Goal: Task Accomplishment & Management: Complete application form

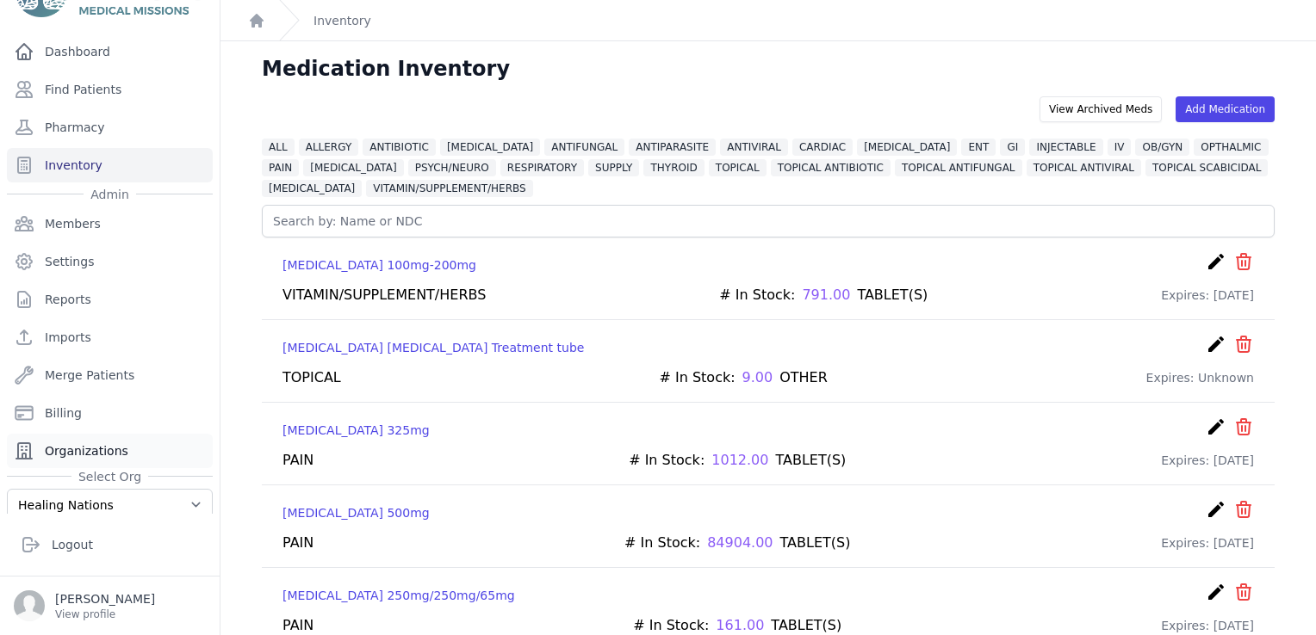
scroll to position [76, 0]
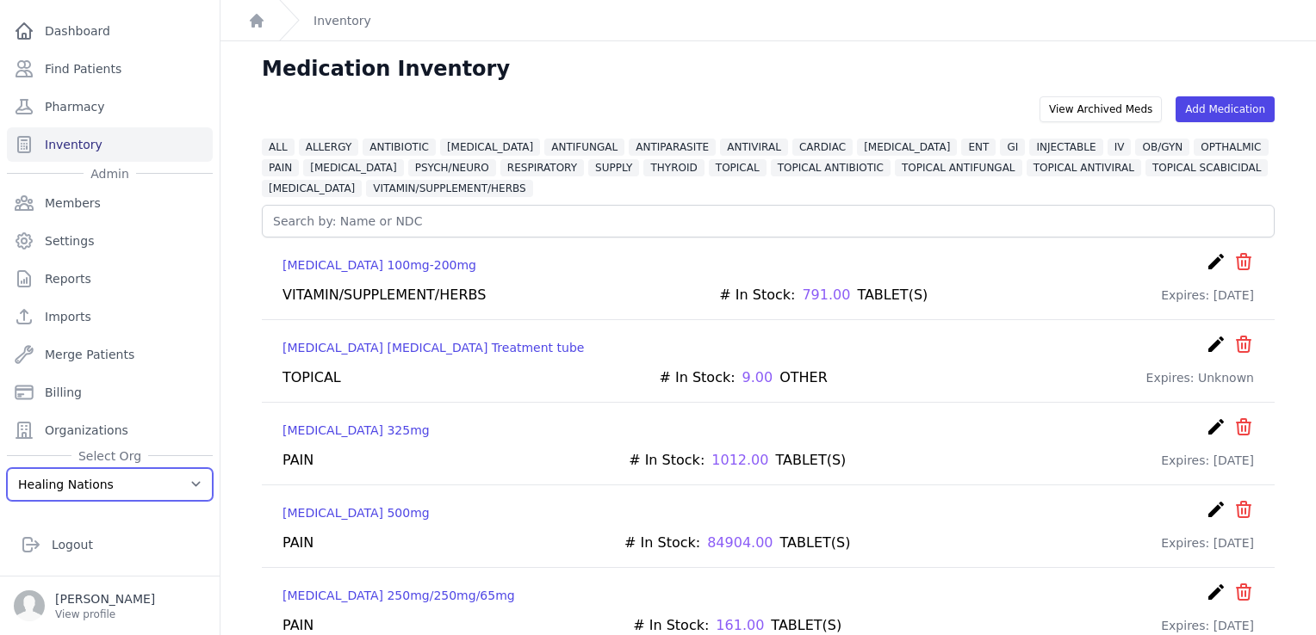
click at [103, 490] on select "Healing Nations Training Healing Nations" at bounding box center [110, 484] width 206 height 33
select select "4"
click at [7, 468] on select "Healing Nations Training Healing Nations" at bounding box center [110, 484] width 206 height 33
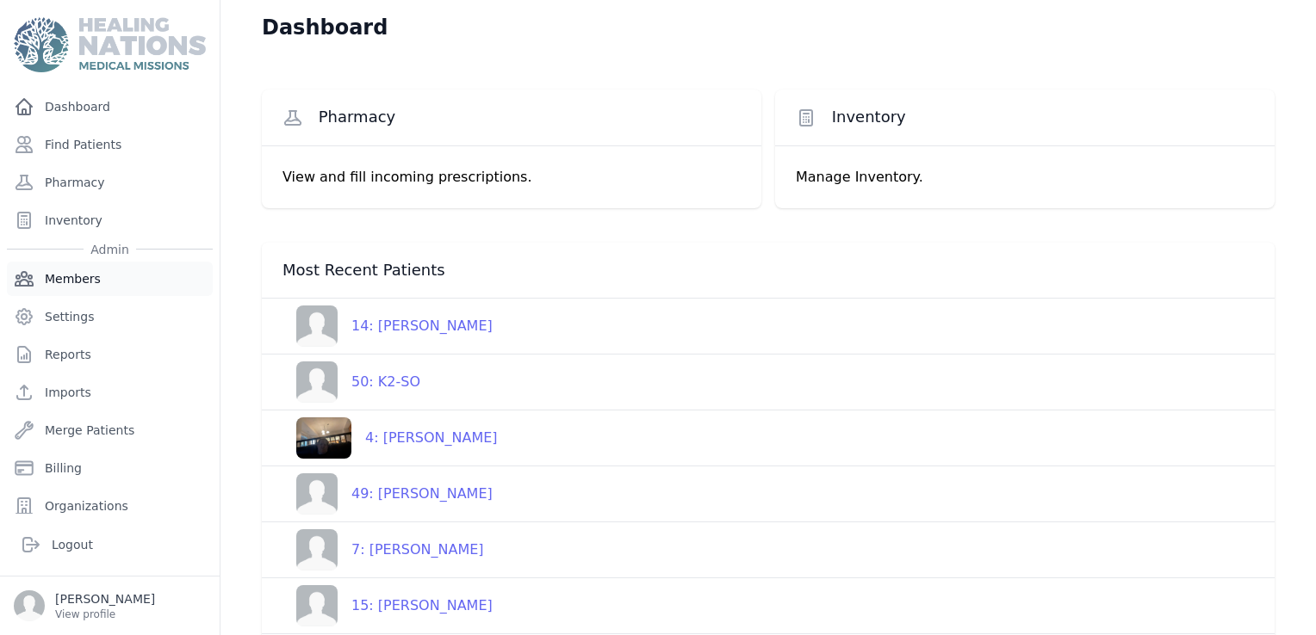
click at [78, 284] on link "Members" at bounding box center [110, 279] width 206 height 34
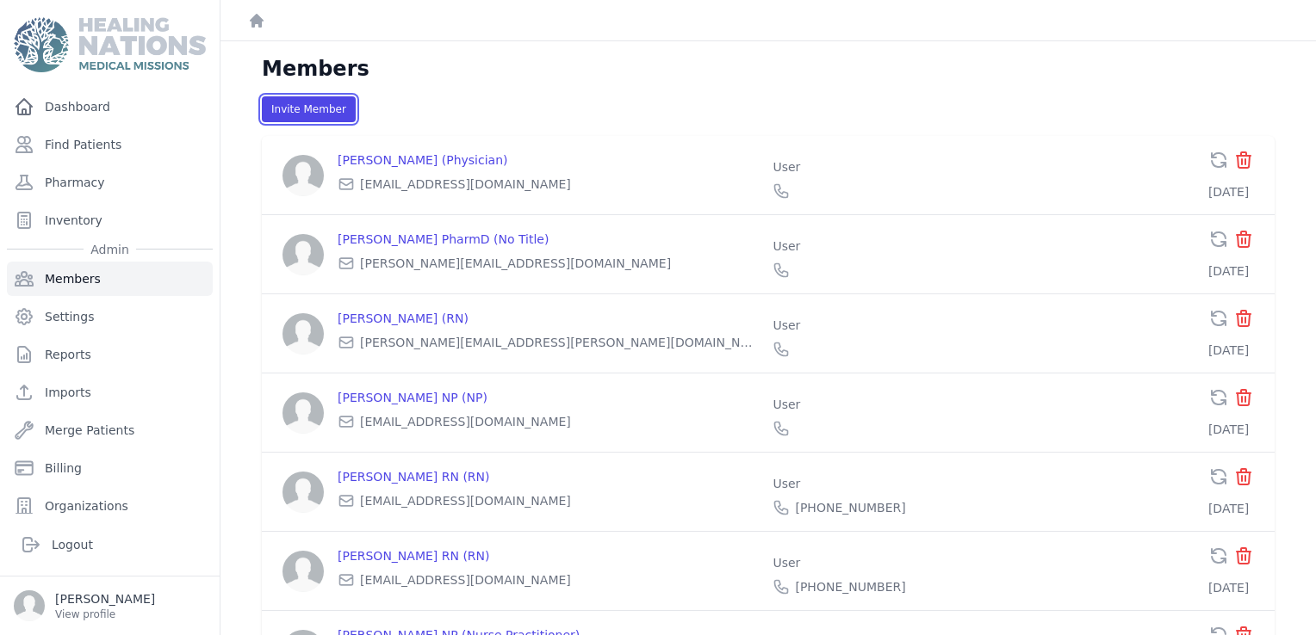
click at [314, 115] on button "Invite Member" at bounding box center [309, 109] width 94 height 26
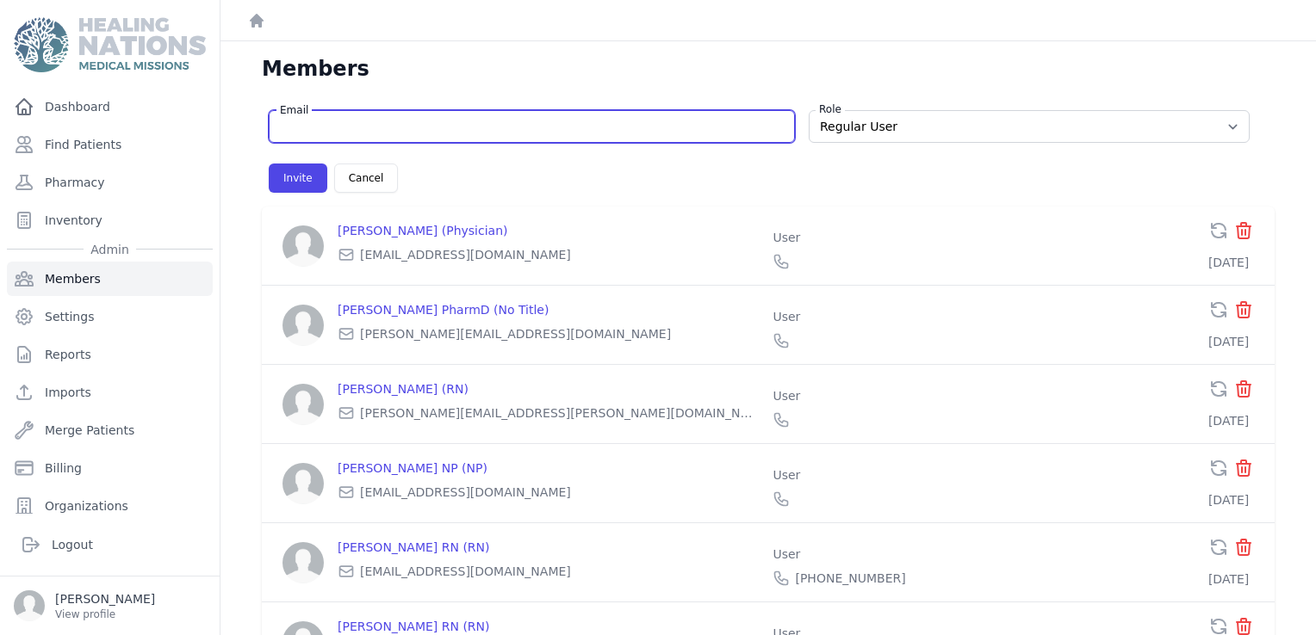
click at [318, 130] on input "Email" at bounding box center [532, 126] width 504 height 17
type input "[EMAIL_ADDRESS][DOMAIN_NAME]"
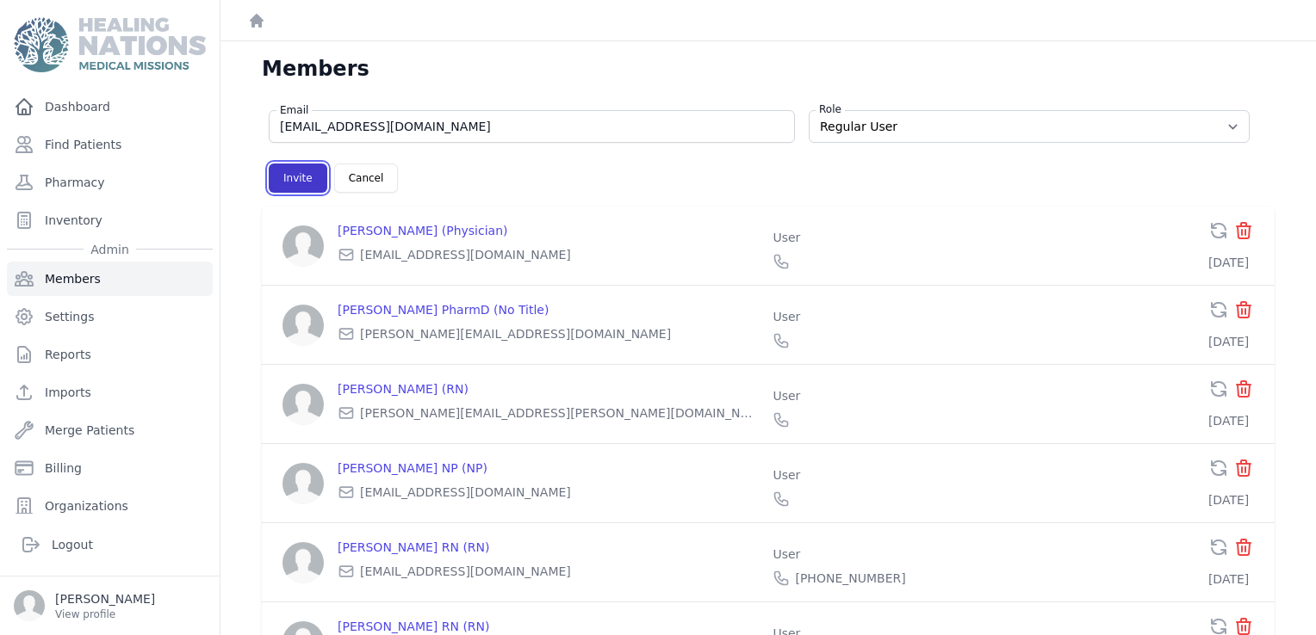
click at [292, 184] on button "Invite" at bounding box center [298, 178] width 59 height 29
select select "user"
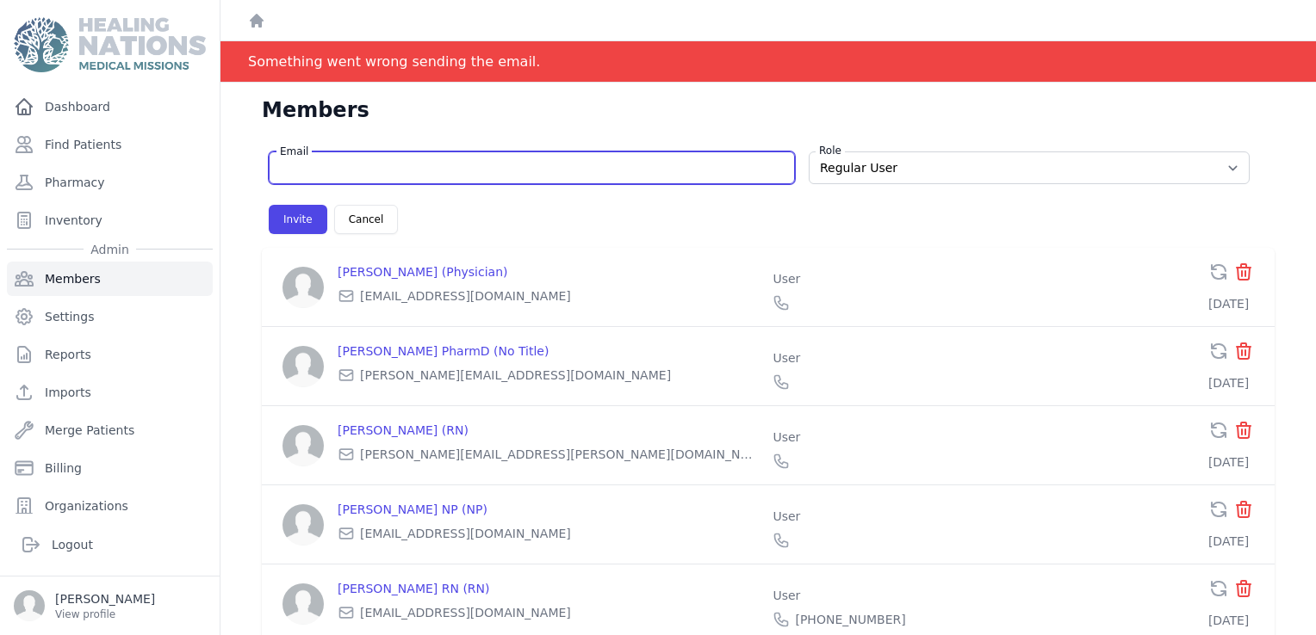
click at [318, 166] on input "Email" at bounding box center [532, 167] width 504 height 17
click at [399, 172] on input "Email" at bounding box center [532, 167] width 504 height 17
type input "f"
select select "user"
type input "faithpyne@yahoo.com"
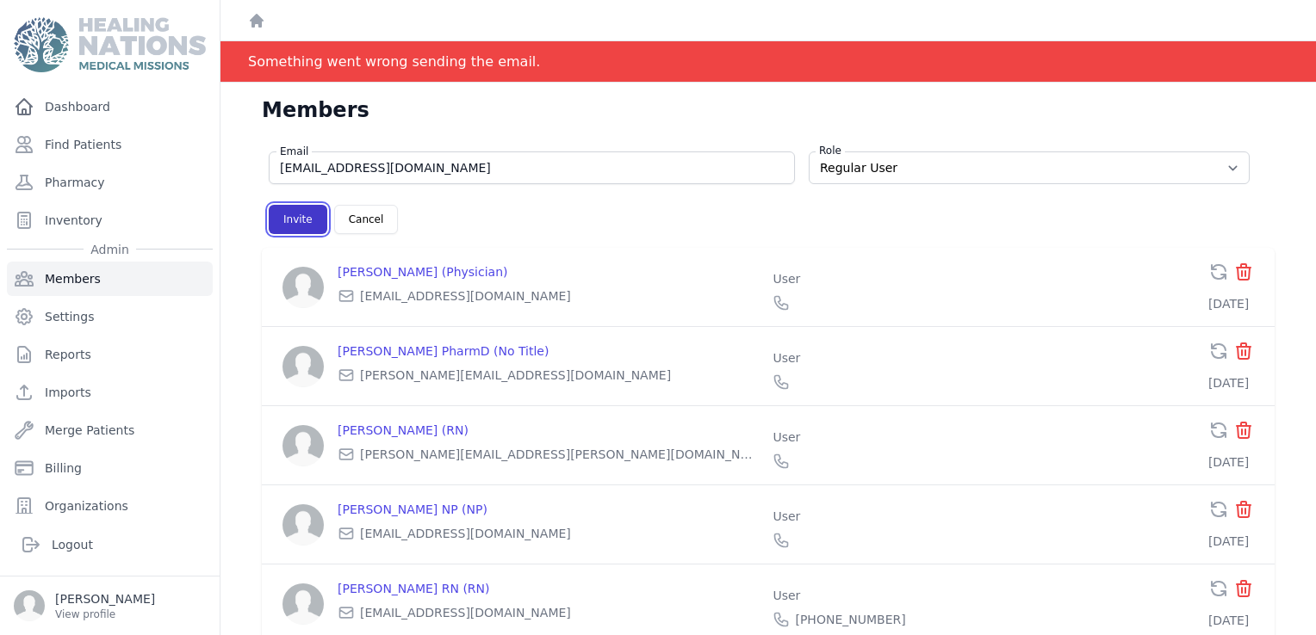
click at [282, 219] on button "Invite" at bounding box center [298, 219] width 59 height 29
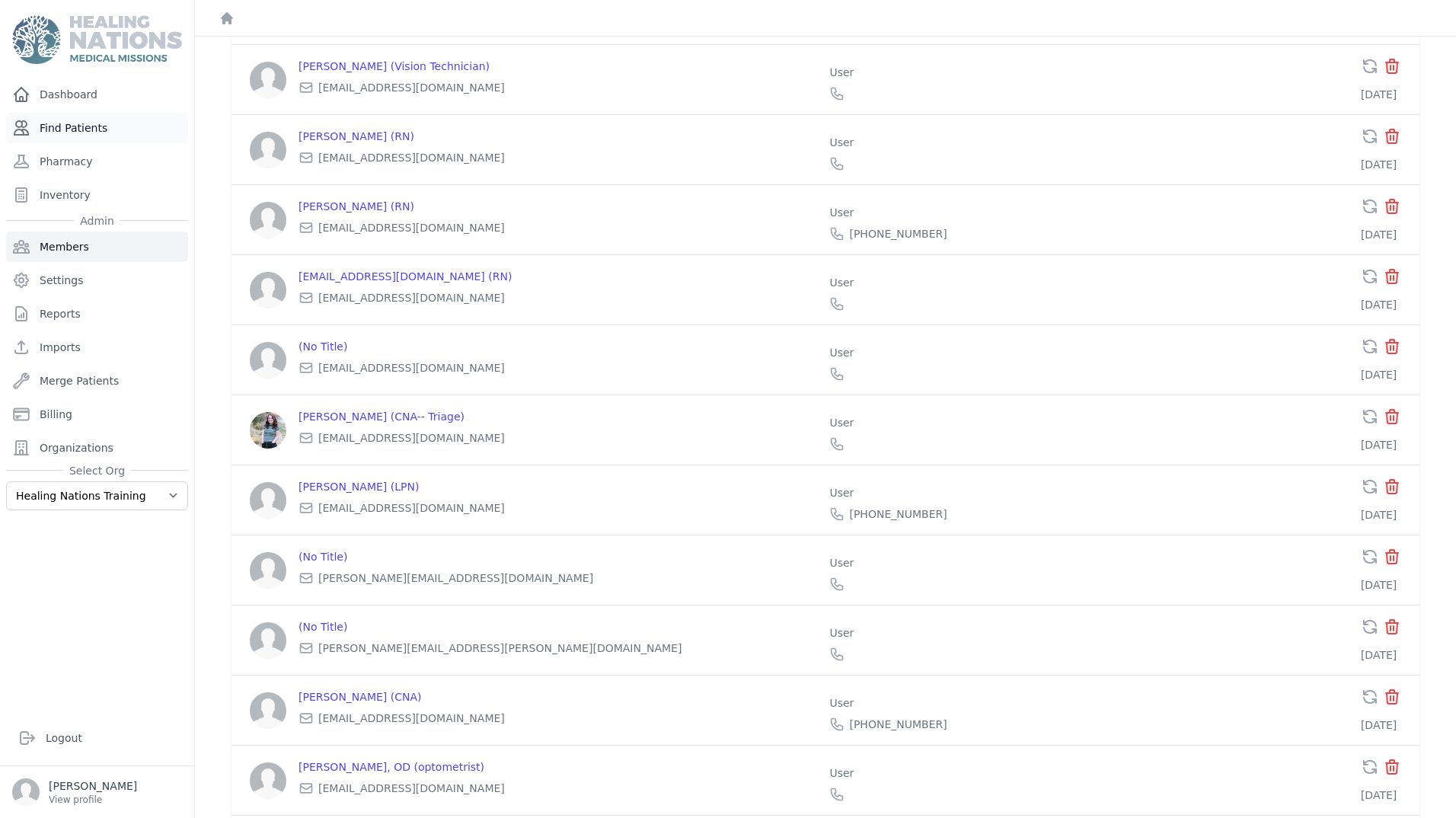
scroll to position [1086, 0]
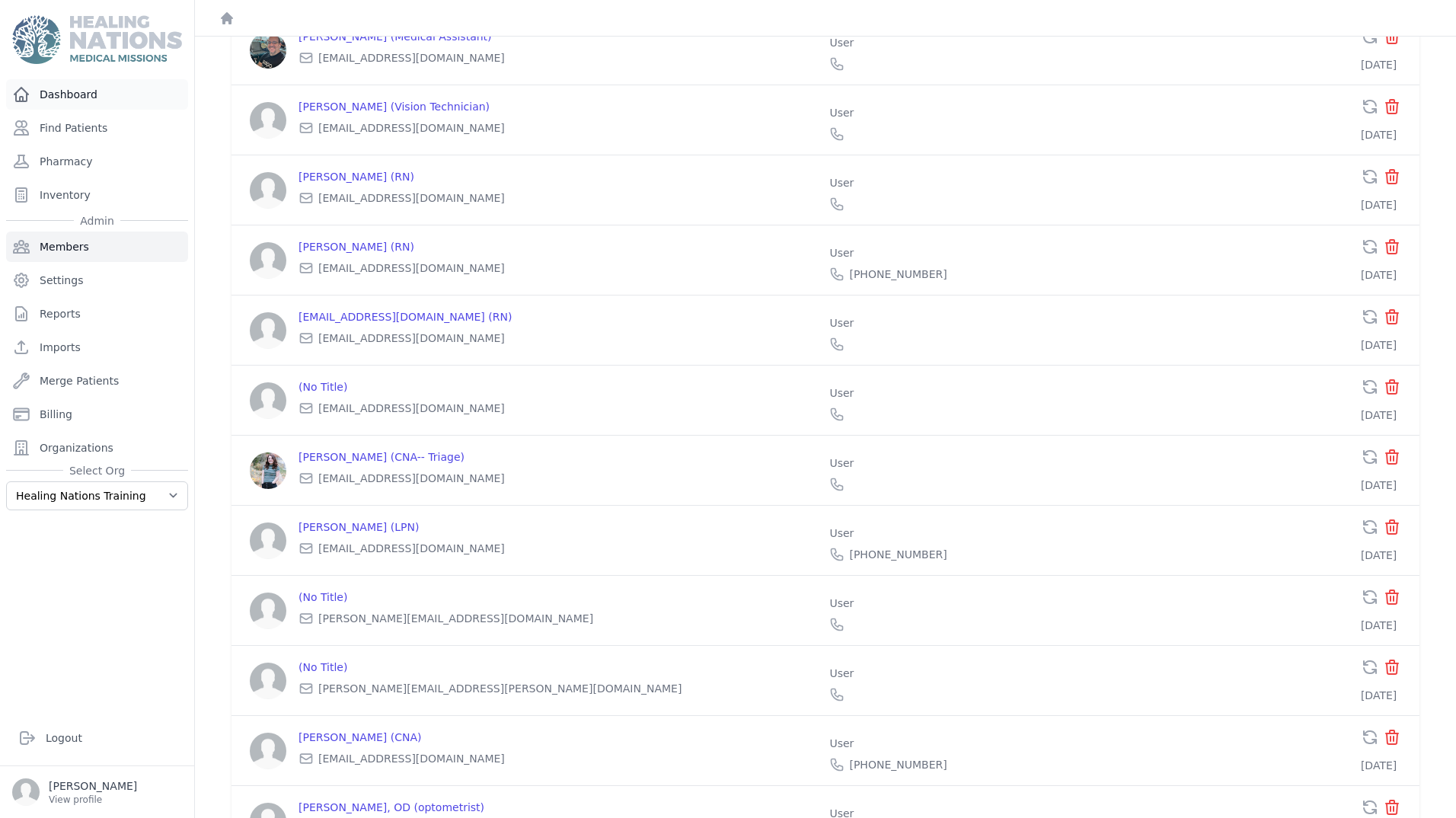
click at [80, 96] on link "Dashboard" at bounding box center [97, 95] width 182 height 30
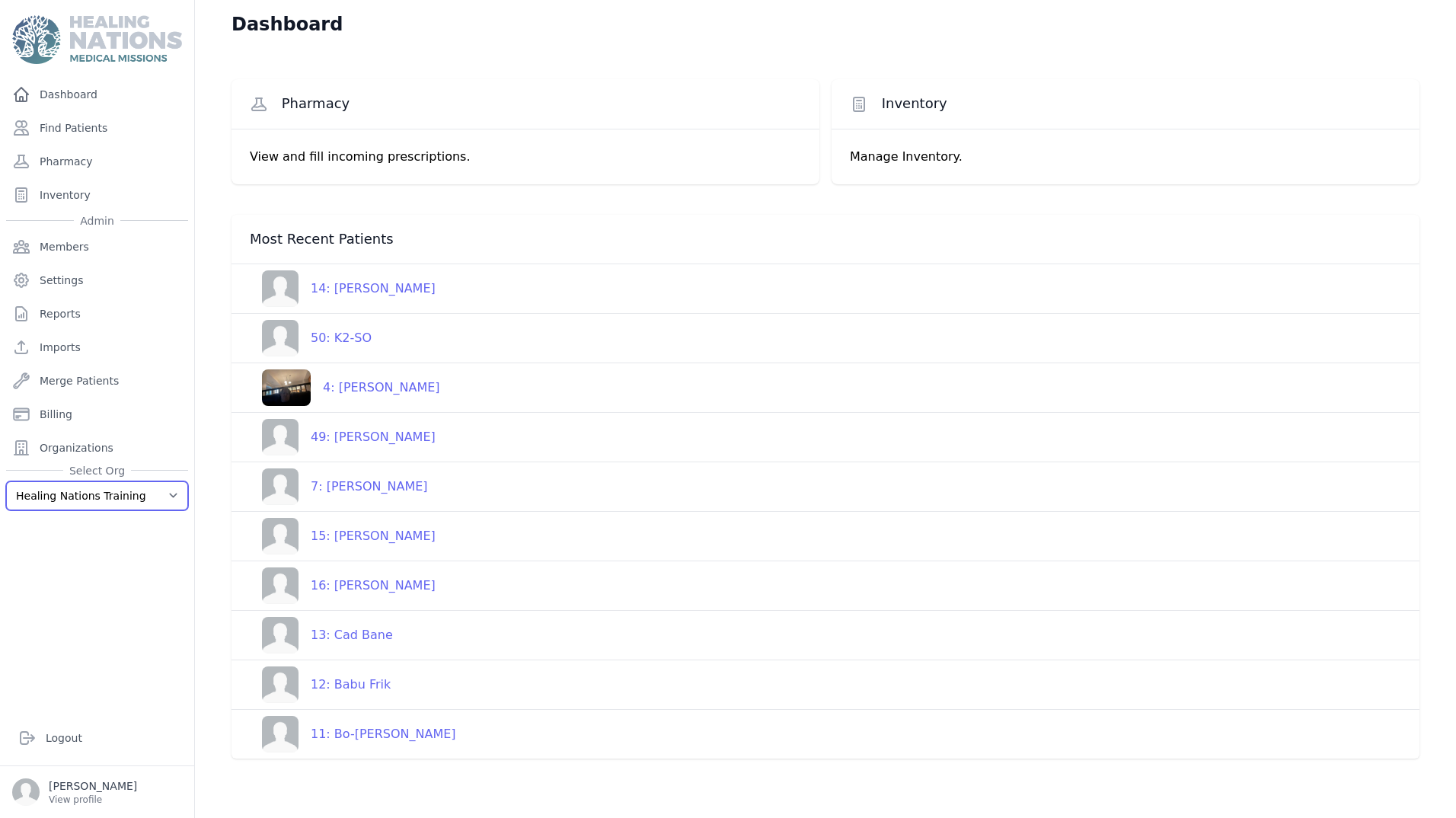
click at [172, 496] on select "Healing Nations Training Healing Nations" at bounding box center [97, 495] width 182 height 29
drag, startPoint x: 64, startPoint y: 737, endPoint x: 102, endPoint y: 742, distance: 38.3
click at [64, 737] on link "Logout" at bounding box center [97, 738] width 170 height 30
click at [86, 485] on select "Healing Nations Training Healing Nations" at bounding box center [97, 495] width 182 height 29
click at [64, 254] on link "Members" at bounding box center [97, 247] width 182 height 30
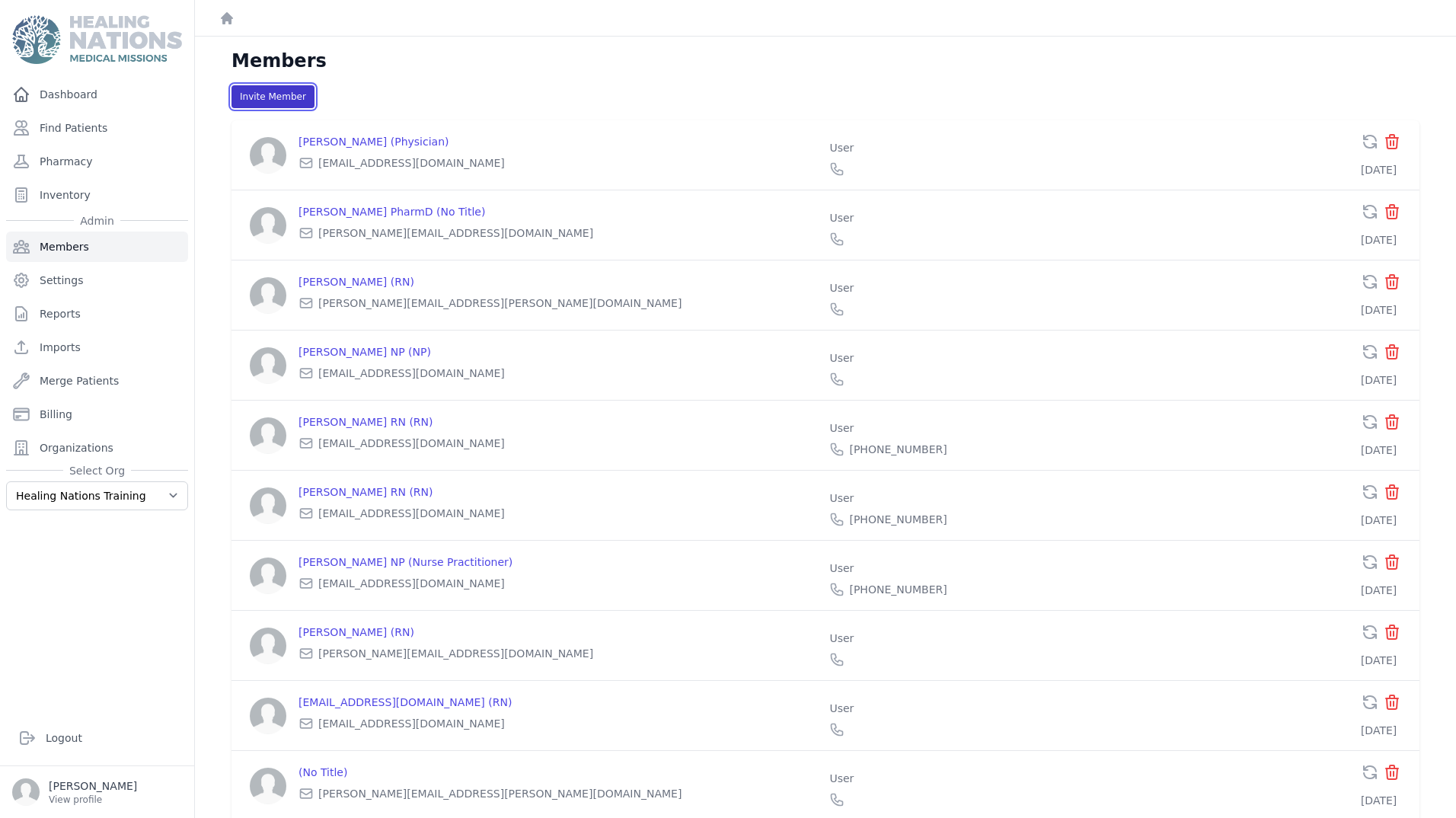
click at [267, 101] on button "Invite Member" at bounding box center [273, 96] width 83 height 23
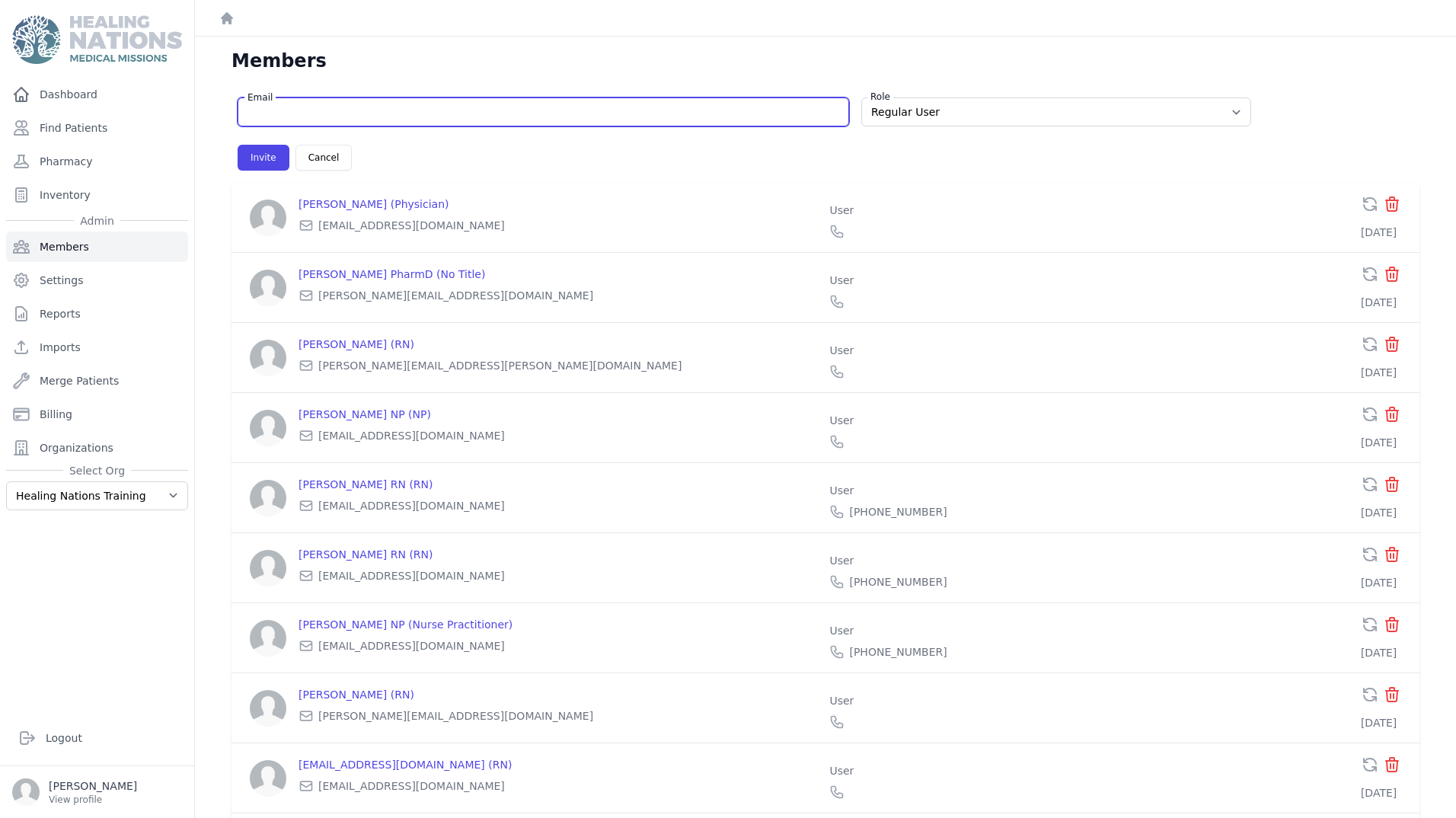
click at [304, 117] on input "Email" at bounding box center [543, 111] width 592 height 15
click at [280, 108] on input "Email" at bounding box center [543, 111] width 592 height 15
click at [276, 115] on input "Email" at bounding box center [543, 111] width 592 height 15
type input "fa"
select select "user"
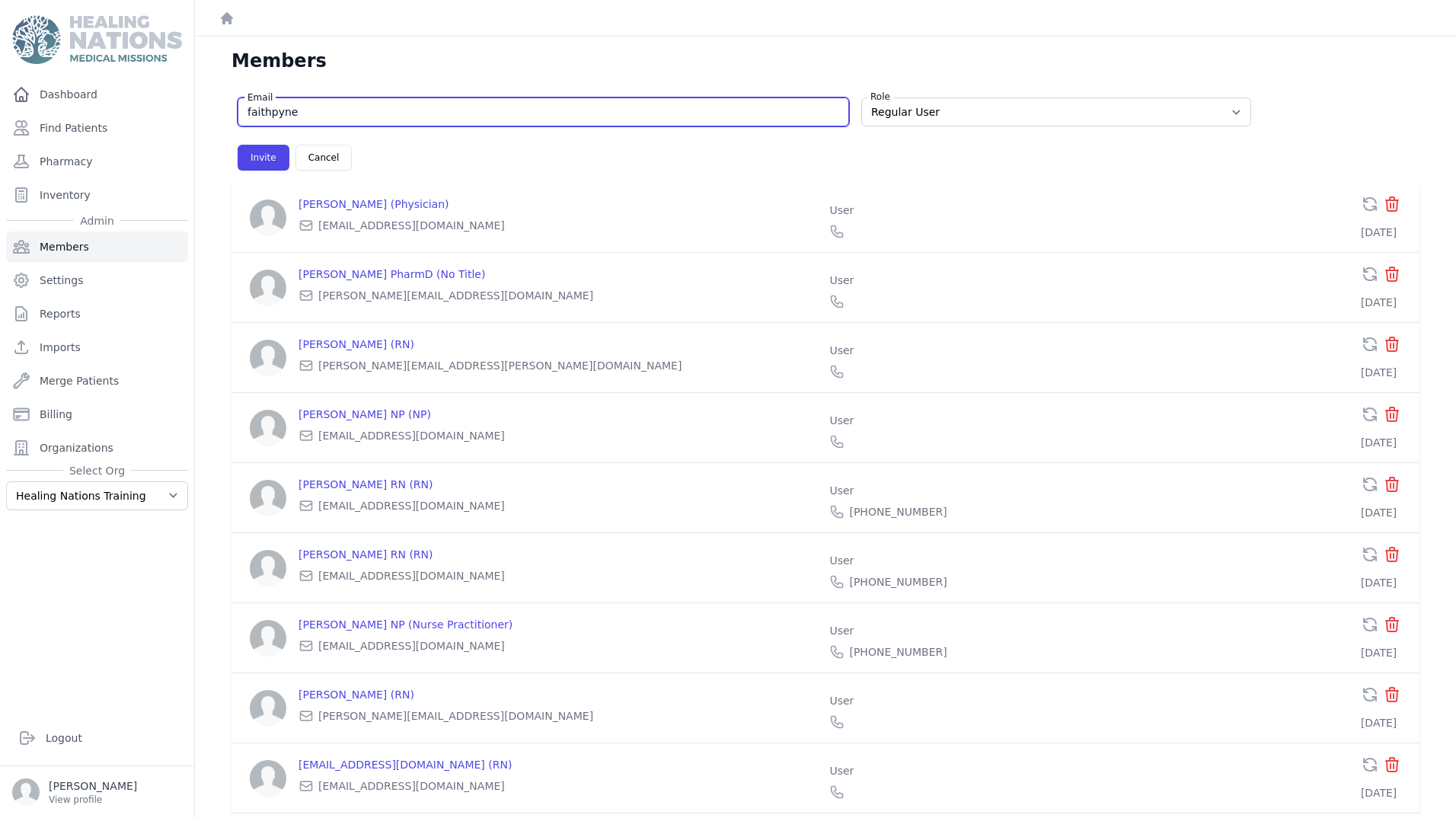
type input "faithpyne3"
select select "user"
type input "faithpyne37@gmail.com"
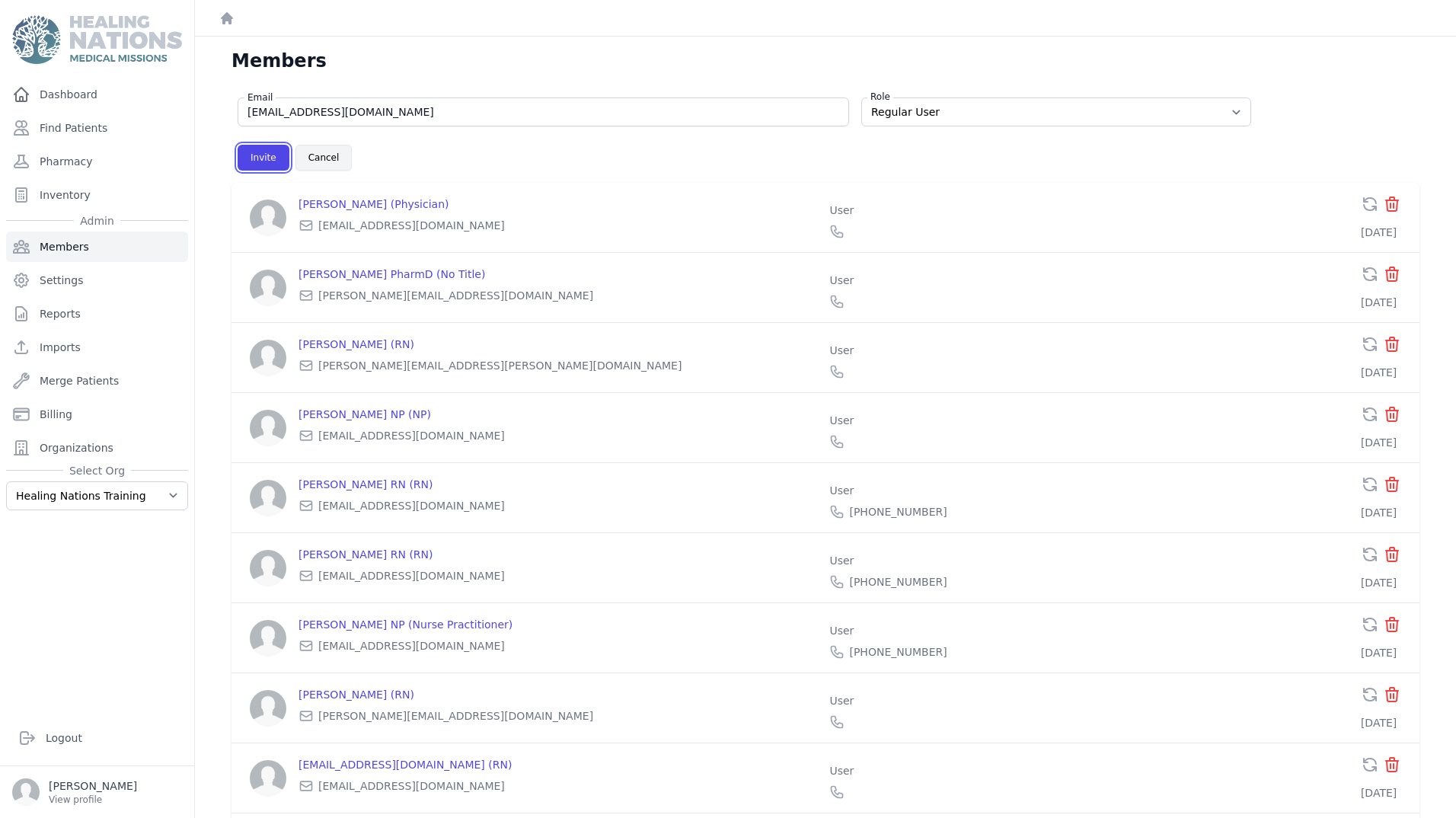
drag, startPoint x: 256, startPoint y: 156, endPoint x: 357, endPoint y: 149, distance: 101.2
click at [256, 156] on button "Invite" at bounding box center [264, 157] width 52 height 26
select select "user"
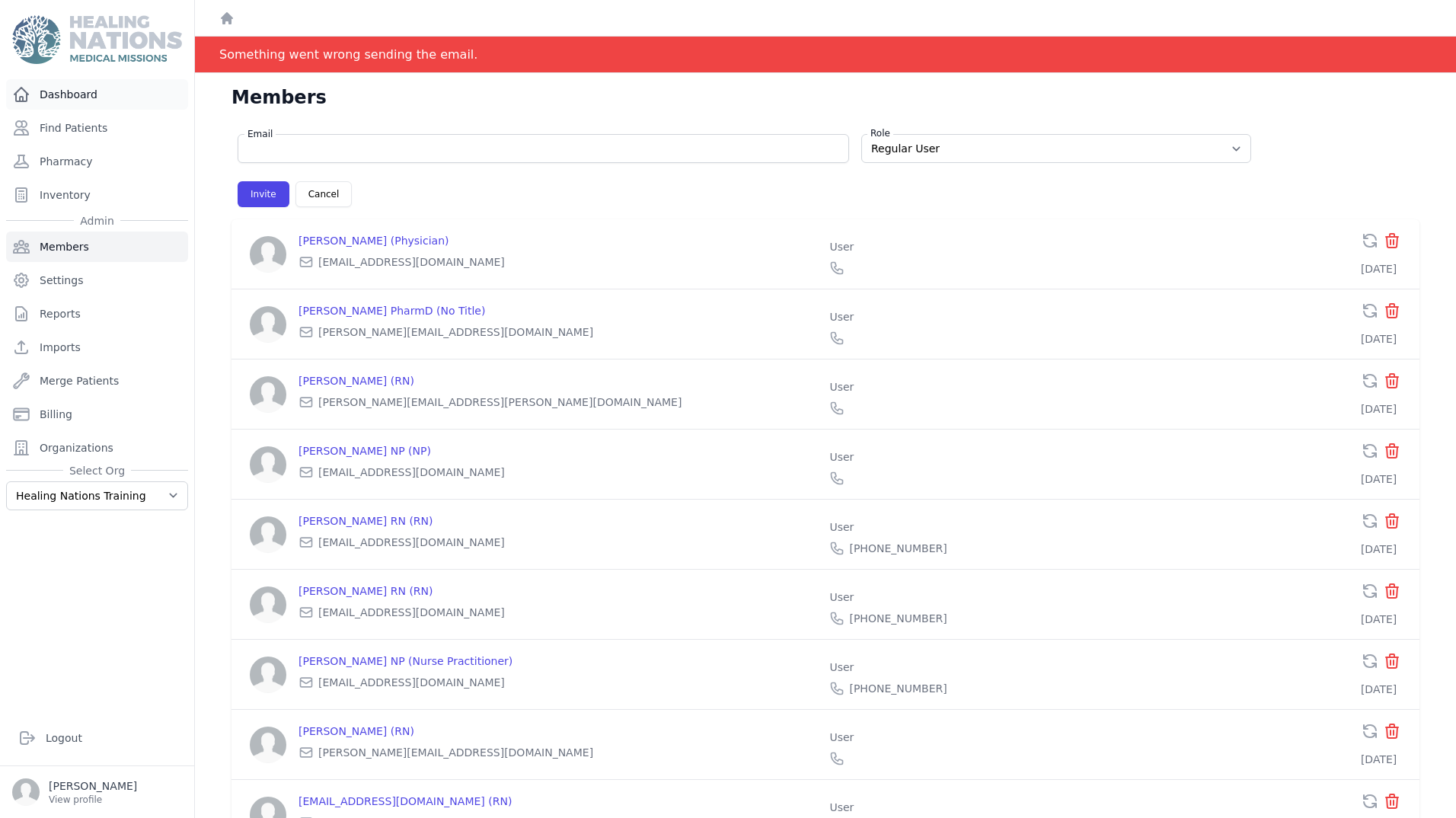
click at [80, 104] on link "Dashboard" at bounding box center [97, 95] width 182 height 30
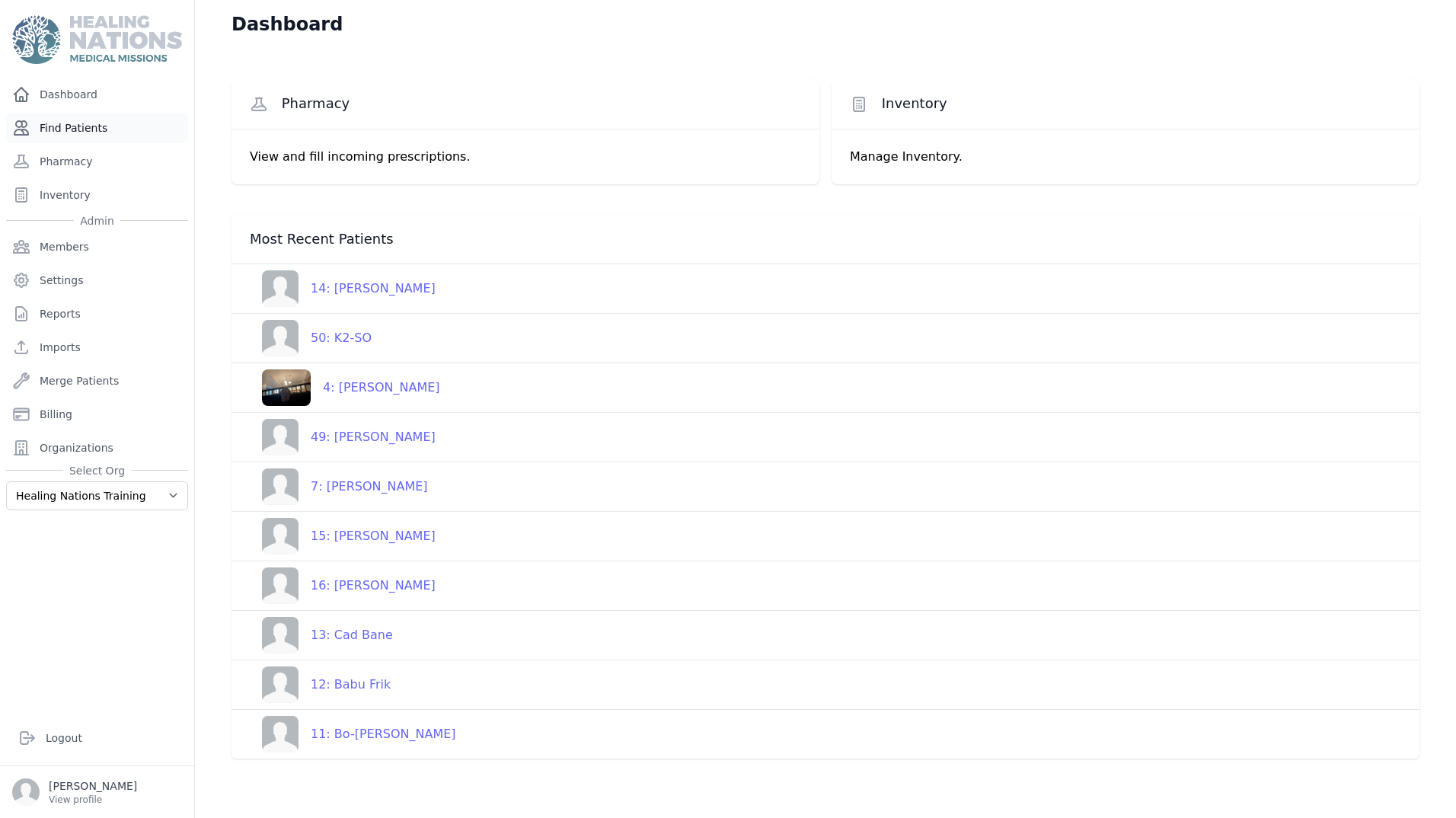
click at [53, 134] on link "Find Patients" at bounding box center [97, 127] width 182 height 30
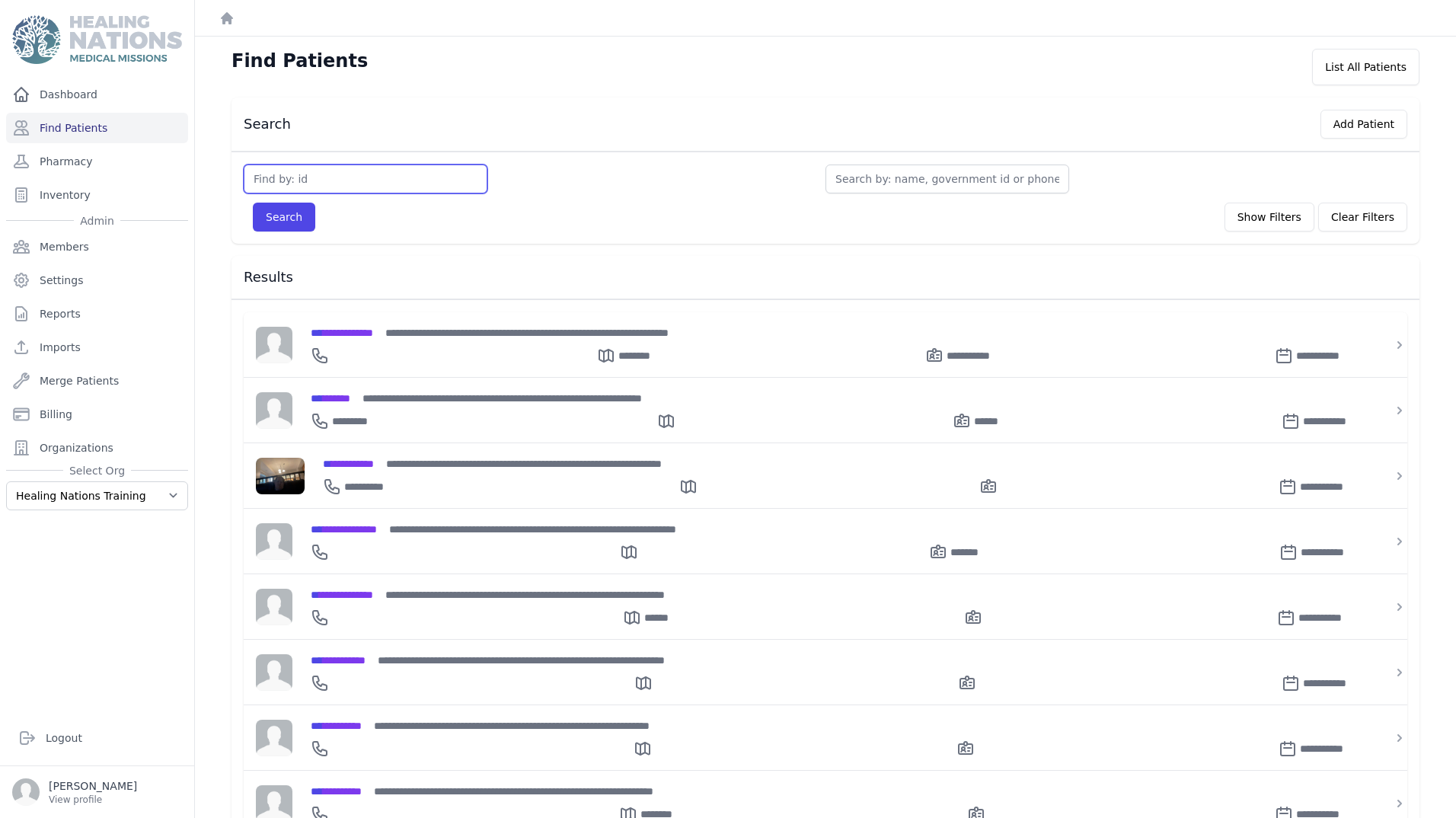
click at [430, 180] on input "text" at bounding box center [366, 179] width 244 height 29
click at [874, 184] on input "text" at bounding box center [947, 179] width 244 height 29
click at [647, 195] on div "Search Show Filters Clear Filters" at bounding box center [826, 212] width 1164 height 38
click at [281, 188] on input "text" at bounding box center [366, 179] width 244 height 29
drag, startPoint x: 611, startPoint y: 167, endPoint x: 653, endPoint y: 240, distance: 84.2
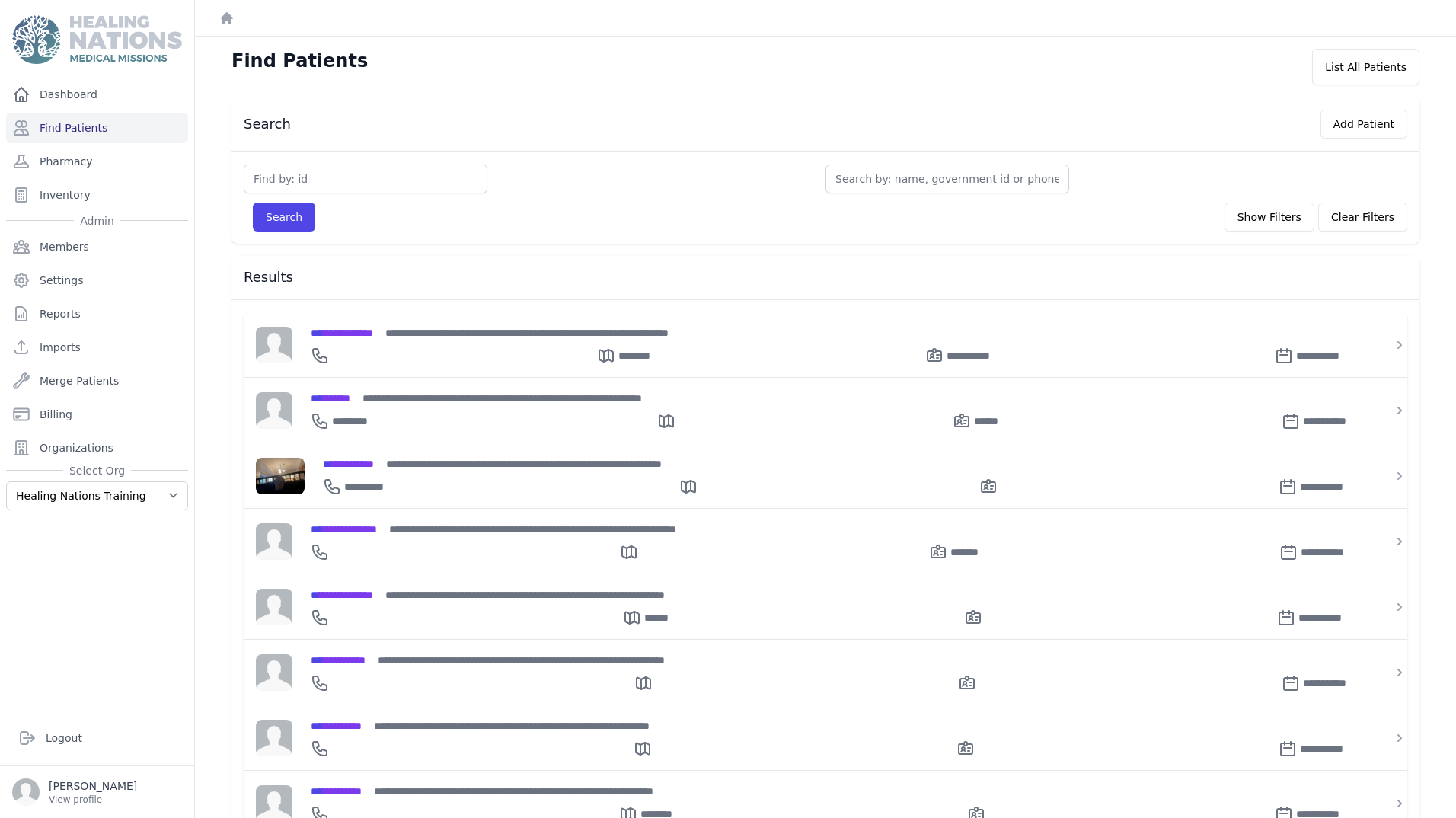
click at [611, 167] on div at bounding box center [535, 179] width 582 height 29
click at [344, 395] on span "*** *****" at bounding box center [330, 398] width 40 height 11
click at [294, 187] on input "text" at bounding box center [366, 179] width 244 height 29
type input "13"
click at [253, 203] on button "Search" at bounding box center [284, 217] width 63 height 29
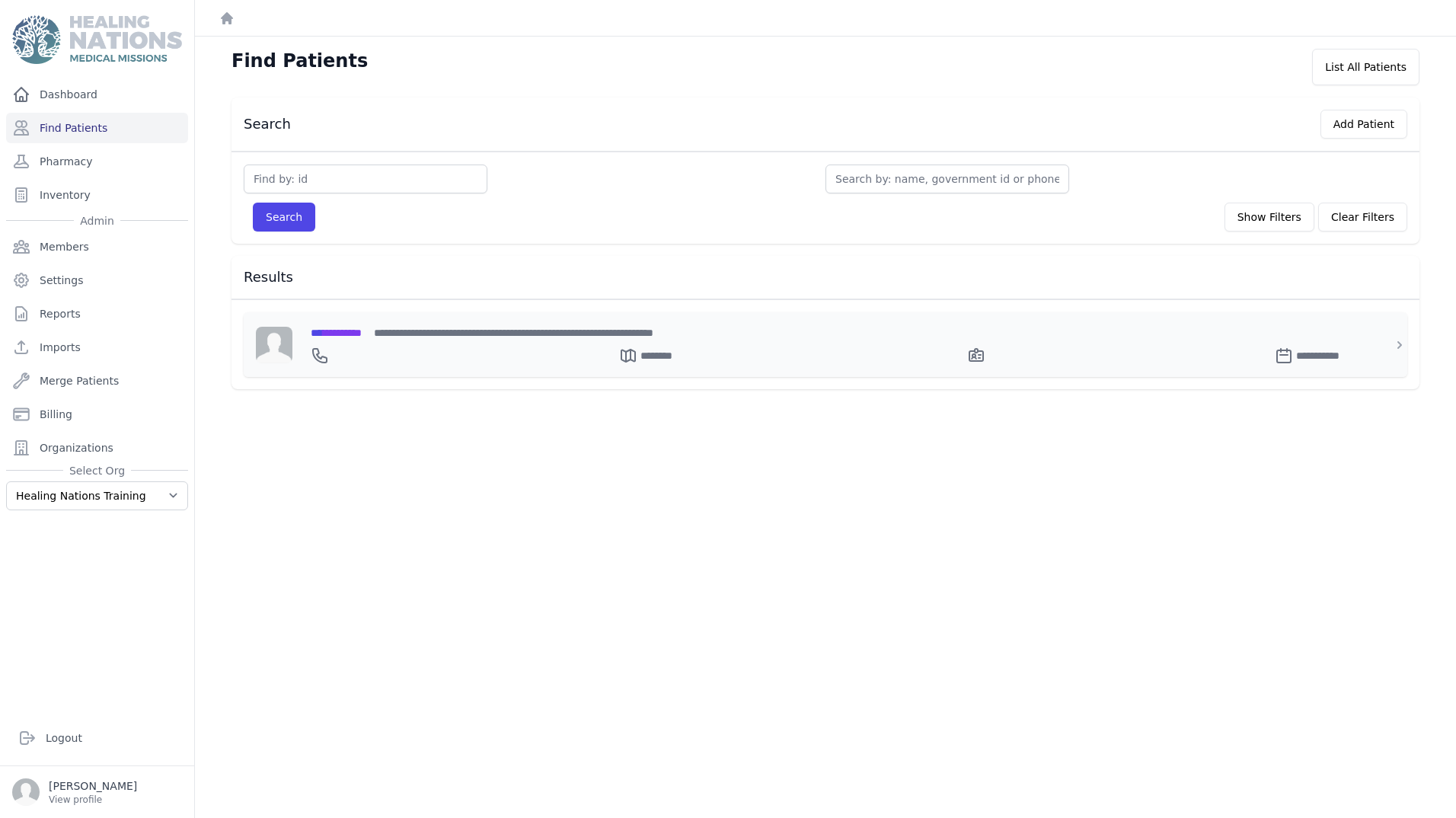
click at [347, 334] on span "*** ********" at bounding box center [336, 333] width 51 height 11
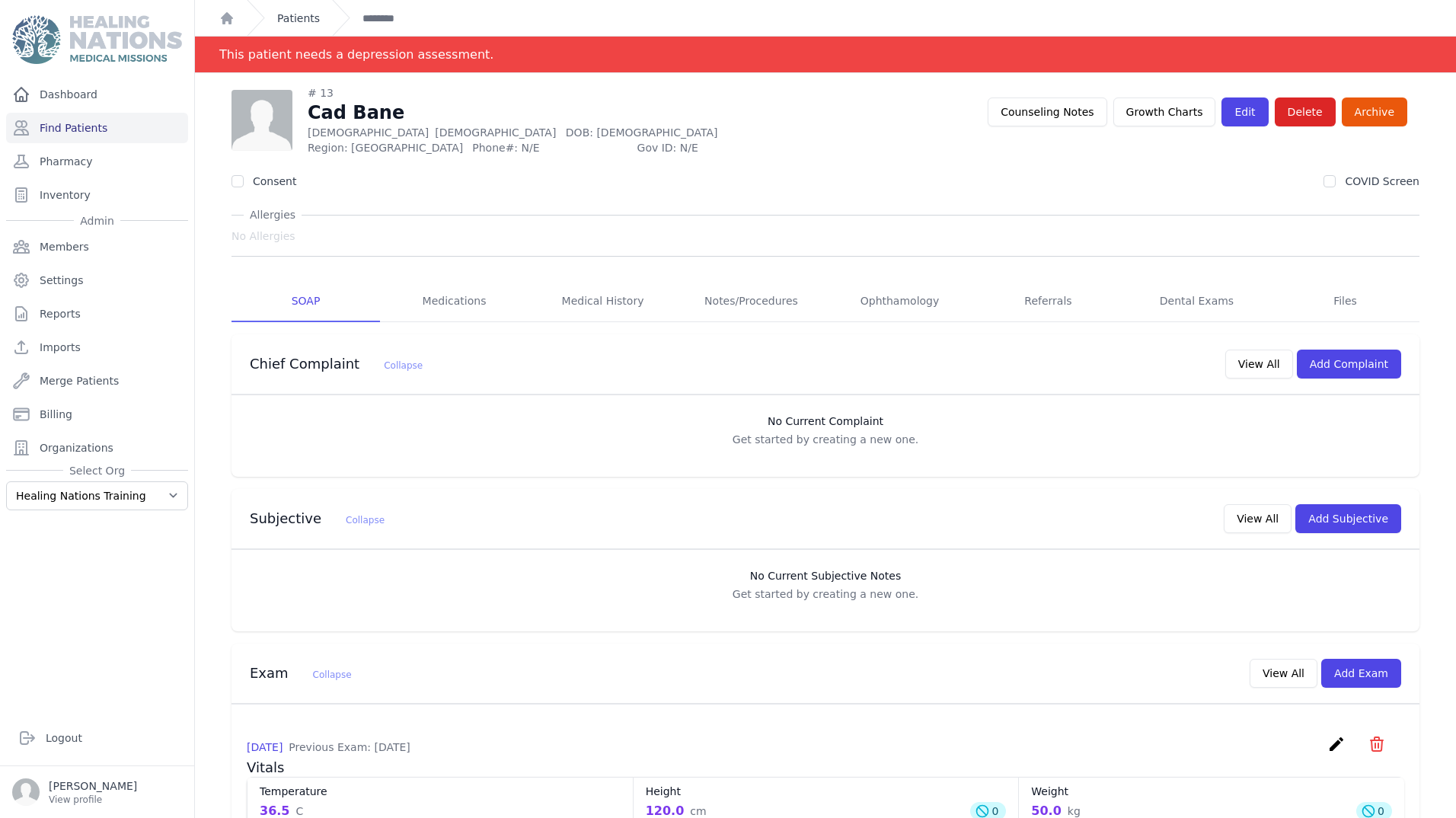
click at [294, 15] on link "Patients" at bounding box center [298, 18] width 42 height 15
click at [1077, 112] on button "Counseling Notes" at bounding box center [1047, 111] width 119 height 29
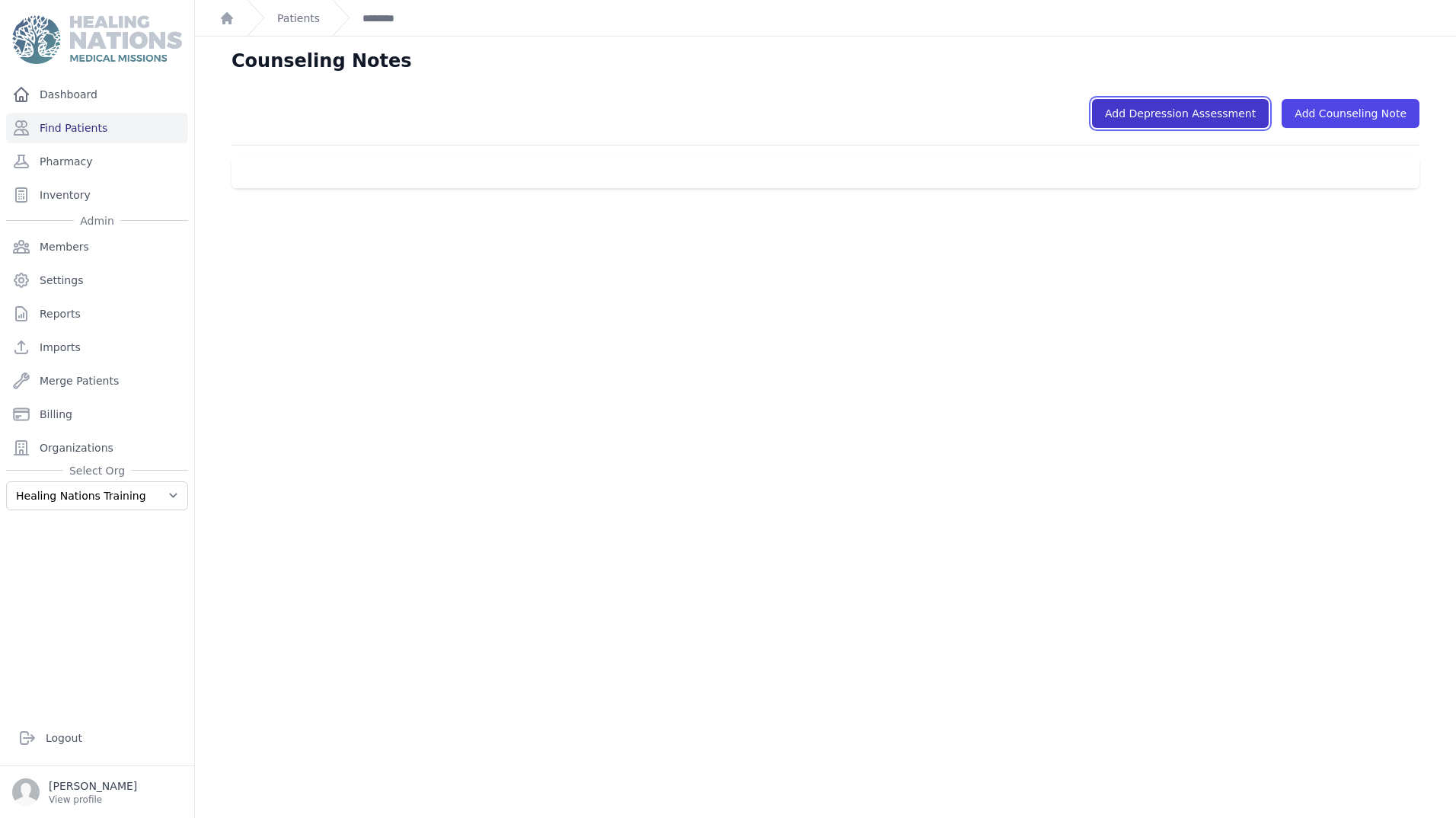
click at [1213, 111] on link "Add Depression Assessment" at bounding box center [1181, 113] width 177 height 29
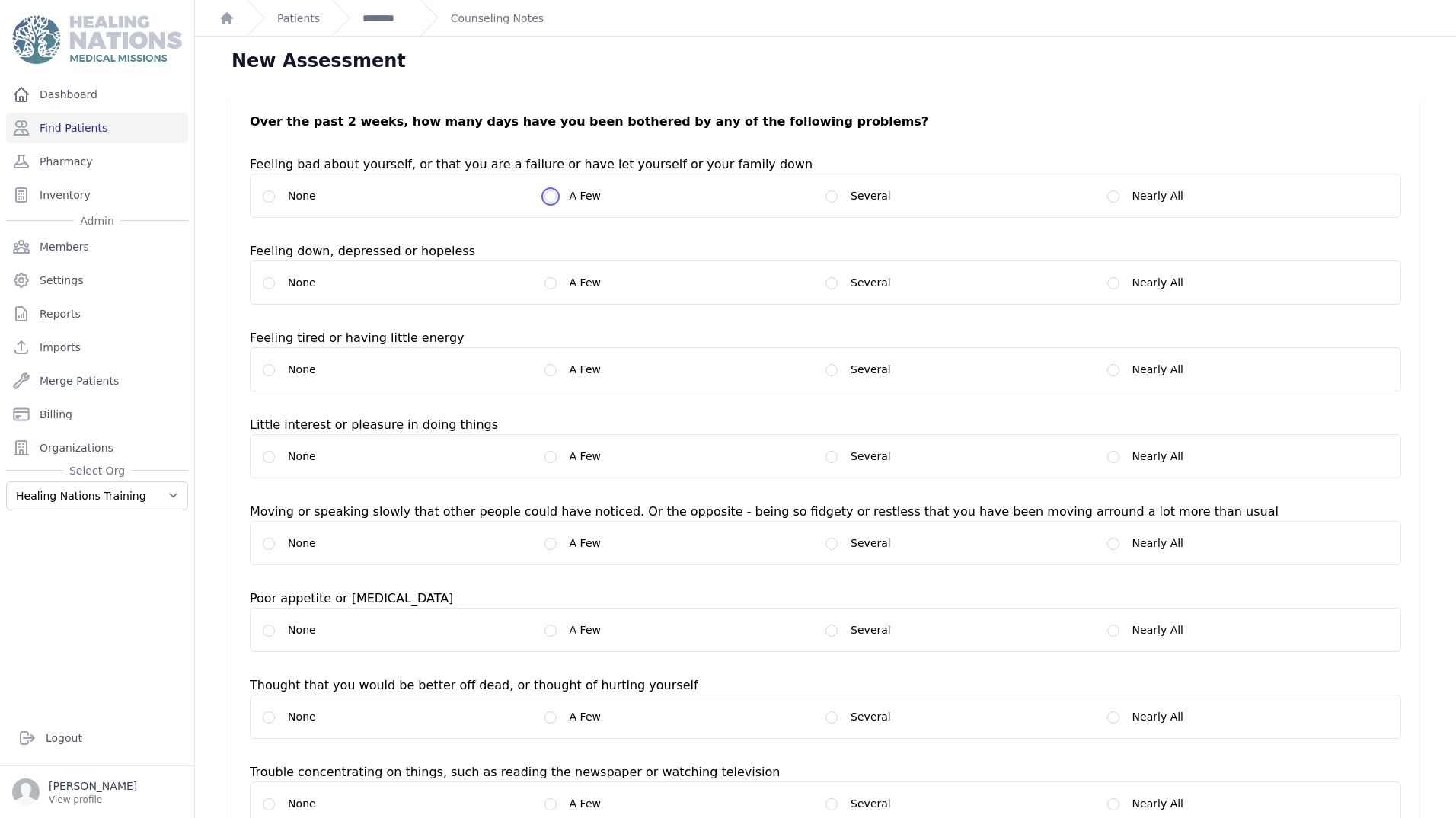
click at [550, 200] on down_1 "A Few" at bounding box center [551, 196] width 12 height 12
radio down_1 "true"
click at [556, 284] on label "A Few" at bounding box center [686, 282] width 282 height 19
click at [536, 281] on label "None" at bounding box center [403, 282] width 282 height 19
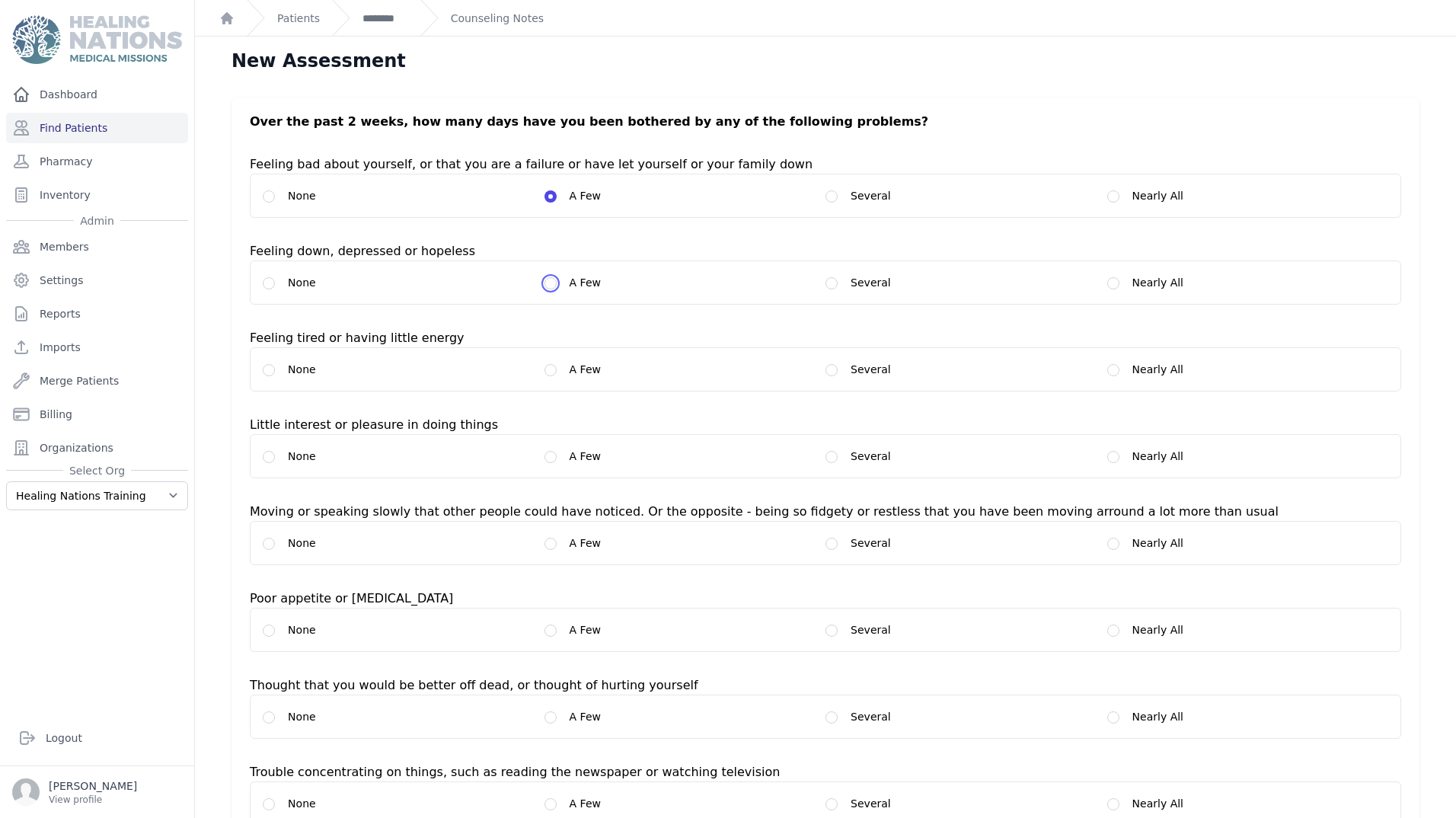
click at [547, 281] on hopeless_1 "A Few" at bounding box center [551, 283] width 12 height 12
radio hopeless_1 "true"
click at [252, 359] on div "None A Few Several Nearly All" at bounding box center [825, 370] width 1152 height 44
click at [268, 373] on energy_0 "None" at bounding box center [269, 371] width 12 height 12
radio energy_0 "true"
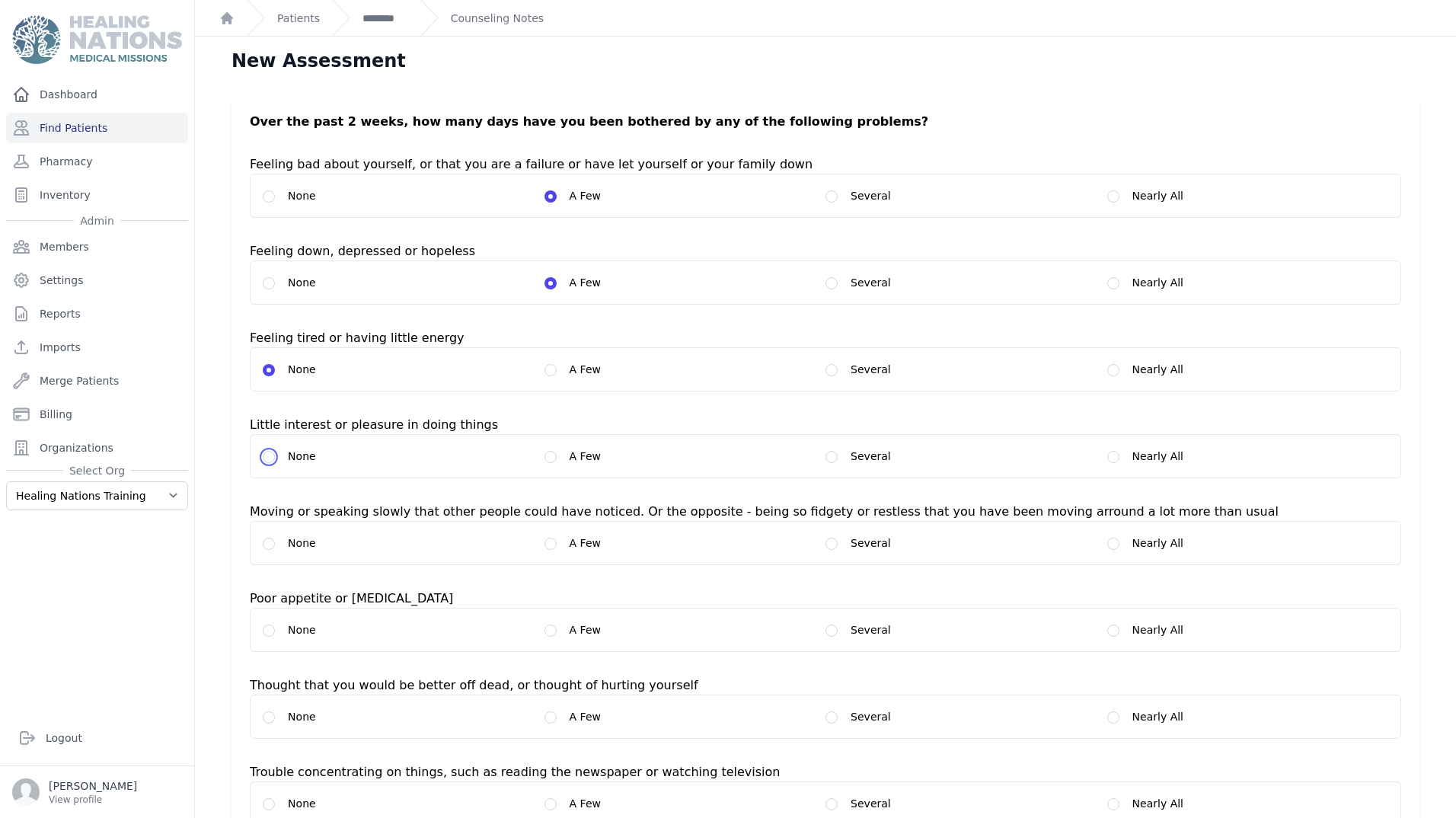
click at [268, 456] on things_0 "None" at bounding box center [269, 457] width 12 height 12
radio things_0 "true"
drag, startPoint x: 262, startPoint y: 542, endPoint x: 348, endPoint y: 579, distance: 93.6
click at [265, 547] on div "None A Few Several Nearly All" at bounding box center [825, 543] width 1152 height 44
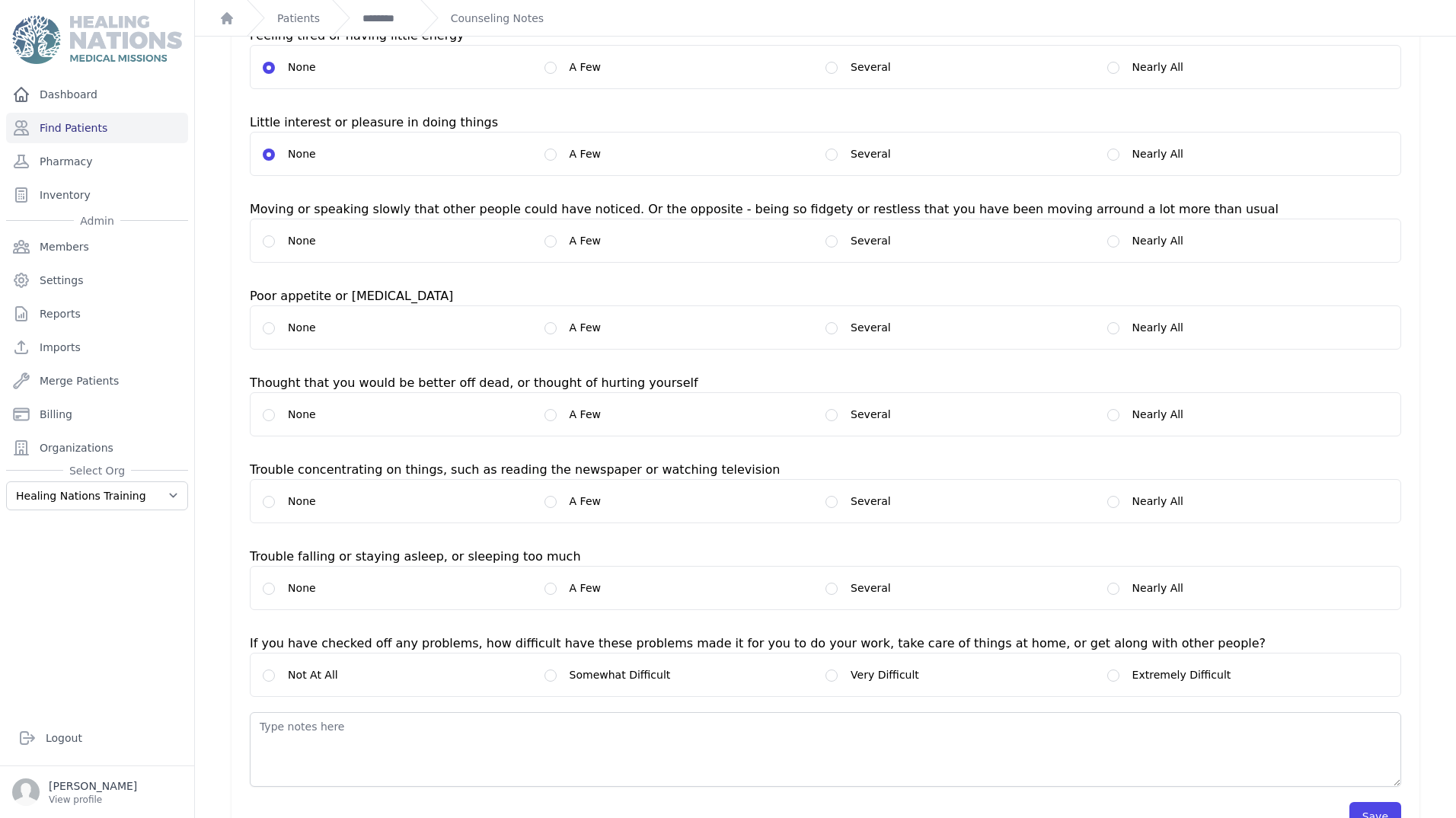
scroll to position [304, 0]
click at [273, 244] on label "None" at bounding box center [403, 238] width 282 height 19
click at [266, 237] on usual_0 "None" at bounding box center [269, 239] width 12 height 12
radio usual_0 "true"
click at [264, 319] on label "None" at bounding box center [403, 325] width 282 height 19
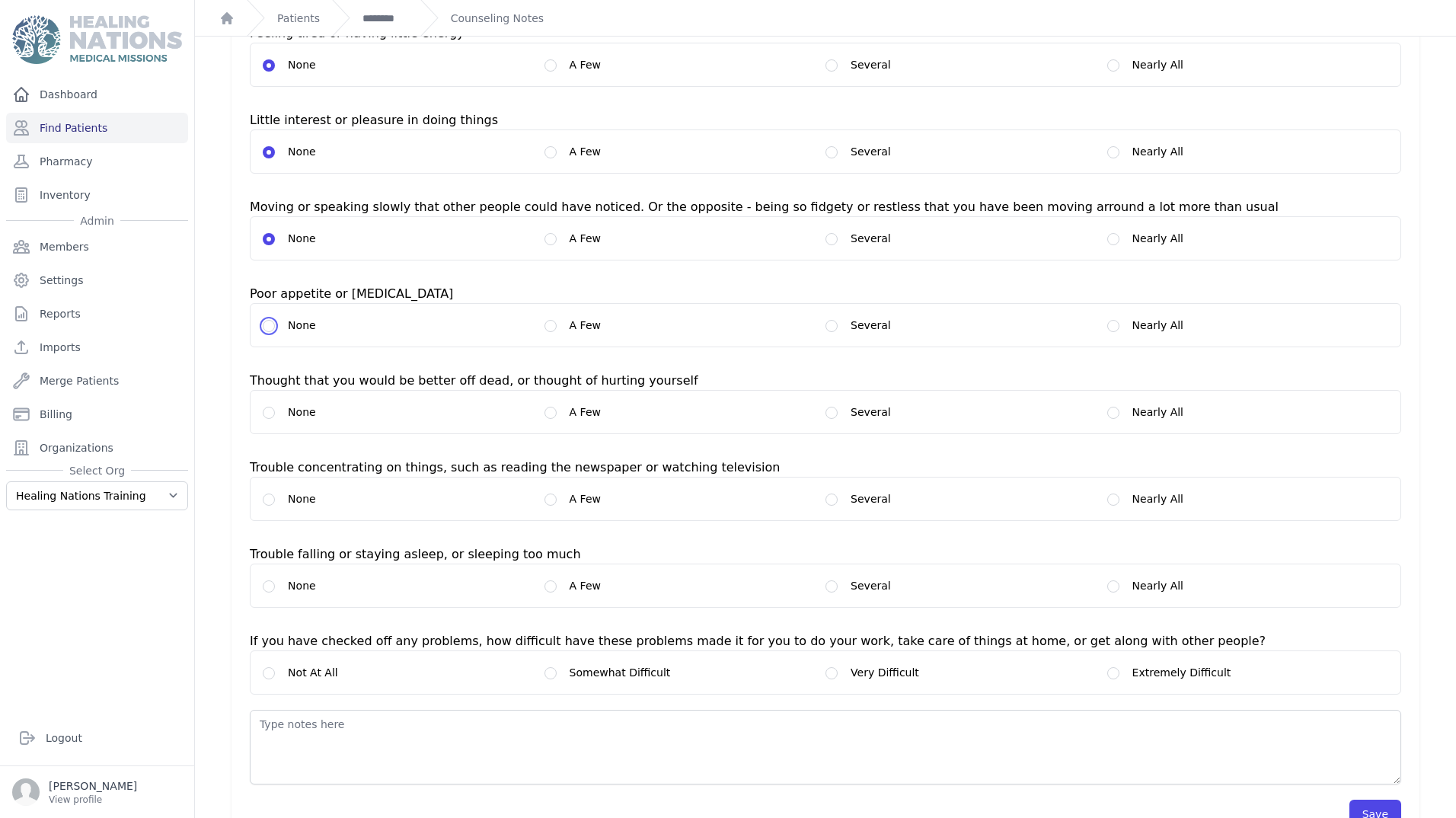
click at [266, 325] on overeating_0 "None" at bounding box center [269, 326] width 12 height 12
radio overeating_0 "true"
click at [272, 412] on yourself_0 "None" at bounding box center [269, 413] width 12 height 12
radio yourself_0 "true"
click at [266, 592] on much_0 "None" at bounding box center [269, 586] width 12 height 12
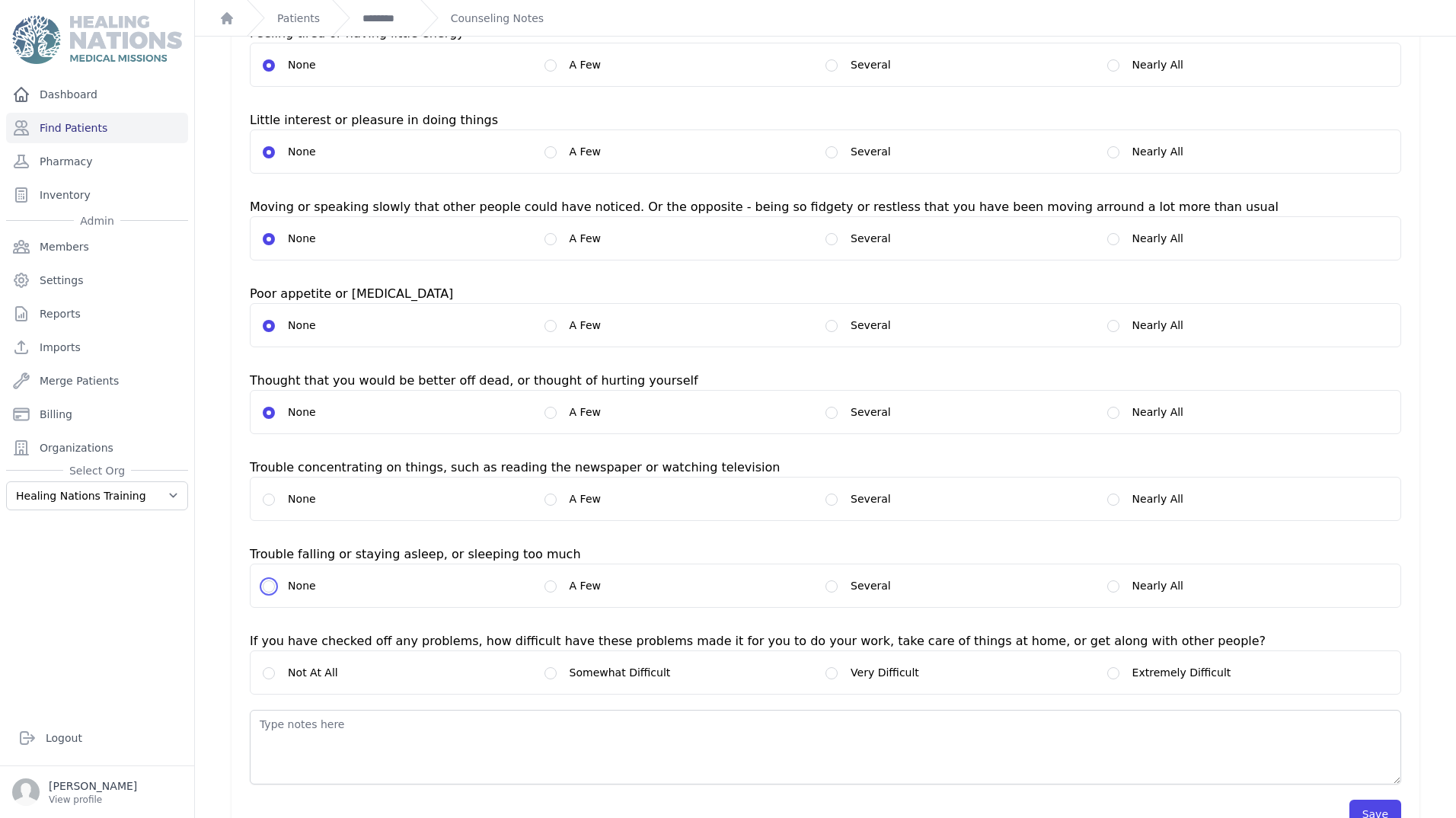
radio much_0 "true"
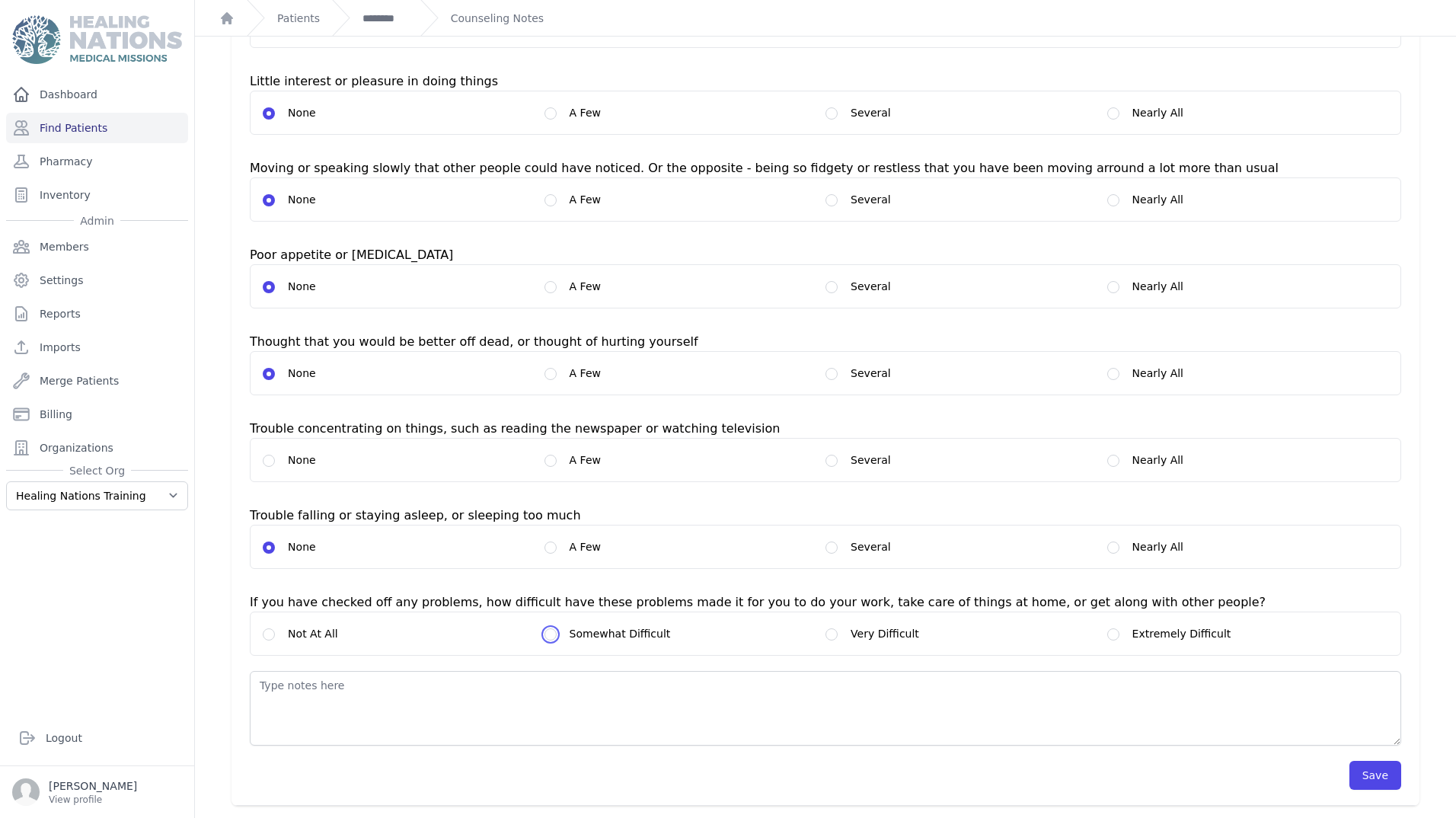
click at [549, 638] on input "Somewhat Difficult" at bounding box center [551, 634] width 12 height 12
radio input "true"
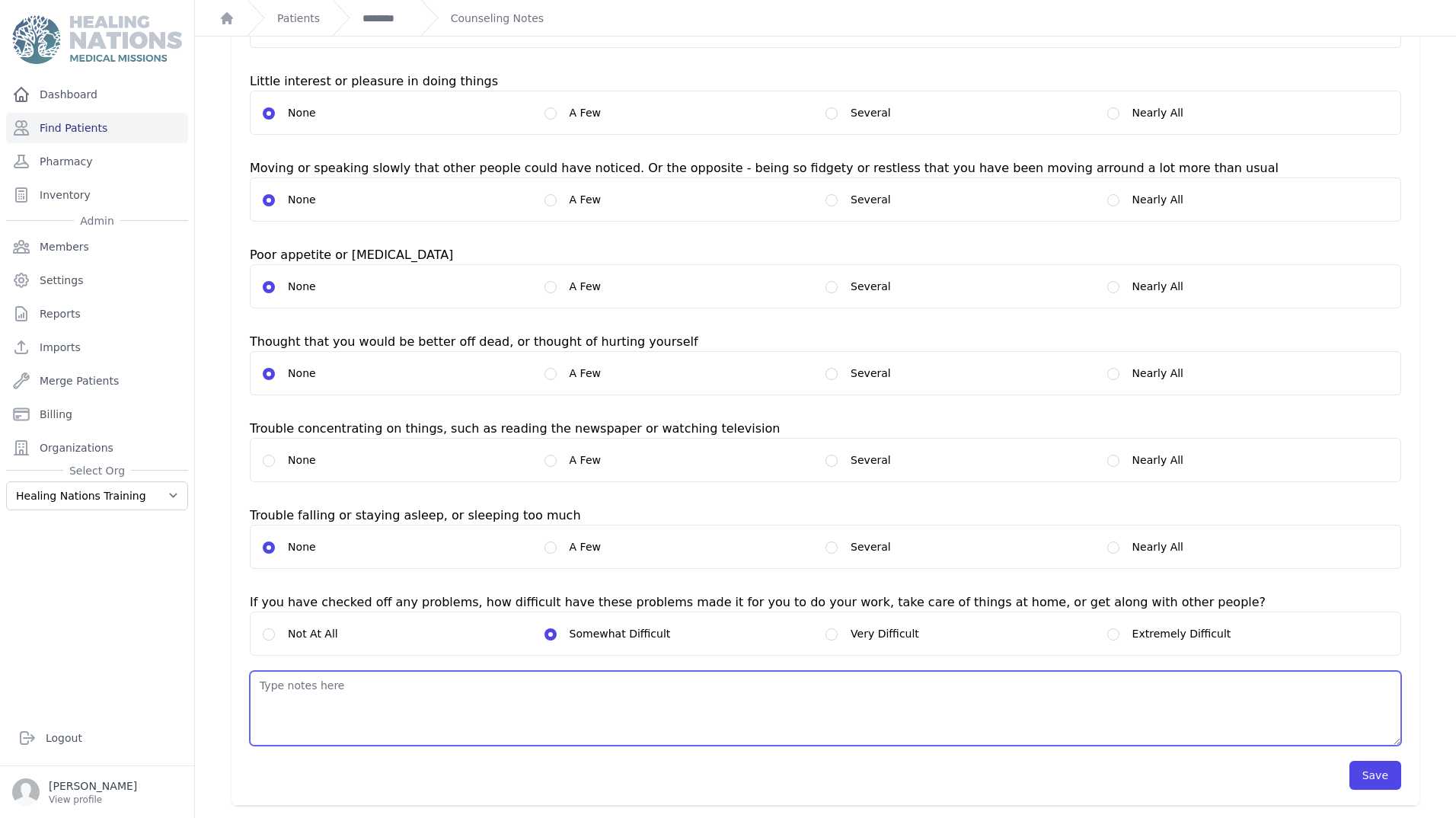
click at [310, 692] on textarea at bounding box center [825, 708] width 1152 height 74
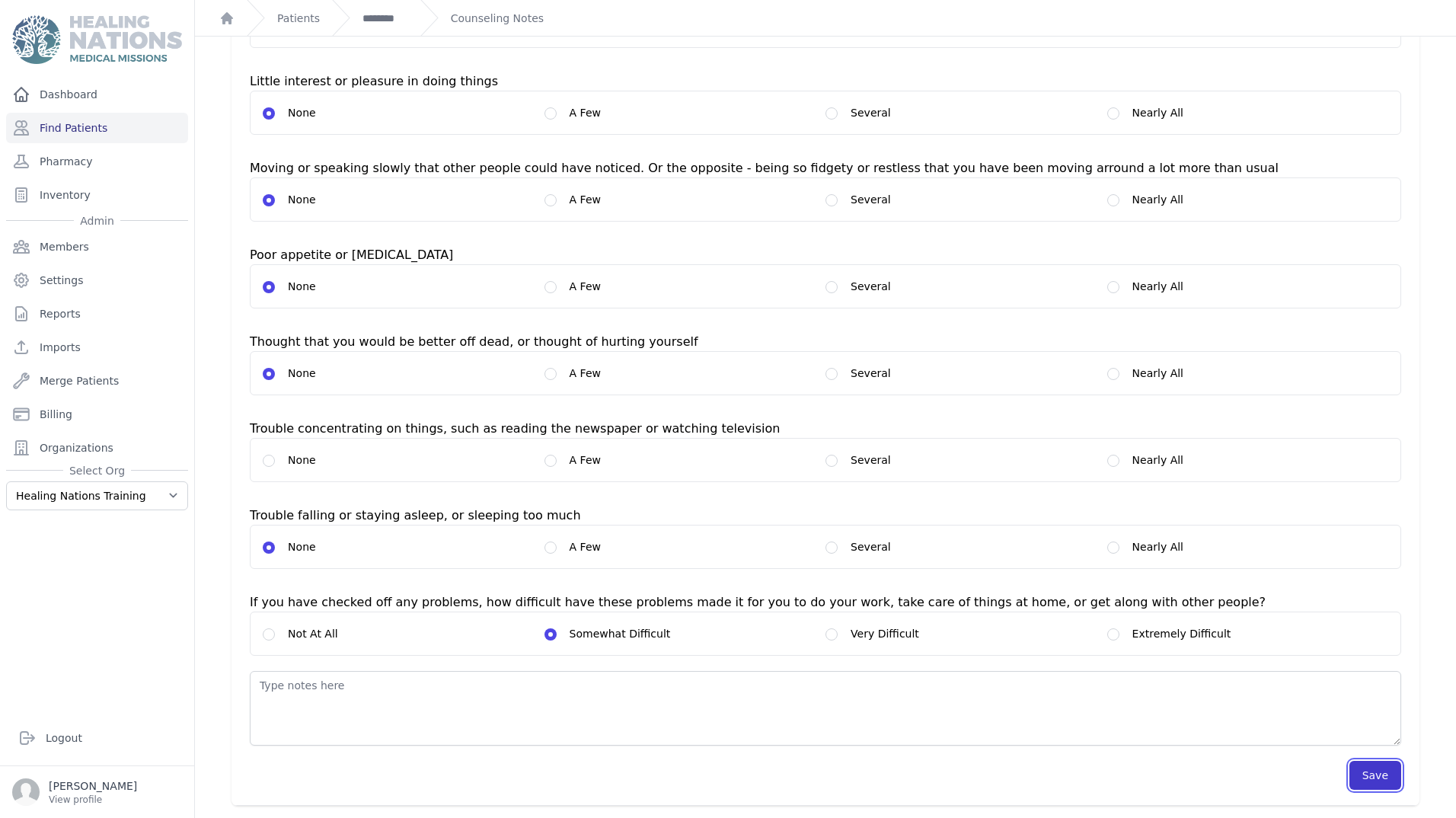
click at [1367, 780] on button "Save" at bounding box center [1376, 775] width 52 height 29
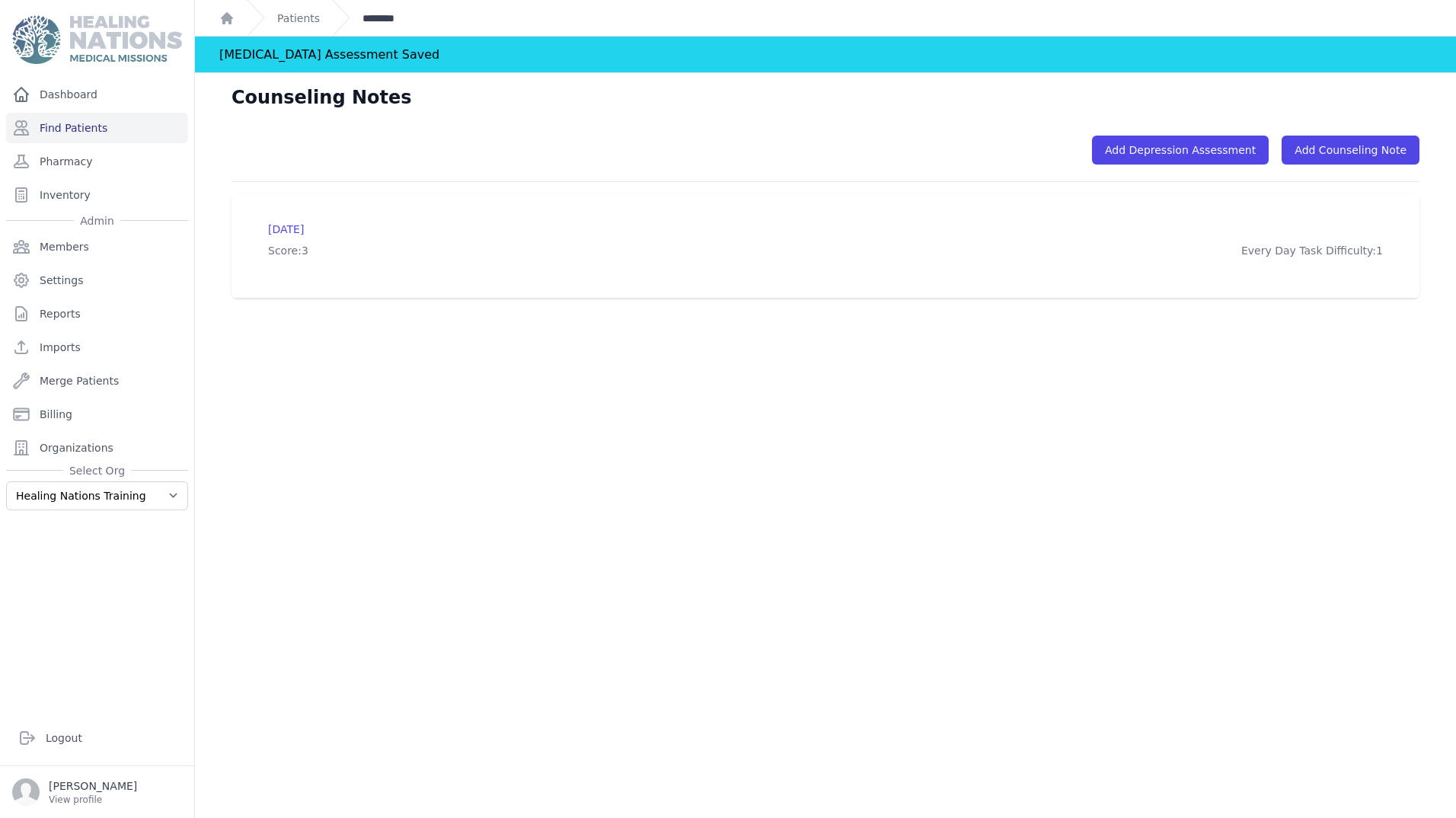
click at [394, 18] on link "********" at bounding box center [386, 18] width 46 height 15
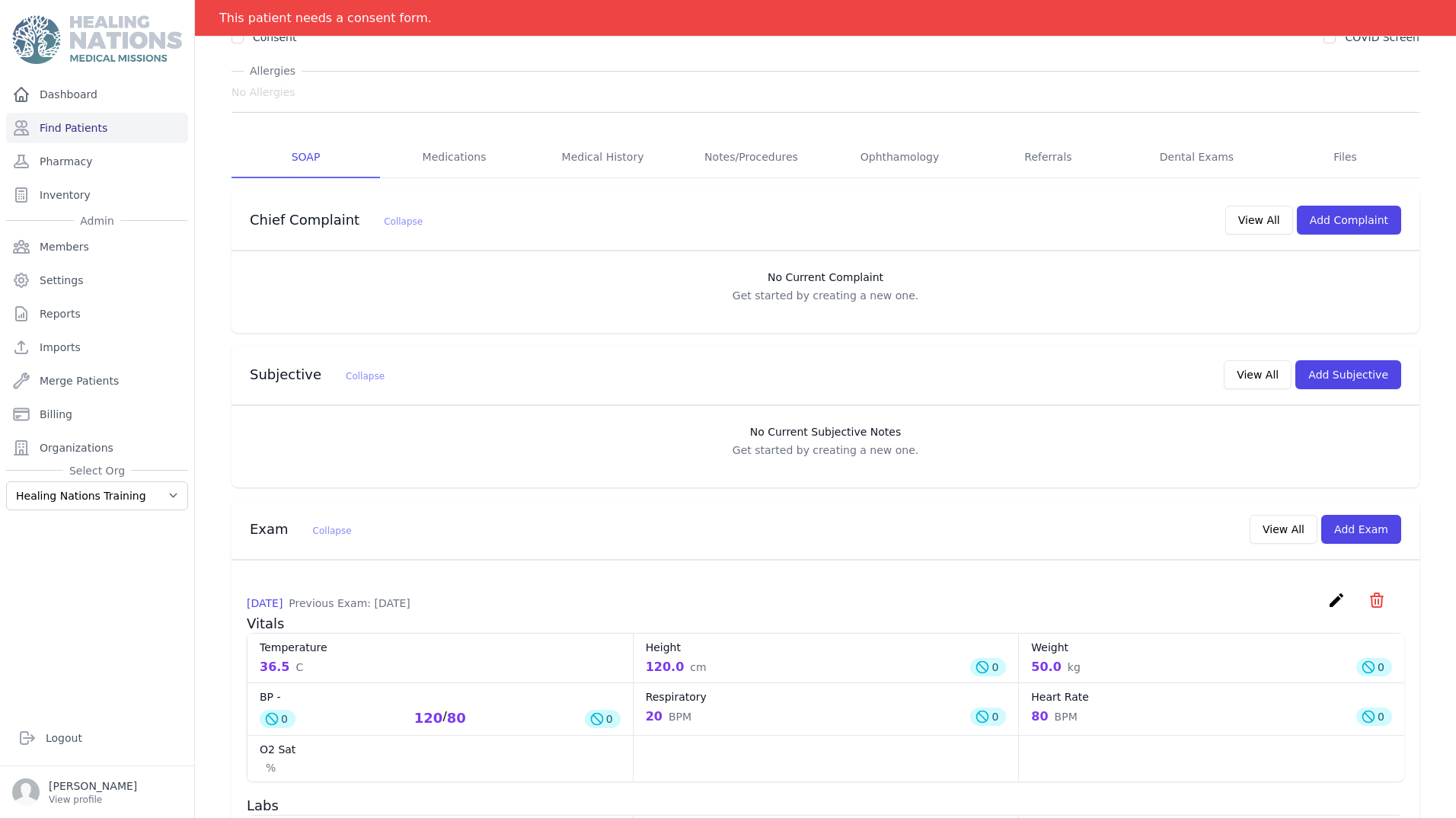
scroll to position [152, 0]
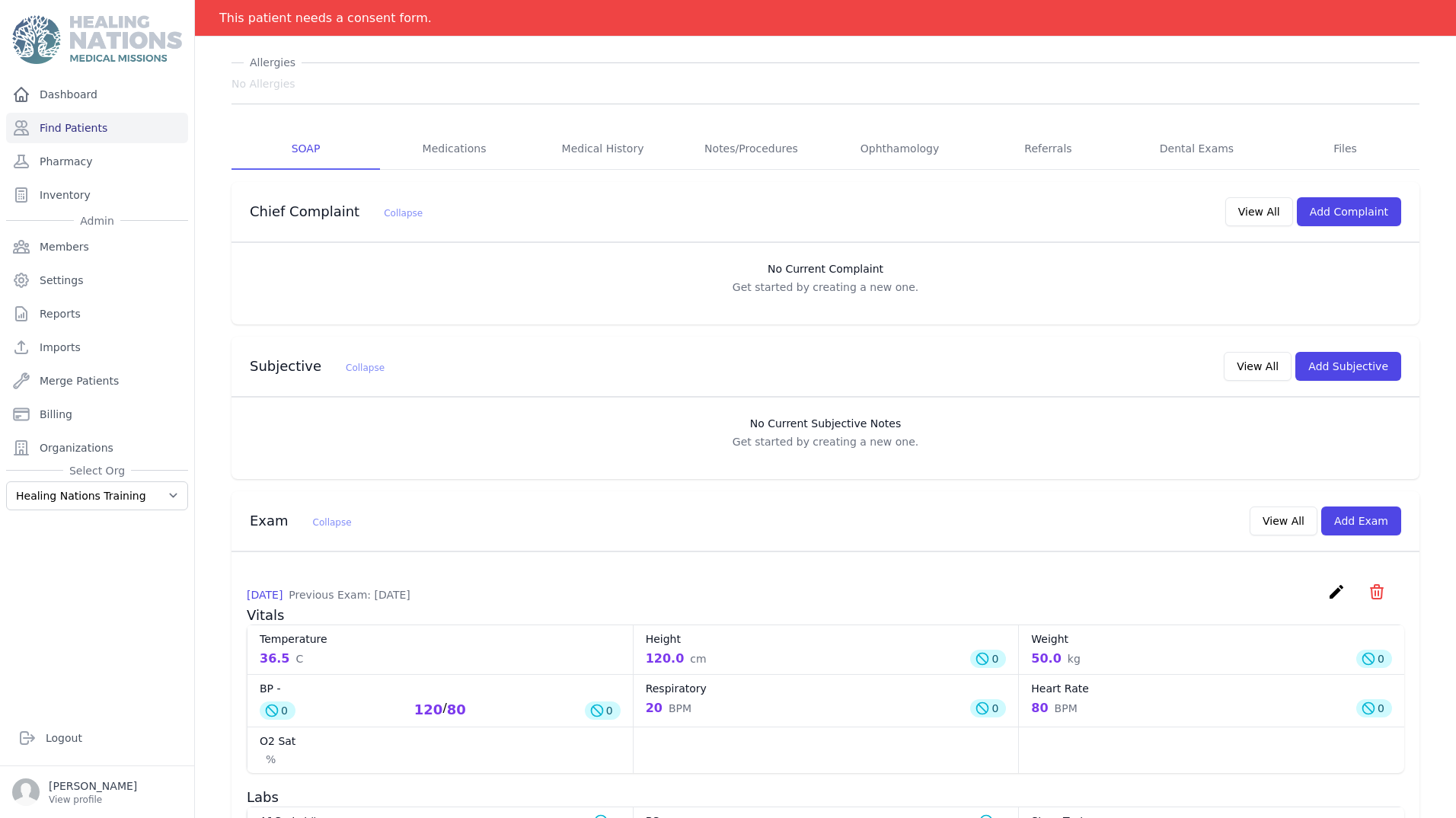
drag, startPoint x: 252, startPoint y: 88, endPoint x: 268, endPoint y: 86, distance: 16.1
click at [268, 86] on span "No Allergies" at bounding box center [264, 83] width 64 height 15
click at [484, 103] on span "# 13 Cad Bane Male 36 Years Old DOB: 1988-Nov-04 Region: Tatooine Phone#: N/E G…" at bounding box center [825, 687] width 1188 height 1510
click at [1357, 219] on button "Add Complaint" at bounding box center [1349, 211] width 104 height 29
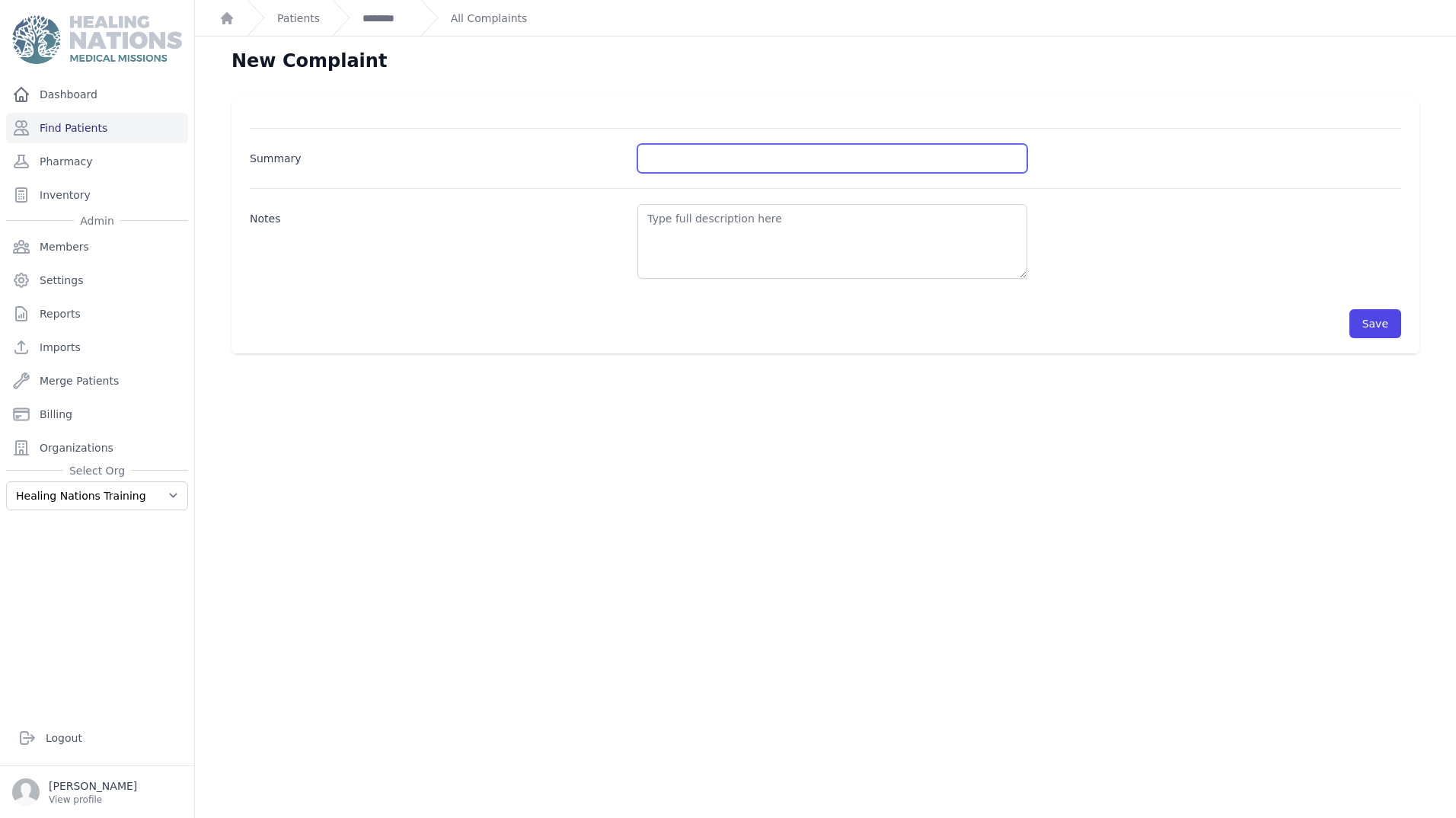
click at [670, 150] on input "Summary" at bounding box center [832, 158] width 390 height 29
type input "bs check"
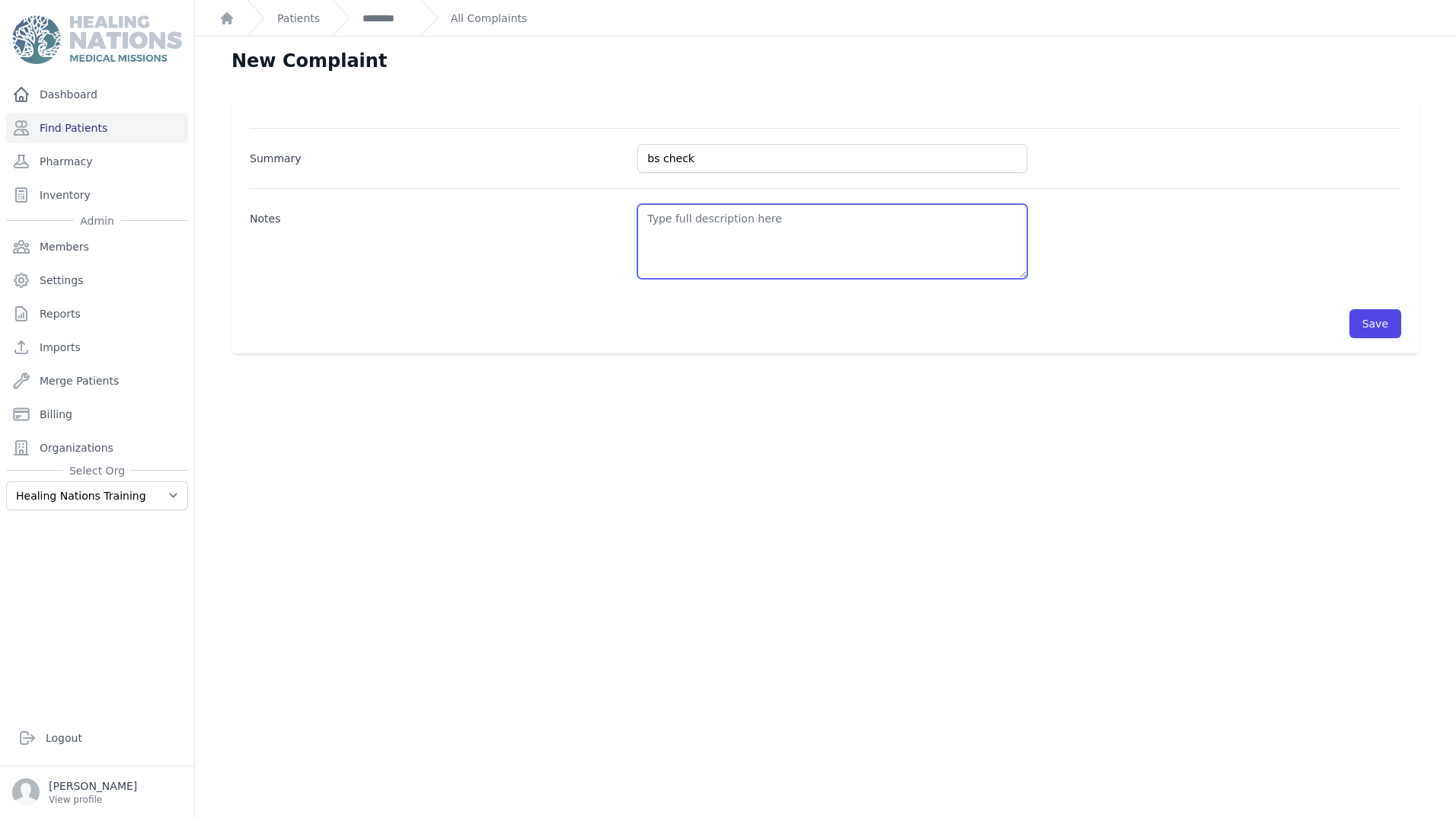
click at [841, 260] on textarea "Notes" at bounding box center [832, 241] width 390 height 74
type textarea "ate last dinner 8pm last night."
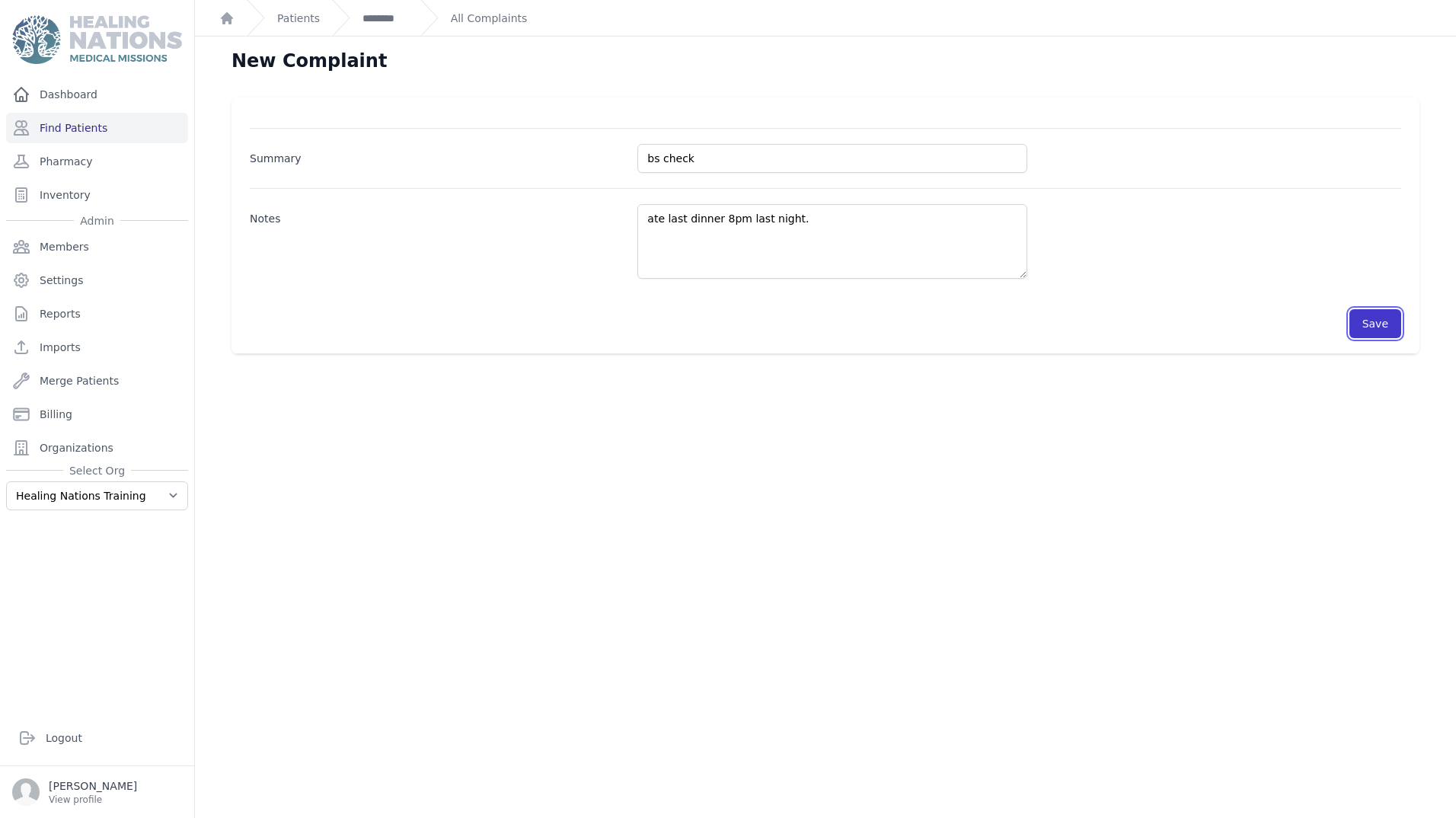
click at [1359, 326] on button "Save" at bounding box center [1376, 324] width 52 height 29
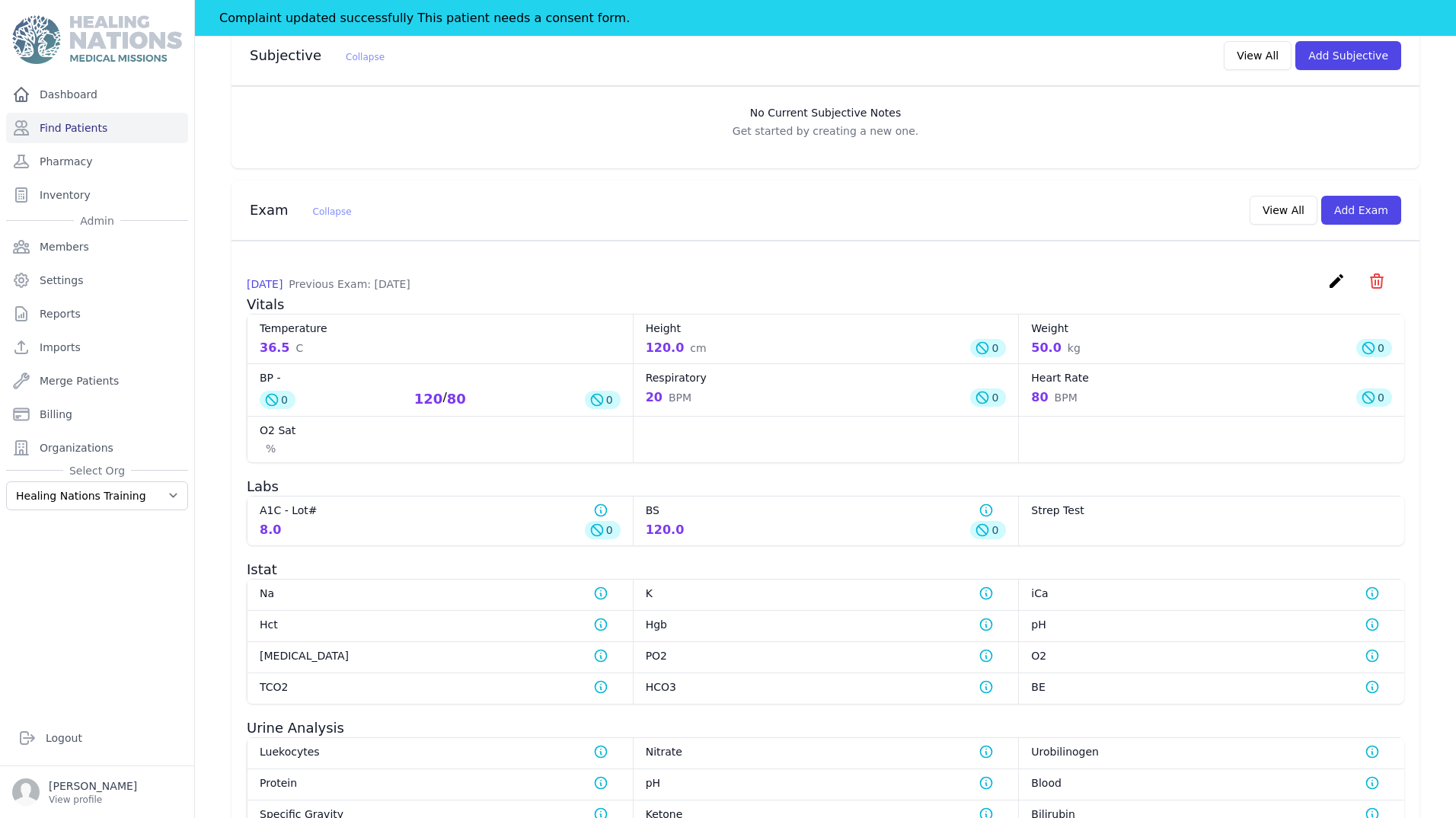
scroll to position [533, 0]
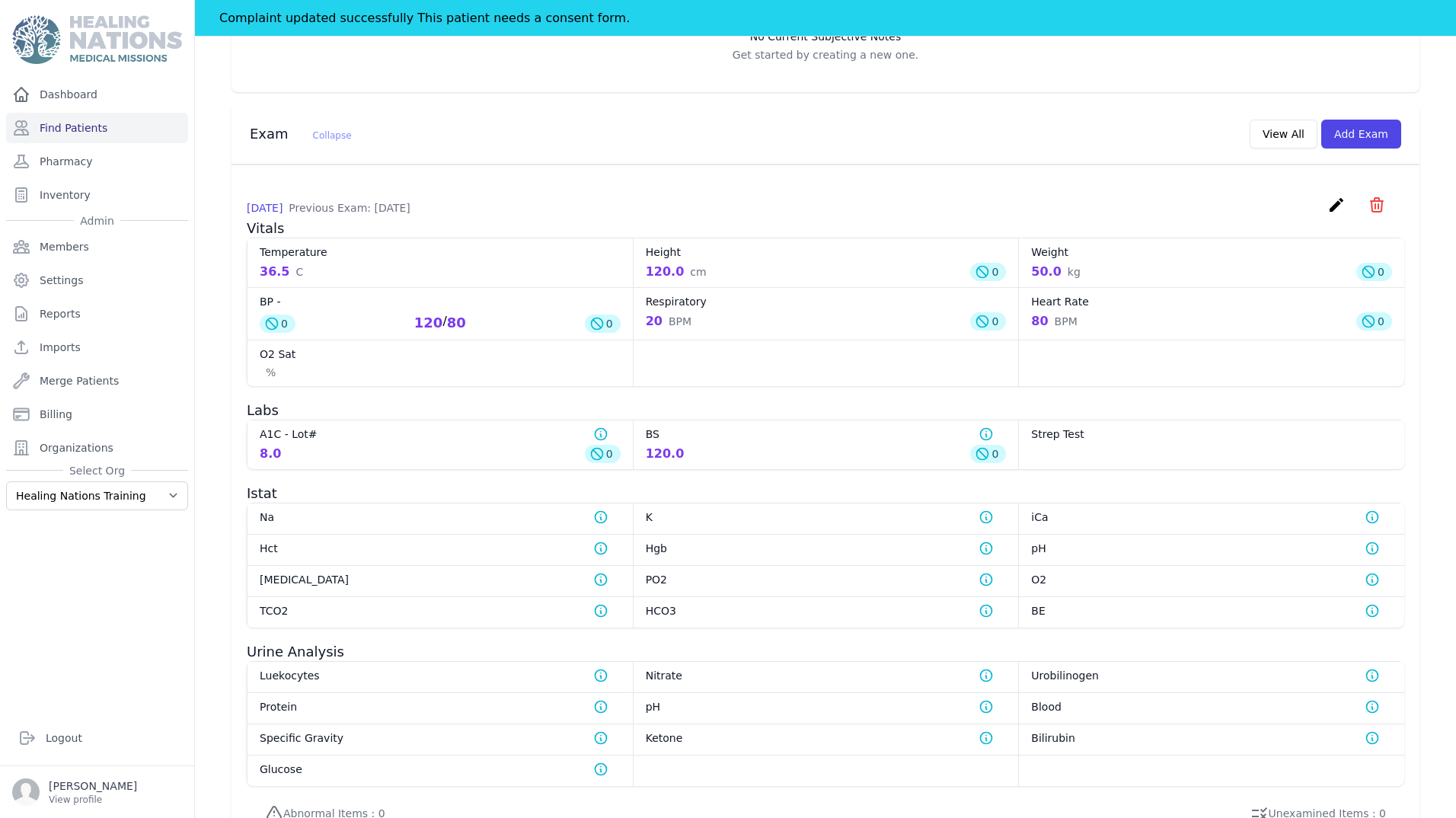
drag, startPoint x: 248, startPoint y: 224, endPoint x: 307, endPoint y: 227, distance: 59.1
click at [307, 216] on p "2022-Nov-06 Previous Exam: 2022-Nov-06" at bounding box center [328, 207] width 164 height 15
click at [594, 210] on div "2022-Nov-06 Previous Exam: 2022-Nov-06 create ​ Delete exam - 1 Are you sure? T…" at bounding box center [825, 207] width 1158 height 24
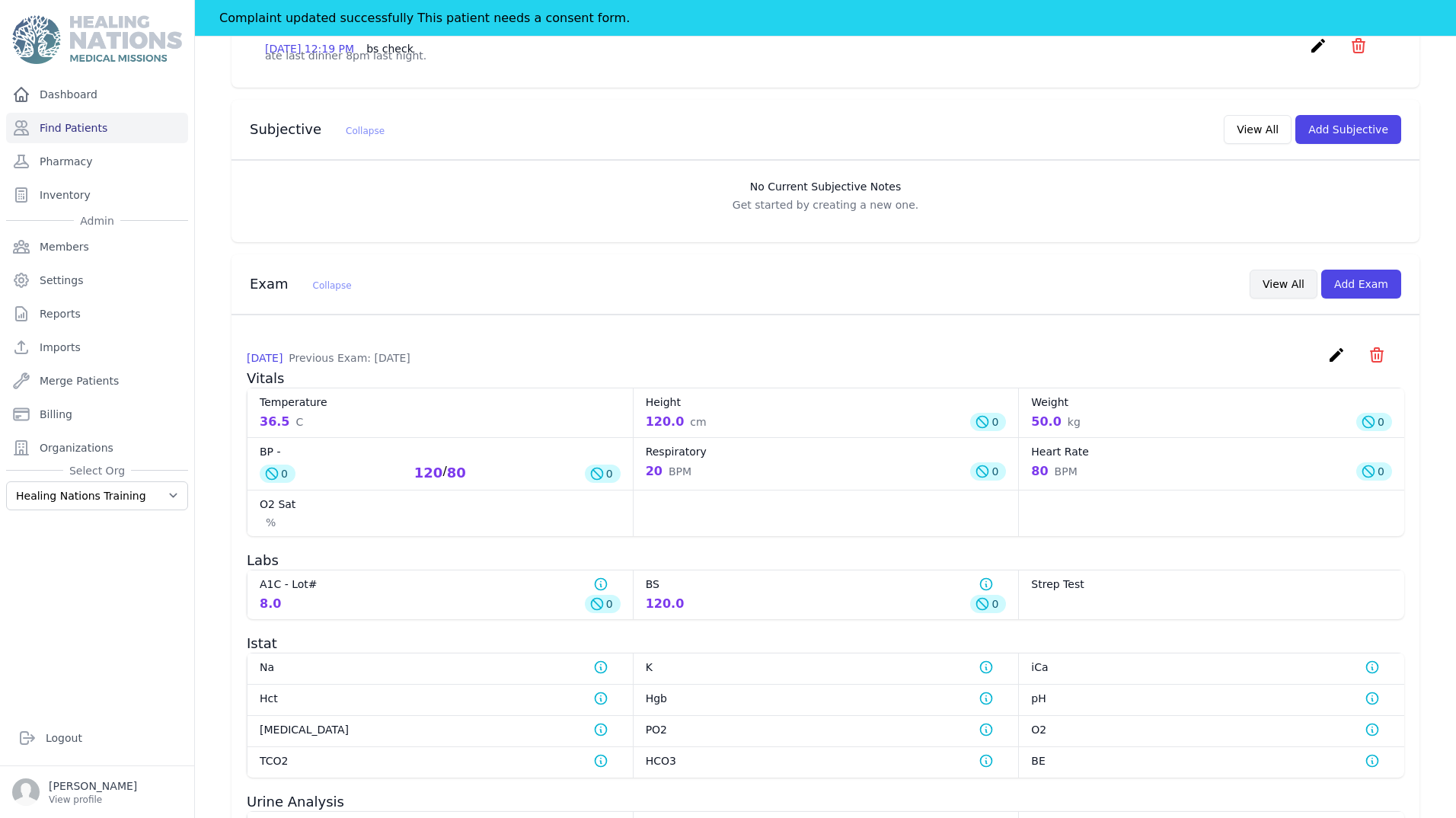
scroll to position [380, 0]
click at [1353, 301] on button "Add Exam" at bounding box center [1361, 286] width 80 height 29
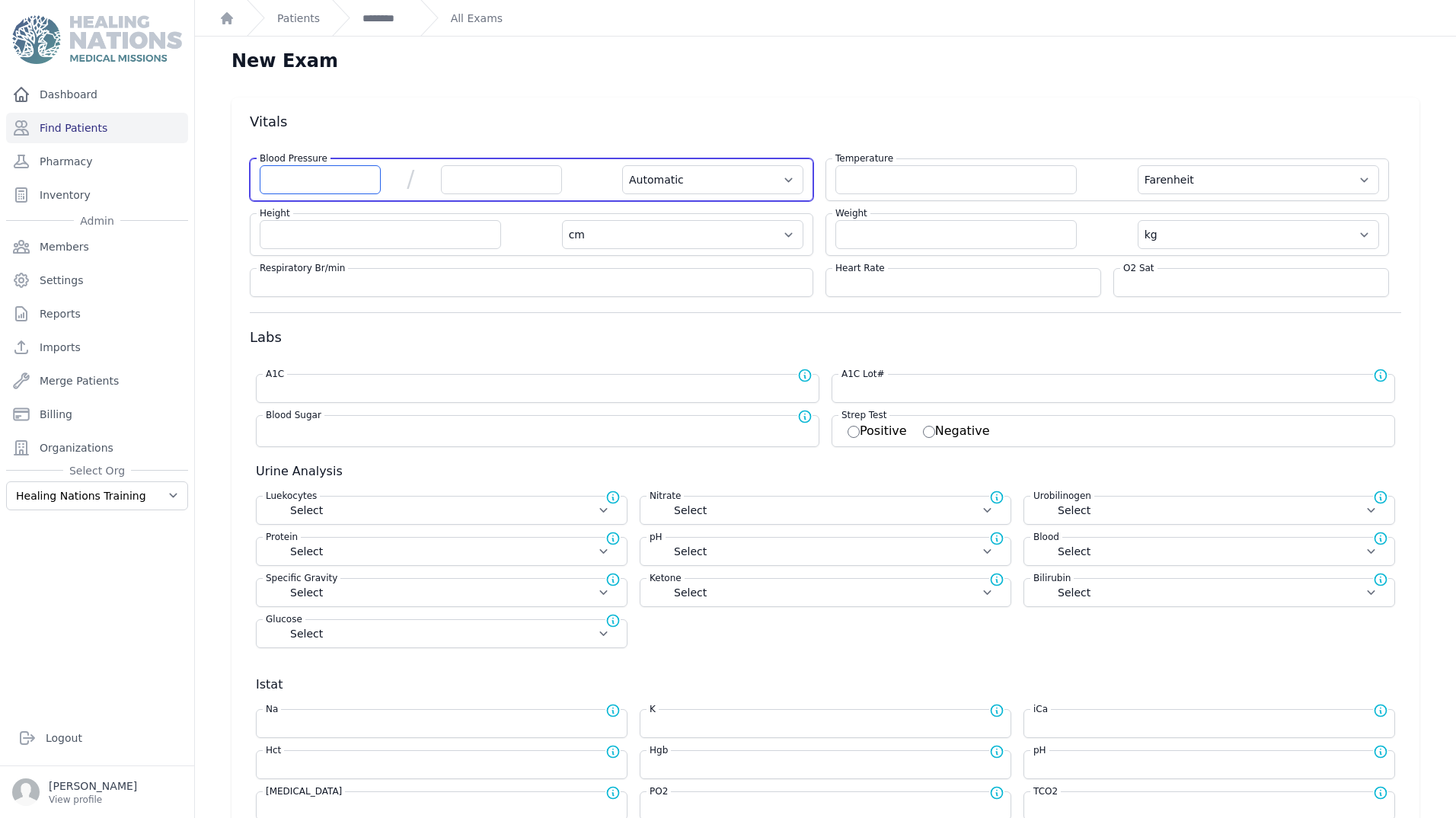
drag, startPoint x: 290, startPoint y: 181, endPoint x: 1246, endPoint y: 183, distance: 956.0
click at [292, 181] on input "number" at bounding box center [320, 180] width 121 height 29
type input "120"
click at [497, 167] on input "number" at bounding box center [502, 180] width 121 height 29
select select "Automatic"
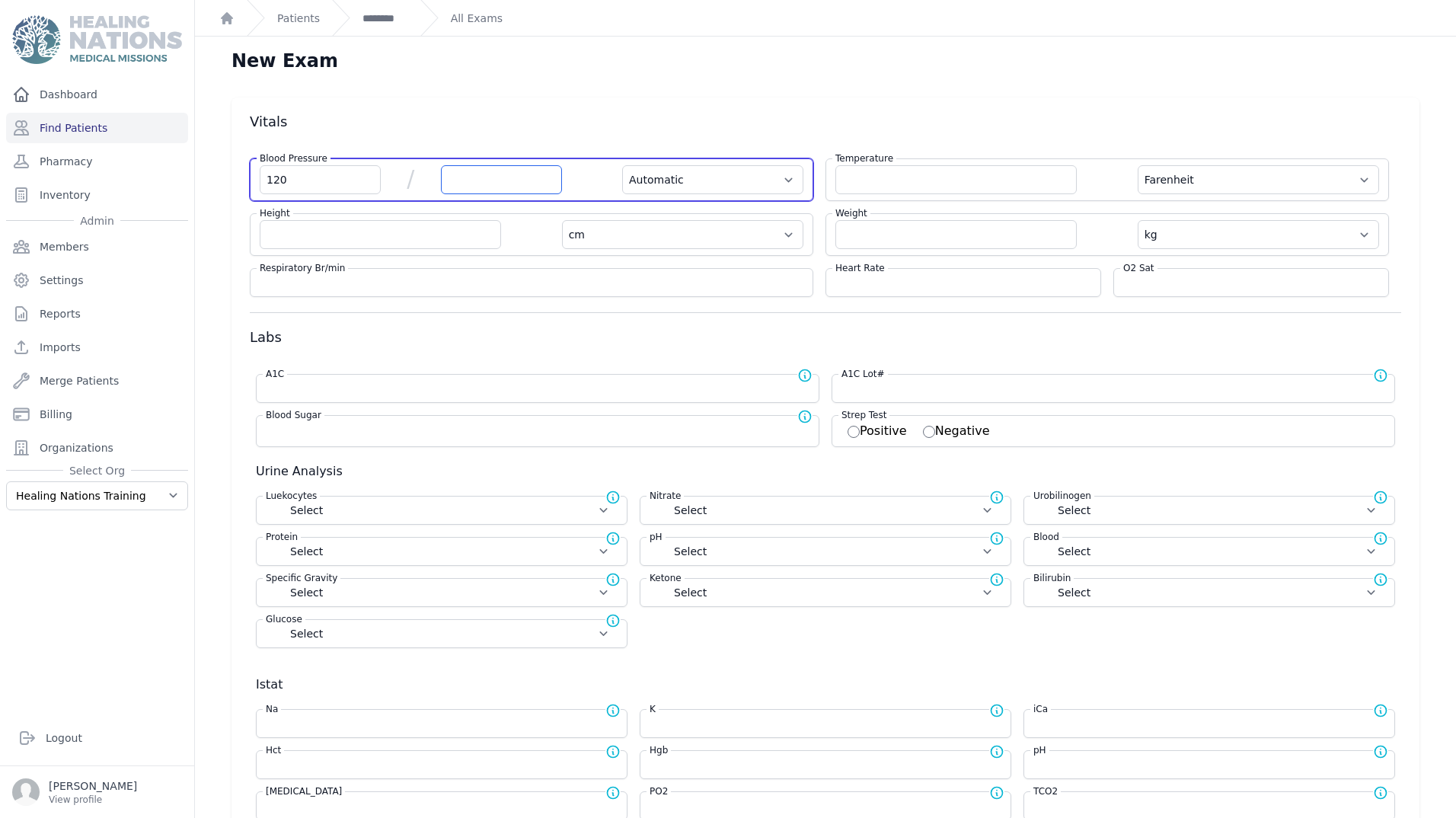
select select "F"
select select "cm"
select select "kg"
select select
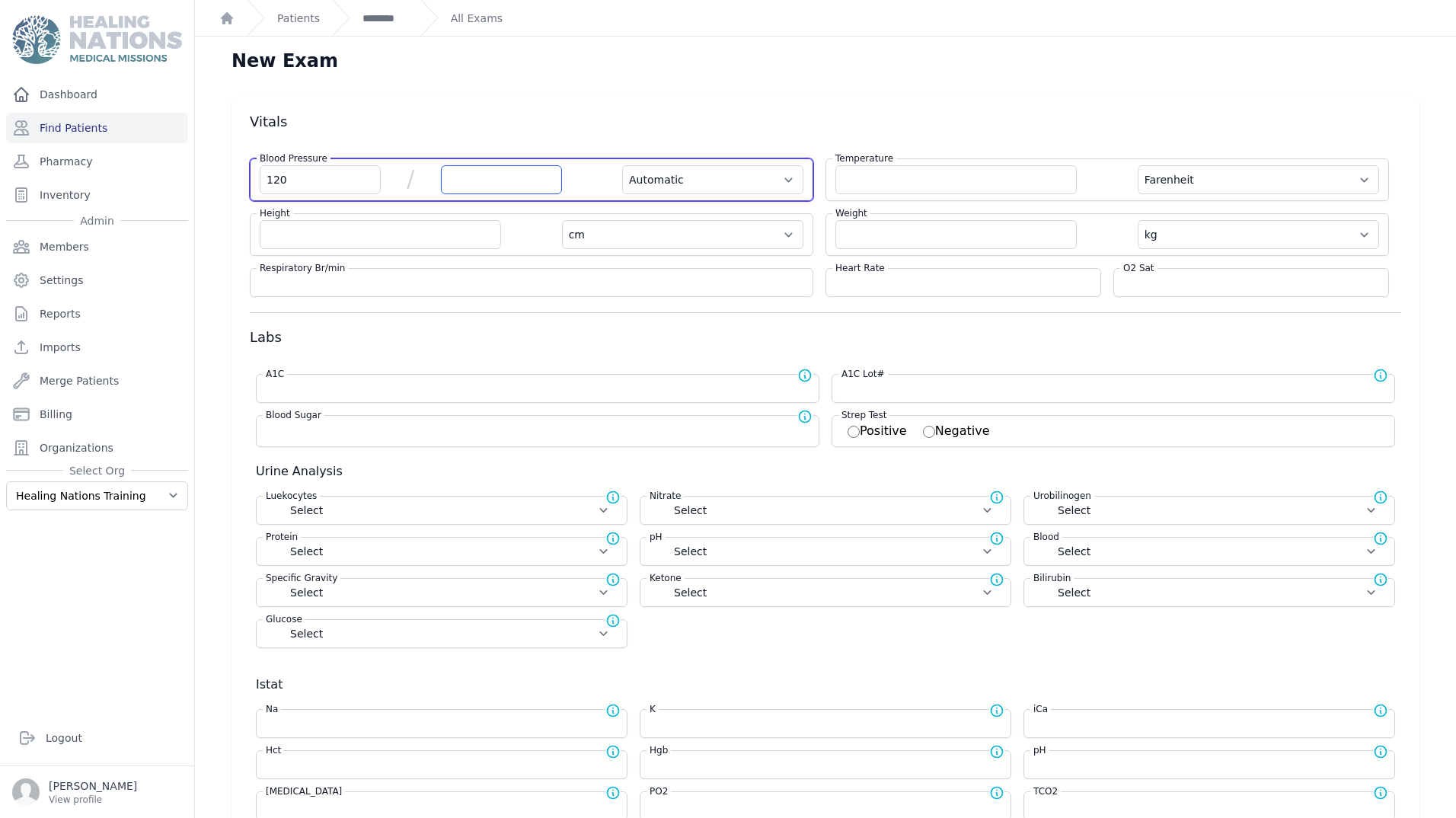
select select
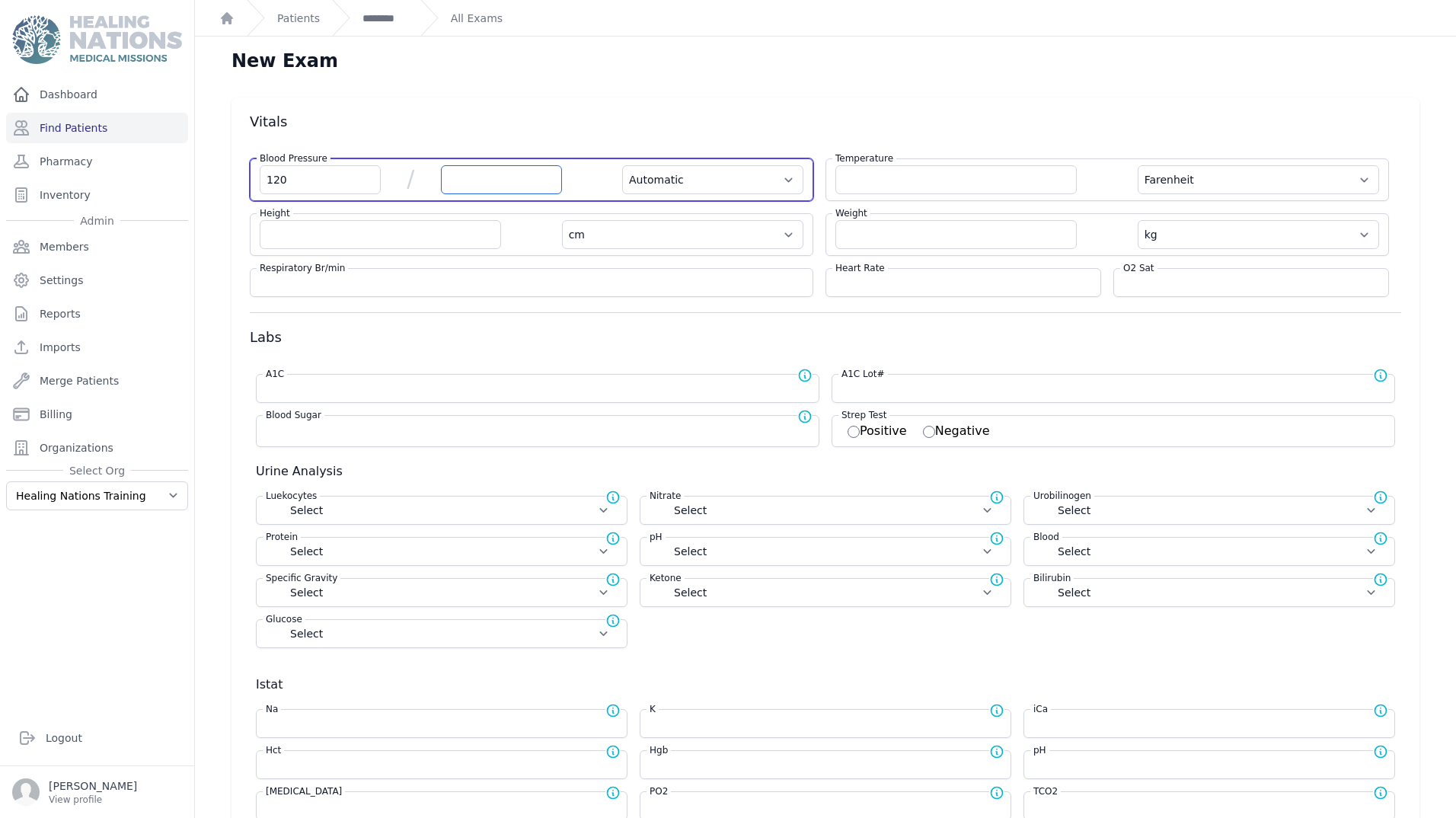
select select
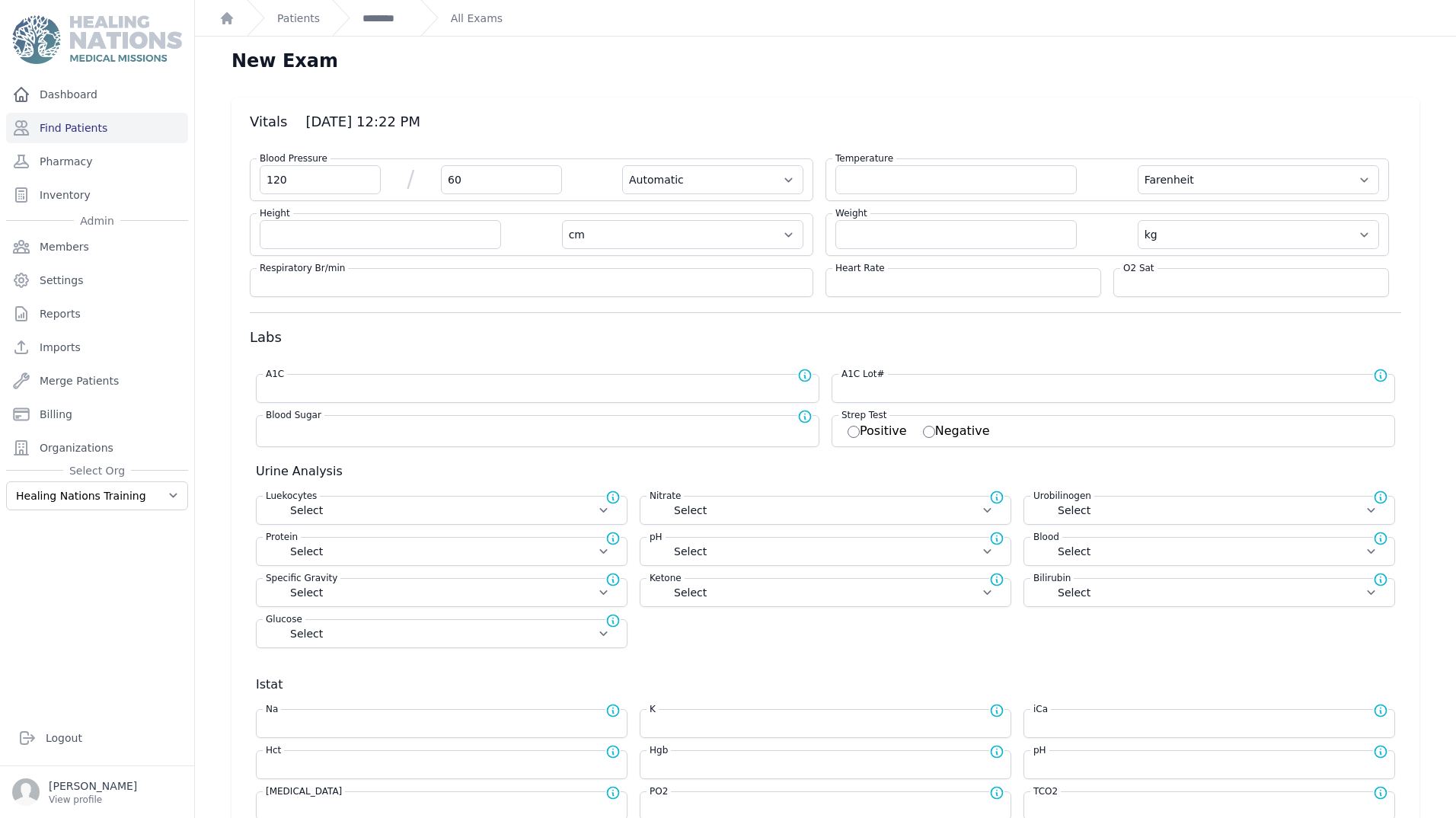
type input "60"
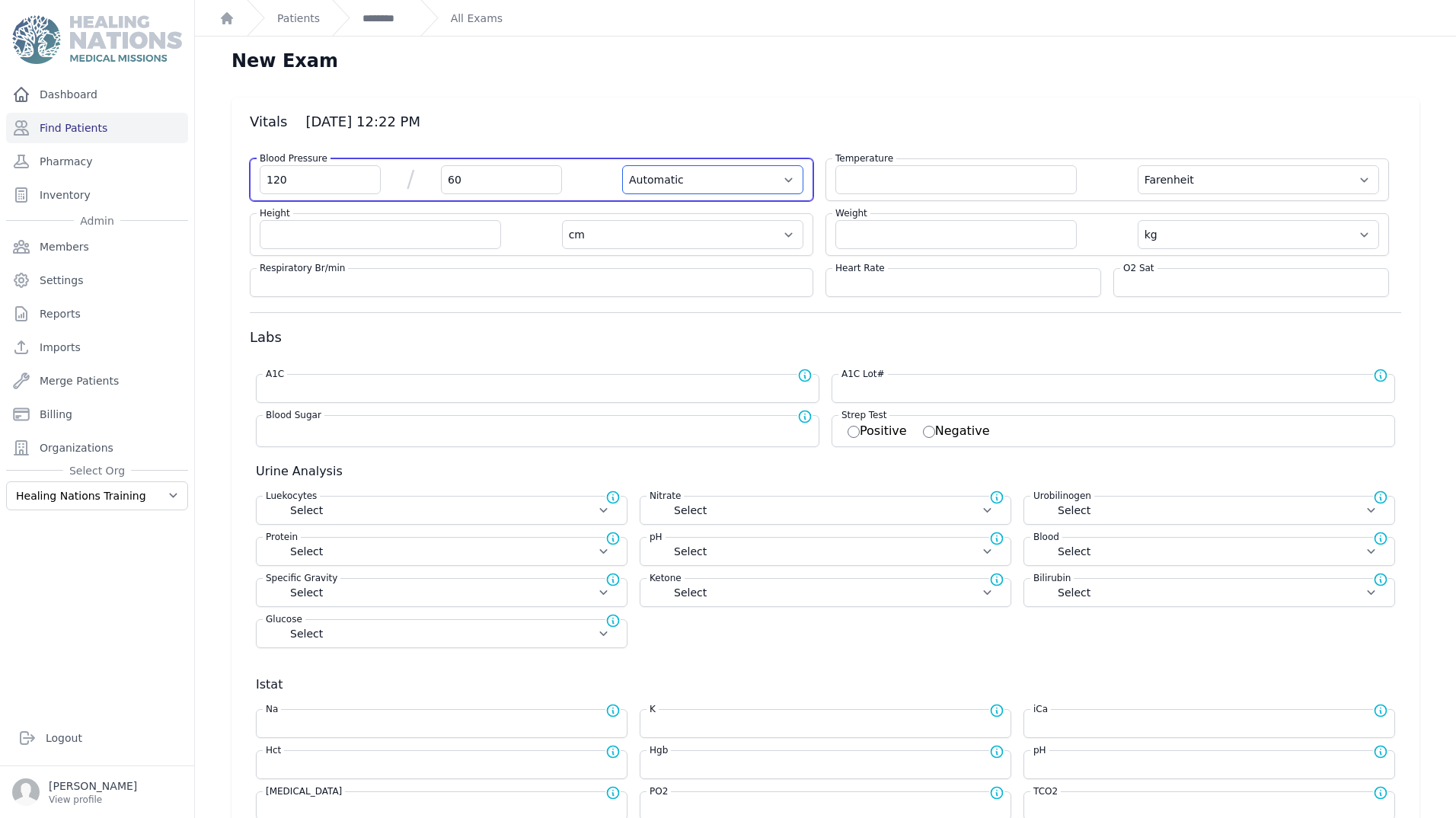
click at [666, 183] on select "Automatic Manual" at bounding box center [712, 180] width 181 height 29
select select "F"
select select "cm"
select select "kg"
select select
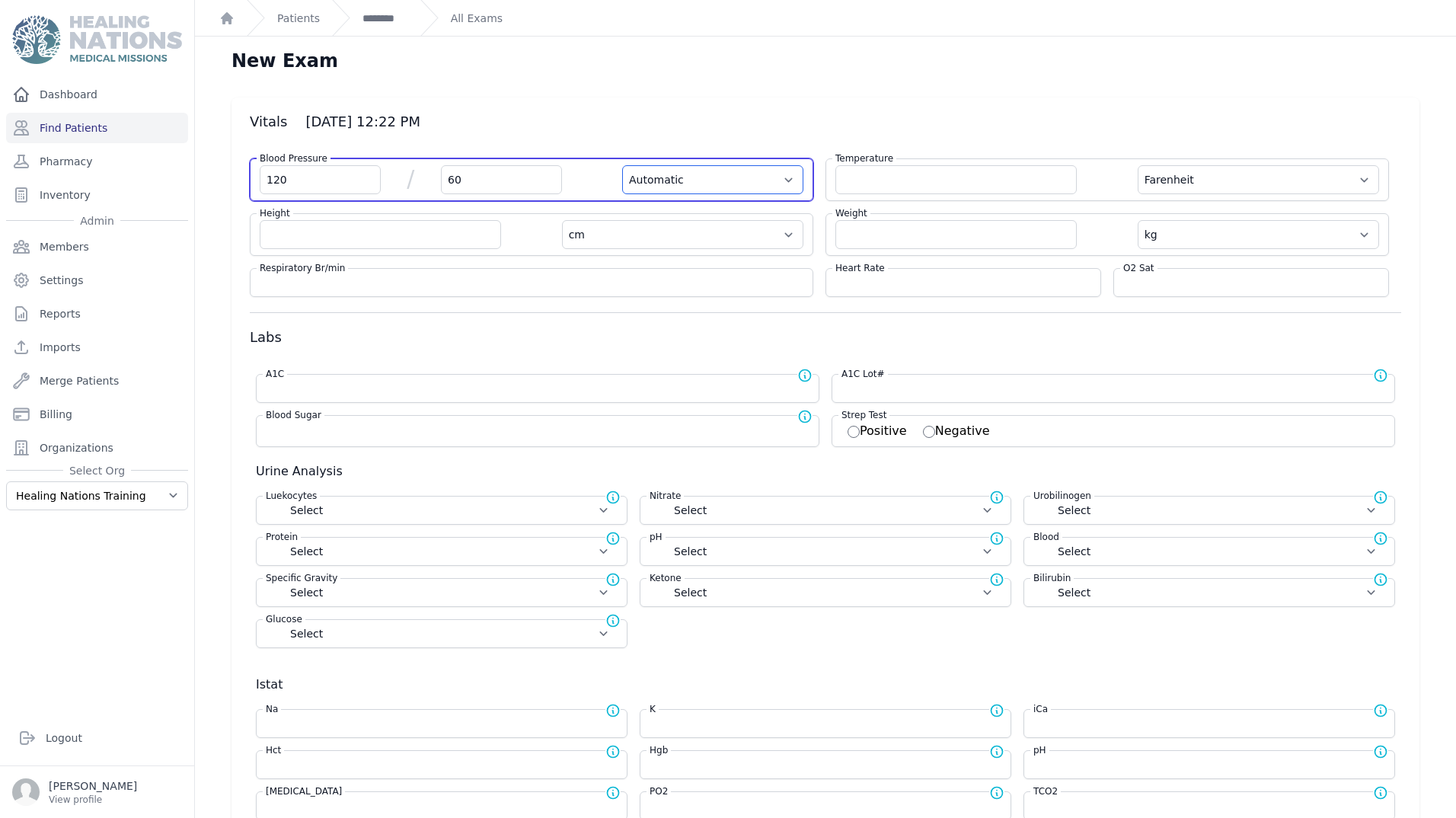
select select
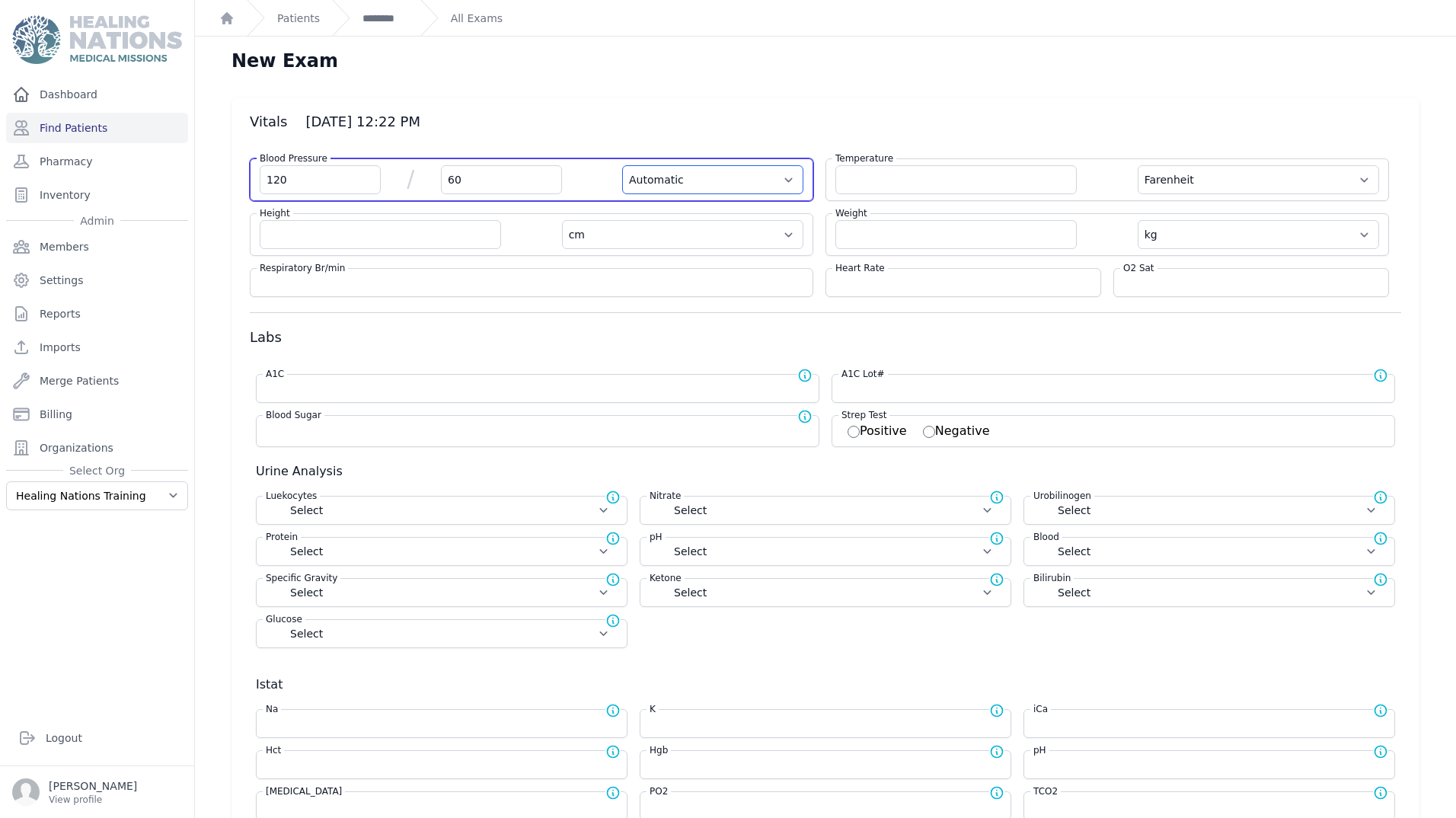
select select
select select "Manual"
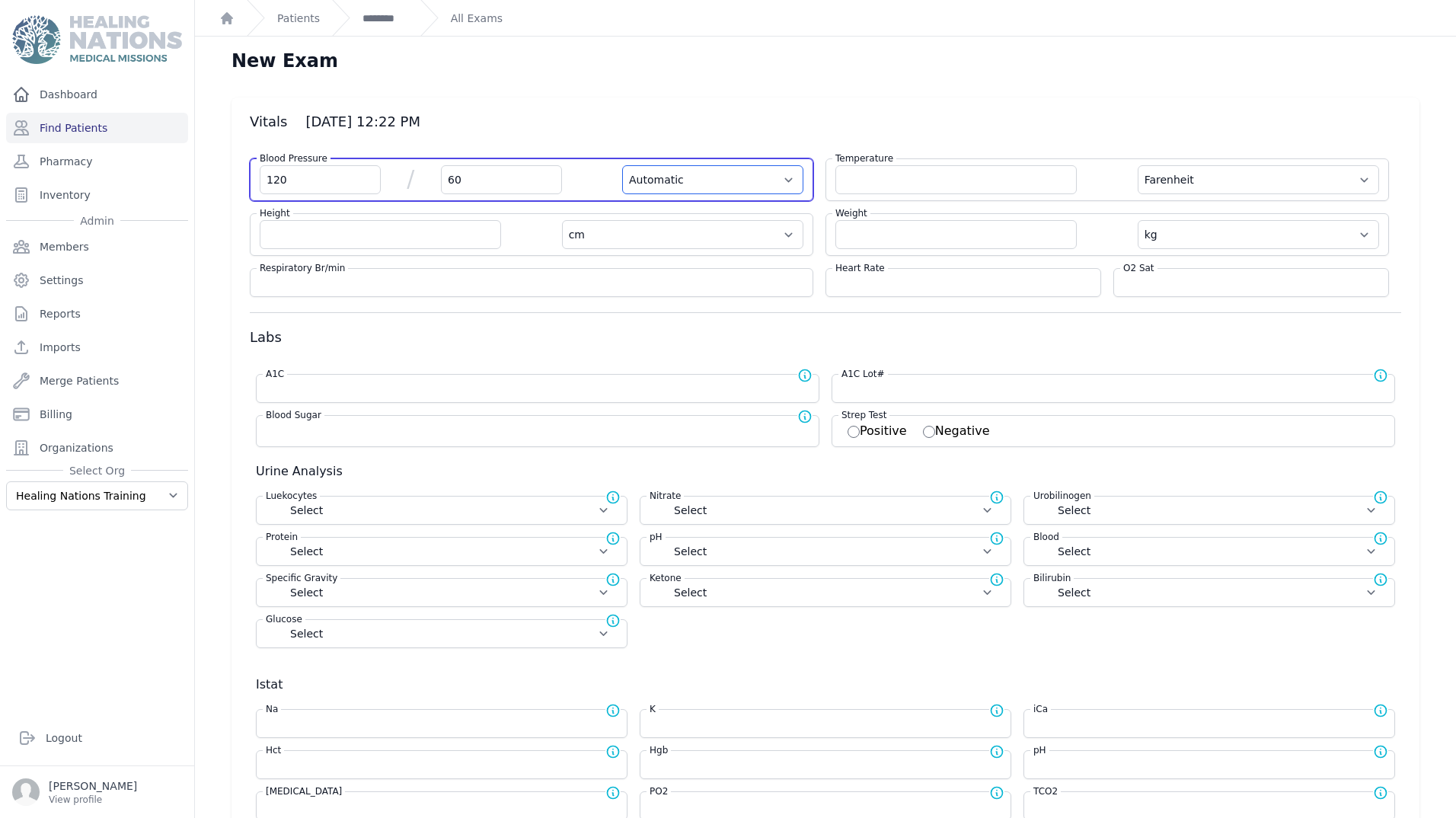
click at [622, 165] on select "Automatic Manual" at bounding box center [712, 180] width 181 height 29
select select "F"
select select "cm"
select select "kg"
select select
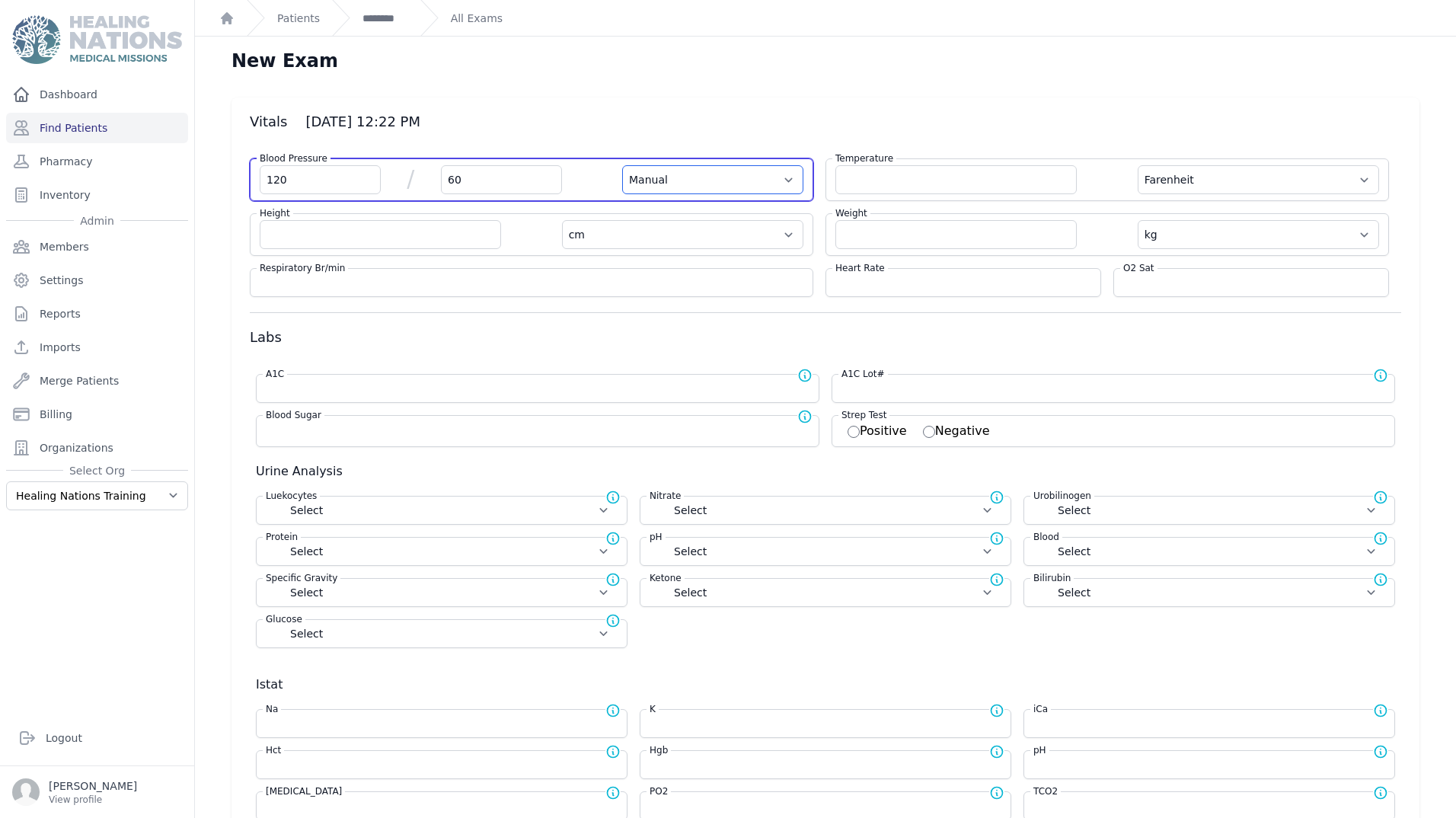
select select
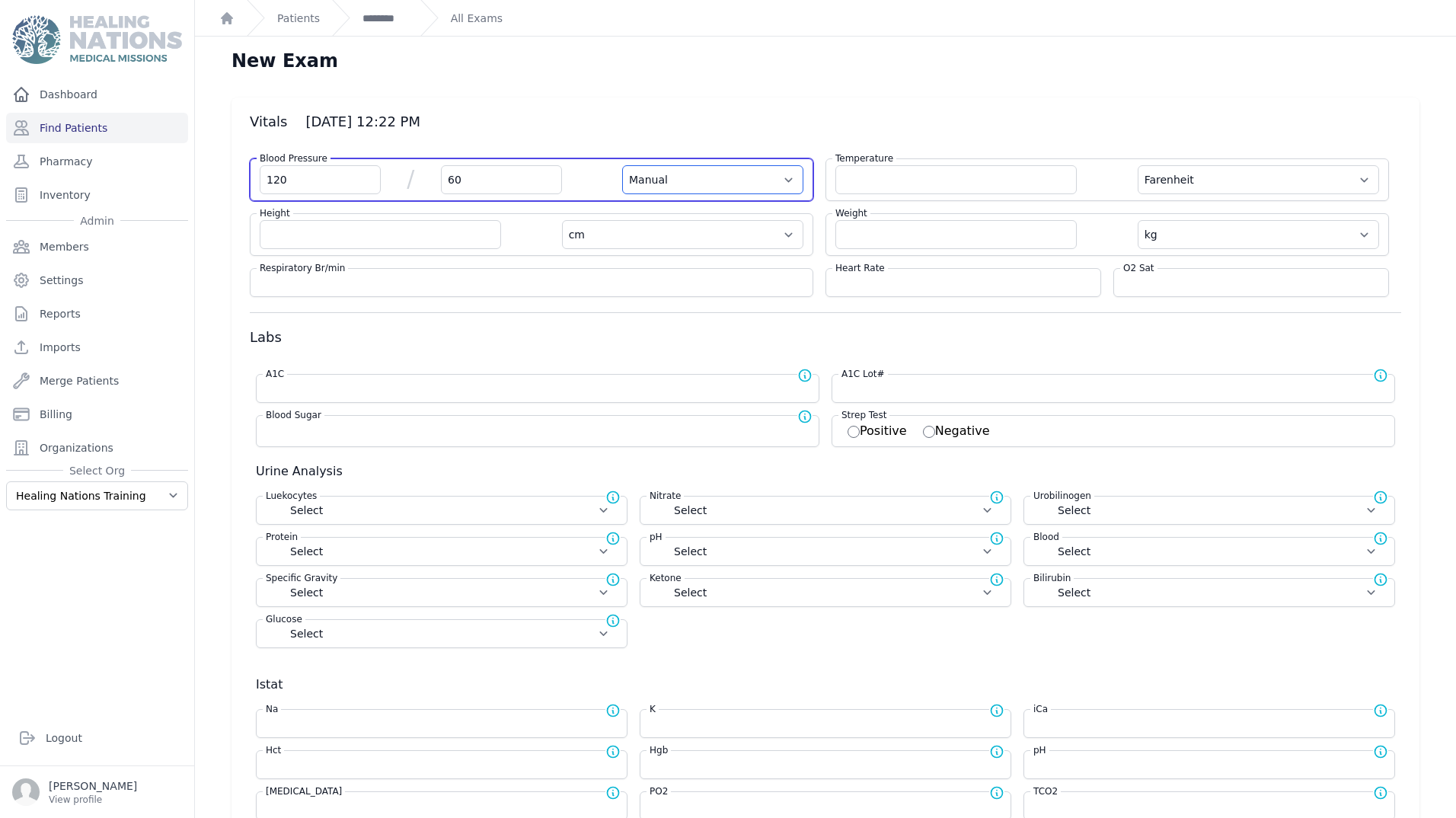
select select
click at [718, 122] on h3 "Vitals 2025-Oct-11 12:22 PM" at bounding box center [825, 121] width 1152 height 19
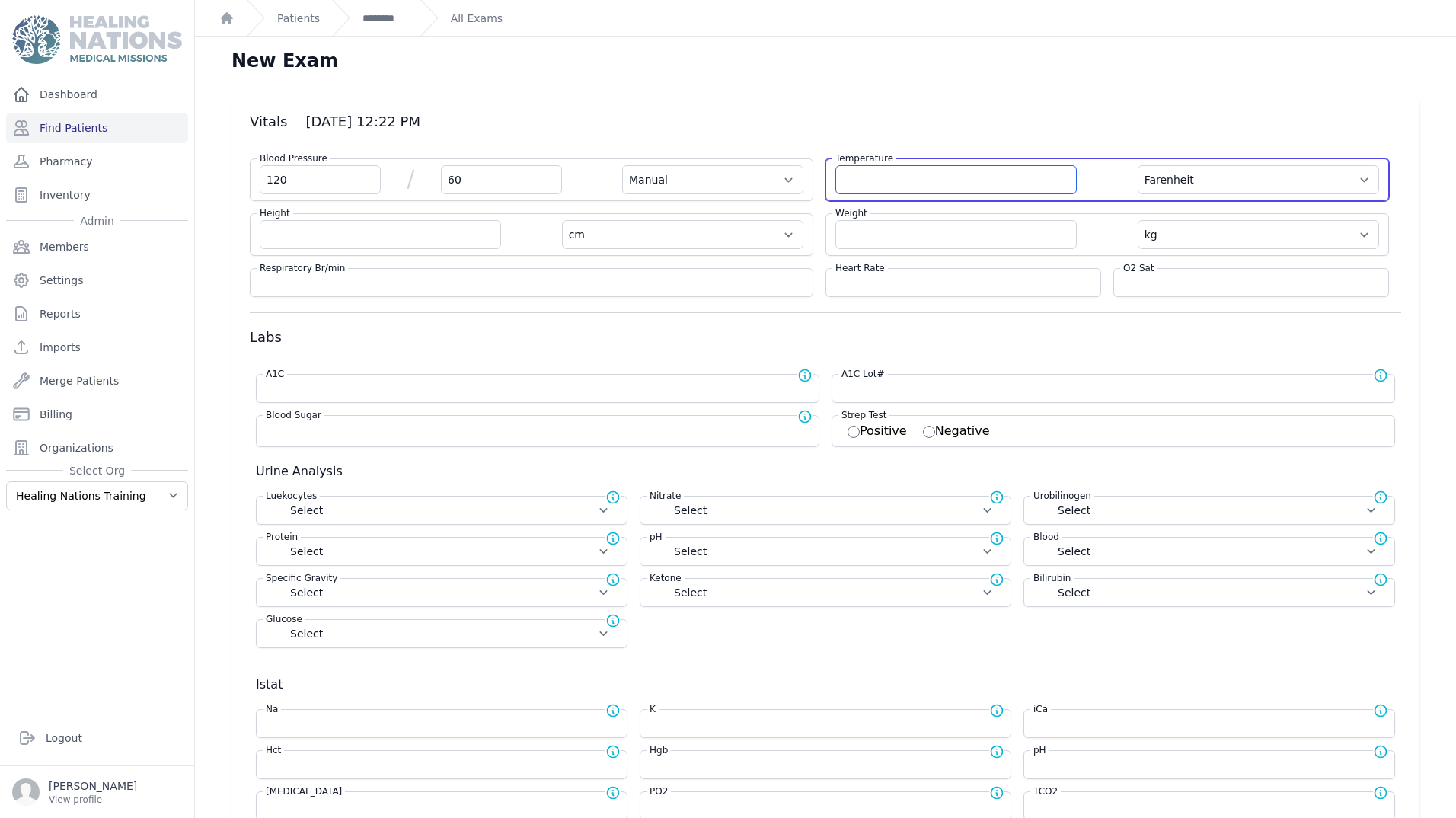
click at [903, 178] on input "number" at bounding box center [956, 180] width 241 height 29
type input "39"
click at [1144, 183] on select "Farenheit Celcius" at bounding box center [1258, 180] width 241 height 29
select select "Manual"
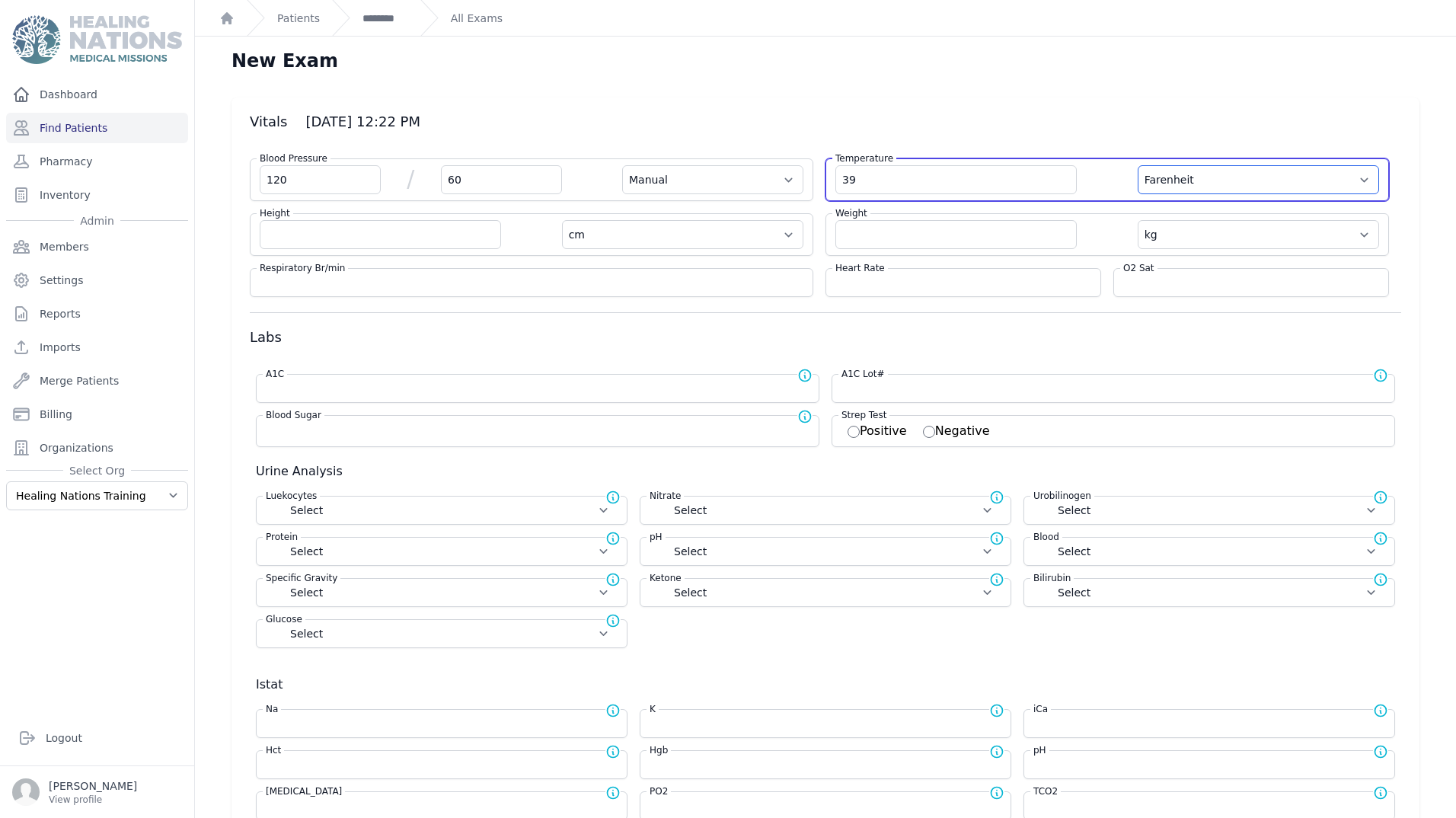
type input "39.0"
select select "cm"
select select "kg"
select select
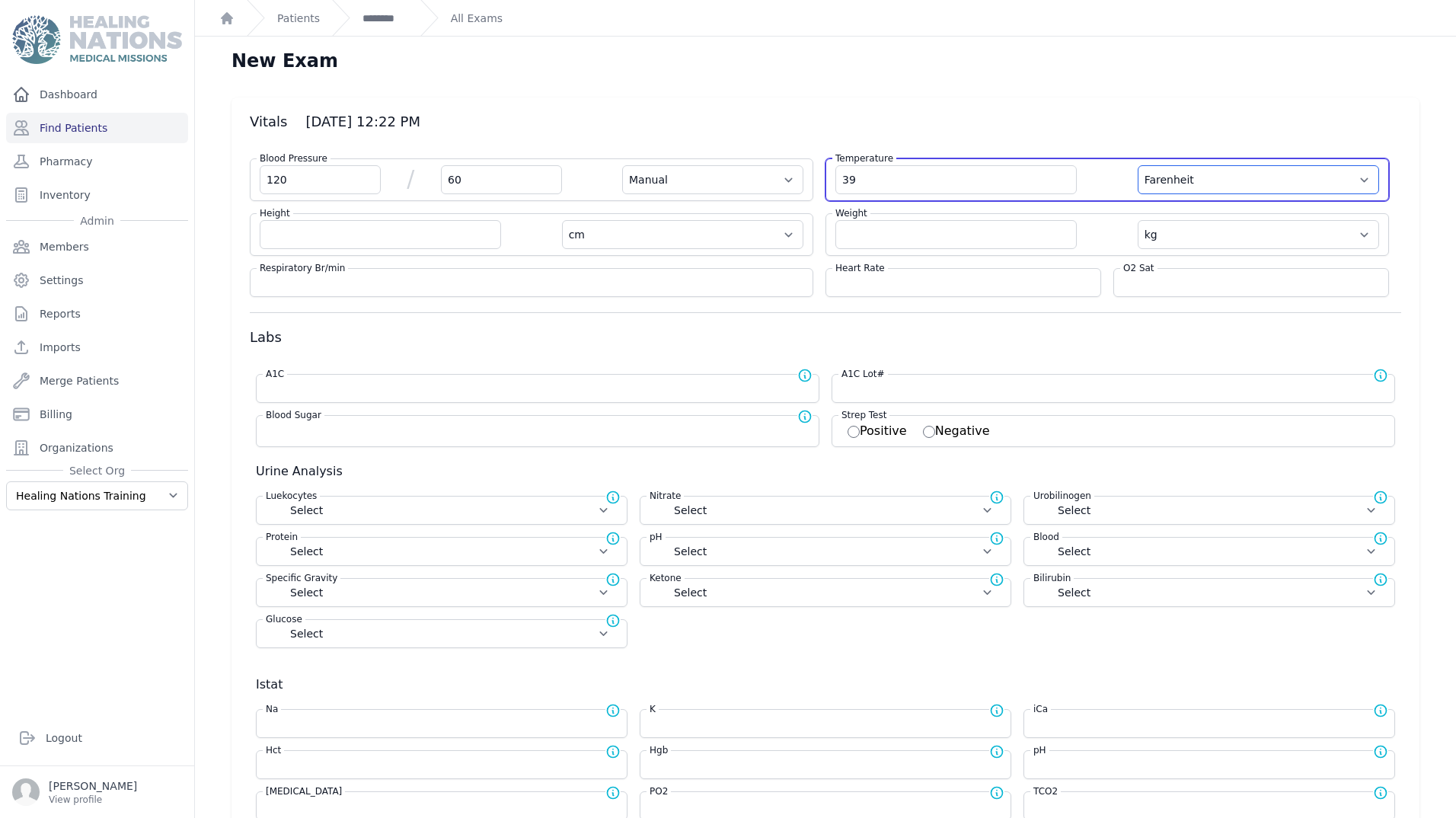
select select
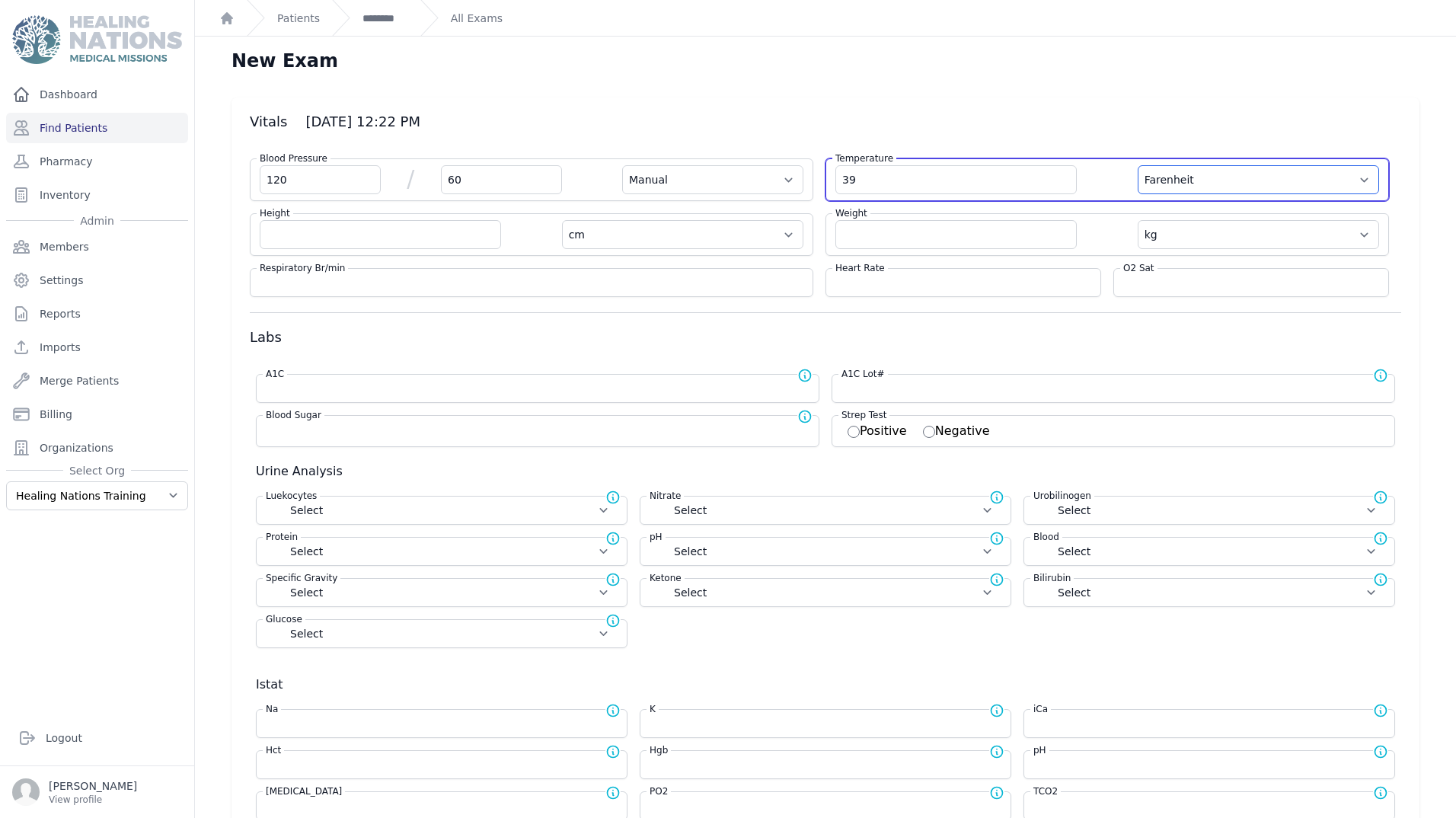
select select
select select "C"
click at [1138, 165] on select "Farenheit Celcius" at bounding box center [1258, 180] width 241 height 29
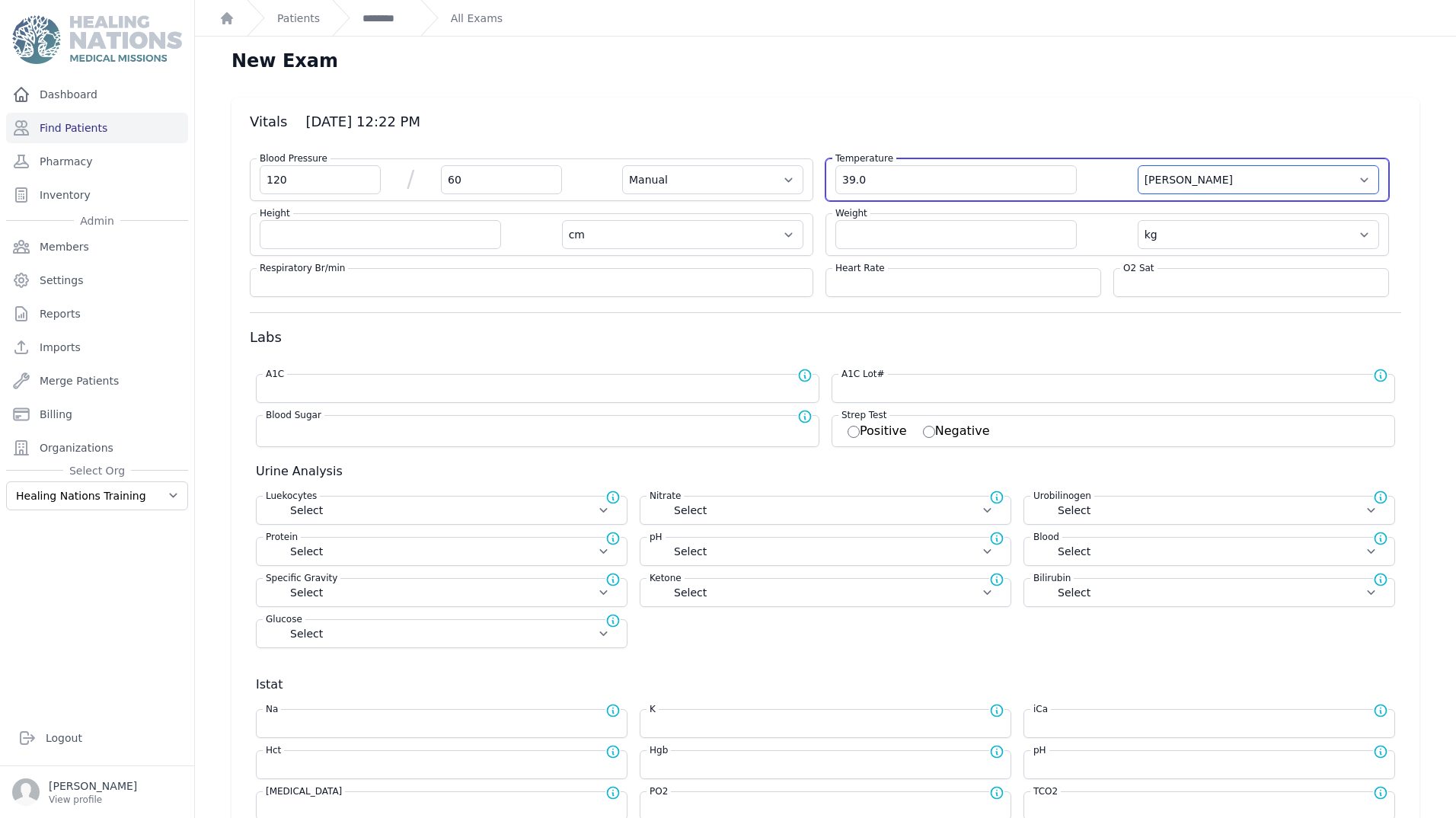
select select "Manual"
select select "cm"
select select "kg"
select select
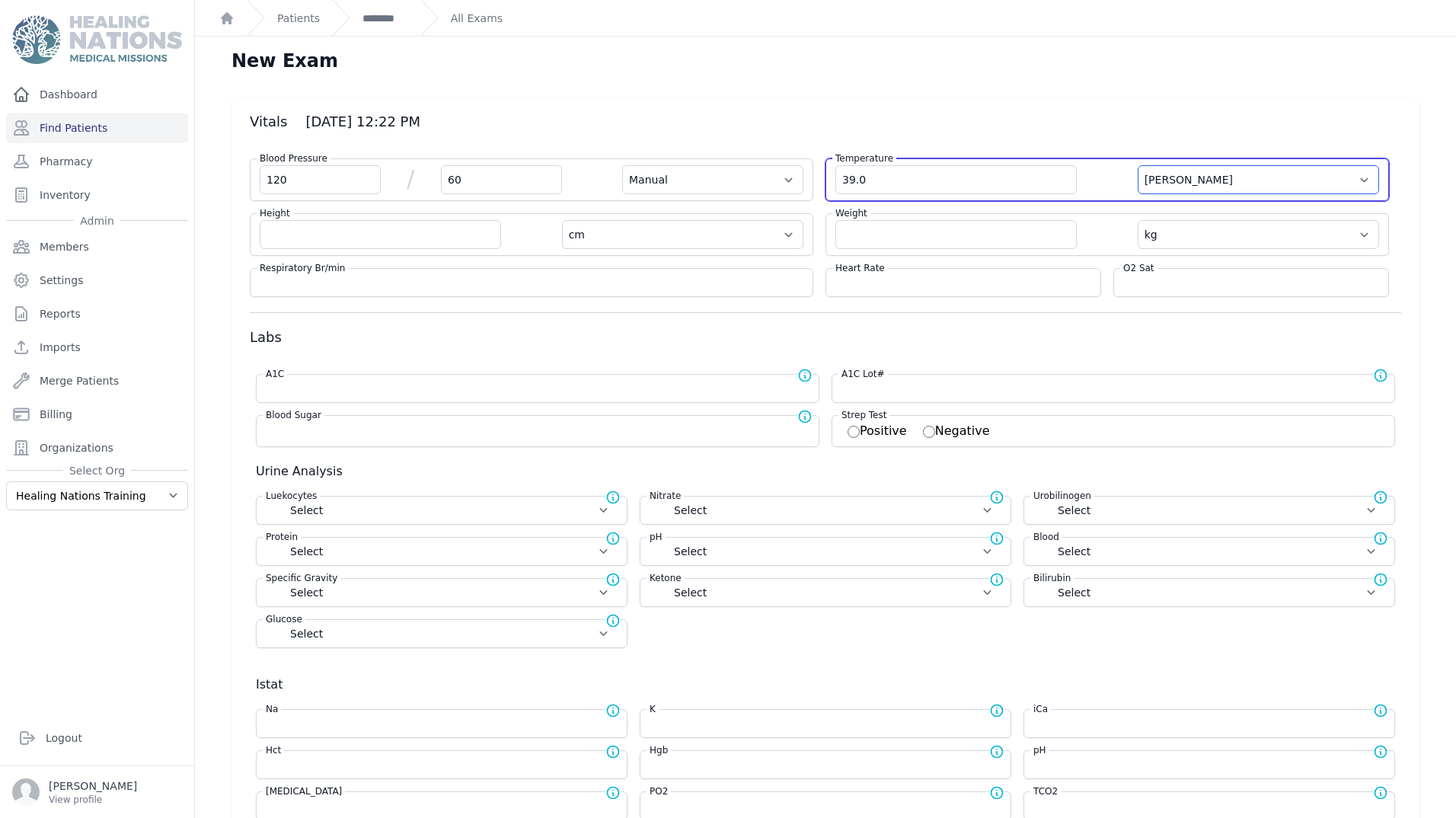
select select
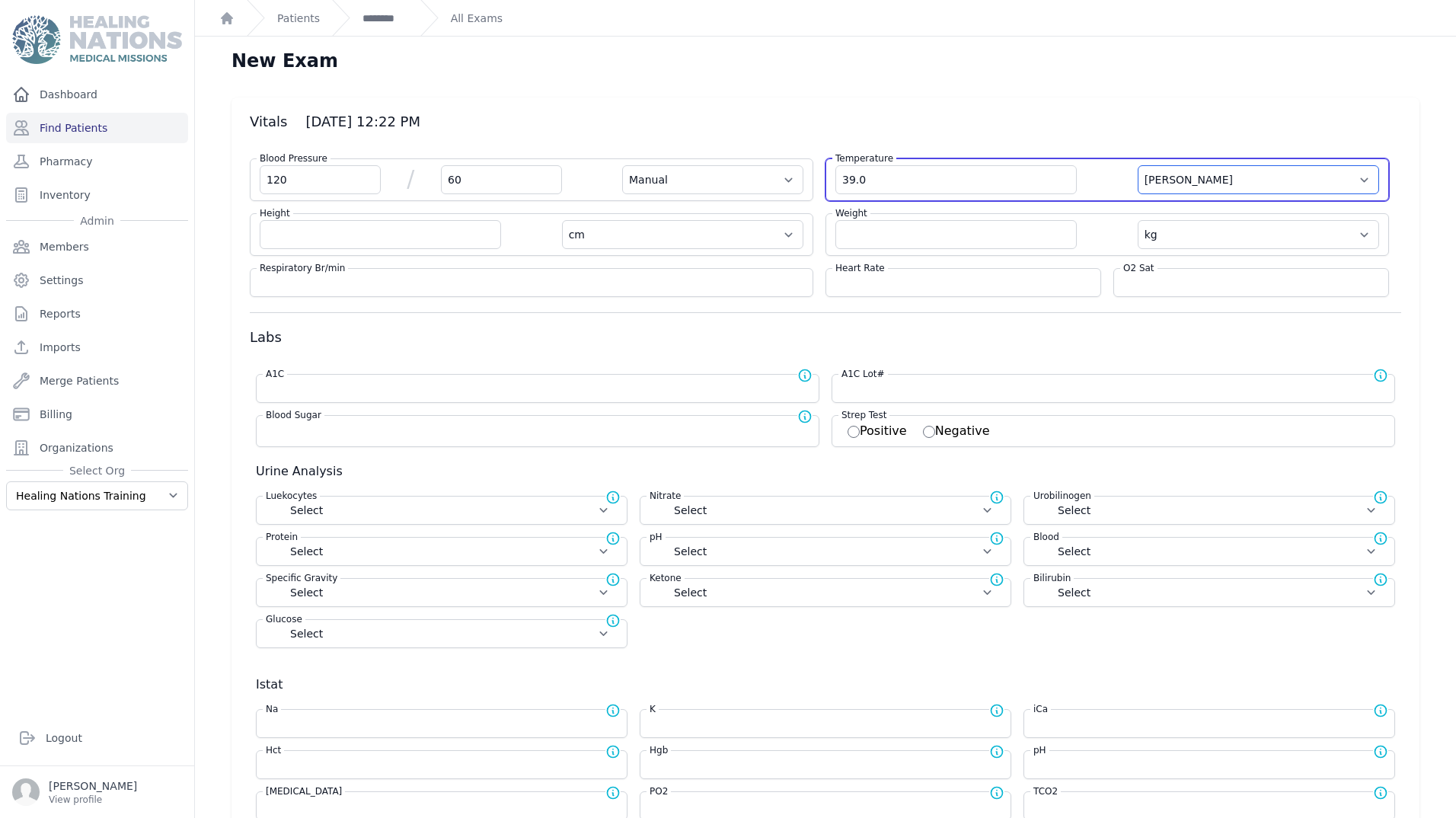
select select
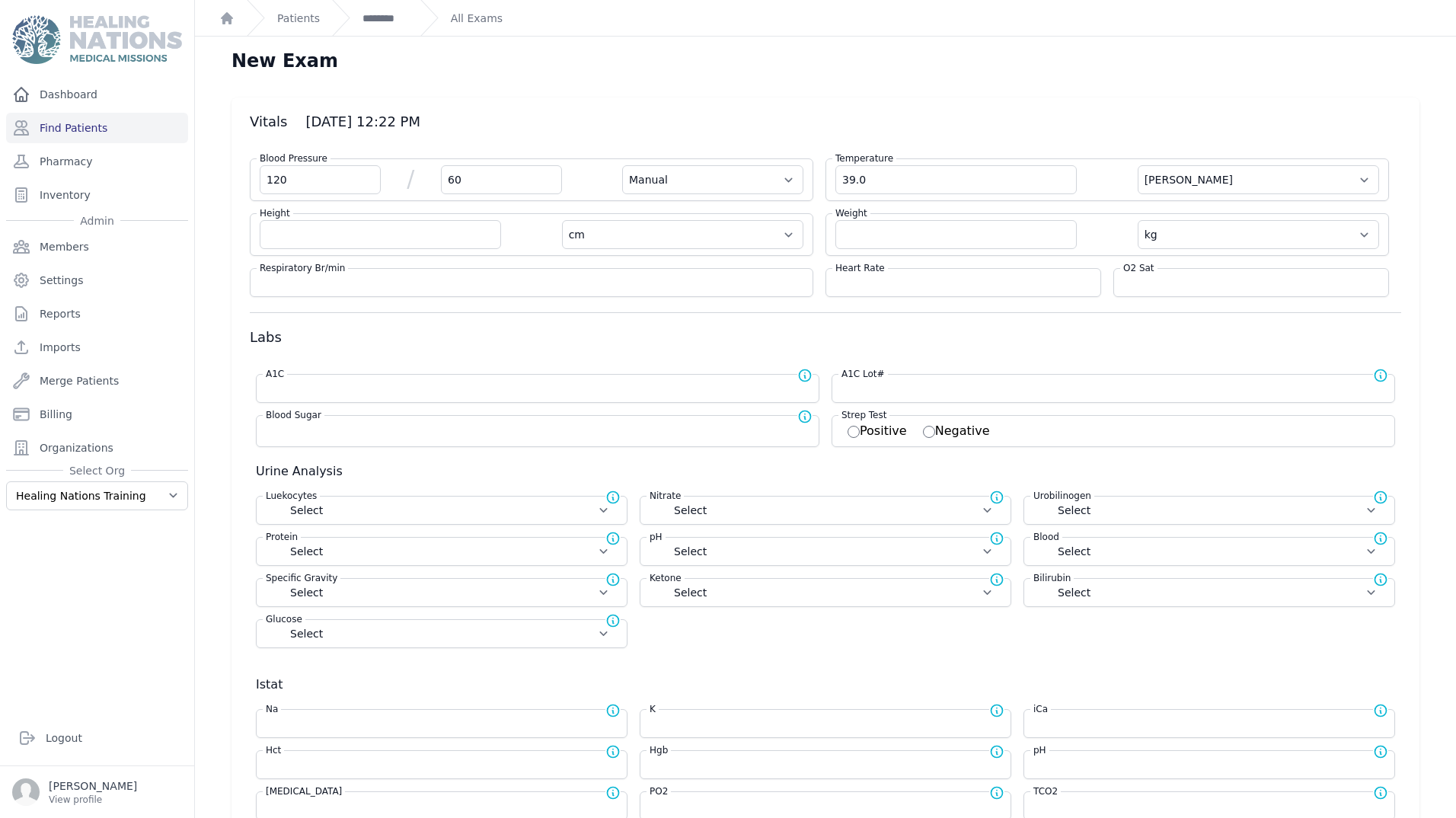
click at [910, 83] on div "New Exam" at bounding box center [825, 66] width 1237 height 36
click at [360, 245] on input "number" at bounding box center [380, 234] width 241 height 29
click at [624, 242] on select "cm in" at bounding box center [682, 234] width 241 height 29
select select "in"
click at [562, 220] on select "cm in" at bounding box center [682, 234] width 241 height 29
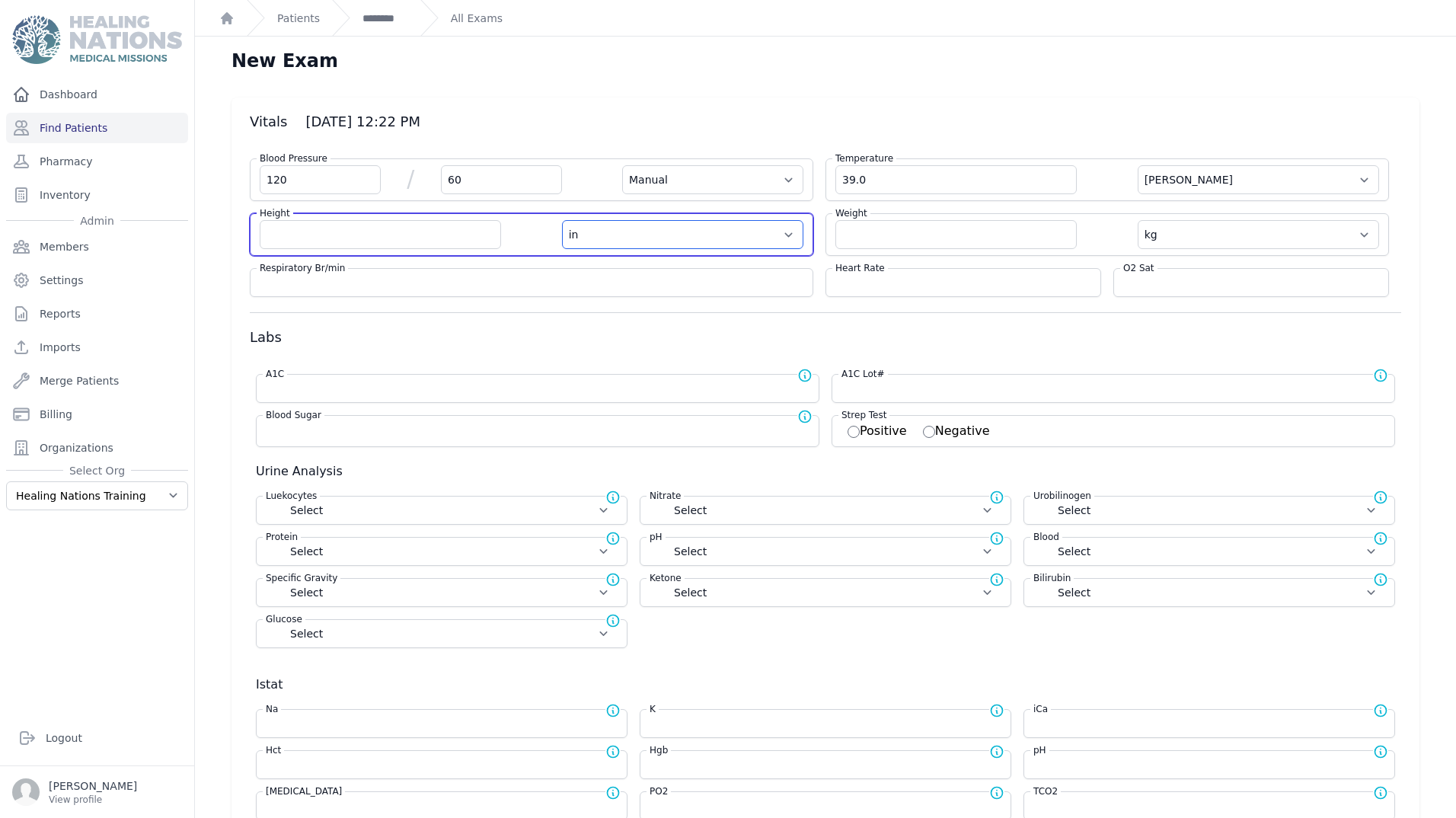
select select "Manual"
select select "C"
select select "kg"
select select
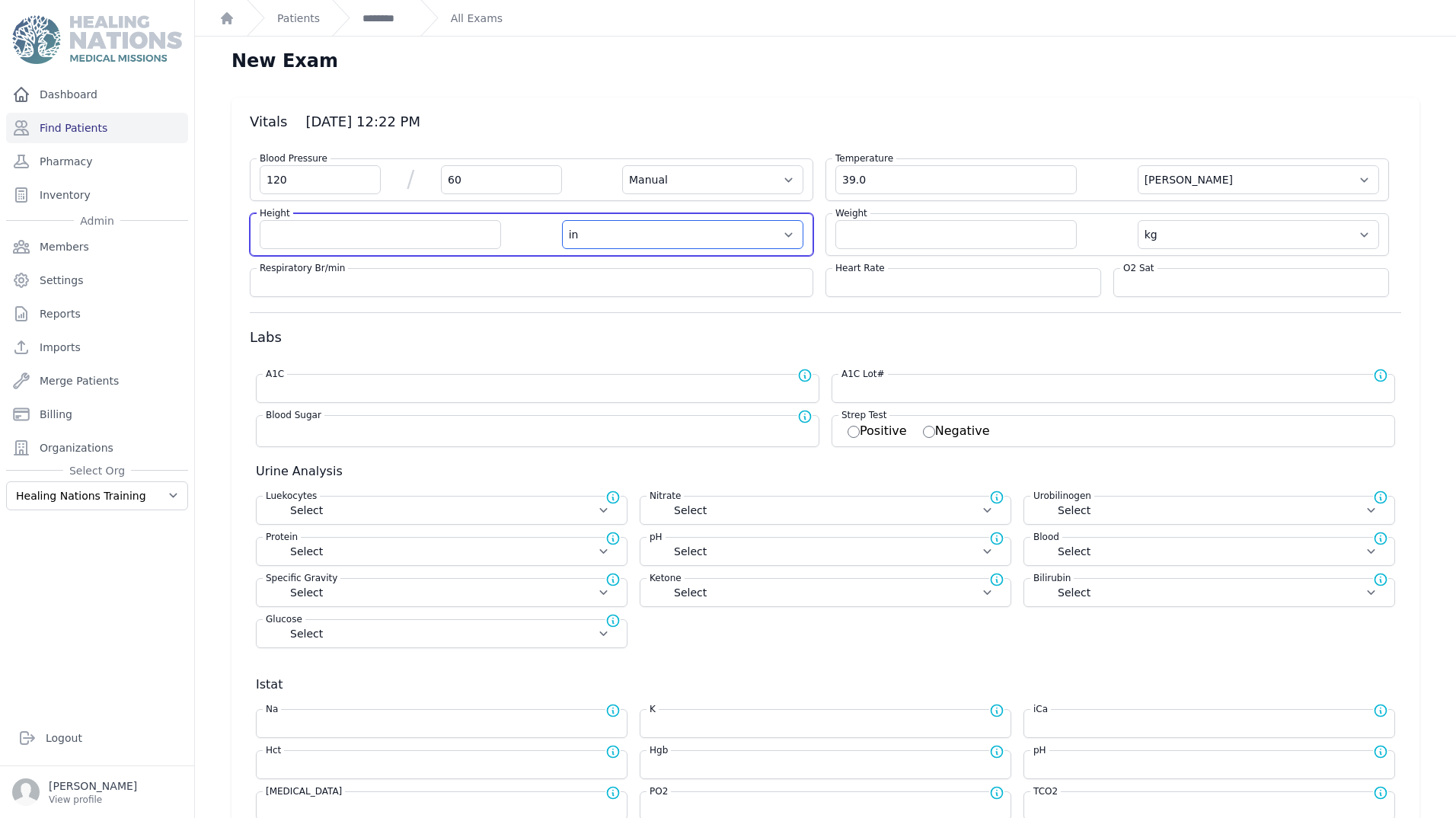
select select
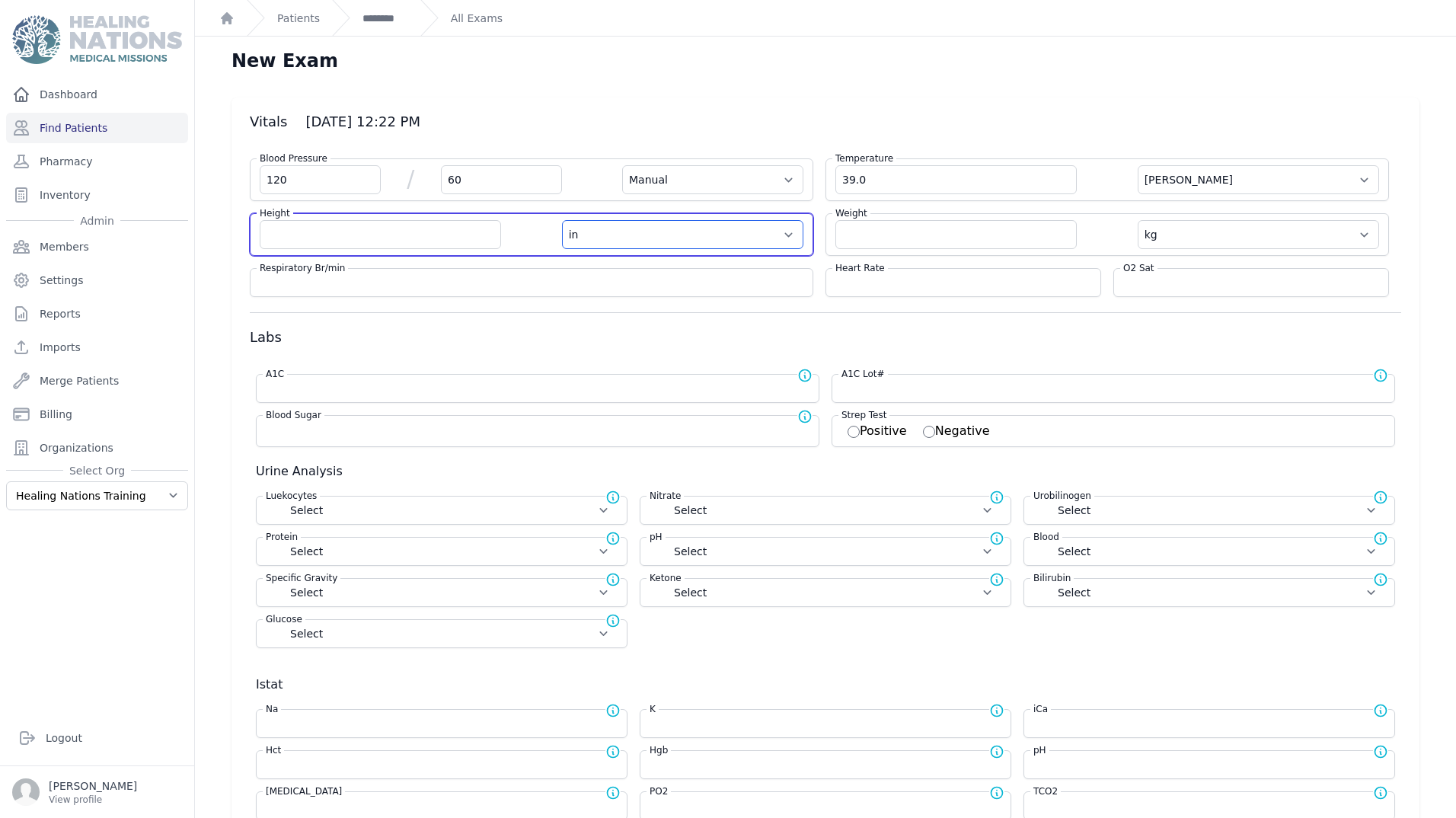
select select
click at [277, 238] on input "number" at bounding box center [380, 234] width 241 height 29
type input "60"
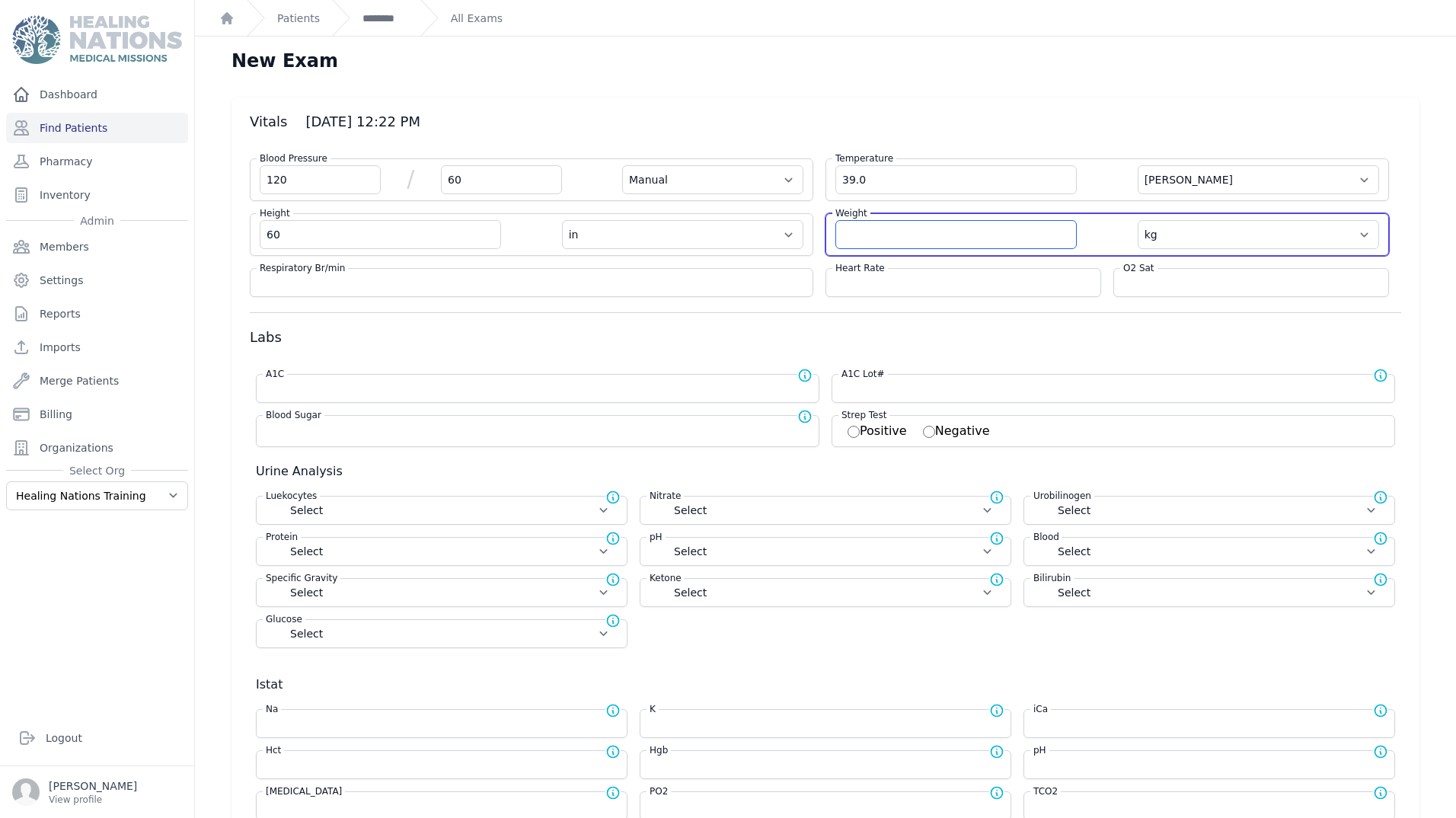
click at [872, 232] on input "number" at bounding box center [956, 234] width 241 height 29
select select "Manual"
select select "C"
type input "60.0"
select select "in"
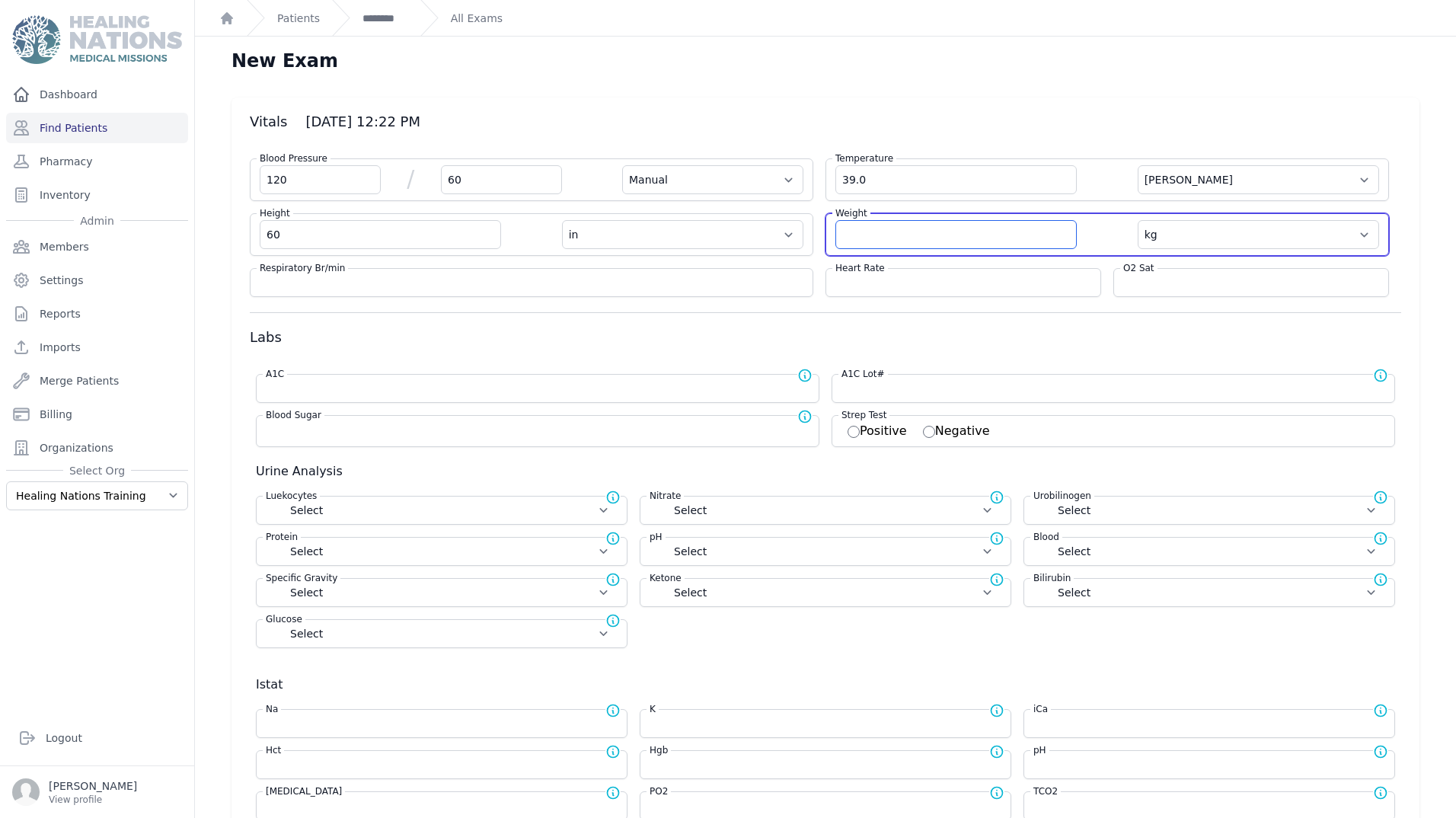
select select "kg"
select select
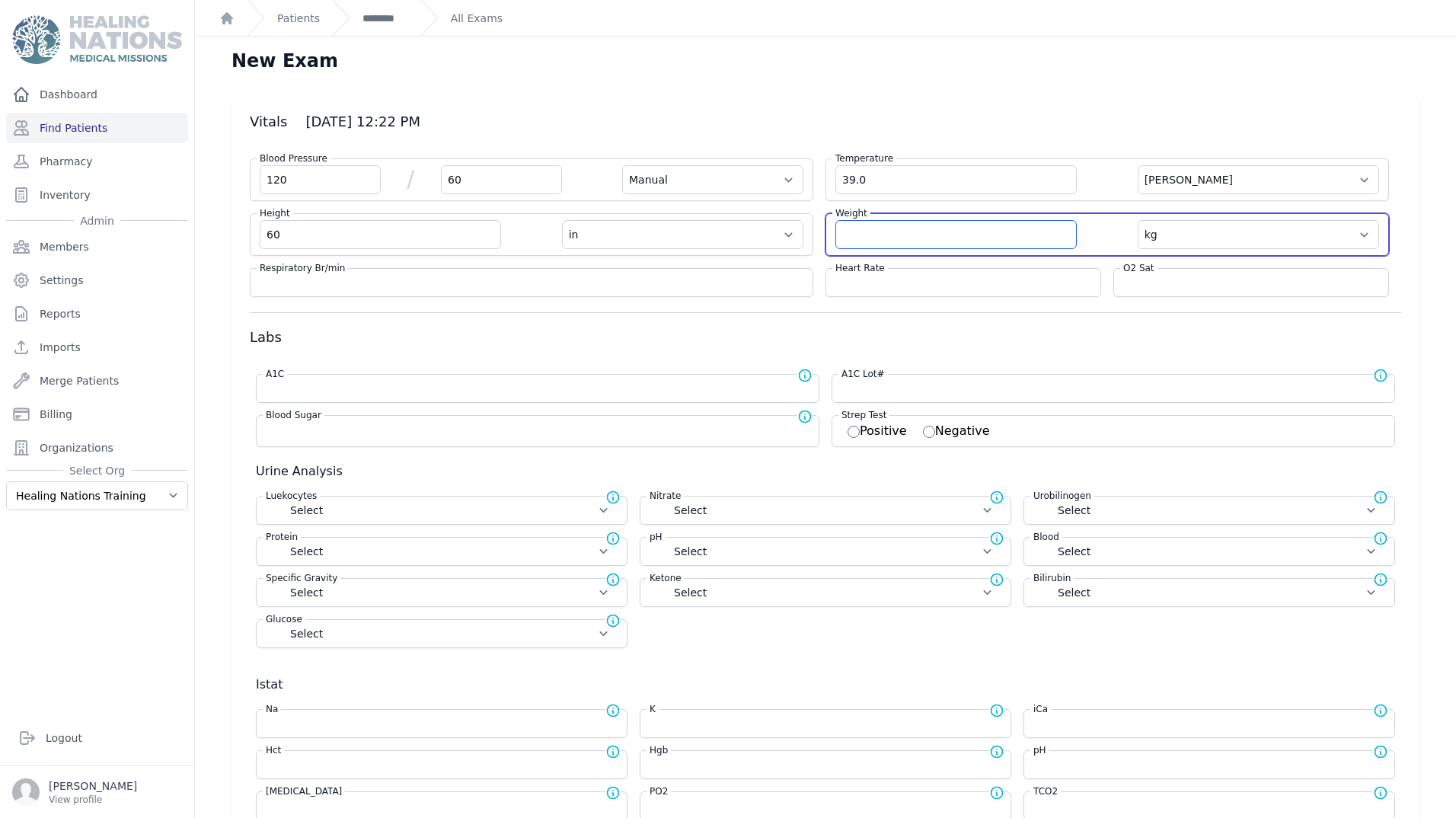
select select
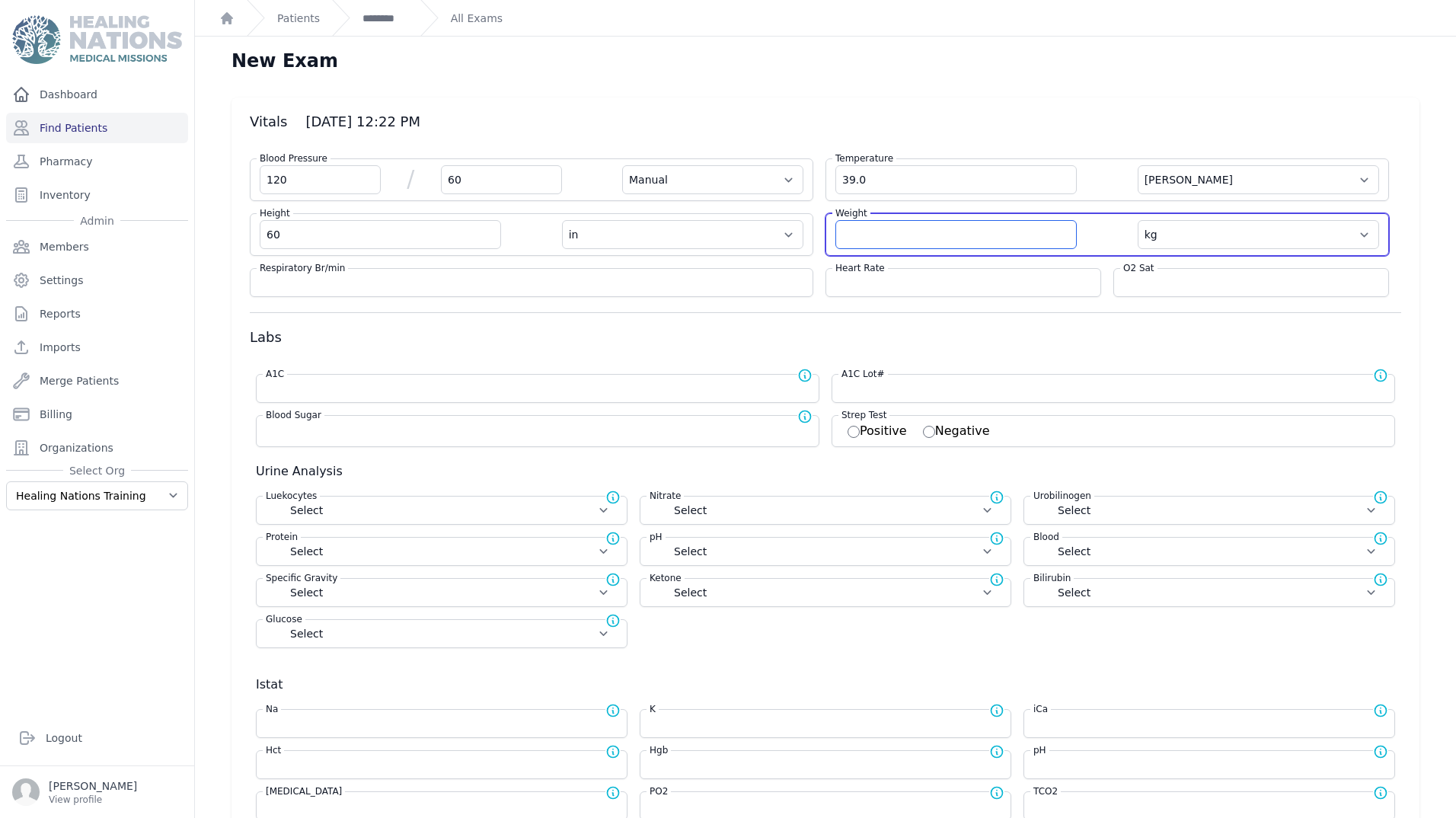
select select
type input "34"
click at [377, 299] on form "Blood Pressure 120 / 60 Automatic Manual Temperature 39.0 Farenheit Celcius Hei…" at bounding box center [825, 539] width 1152 height 786
select select "Manual"
select select "C"
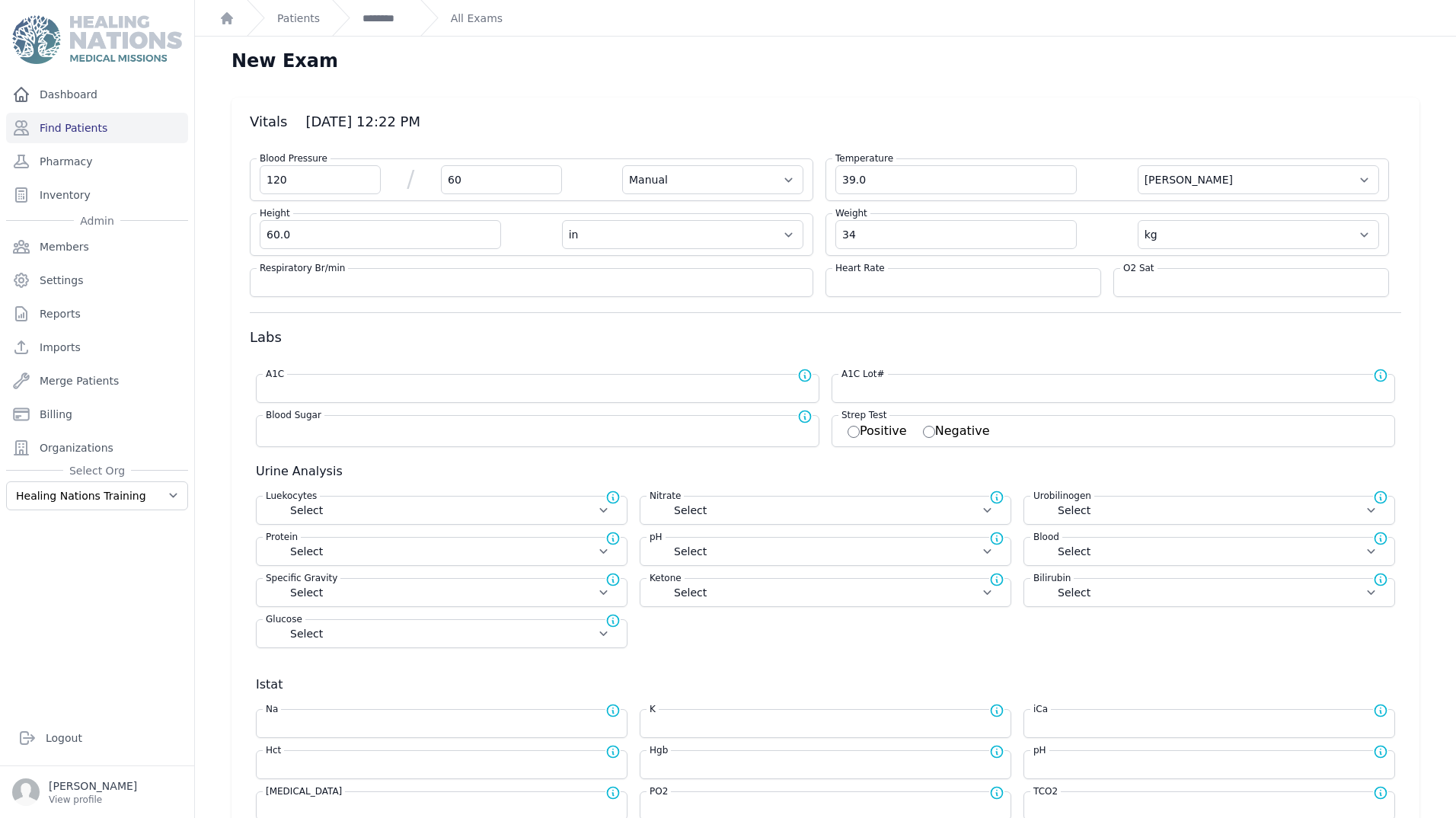
select select "in"
type input "34.0"
select select "kg"
select select
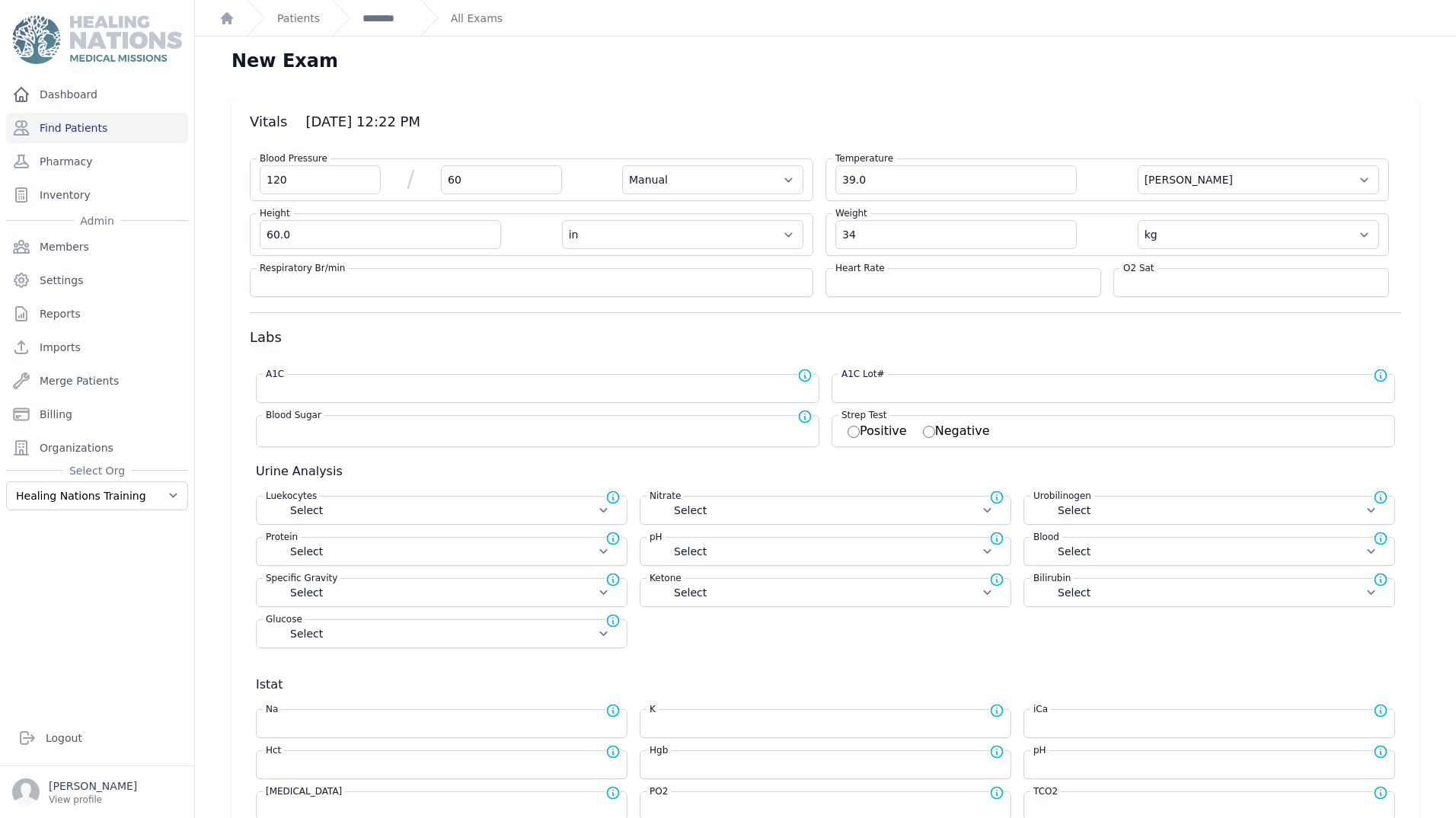
select select
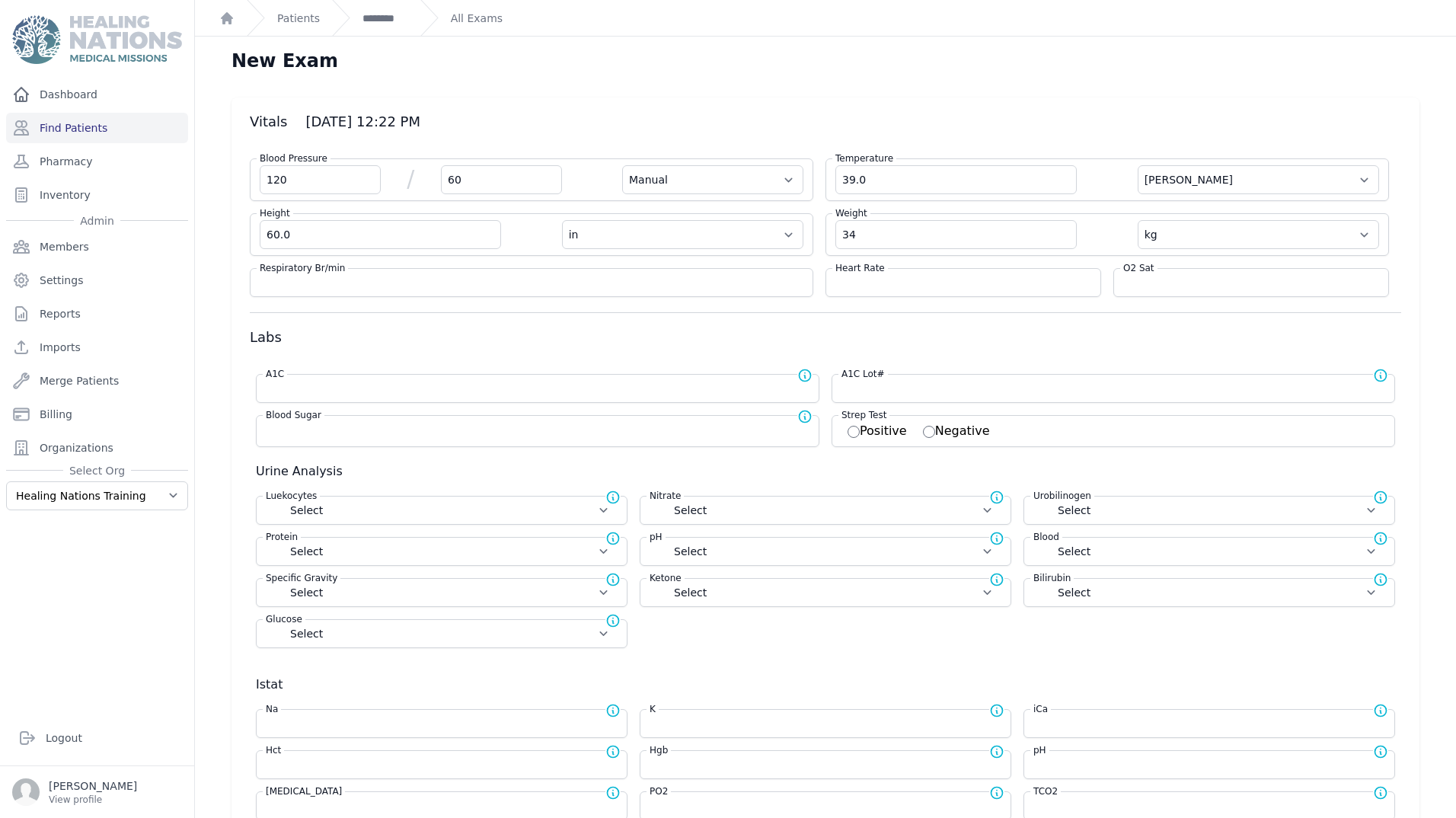
select select
click at [370, 287] on input "number" at bounding box center [532, 282] width 544 height 15
type input "18"
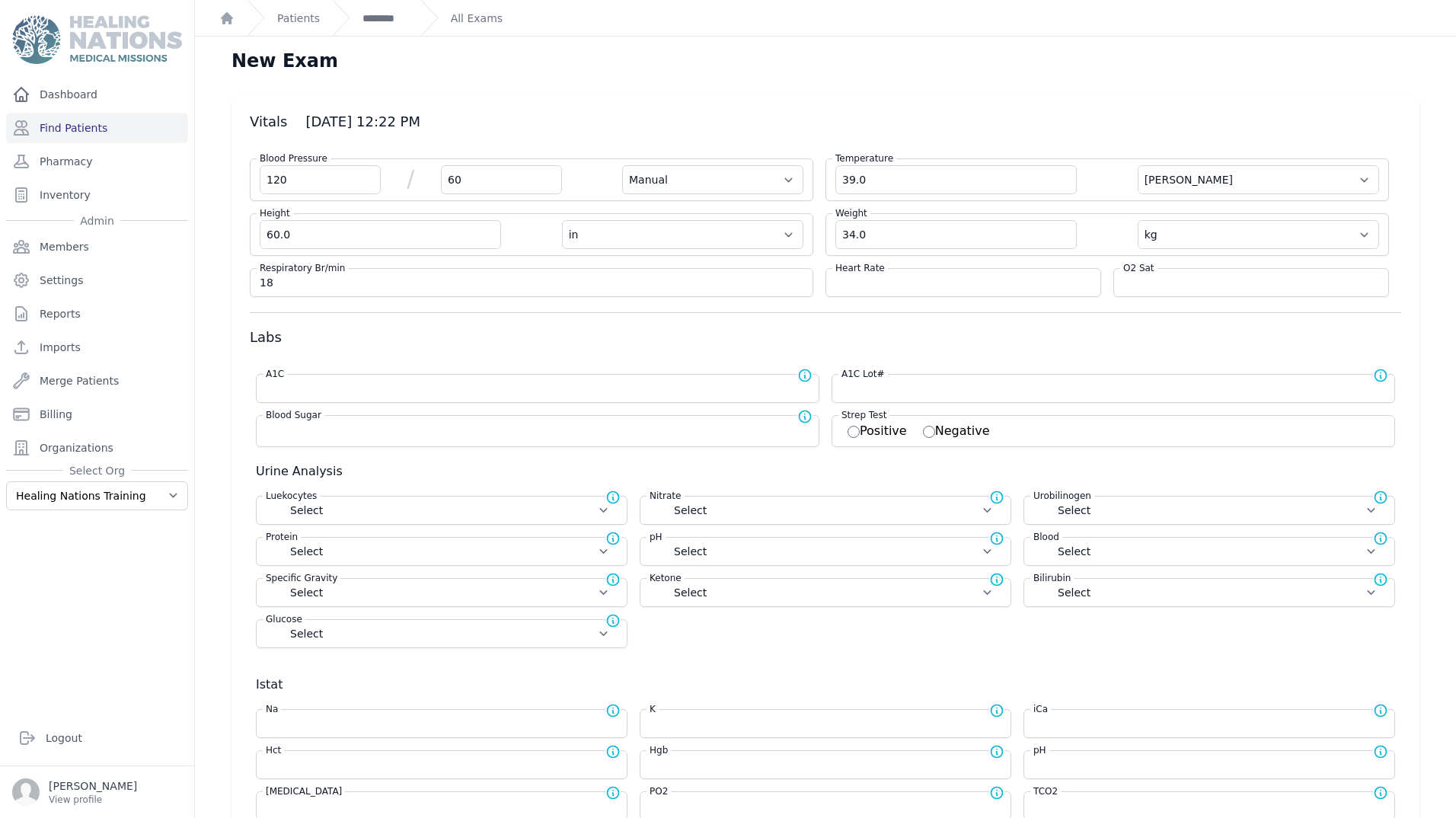
click at [896, 290] on div "Heart Rate" at bounding box center [963, 282] width 276 height 29
select select "Manual"
select select "C"
select select "in"
select select "kg"
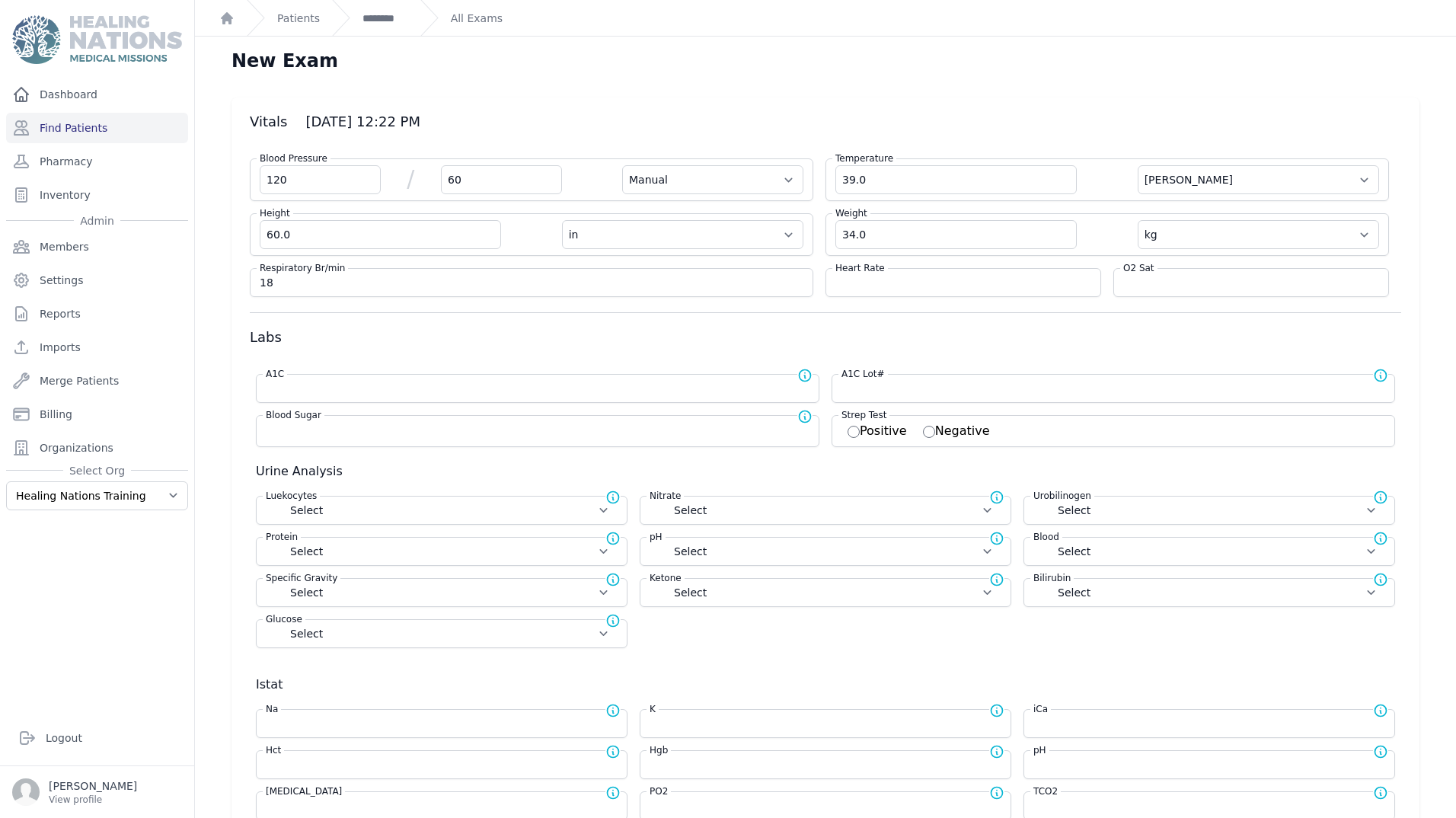
select select
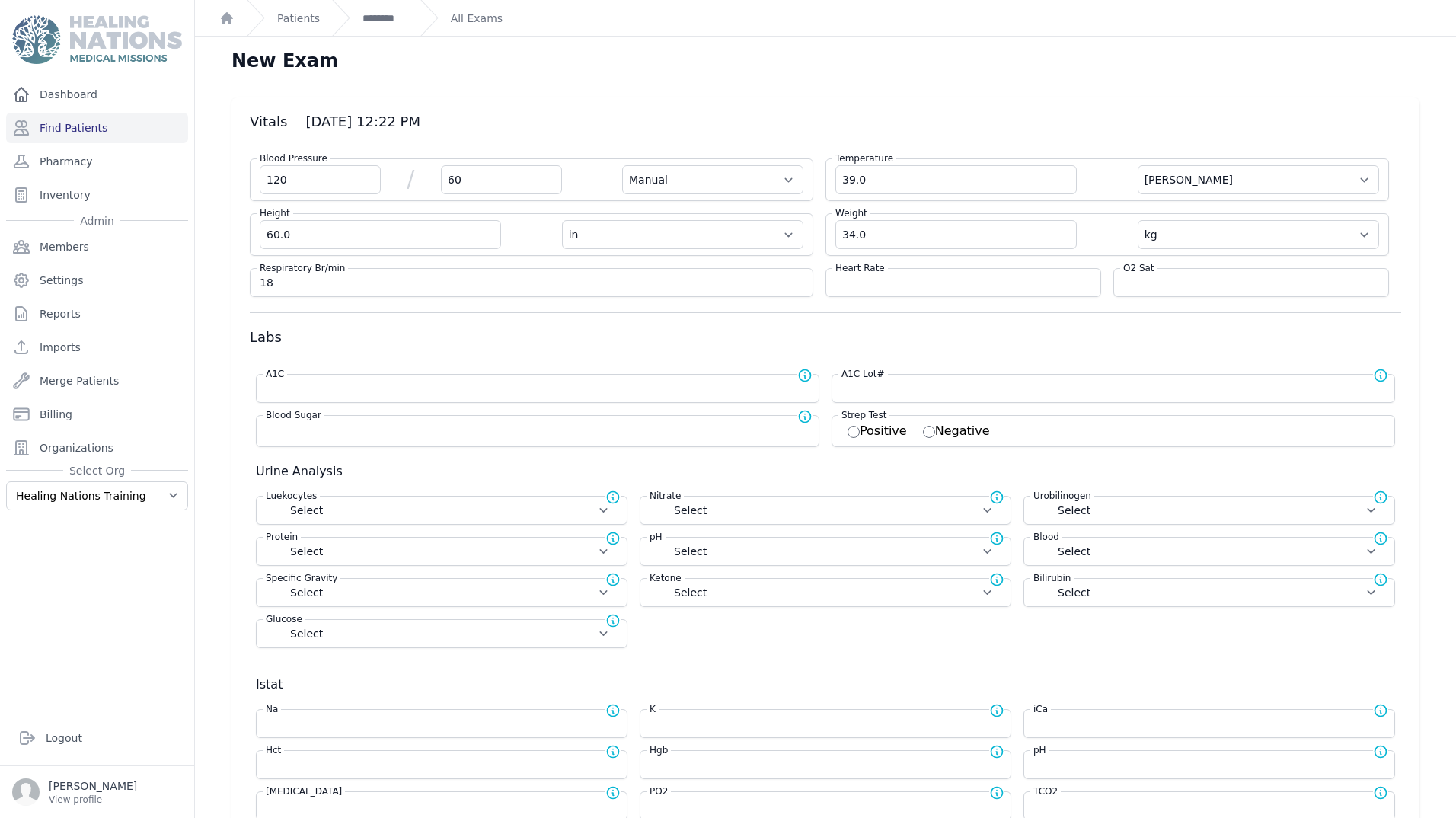
select select
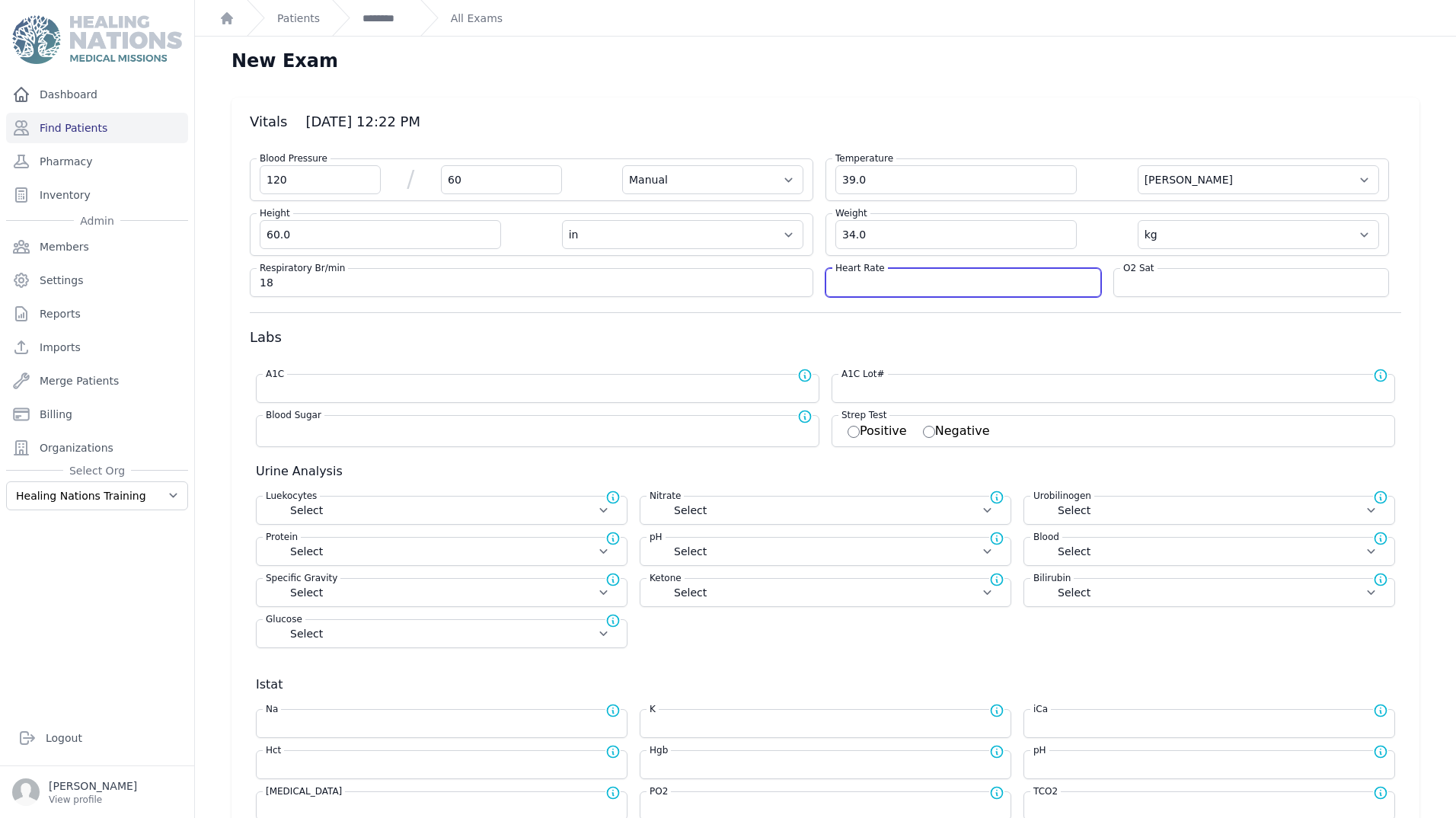
click at [894, 282] on input "number" at bounding box center [963, 282] width 256 height 15
type input "110"
click at [1153, 281] on input "number" at bounding box center [1251, 282] width 256 height 15
select select "Manual"
select select "C"
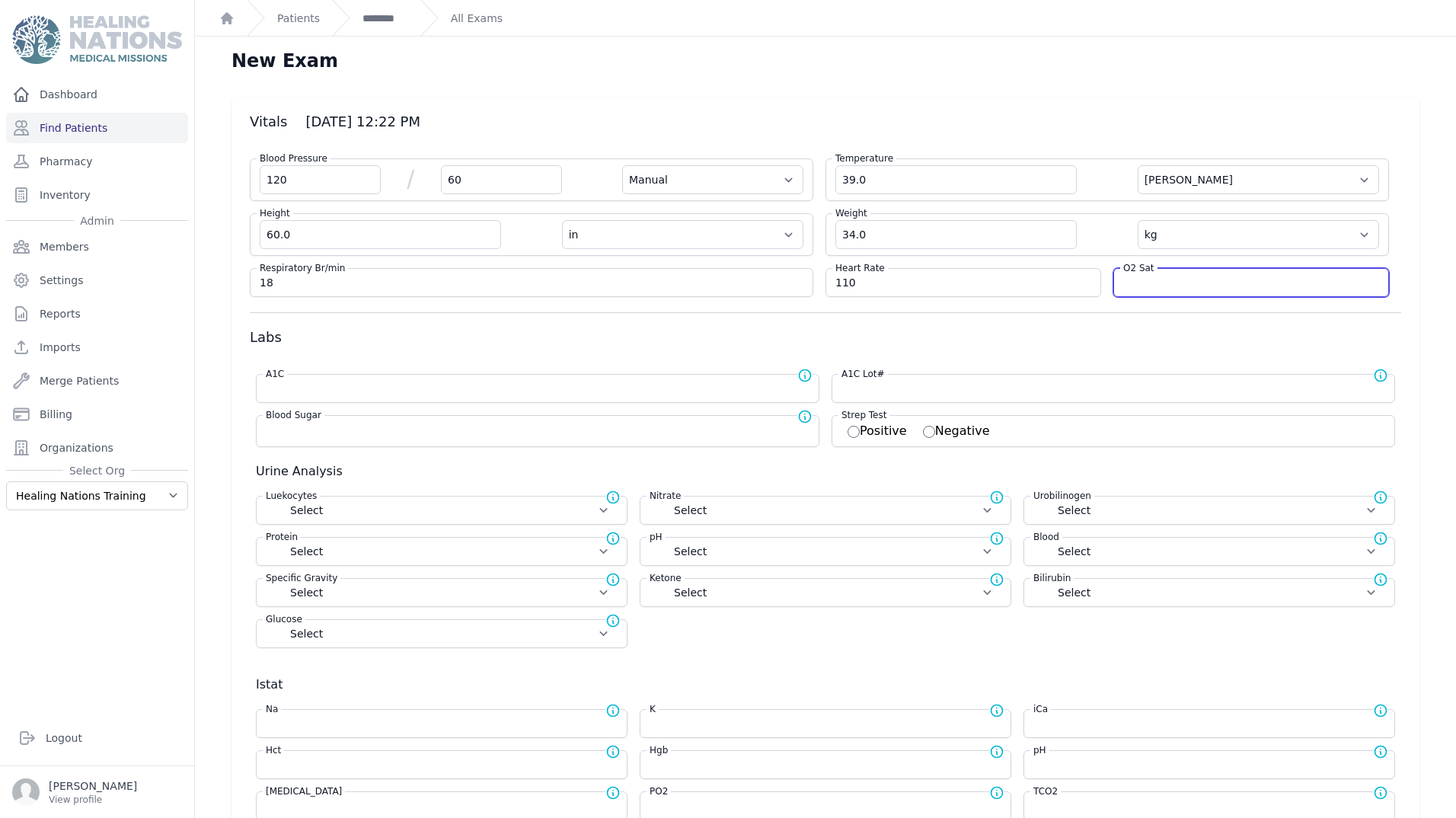
select select "in"
select select "kg"
select select
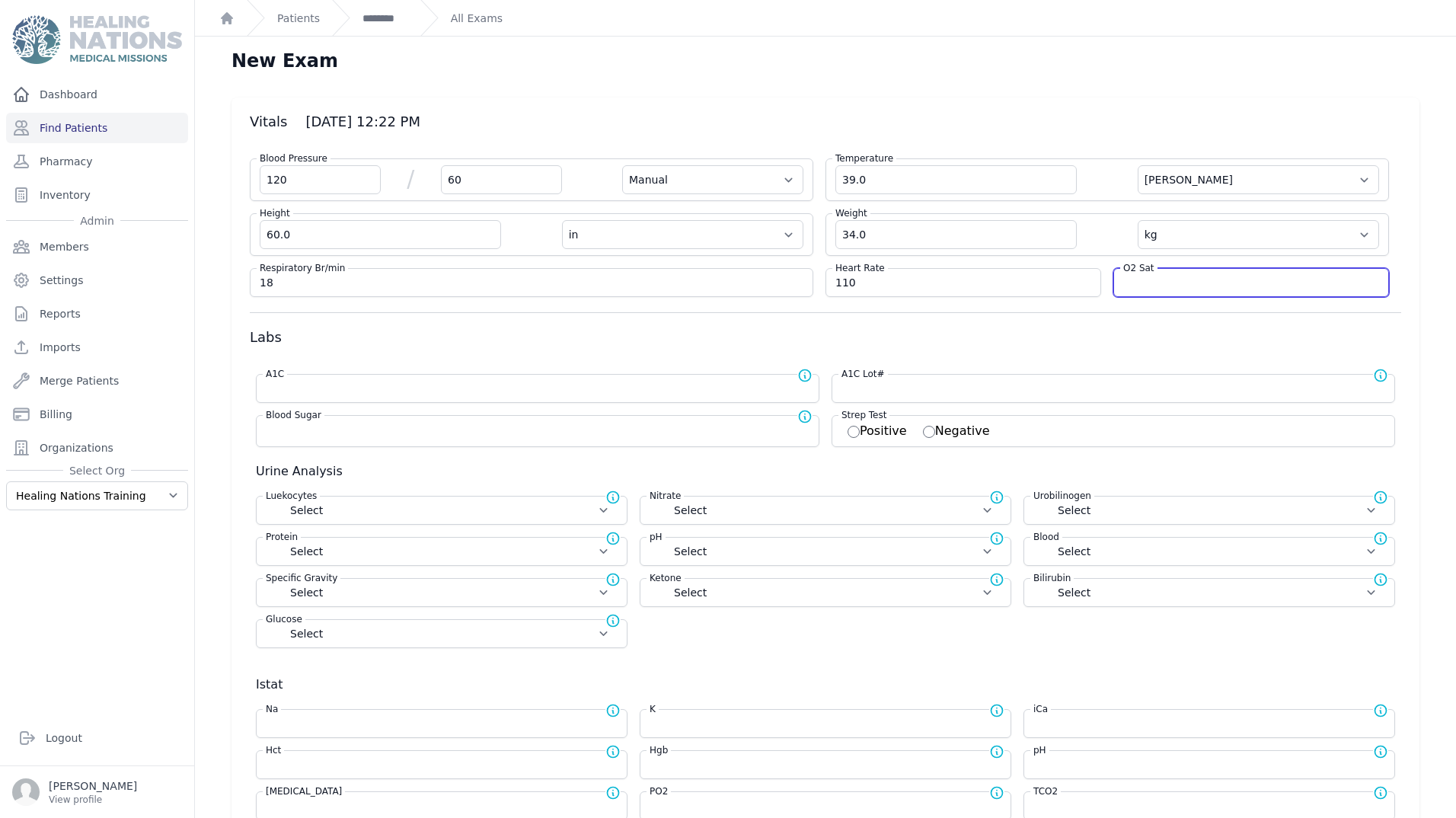
select select
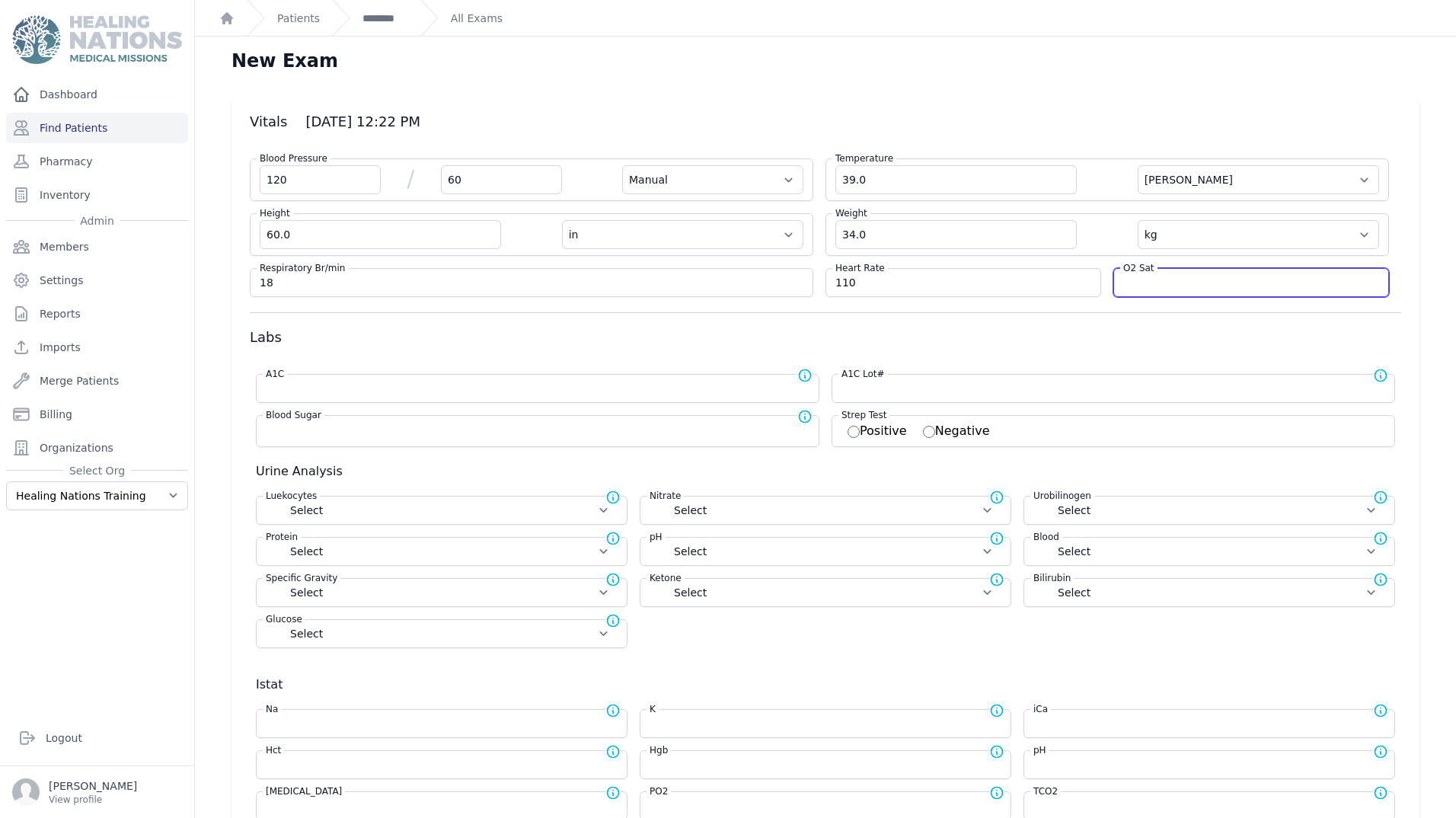
select select
type input "94"
click at [1199, 341] on h3 "Labs" at bounding box center [825, 337] width 1152 height 19
select select "Manual"
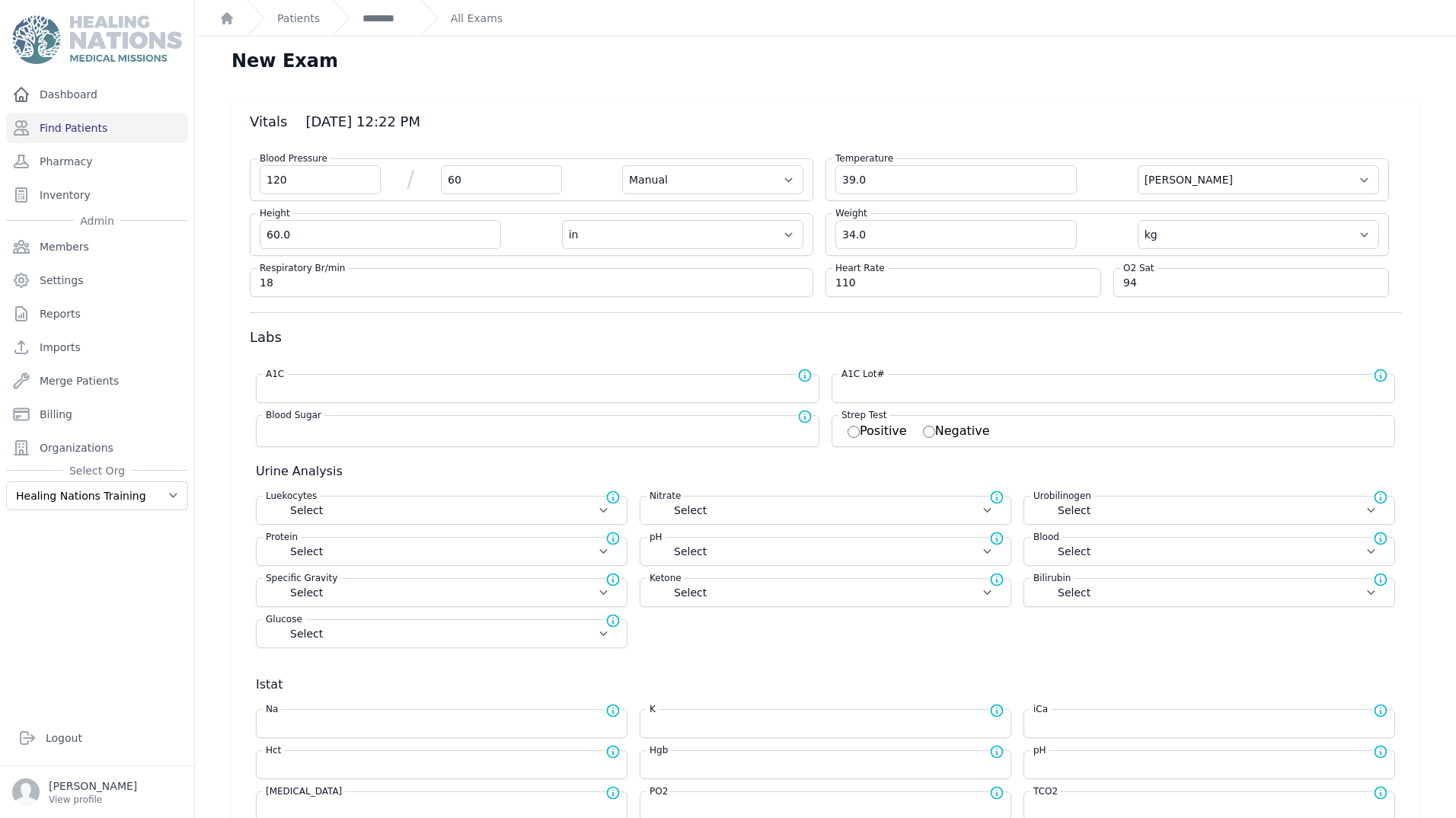
select select "C"
select select "in"
select select "kg"
select select
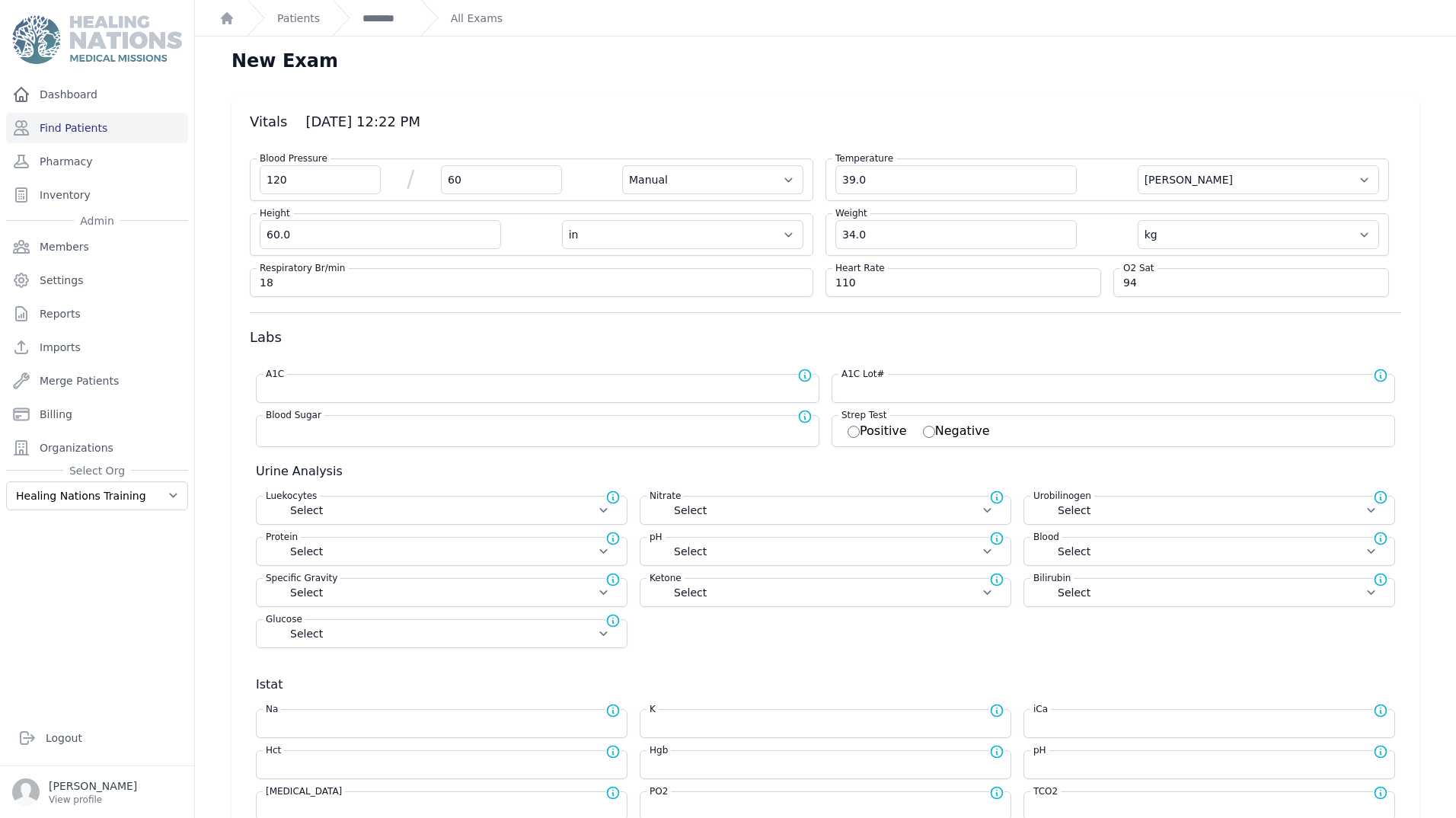
select select
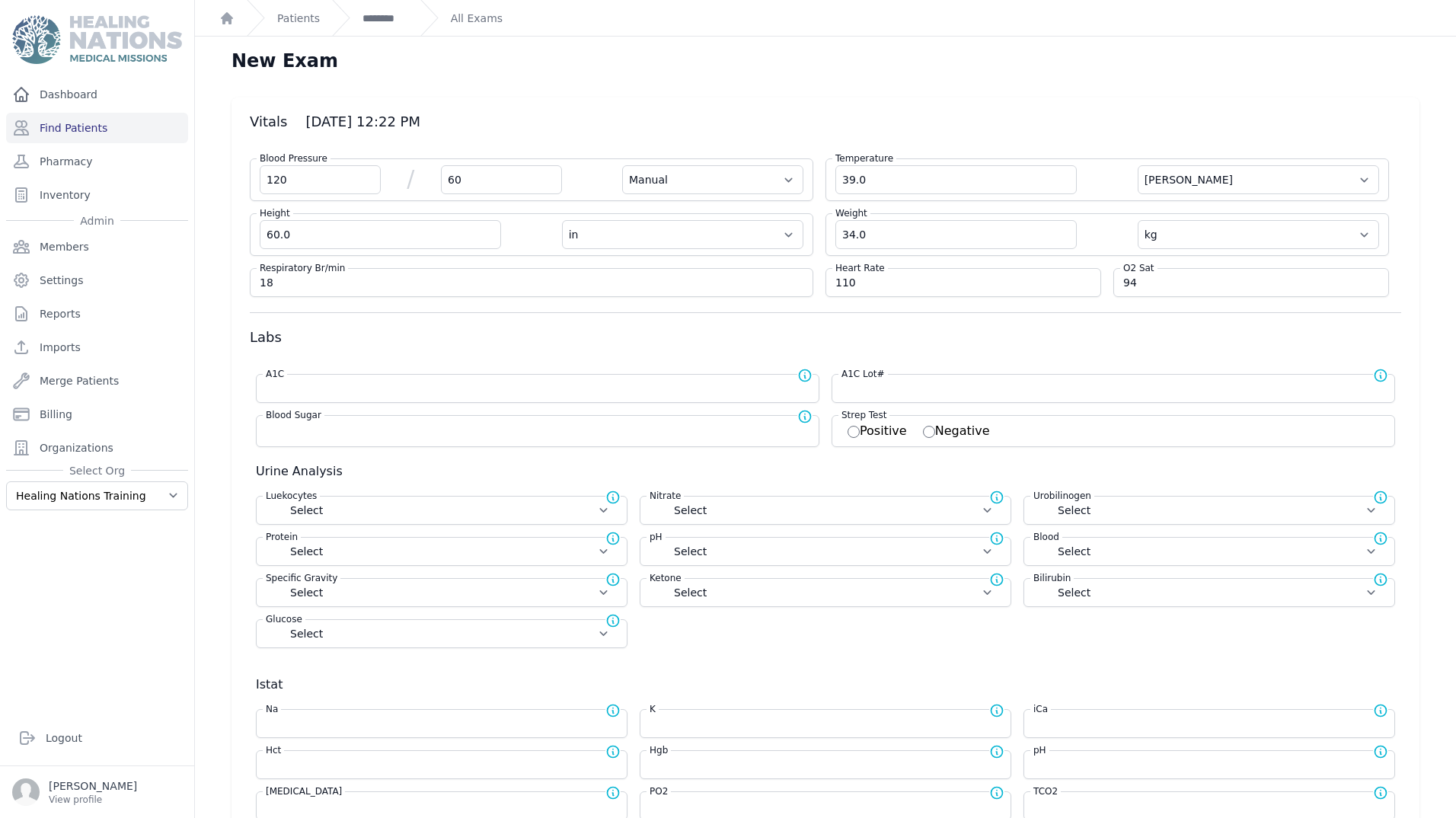
select select
click at [430, 288] on input "18" at bounding box center [532, 282] width 544 height 15
click at [295, 280] on input "16" at bounding box center [532, 282] width 544 height 15
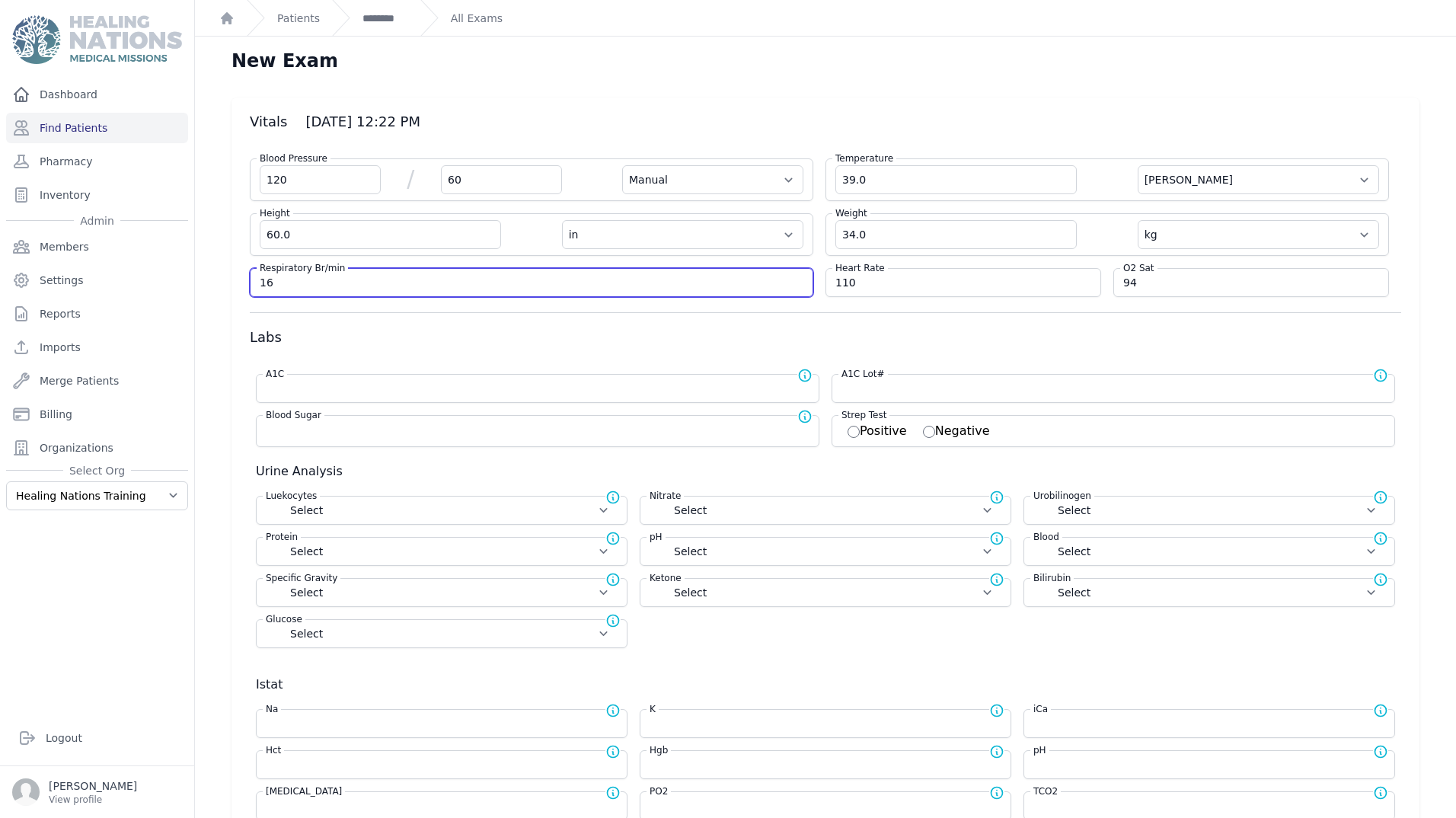
drag, startPoint x: 295, startPoint y: 280, endPoint x: 254, endPoint y: 279, distance: 41.0
click at [254, 279] on div "Respiratory Br/min 16" at bounding box center [531, 282] width 563 height 29
type input "20"
select select "Manual"
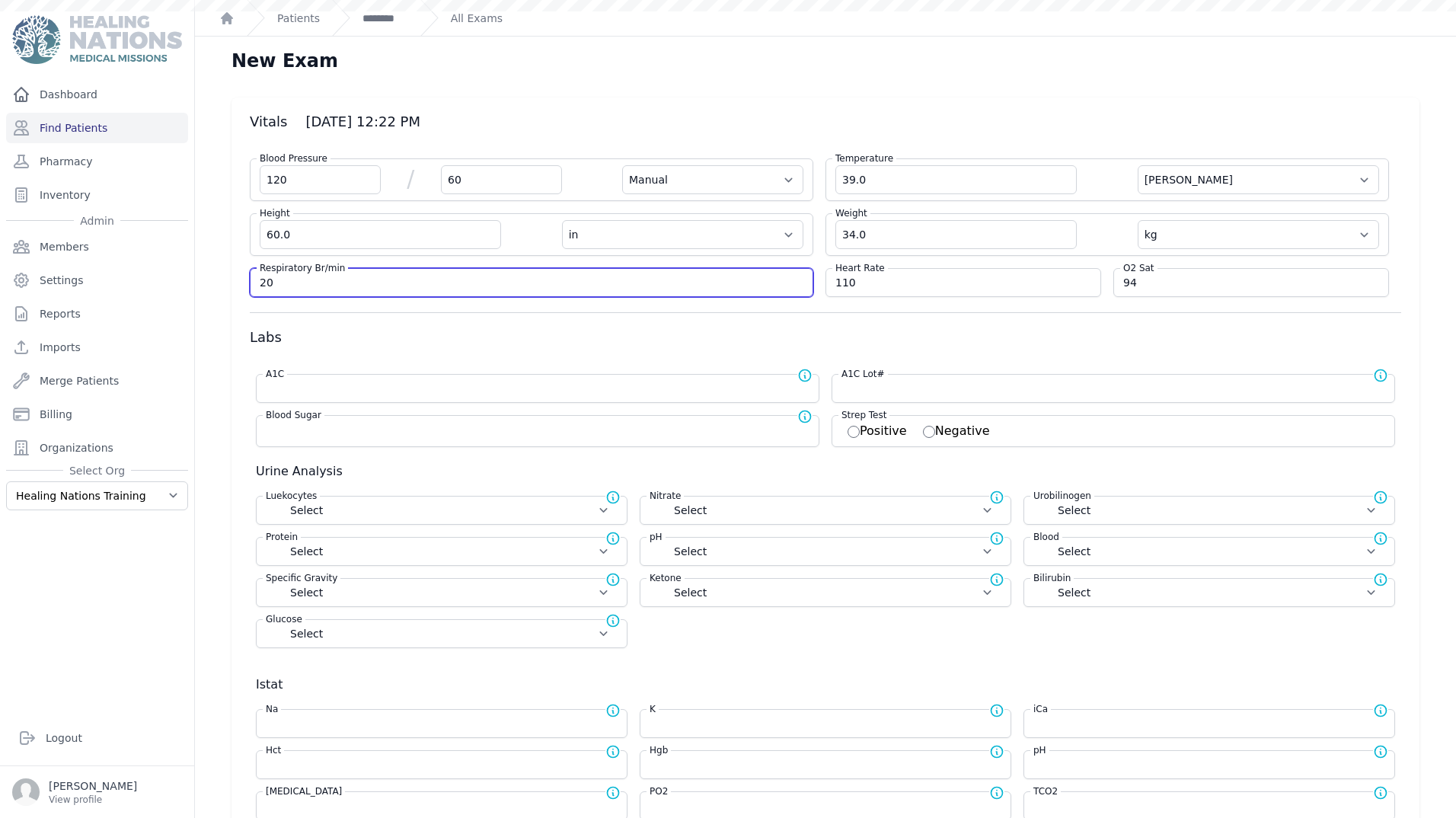
select select "C"
select select "in"
select select "kg"
select select
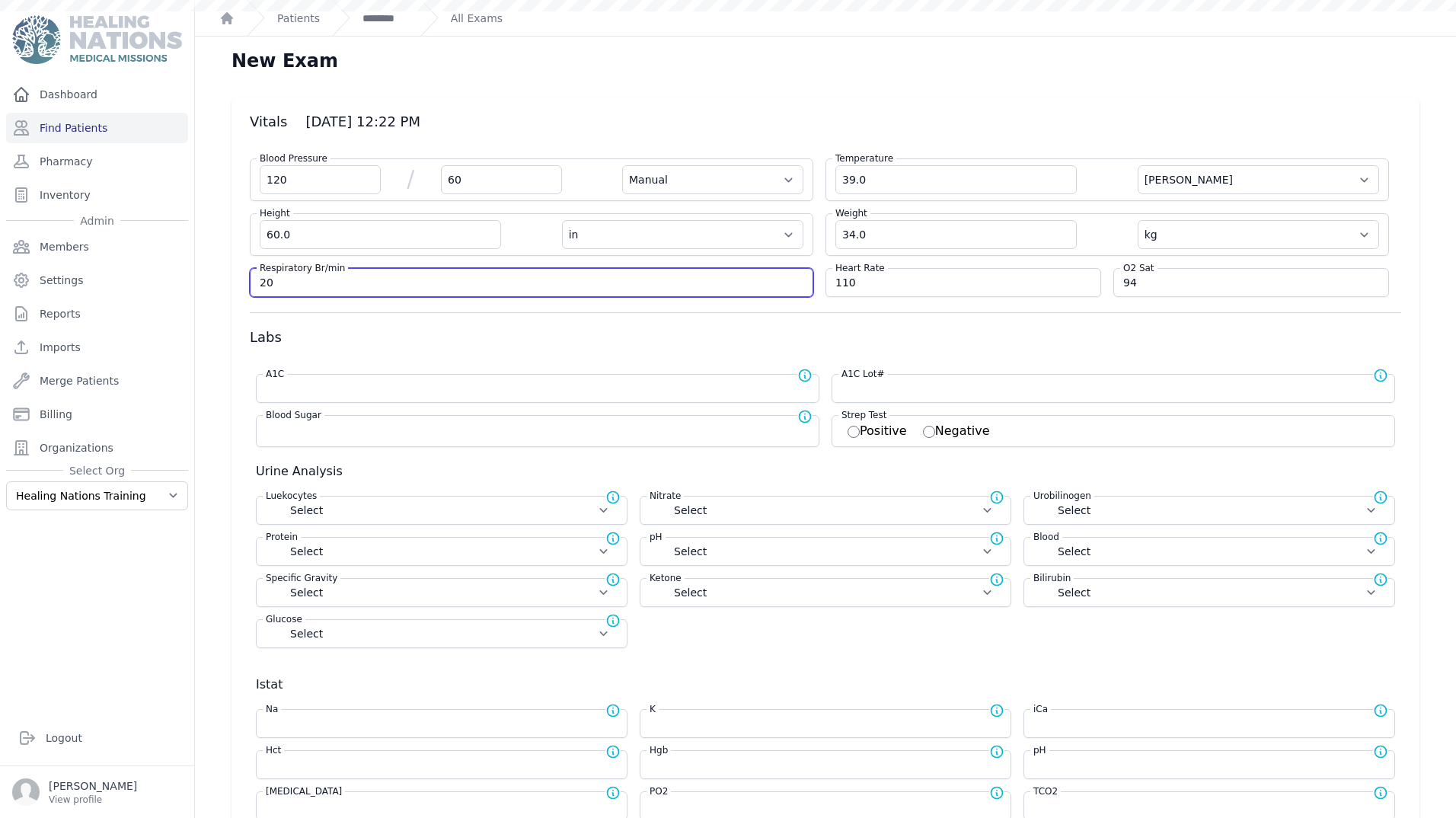
select select
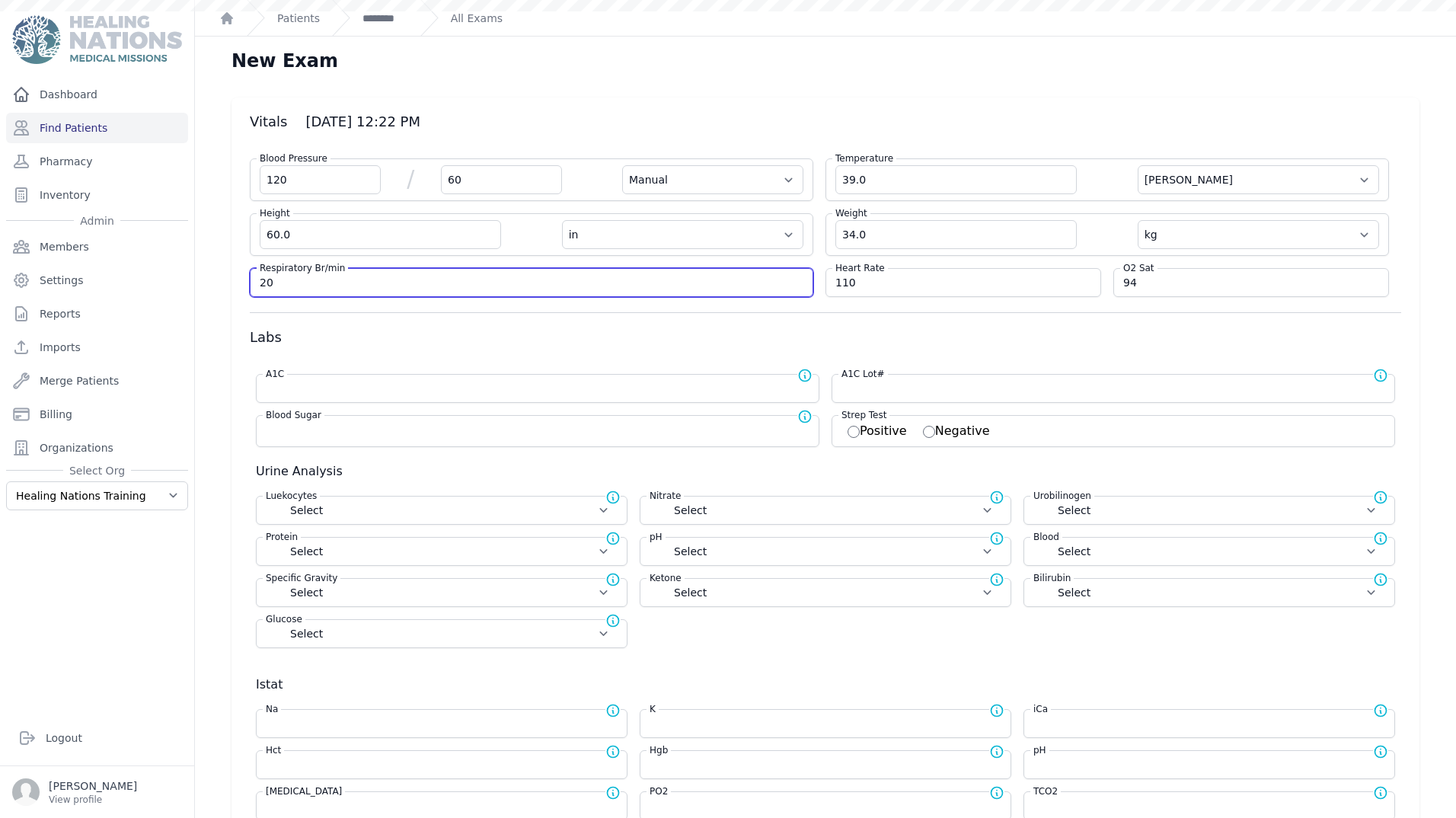
select select
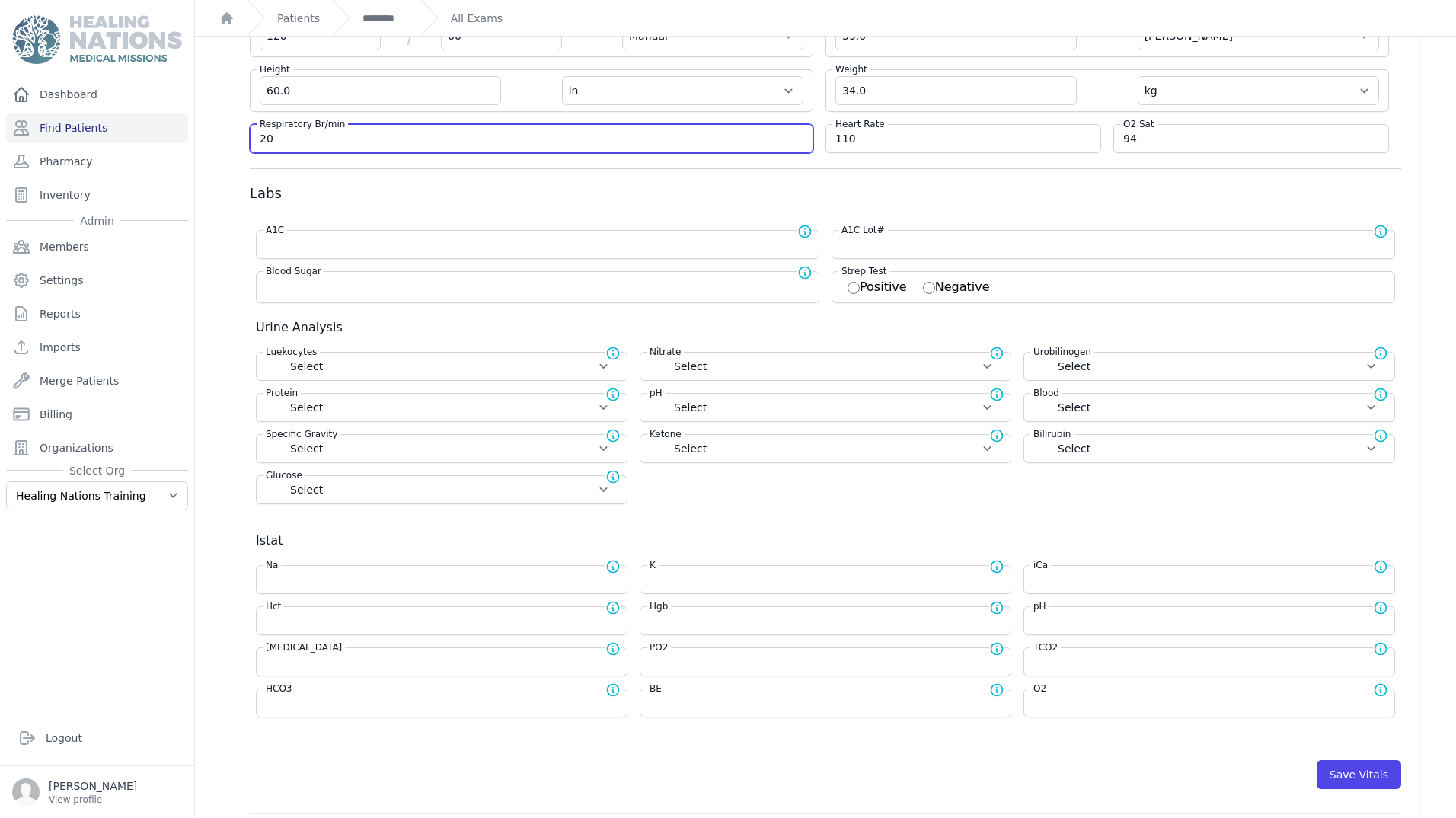
scroll to position [202, 0]
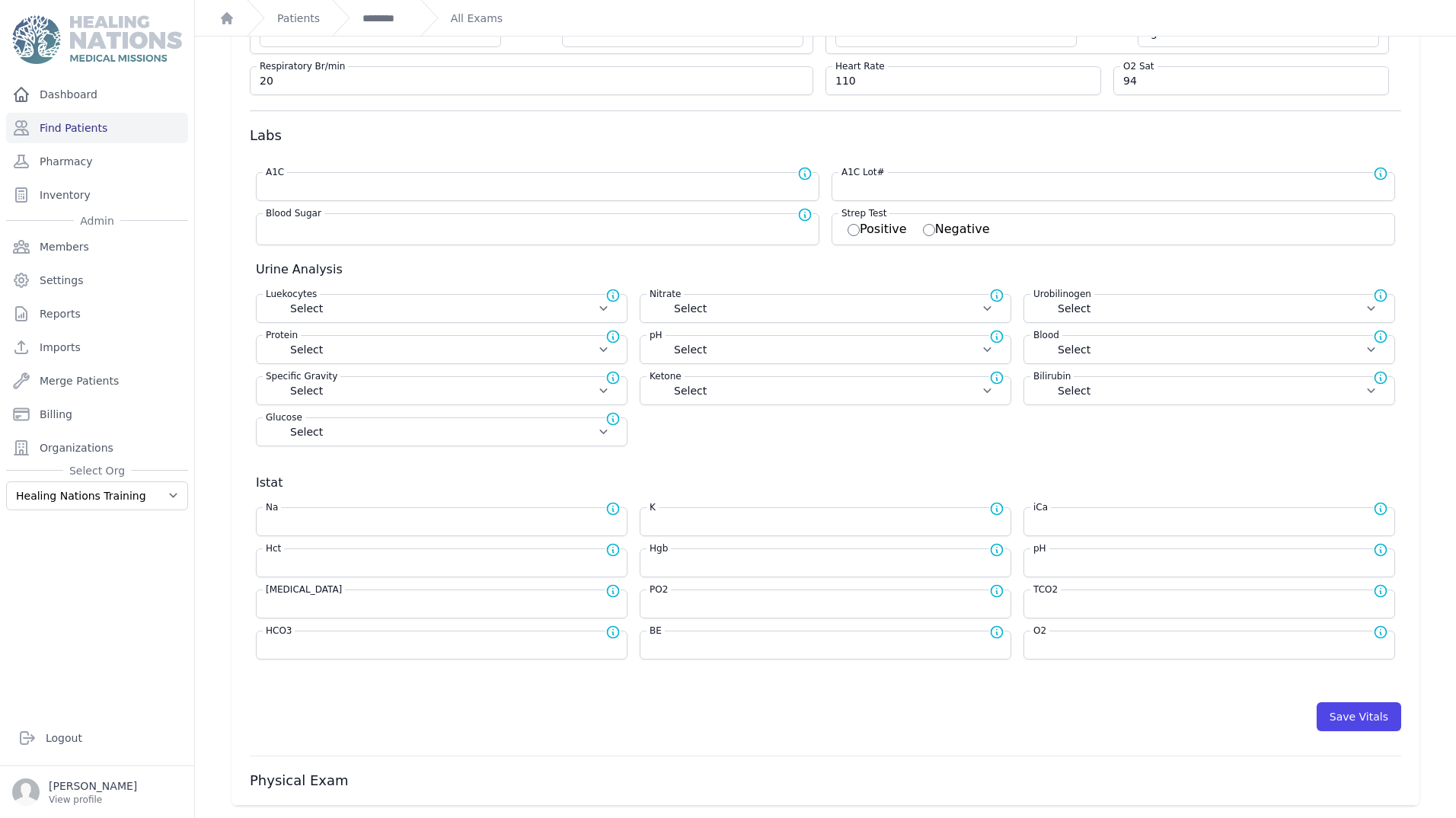
click at [625, 124] on form "Blood Pressure 120 / 60 Automatic Manual Temperature 39.0 Farenheit Celcius Hei…" at bounding box center [825, 337] width 1152 height 786
click at [287, 186] on input "number" at bounding box center [537, 186] width 544 height 15
click at [275, 182] on input "number" at bounding box center [537, 186] width 544 height 15
type input "5.2"
click at [885, 187] on input "text" at bounding box center [1113, 186] width 544 height 15
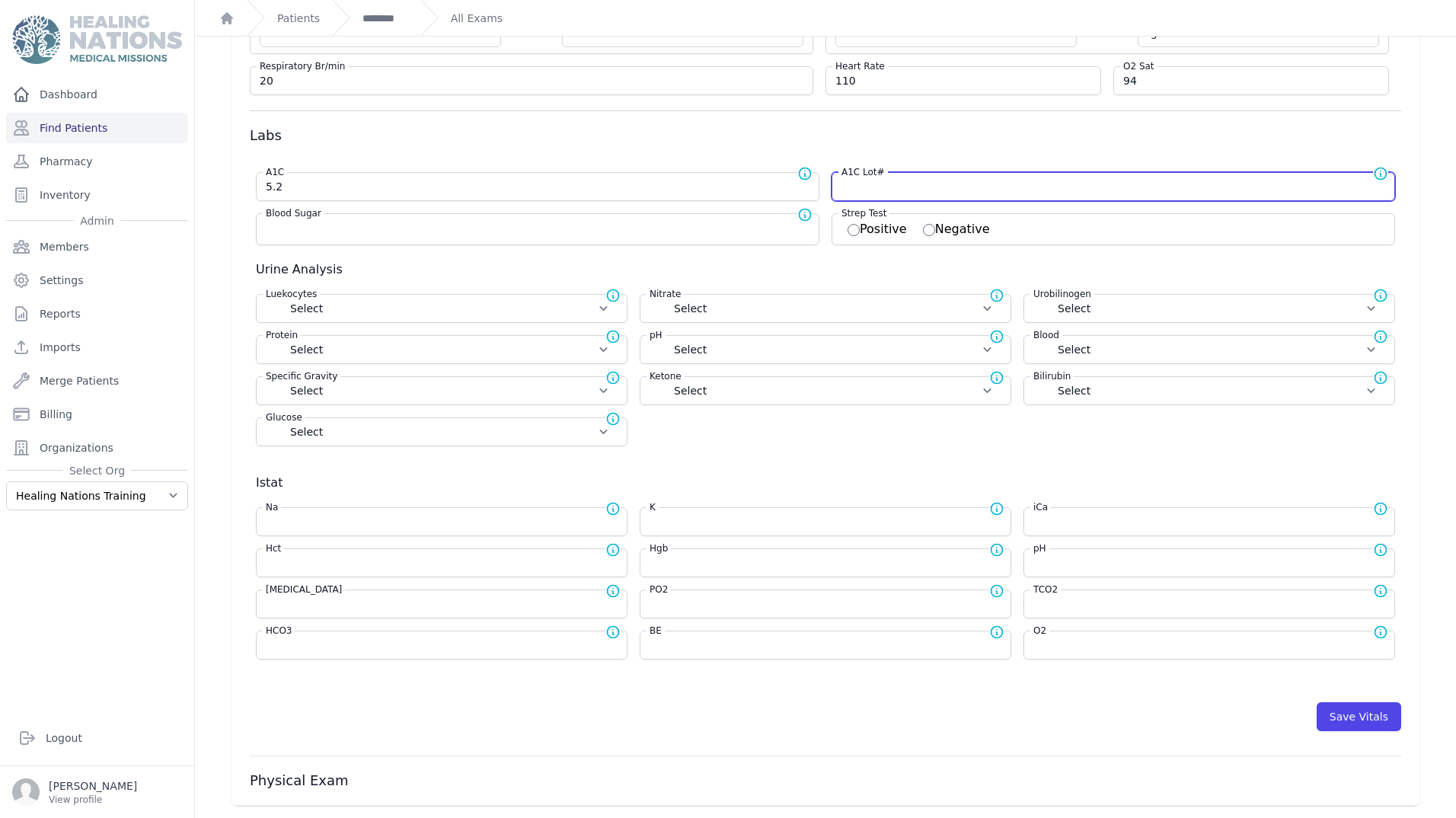
select select "Manual"
select select "C"
select select "in"
select select "kg"
select select
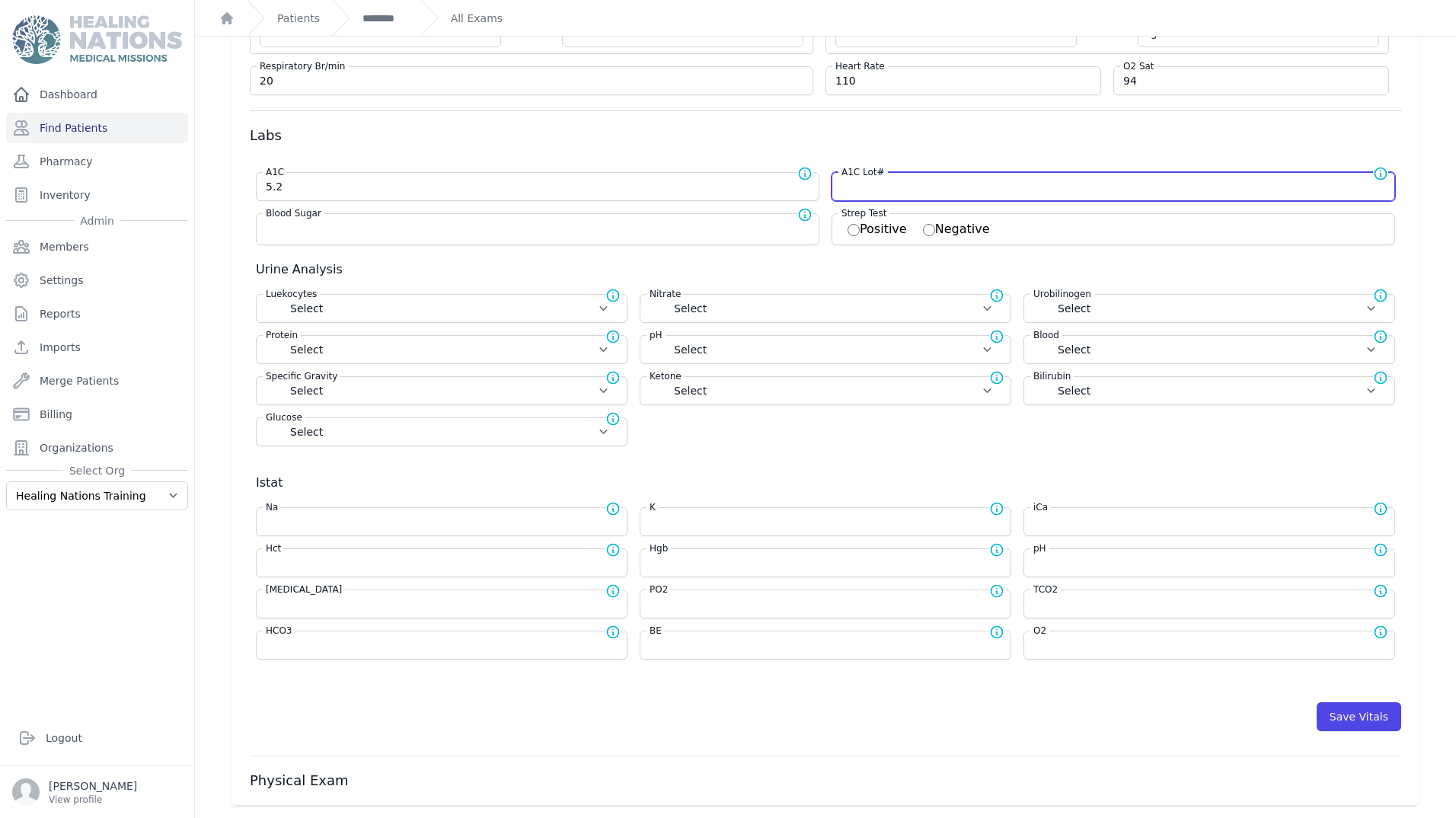
select select
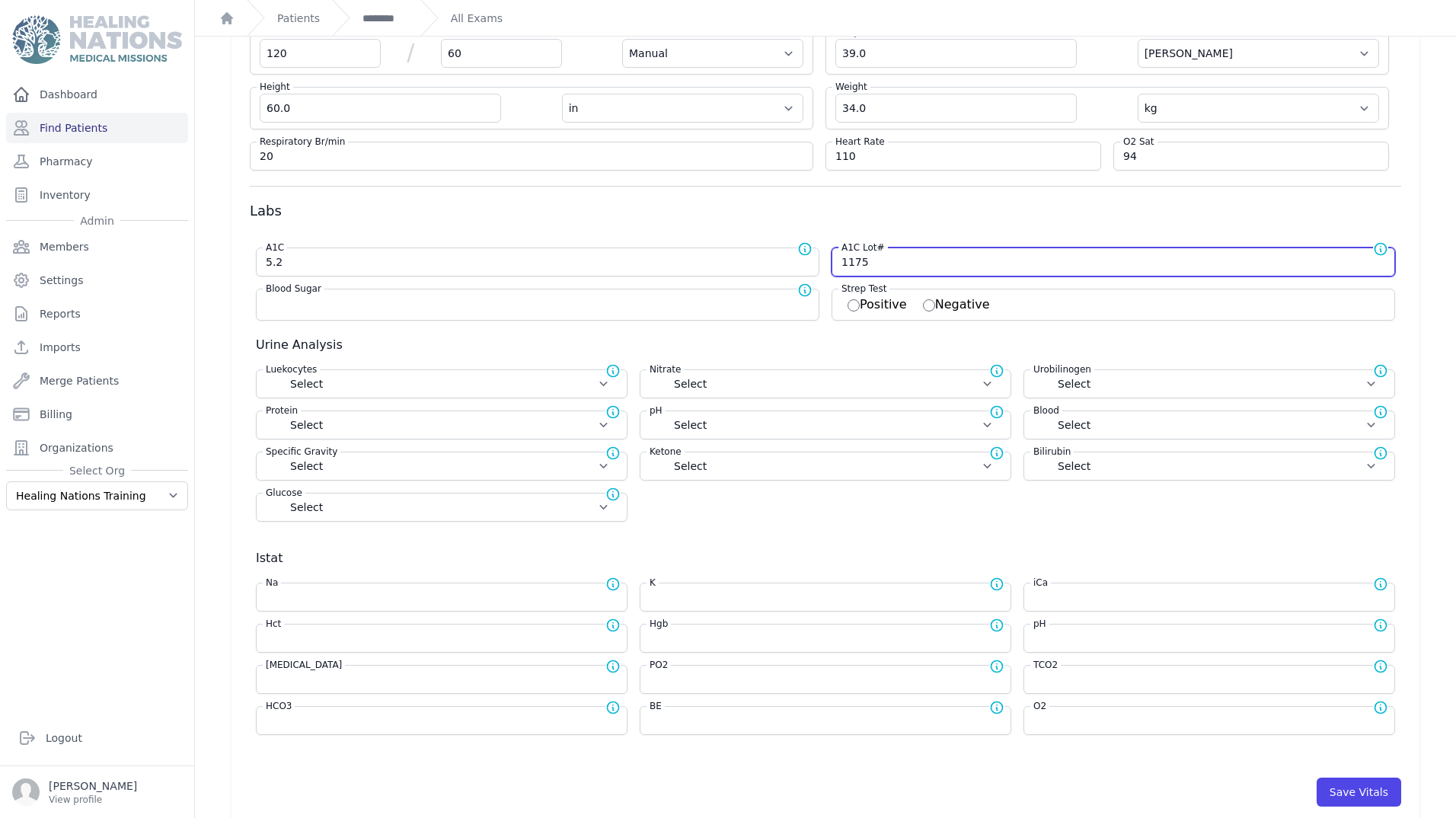
scroll to position [126, 0]
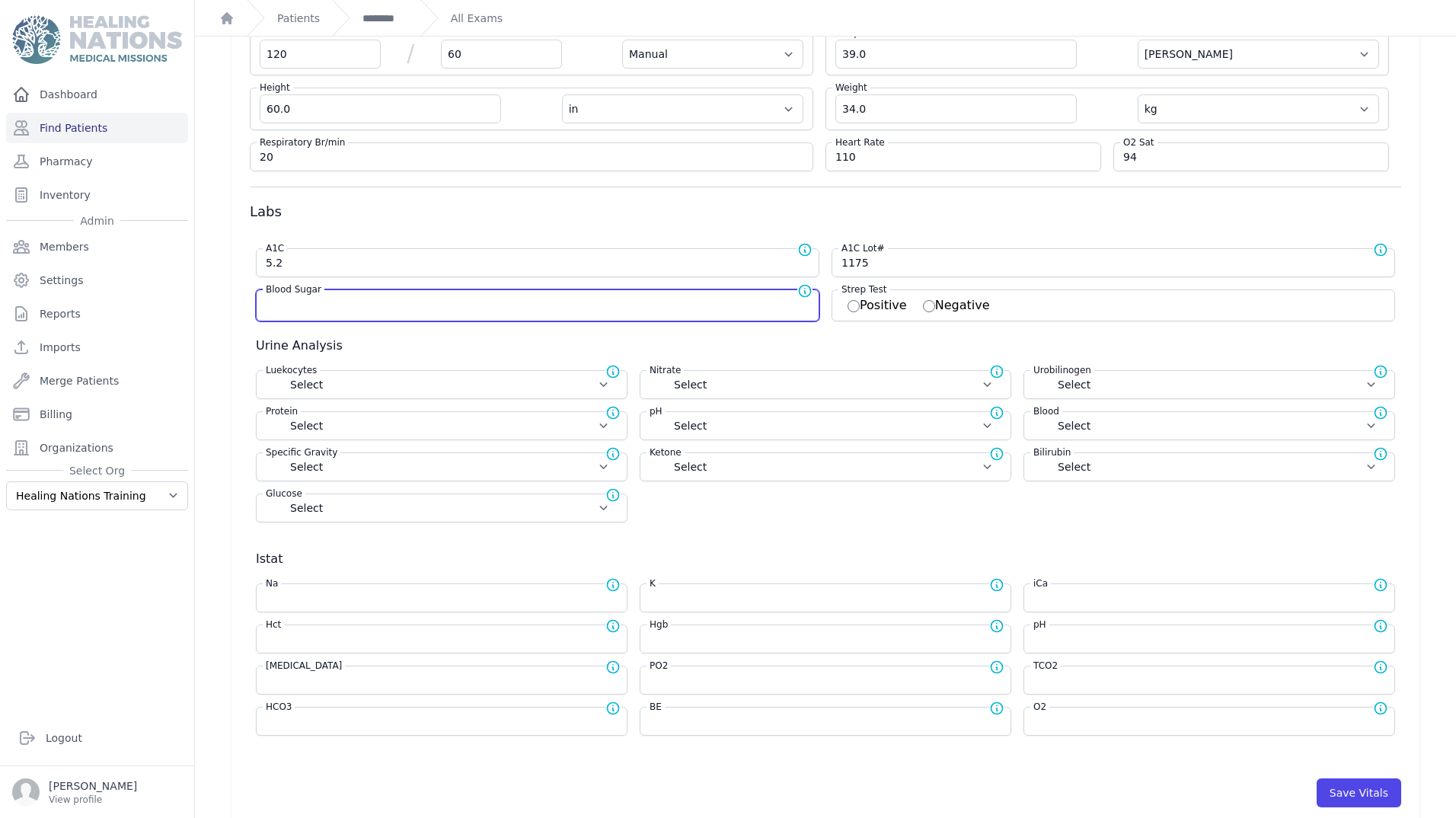
click at [315, 301] on input "number" at bounding box center [537, 303] width 544 height 15
click at [853, 338] on h3 "Urine Analysis" at bounding box center [828, 346] width 1146 height 19
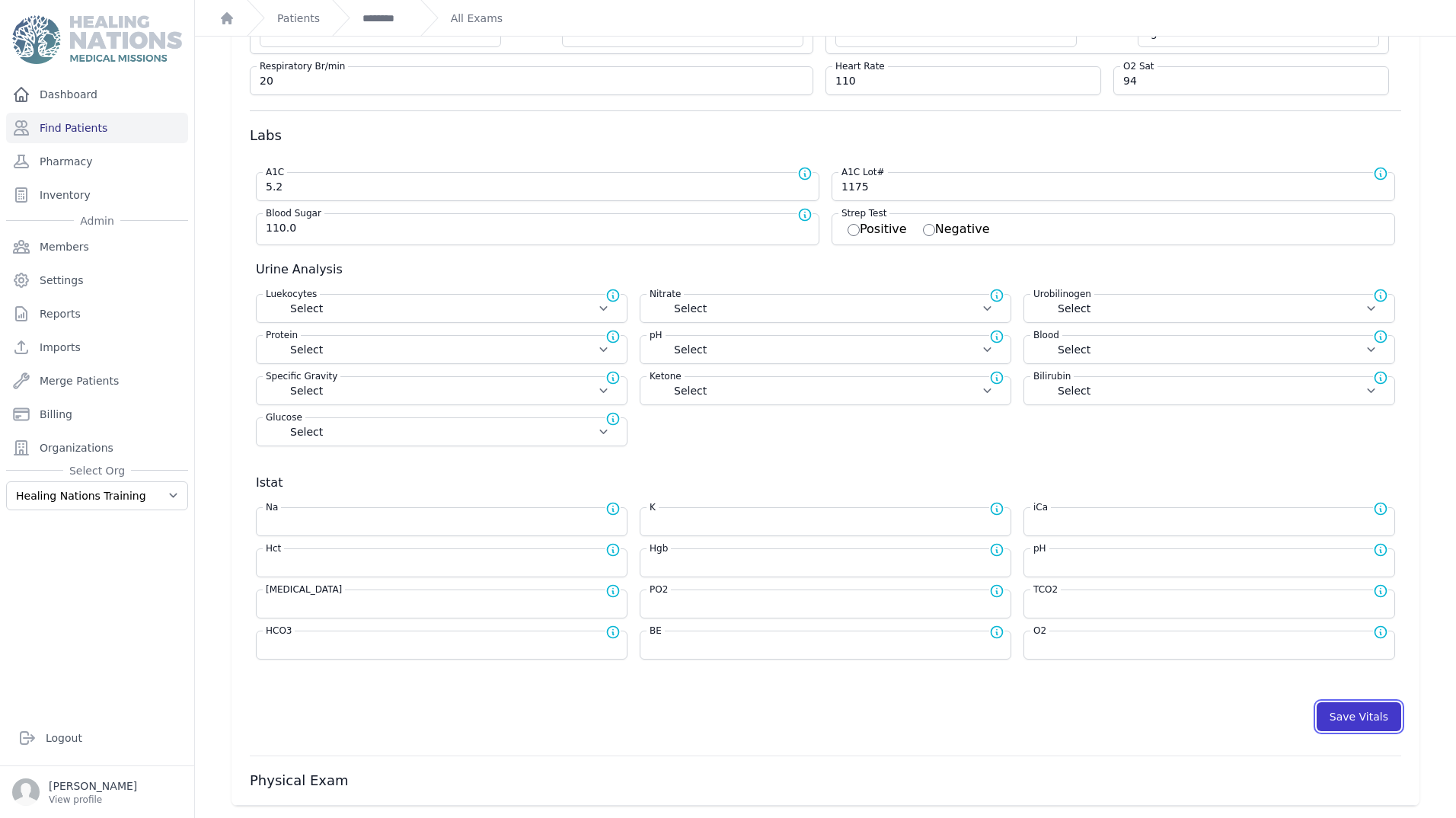
click at [1354, 710] on button "Save Vitals" at bounding box center [1360, 716] width 85 height 29
click at [1345, 717] on button "Save Vitals" at bounding box center [1360, 716] width 85 height 29
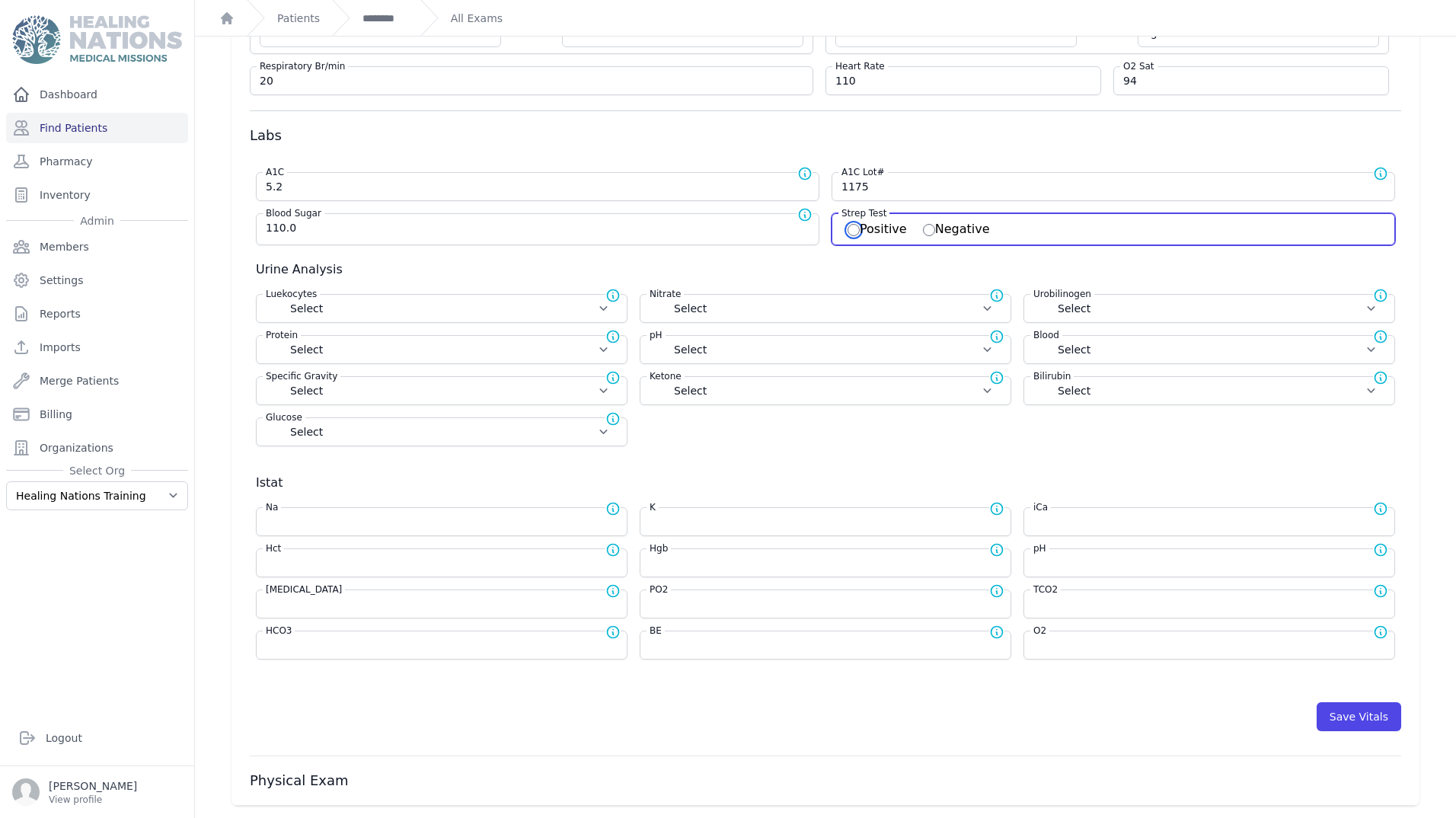
click at [847, 232] on input "Positive" at bounding box center [854, 230] width 12 height 12
click at [923, 226] on input "Negative" at bounding box center [930, 230] width 12 height 12
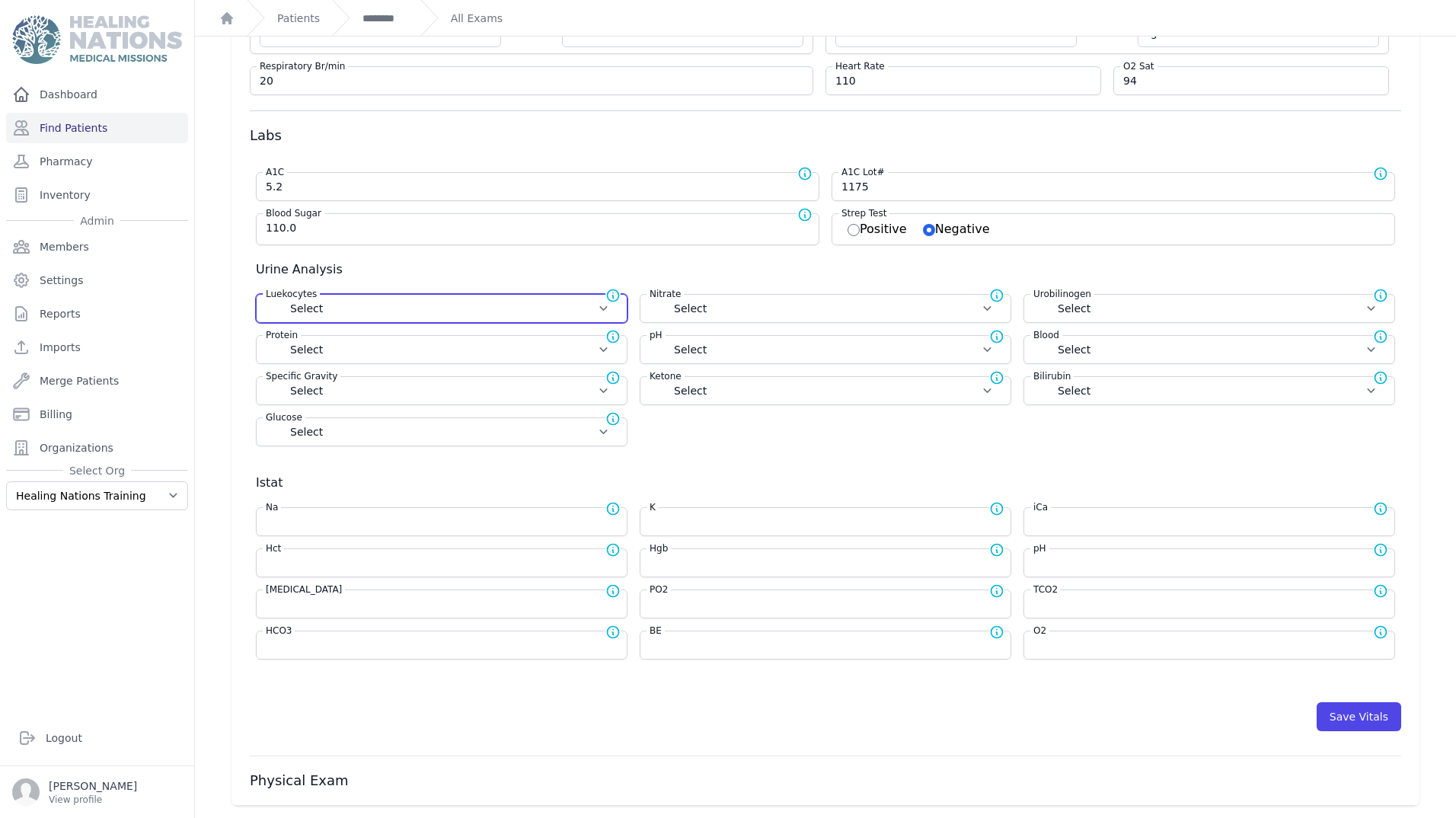
click at [419, 308] on select "Select Negative Trace Small Moderate Large" at bounding box center [441, 308] width 352 height 15
click at [753, 435] on div "Luekocytes Nominal value for Luekocytes is Negative Select Negative Trace Small…" at bounding box center [825, 376] width 1152 height 164
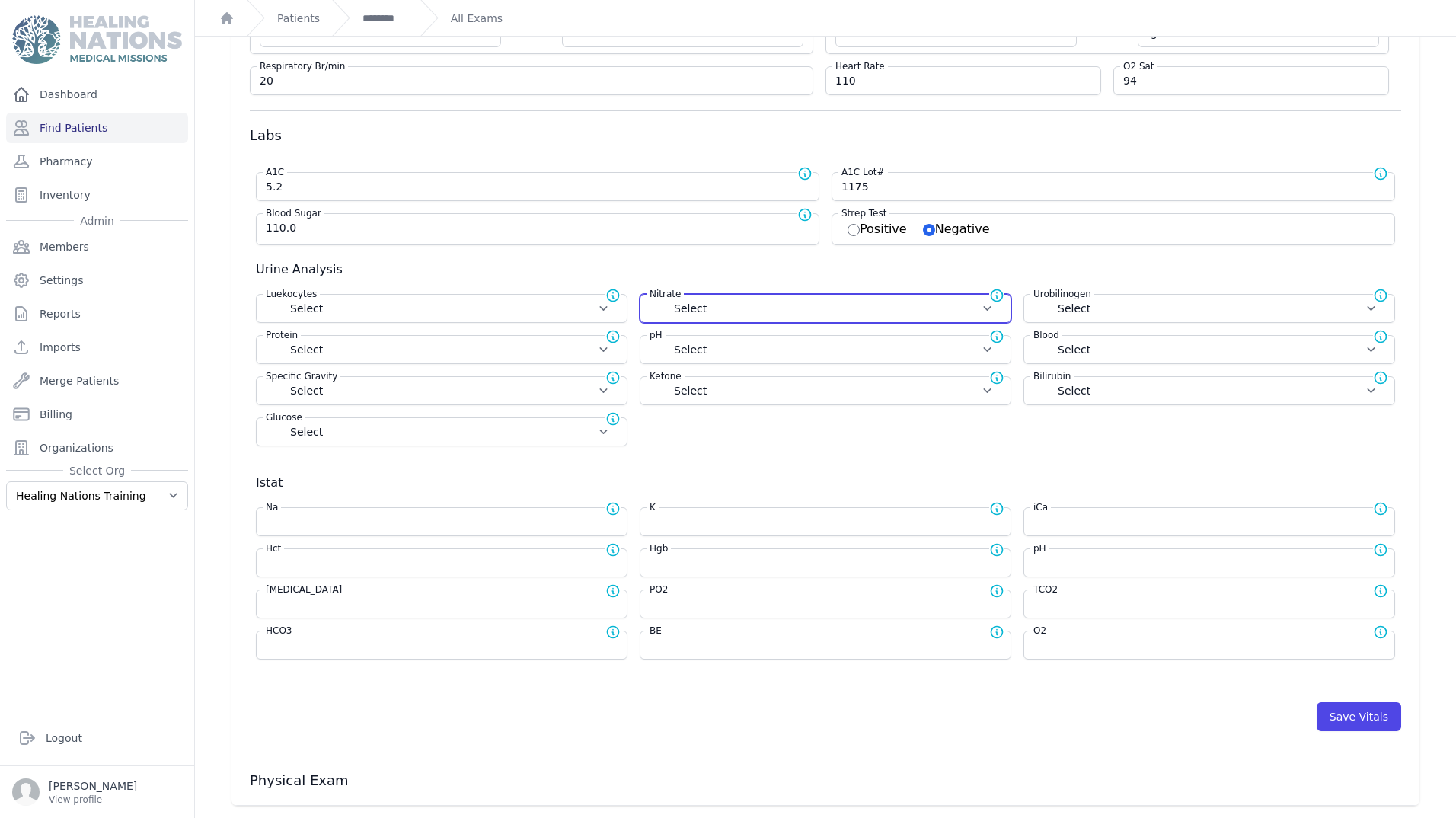
click at [788, 315] on select "Select Positive Negative" at bounding box center [825, 308] width 352 height 15
click at [788, 310] on select "Select Positive Negative" at bounding box center [825, 308] width 352 height 15
click at [945, 486] on h3 "Istat" at bounding box center [828, 483] width 1146 height 19
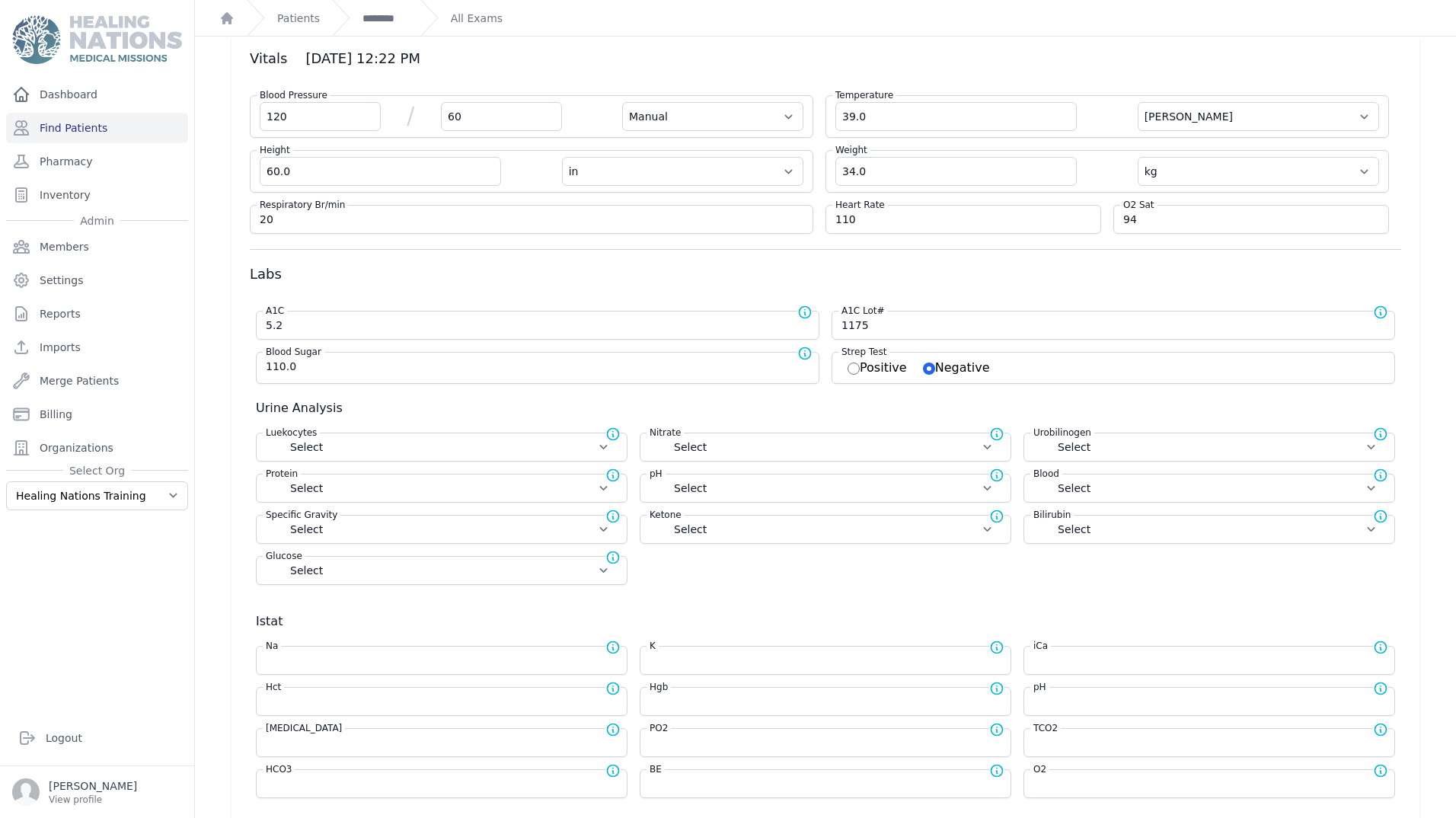
scroll to position [0, 0]
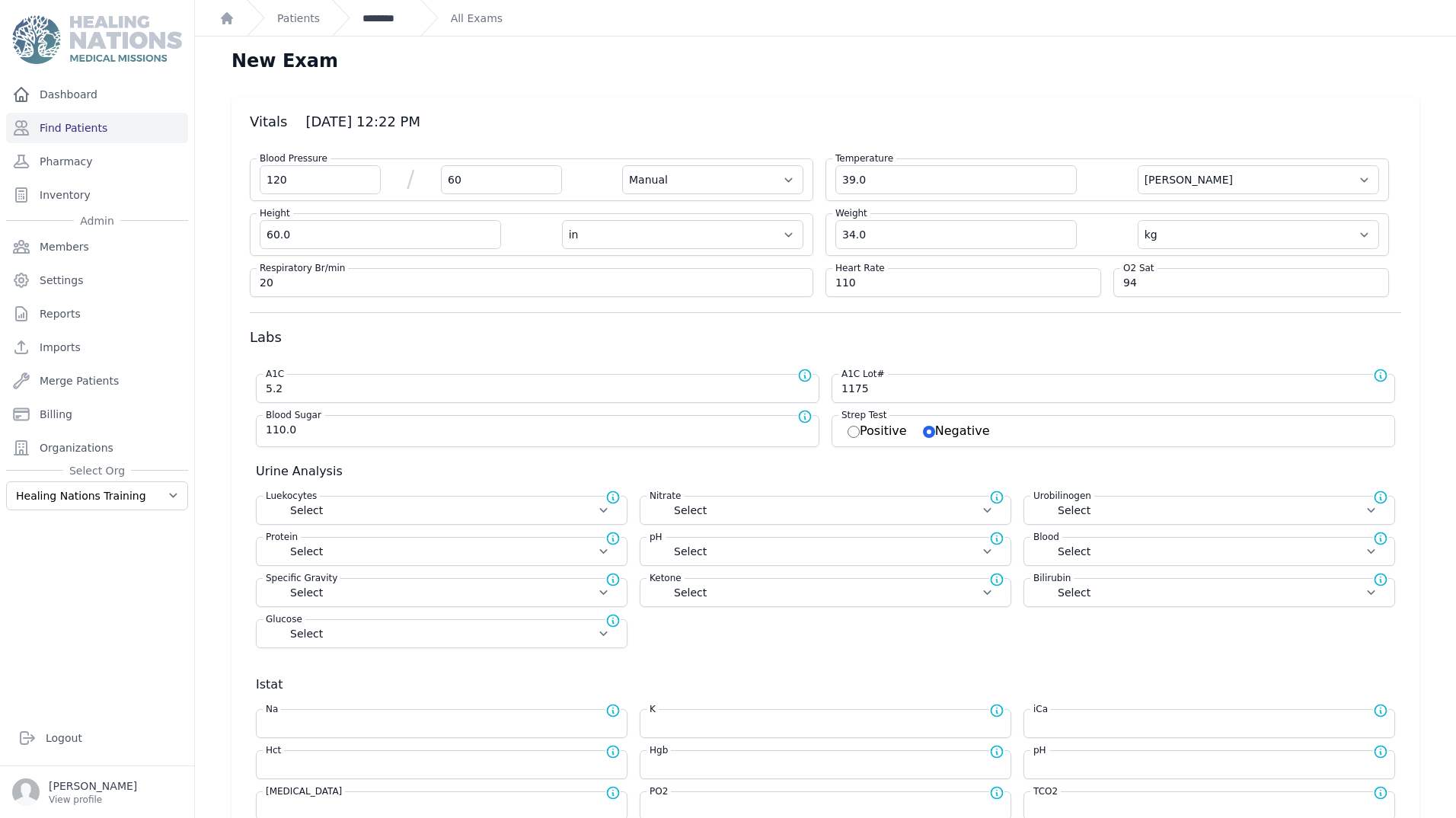
click at [379, 15] on link "********" at bounding box center [386, 18] width 46 height 15
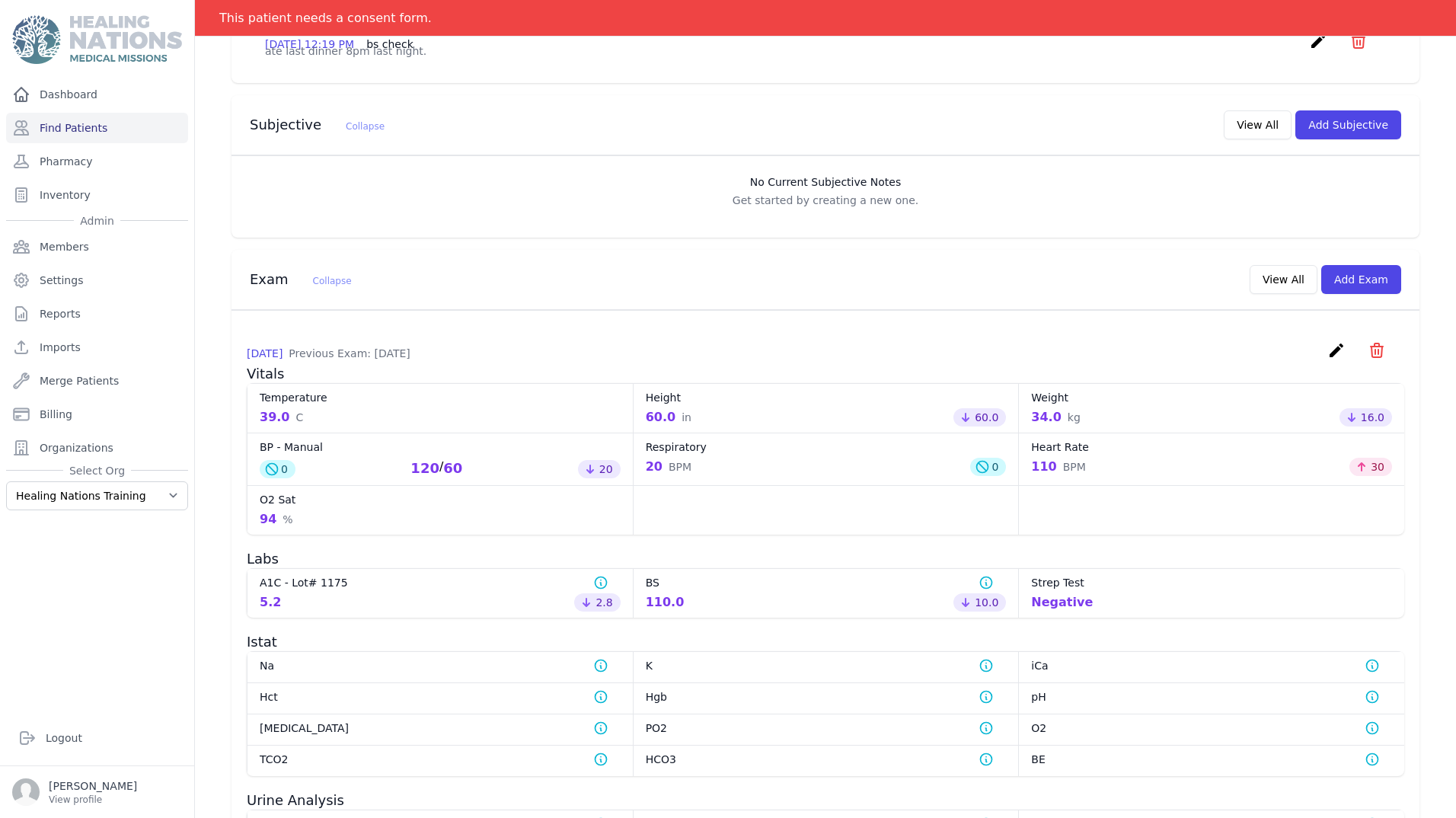
scroll to position [380, 0]
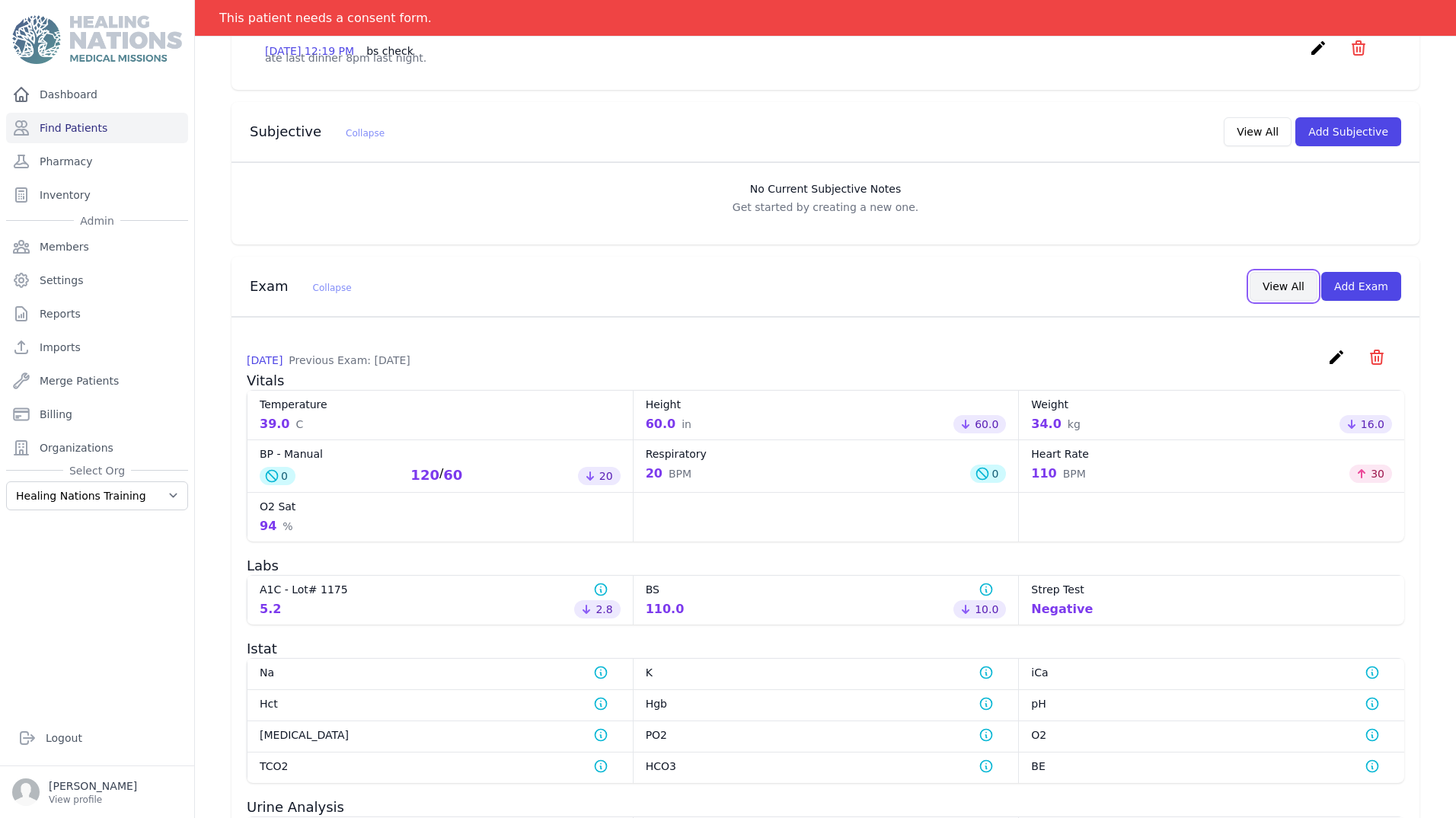
click at [1263, 301] on button "View All" at bounding box center [1284, 286] width 68 height 29
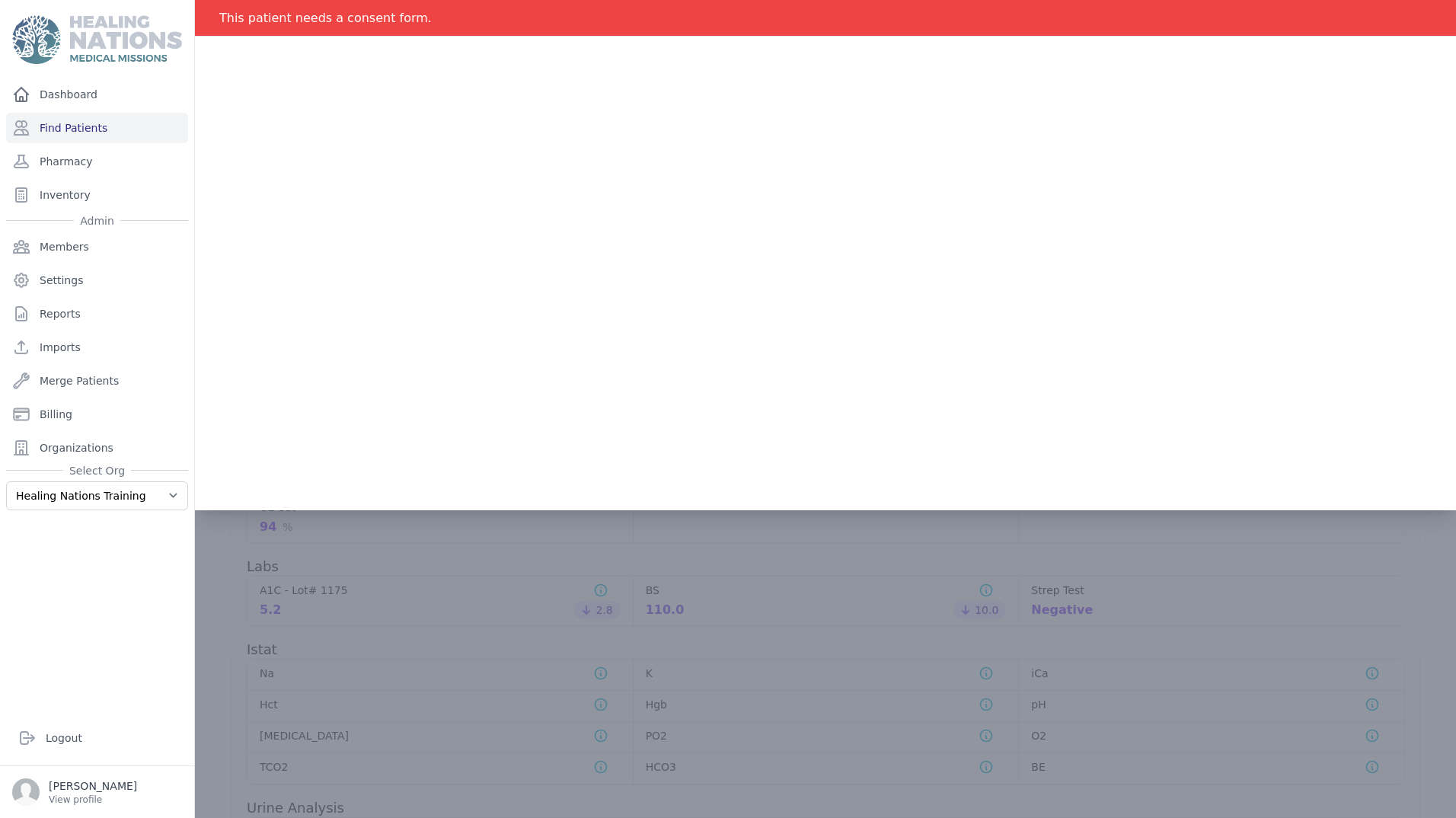
scroll to position [0, 0]
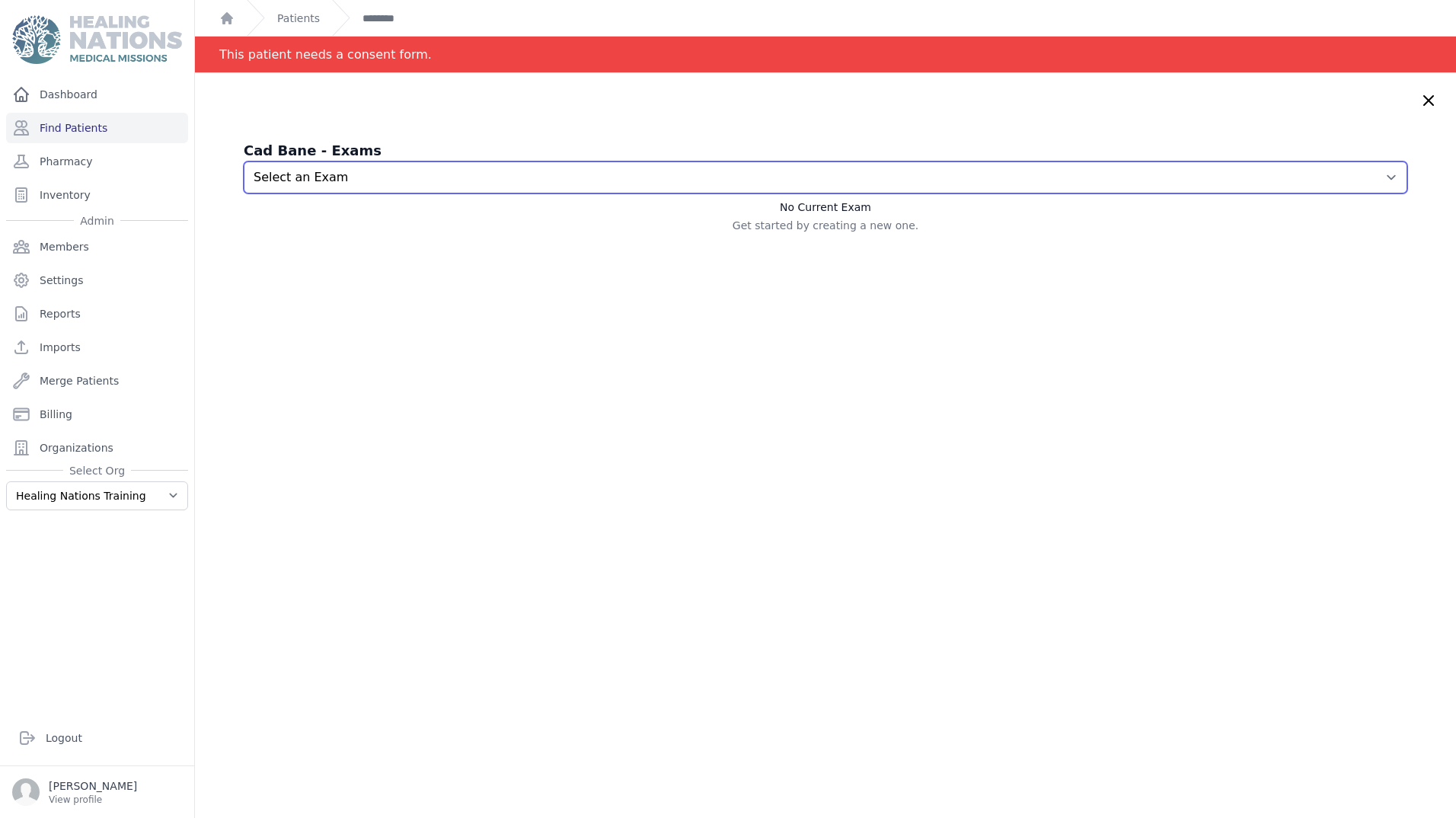
click at [495, 172] on select "Select an Exam 2025-Oct-11 12:22 PM 2022-Nov-06 5:00 PM" at bounding box center [826, 178] width 1164 height 32
click at [244, 162] on select "Select an Exam 2025-Oct-11 12:22 PM 2022-Nov-06 5:00 PM" at bounding box center [826, 178] width 1164 height 32
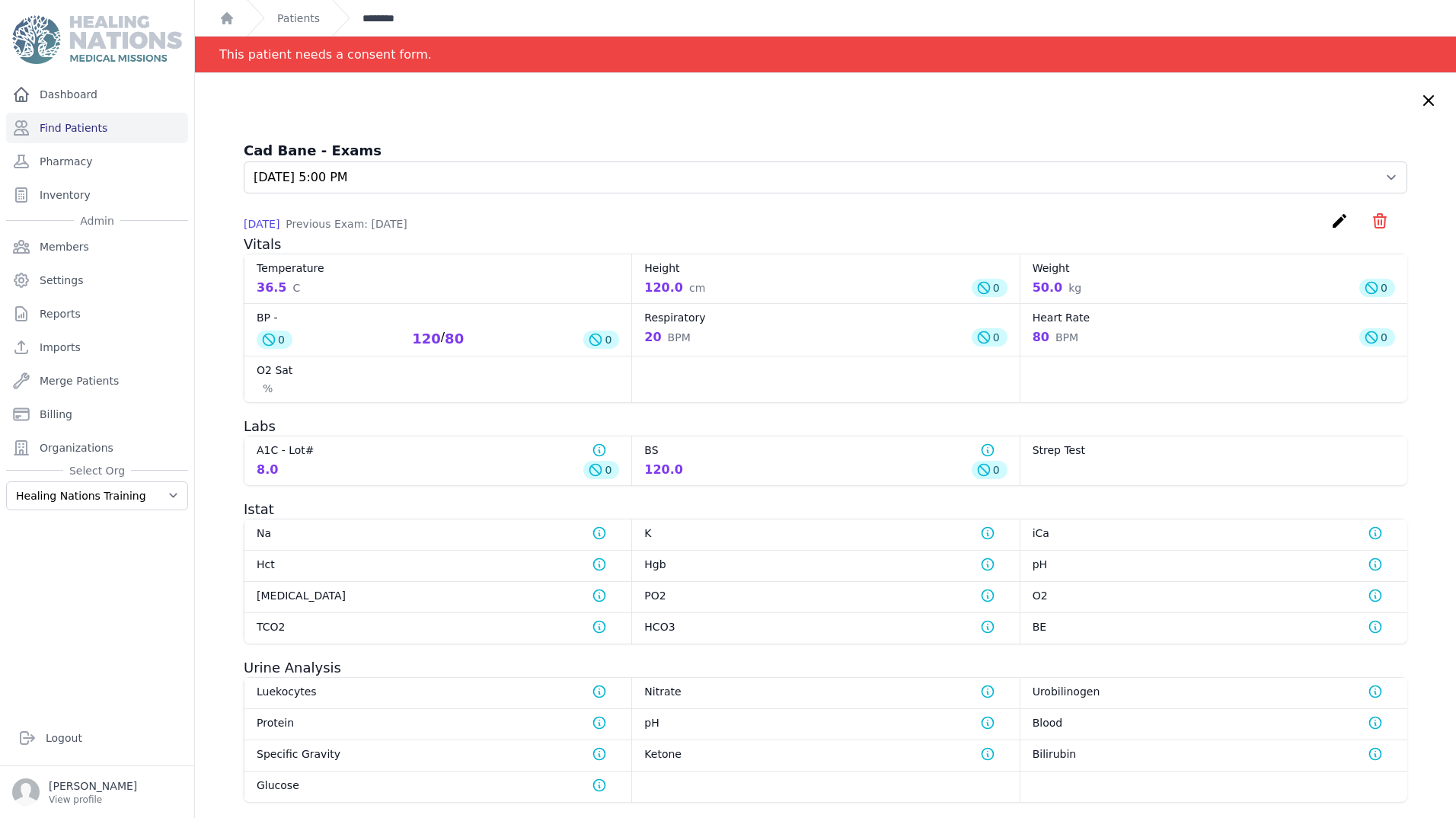
click at [371, 15] on link "********" at bounding box center [386, 18] width 46 height 15
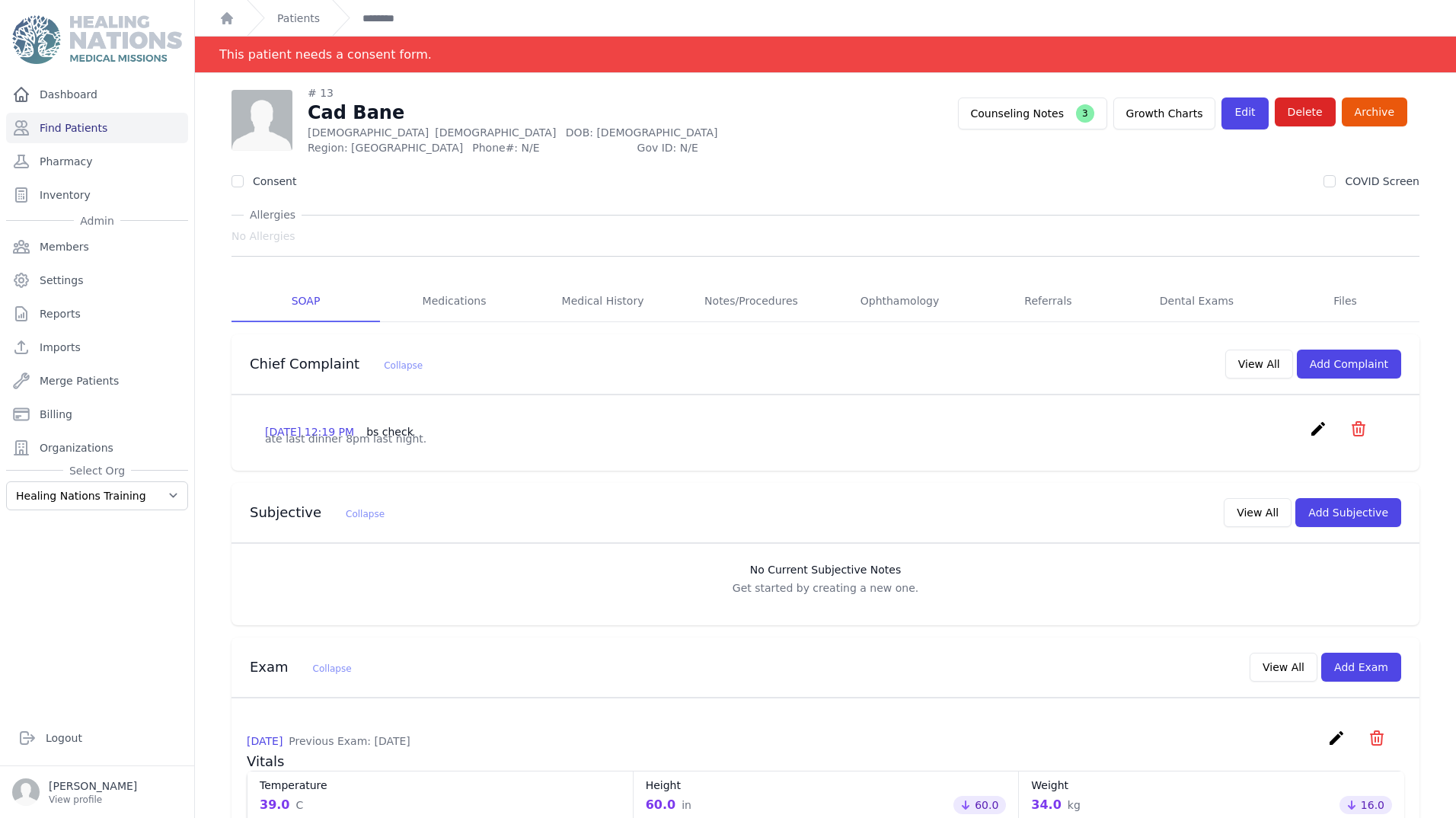
scroll to position [380, 0]
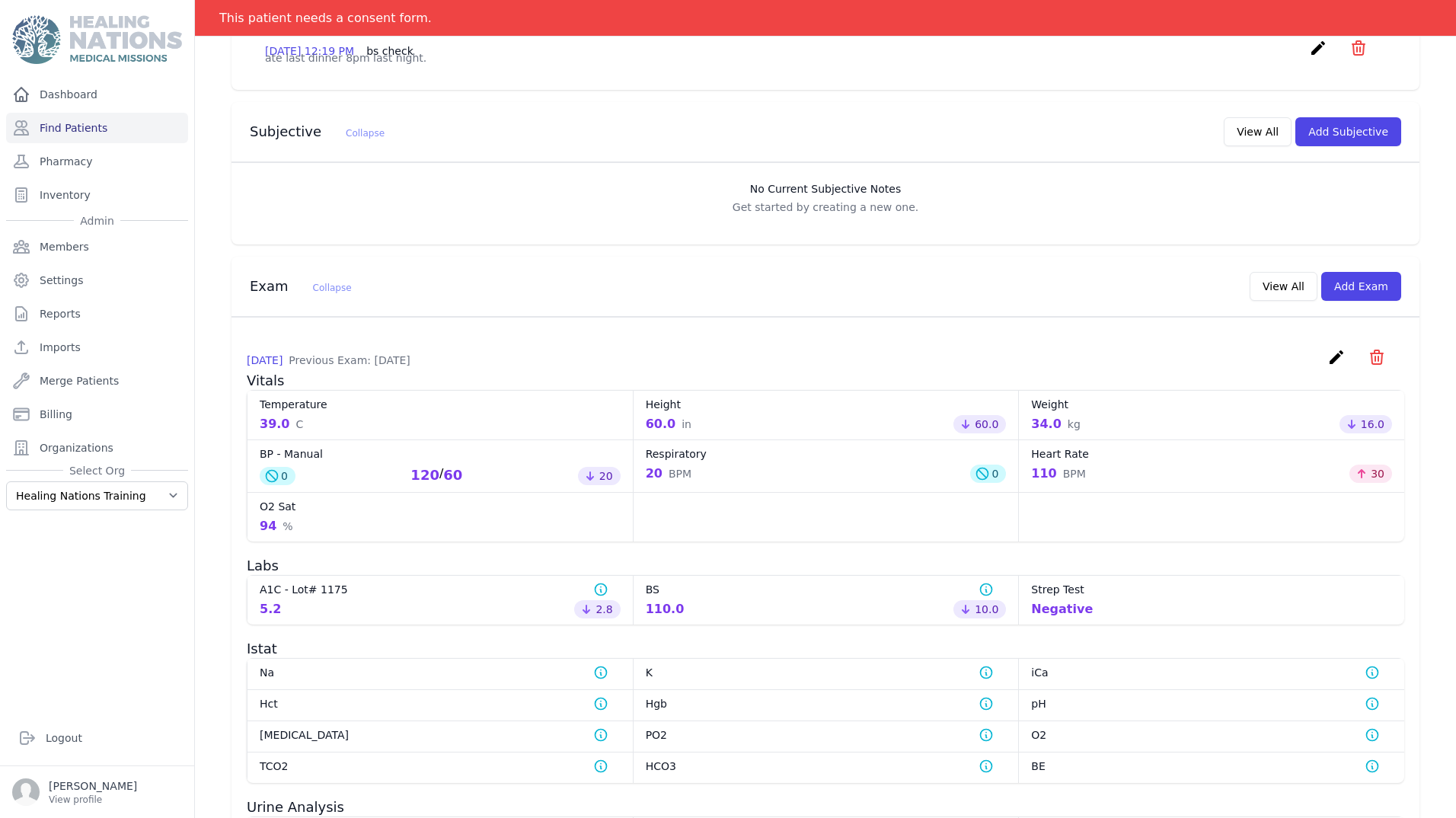
click at [1328, 366] on icon "create" at bounding box center [1337, 356] width 19 height 19
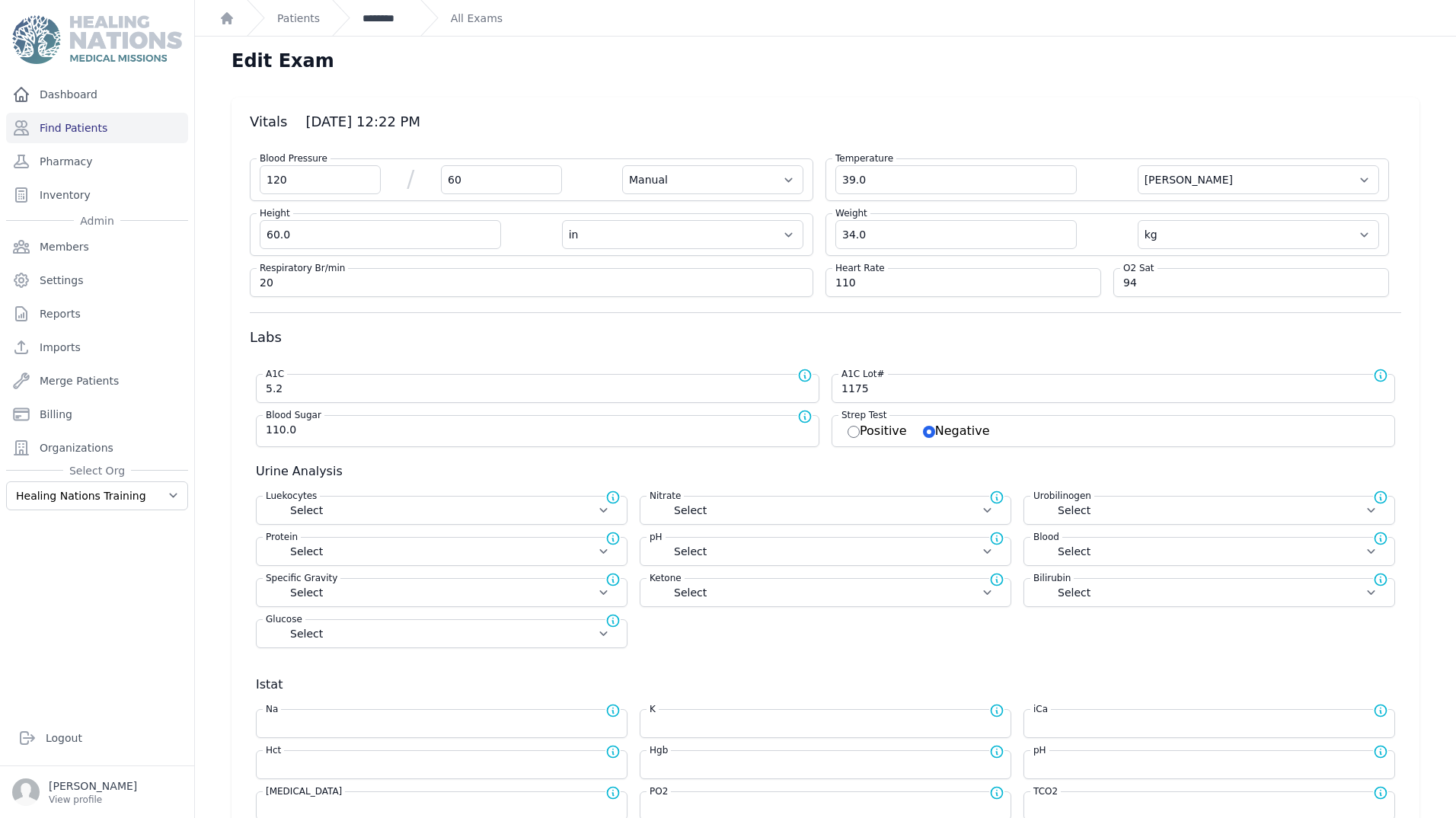
click at [385, 16] on link "********" at bounding box center [386, 18] width 46 height 15
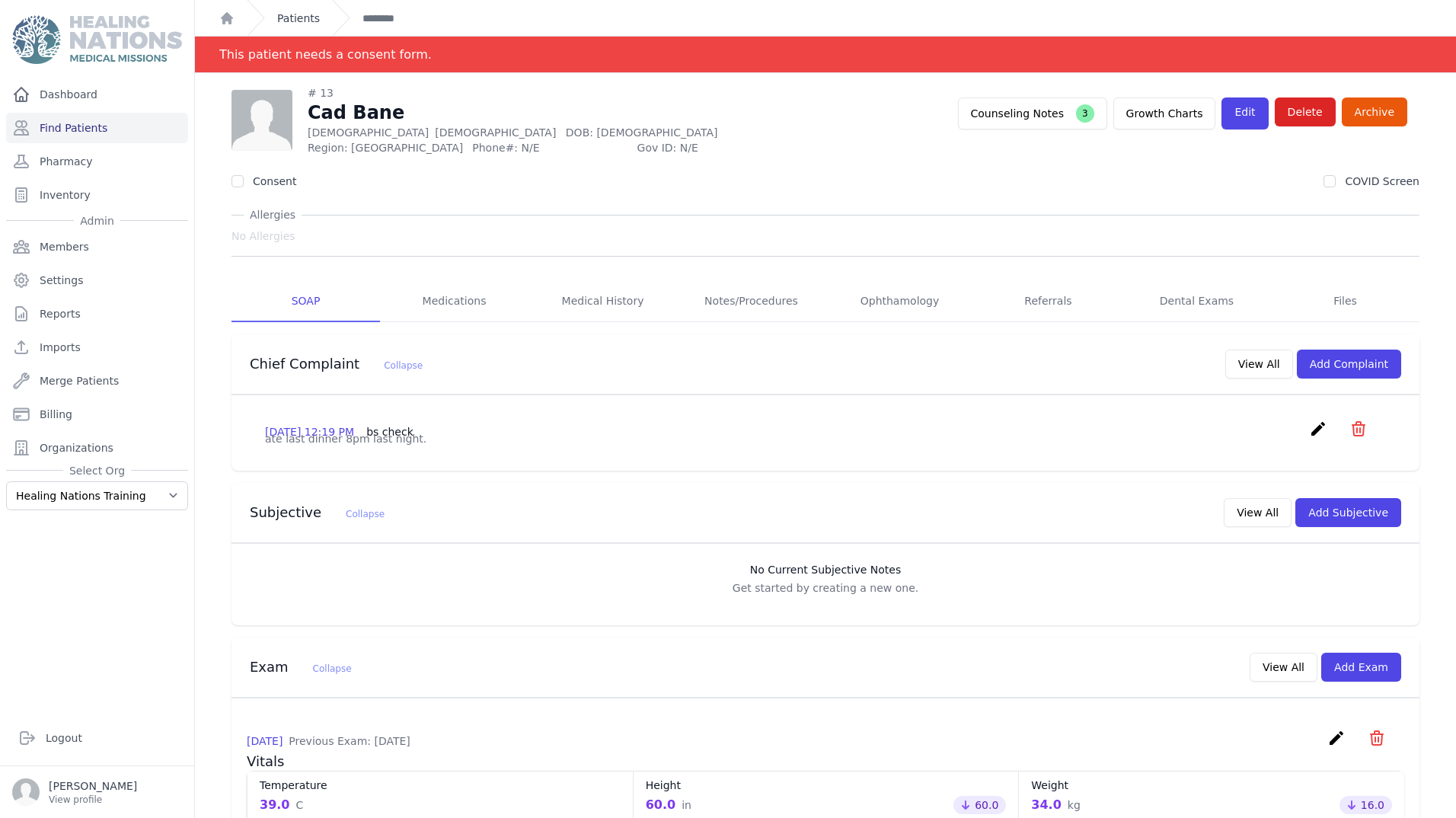
click at [302, 17] on link "Patients" at bounding box center [298, 18] width 42 height 15
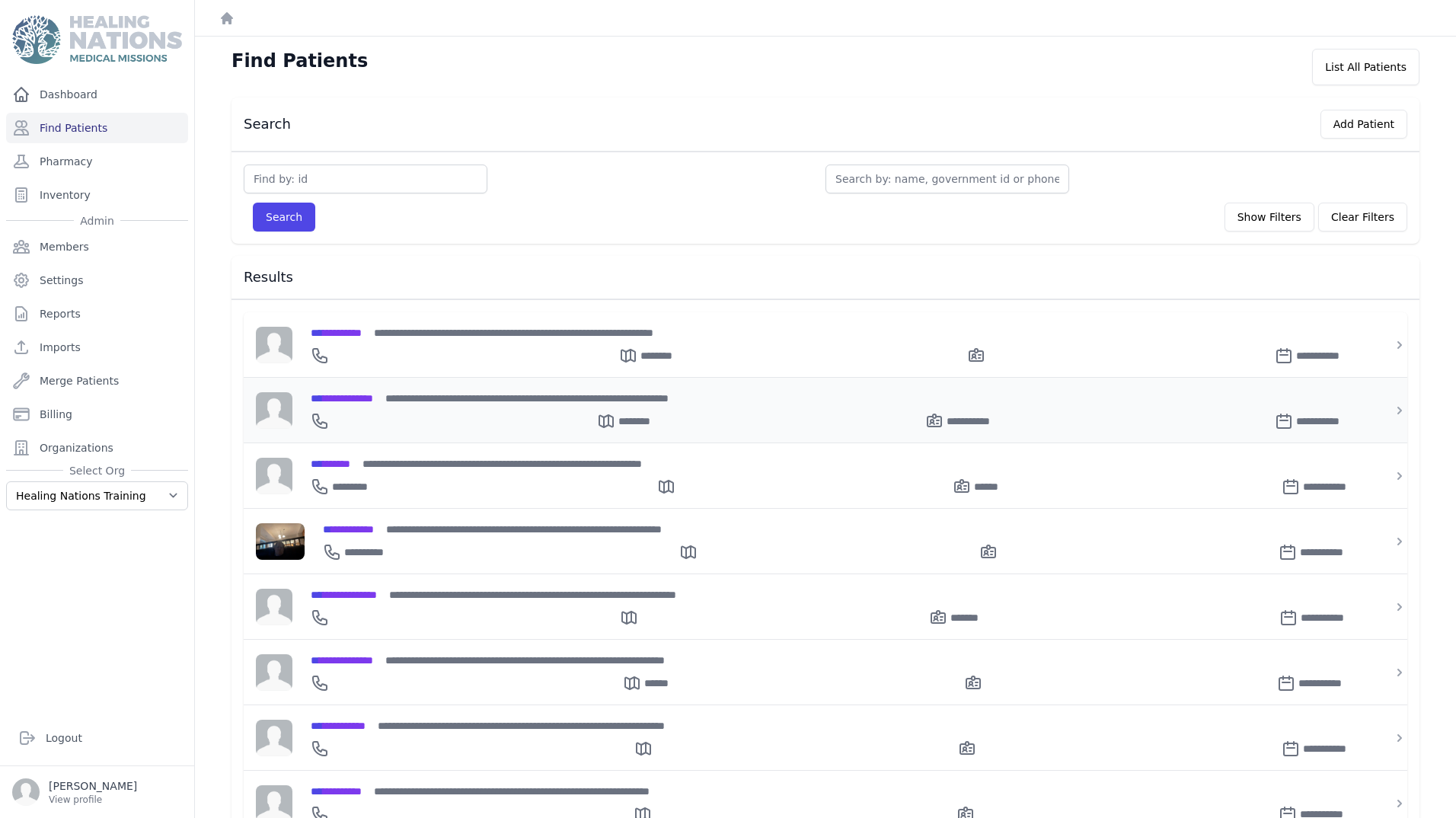
click at [352, 393] on span "**********" at bounding box center [341, 398] width 63 height 11
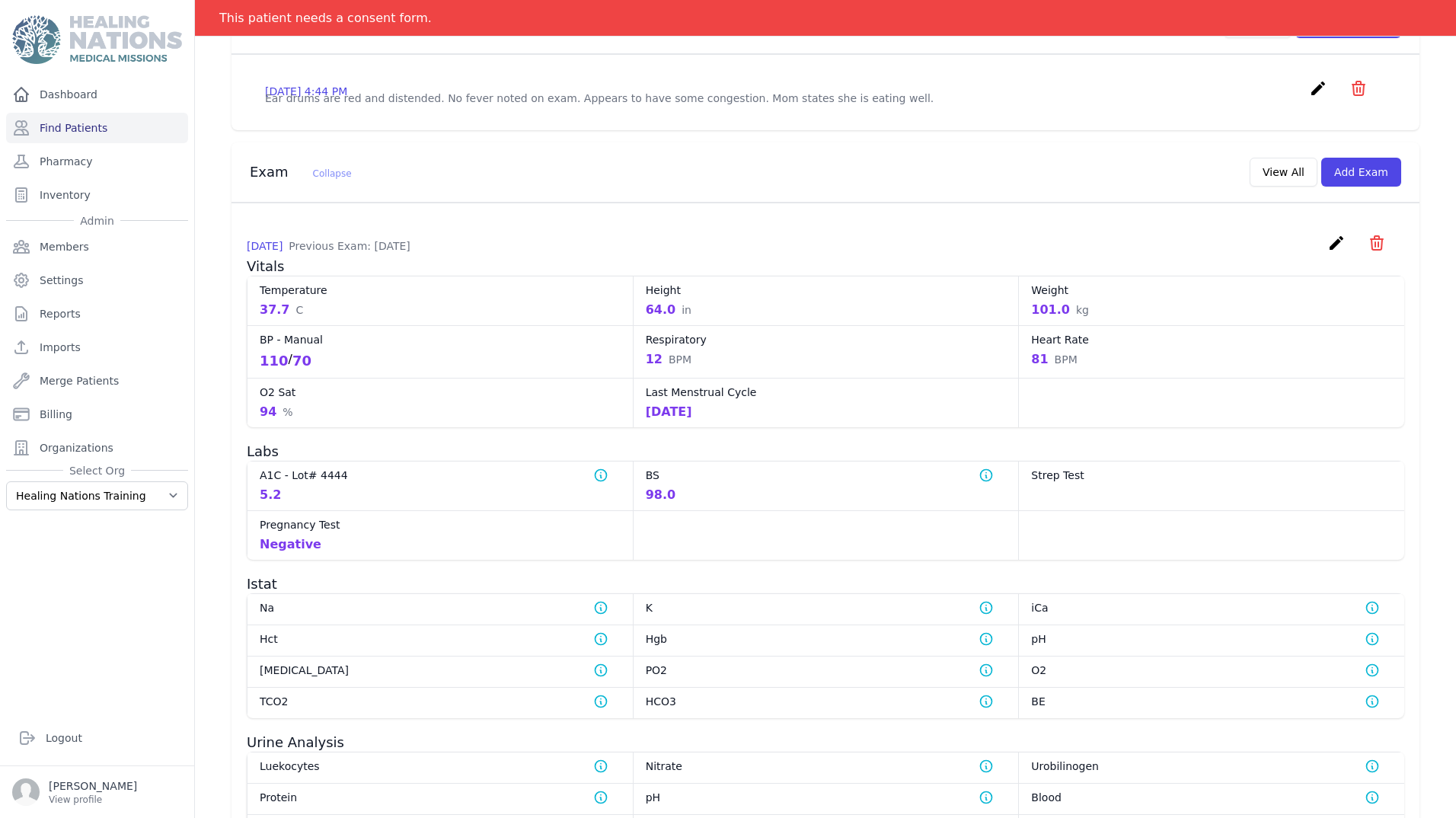
scroll to position [304, 0]
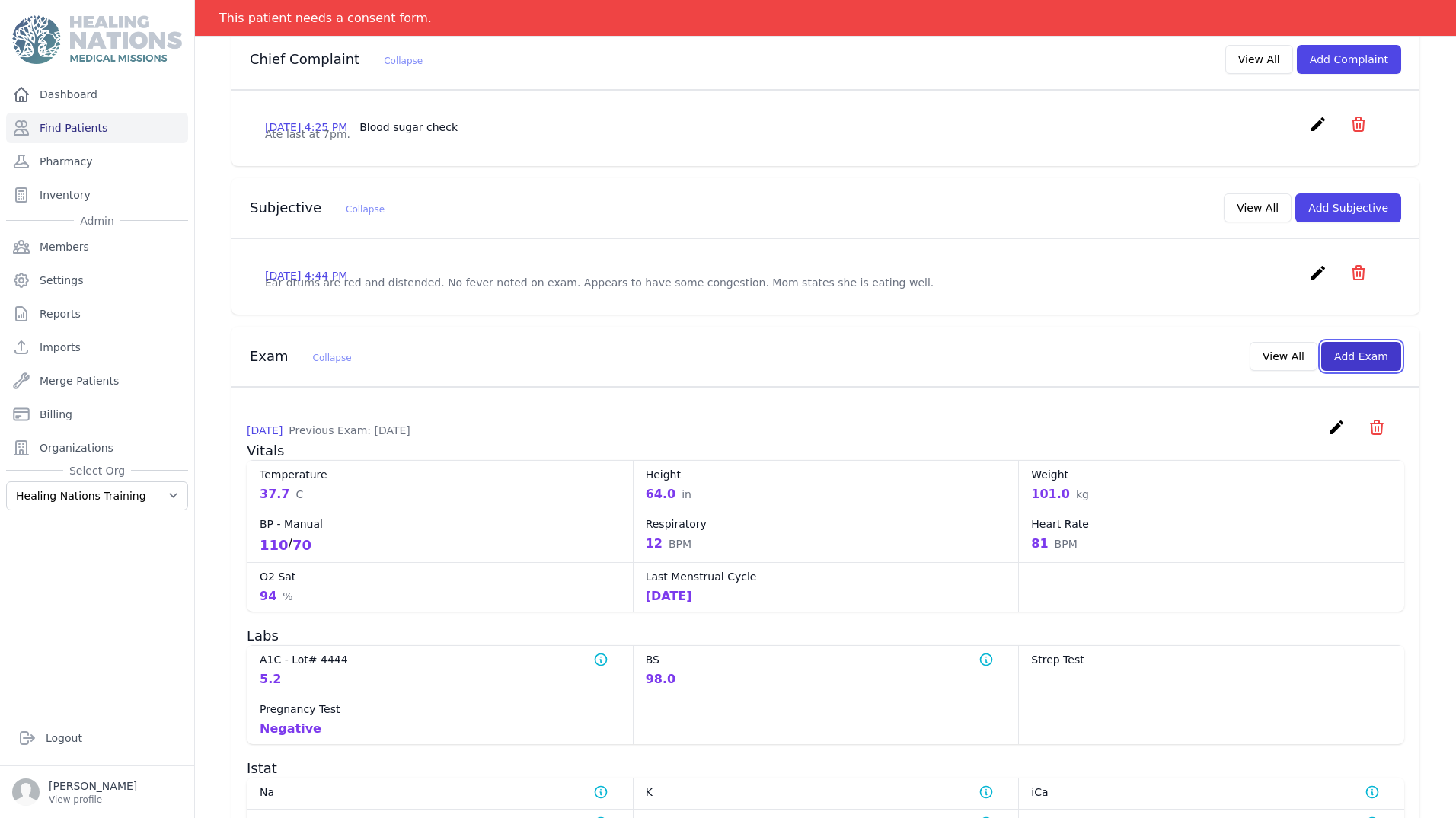
click at [1360, 371] on button "Add Exam" at bounding box center [1361, 356] width 80 height 29
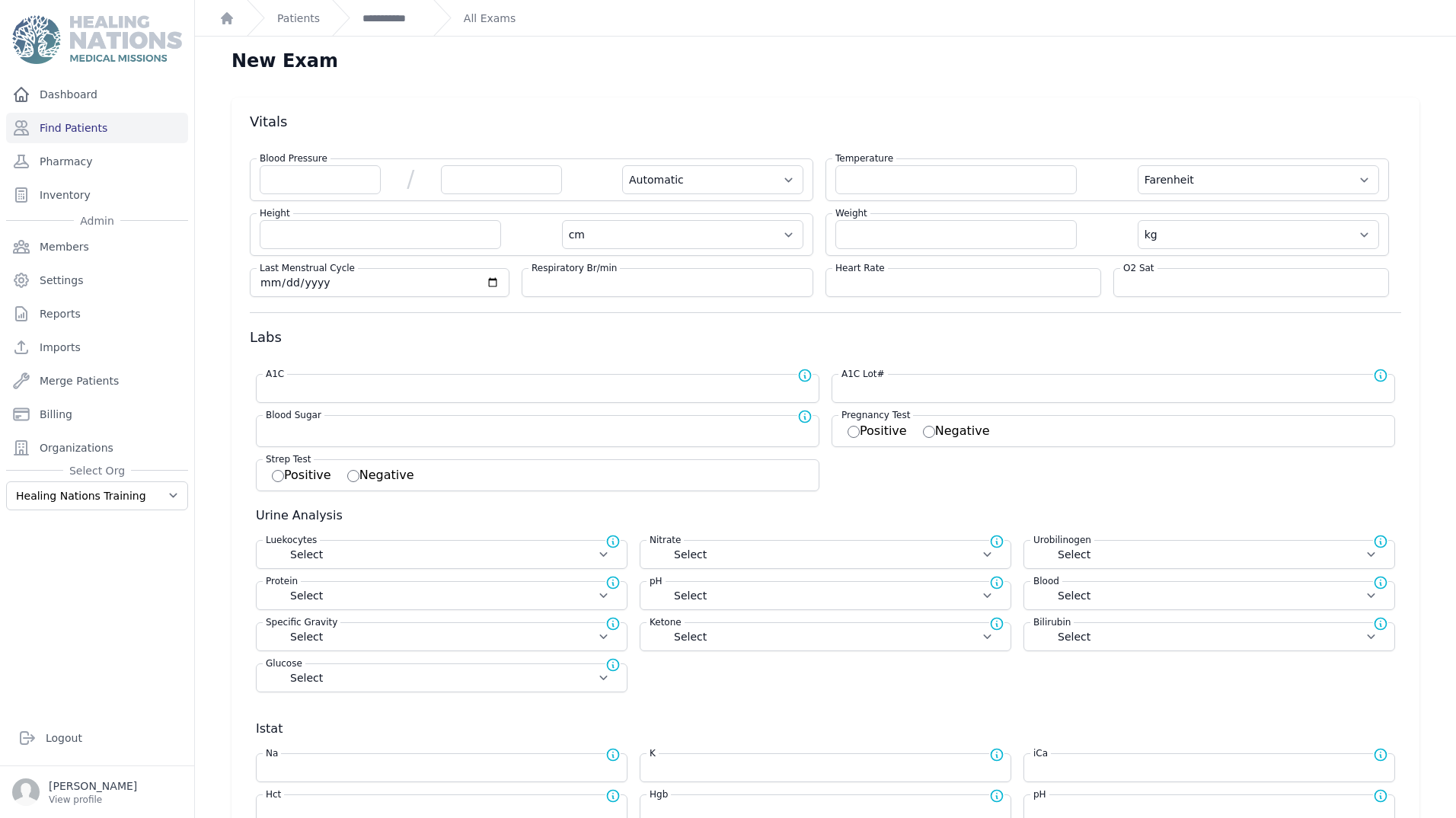
drag, startPoint x: 381, startPoint y: 14, endPoint x: 499, endPoint y: 80, distance: 135.2
click at [381, 14] on link "**********" at bounding box center [392, 18] width 58 height 15
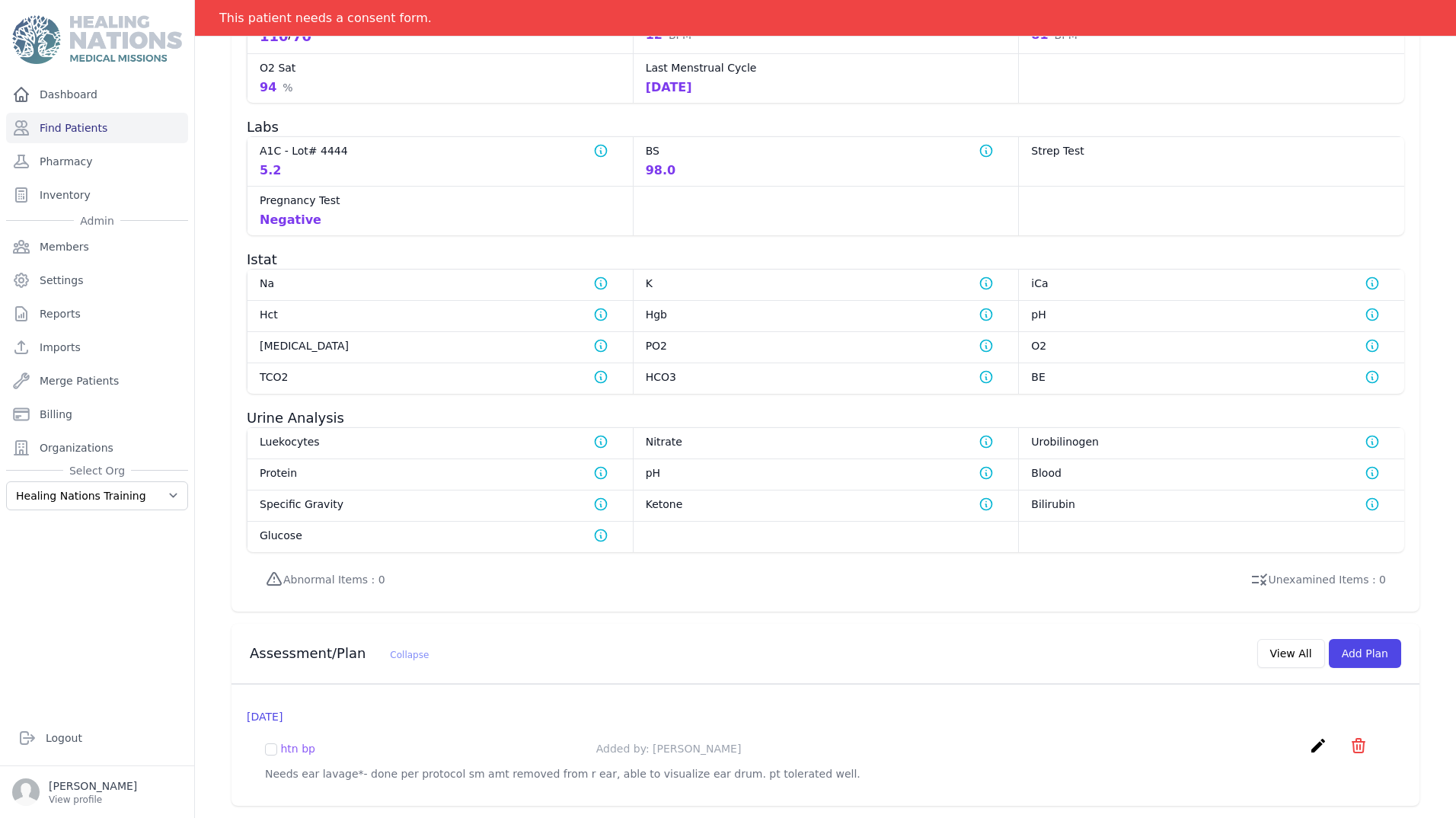
scroll to position [854, 0]
click at [1309, 737] on icon "create" at bounding box center [1318, 745] width 19 height 19
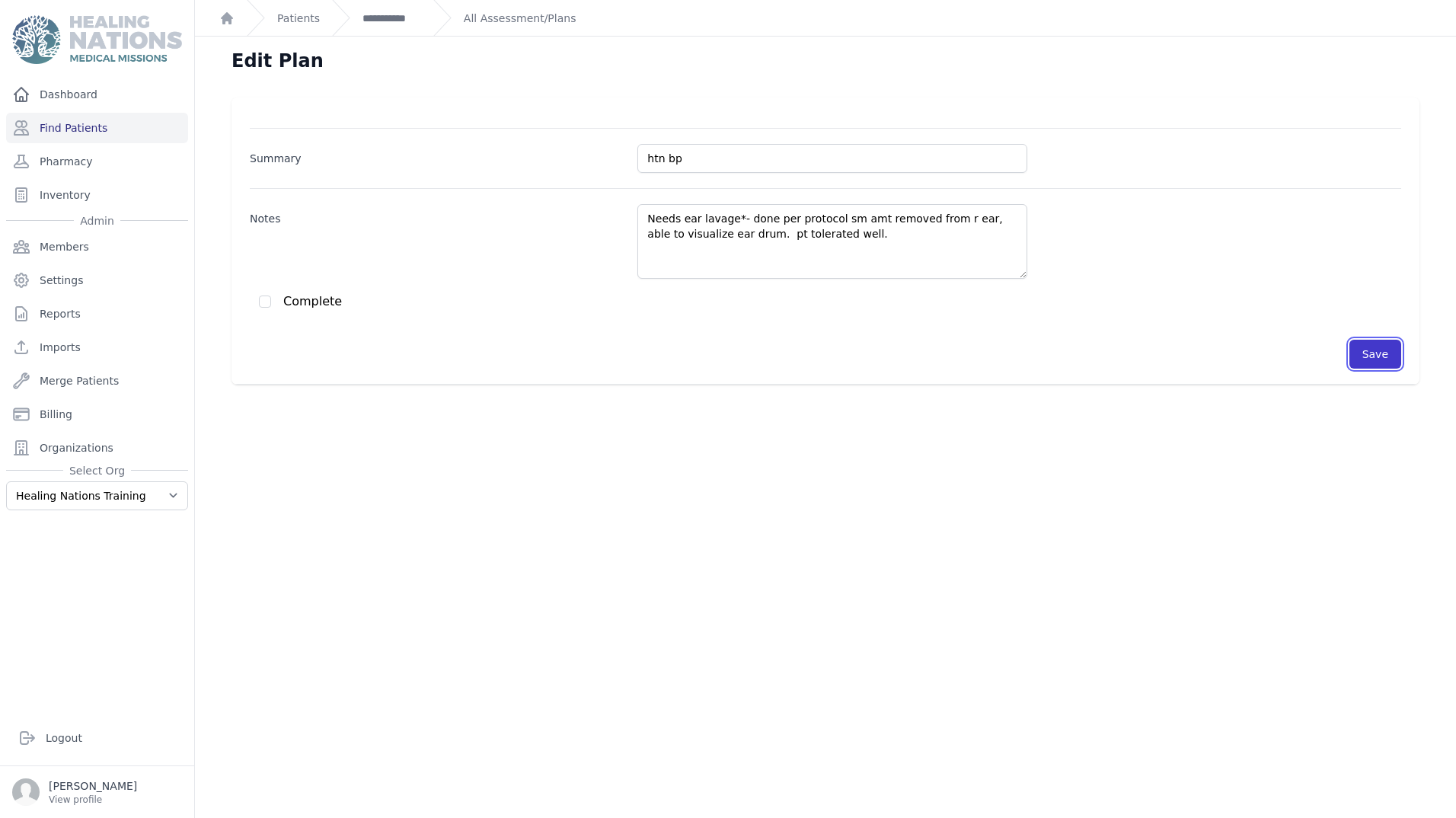
click at [1363, 364] on button "Save" at bounding box center [1376, 354] width 52 height 29
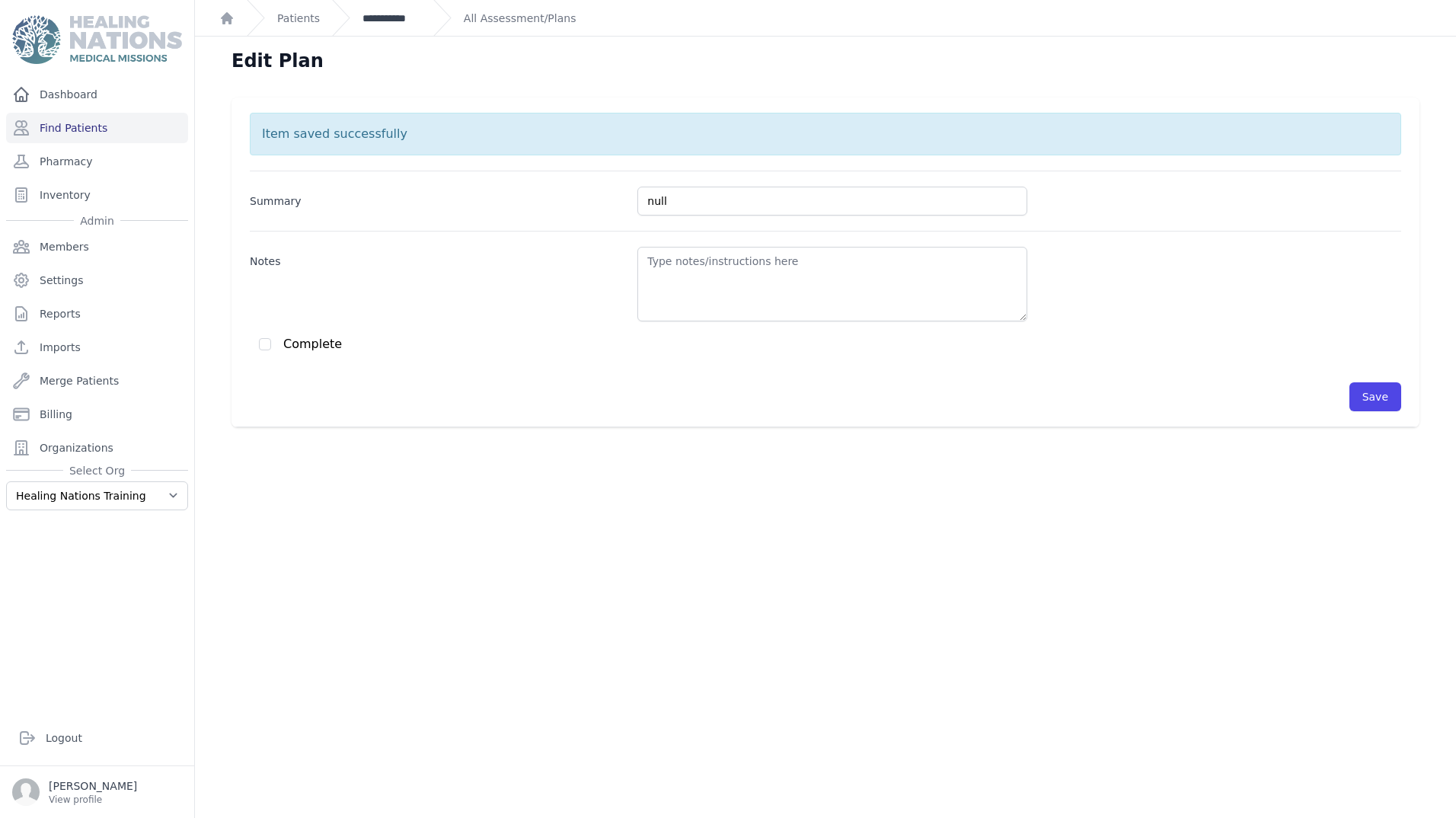
click at [375, 14] on link "**********" at bounding box center [392, 18] width 58 height 15
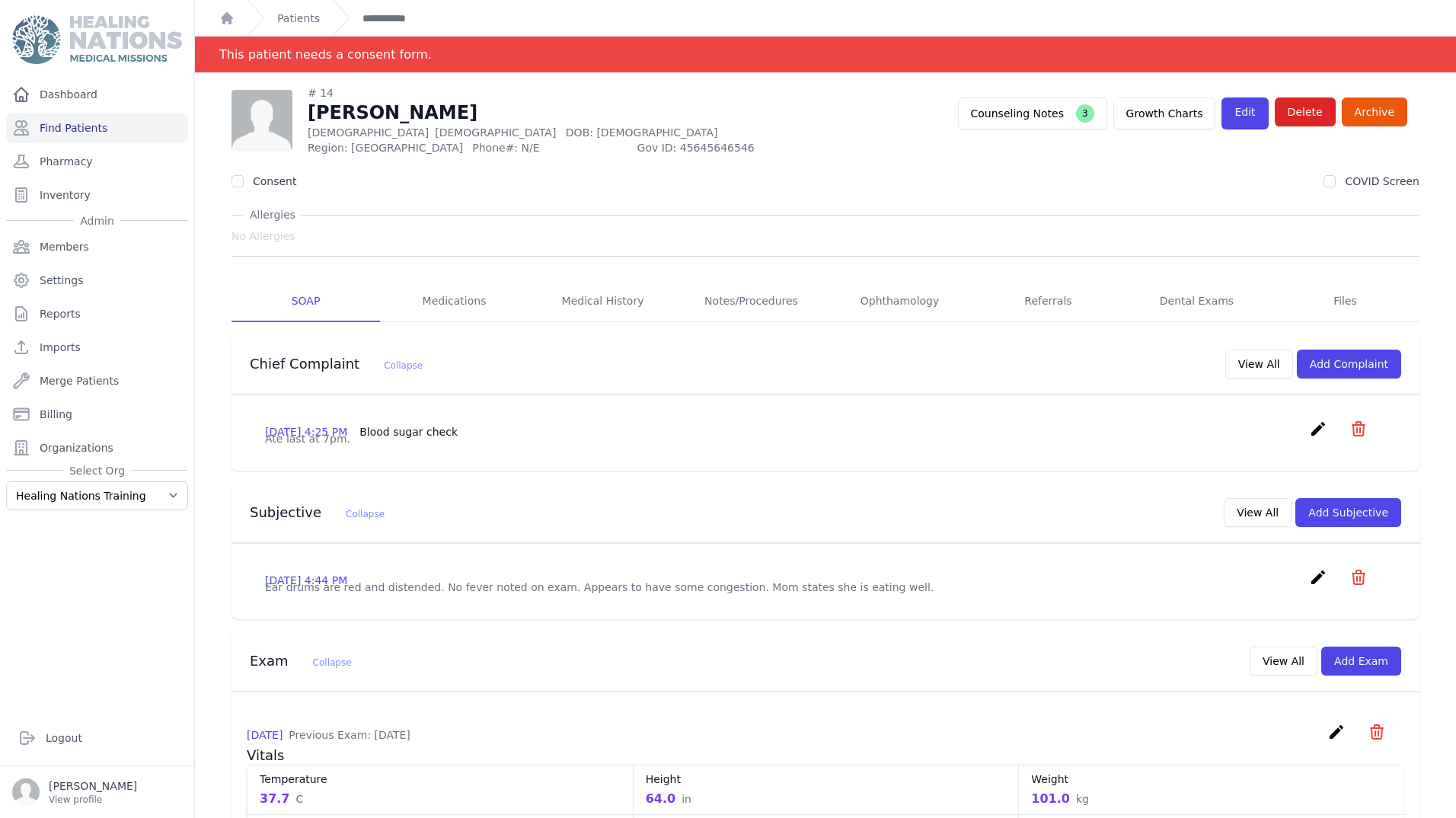
click at [440, 303] on link "Medications" at bounding box center [455, 302] width 149 height 41
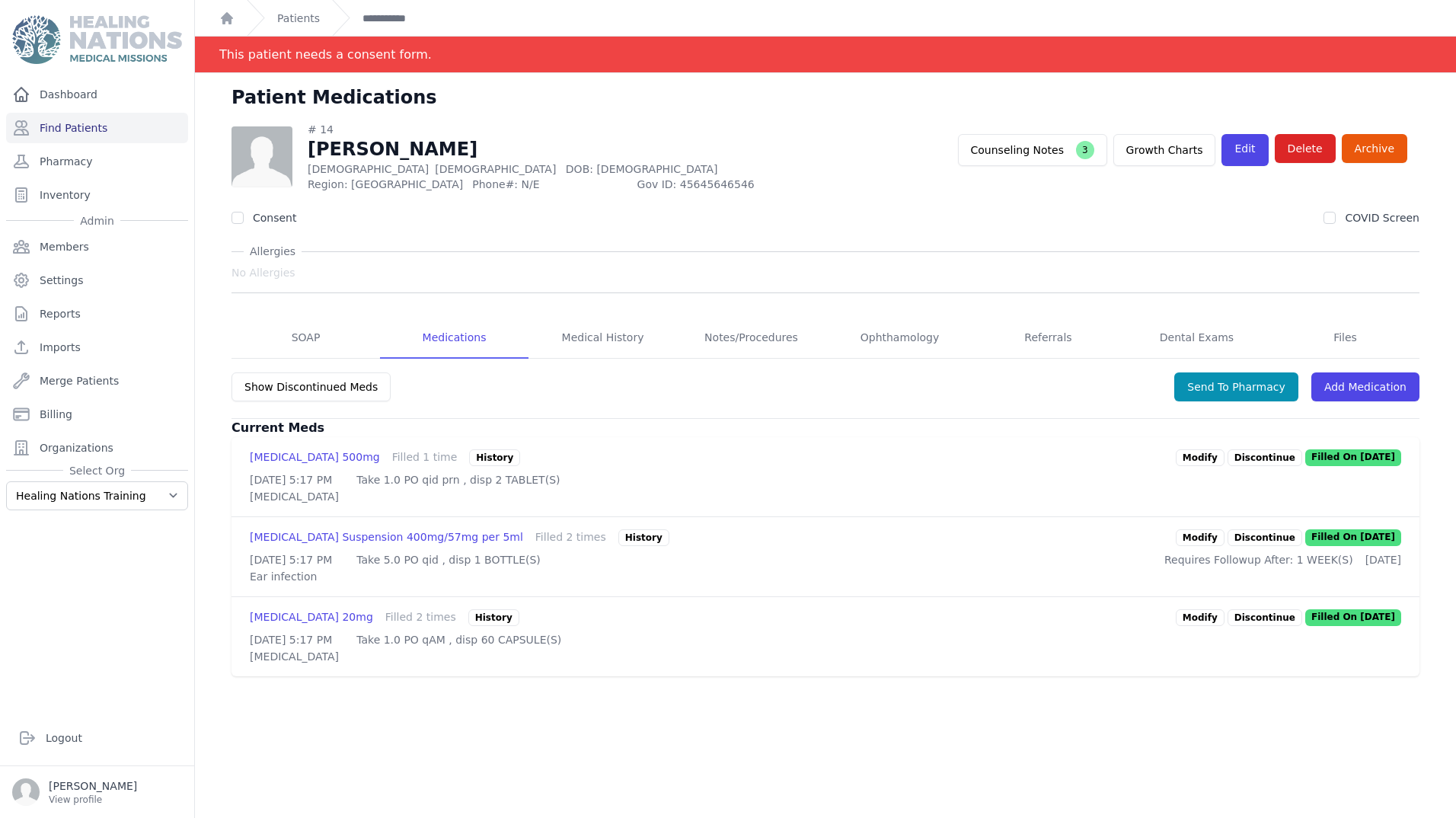
click at [451, 331] on link "Medications" at bounding box center [455, 338] width 149 height 41
click at [272, 384] on button "Show Discontinued Meds" at bounding box center [311, 386] width 159 height 29
click at [301, 395] on button "Show Current Meds" at bounding box center [296, 386] width 129 height 29
click at [1349, 378] on link "Add Medication" at bounding box center [1366, 386] width 108 height 29
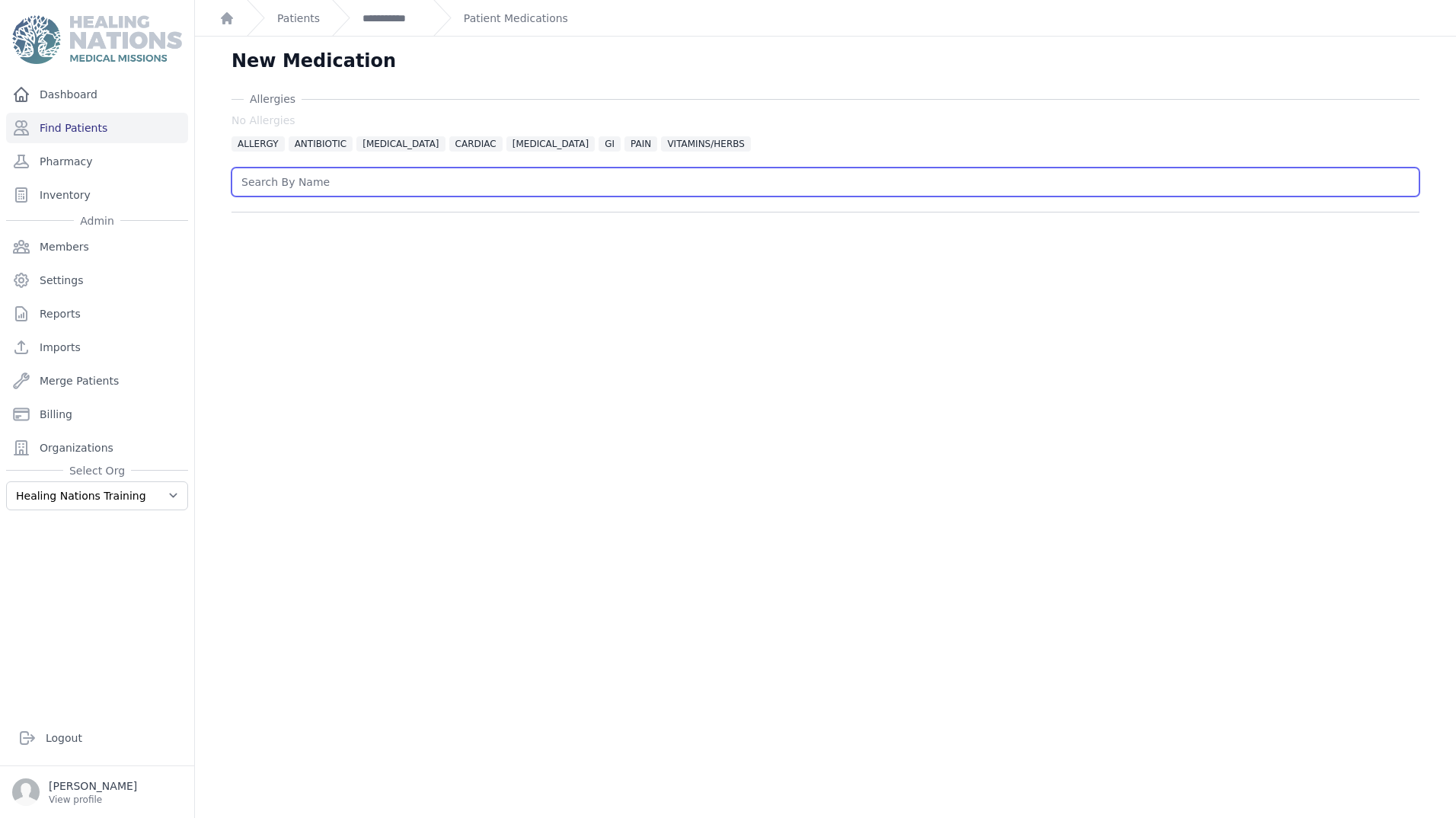
click at [329, 187] on input "text" at bounding box center [825, 181] width 1188 height 29
click at [311, 150] on span "ANTIBIOTIC" at bounding box center [320, 143] width 65 height 15
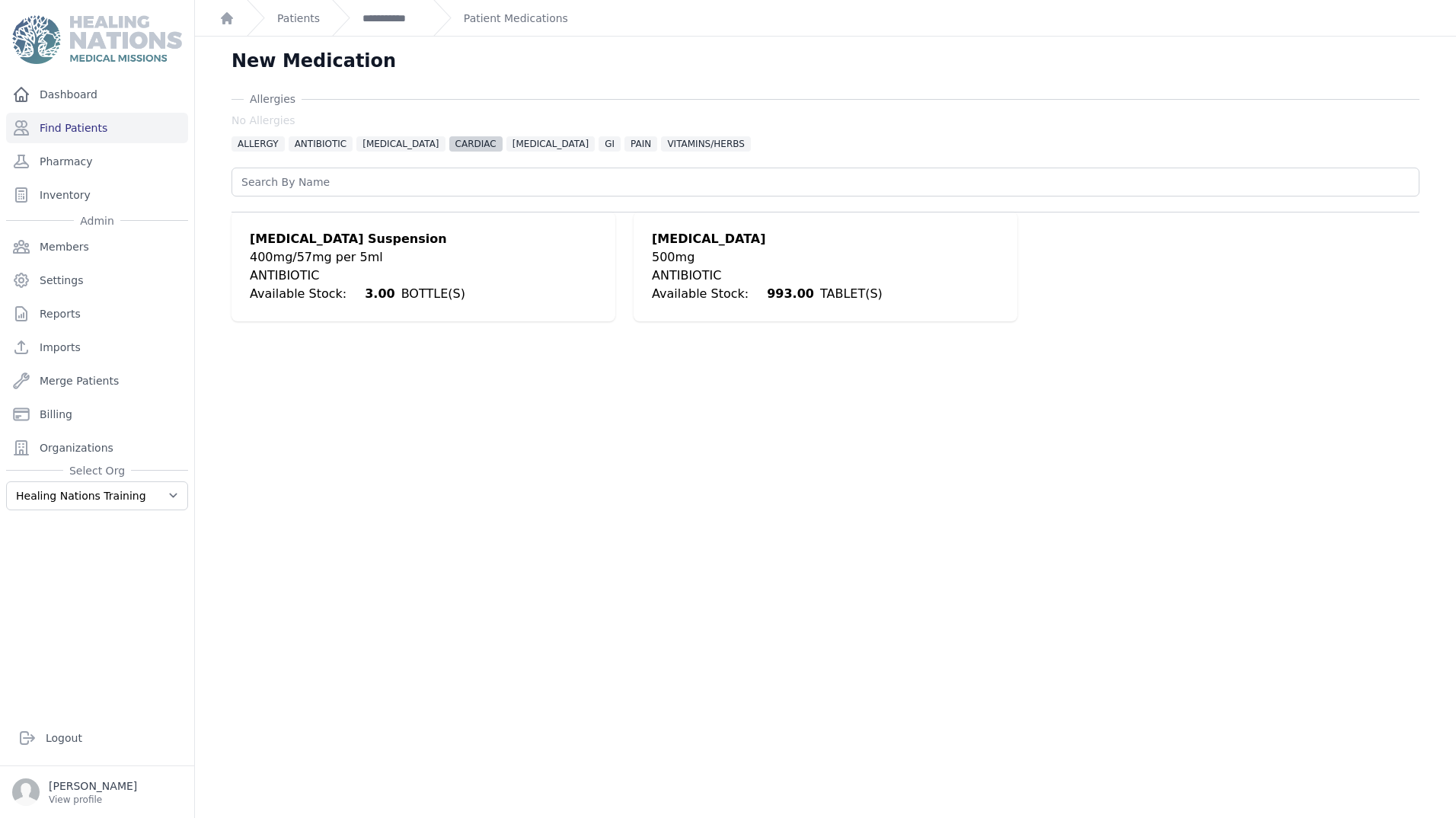
click at [454, 150] on span "CARDIAC" at bounding box center [476, 143] width 53 height 15
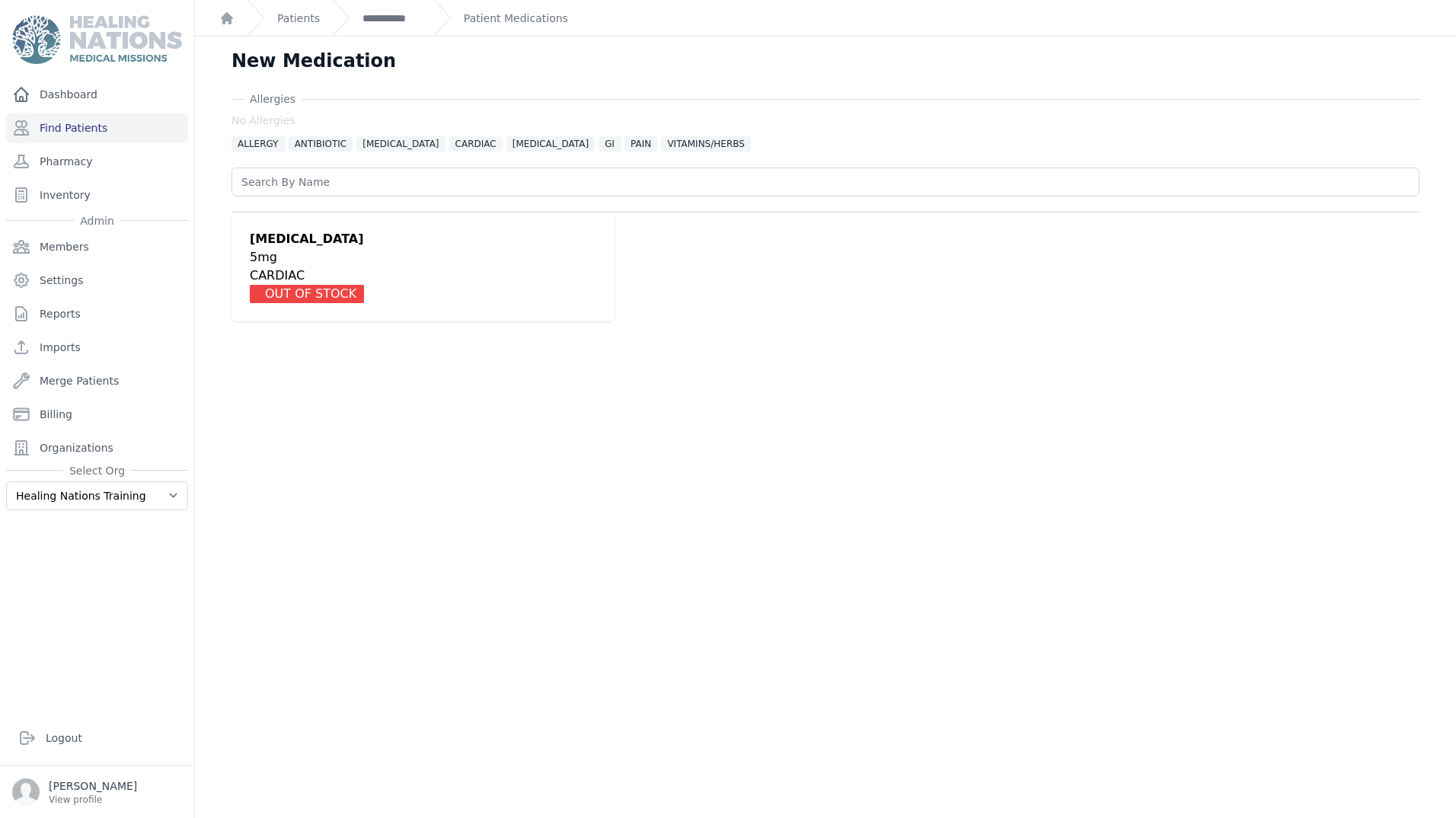
drag, startPoint x: 392, startPoint y: 149, endPoint x: 419, endPoint y: 175, distance: 37.5
click at [390, 149] on span "ANTIPARASITIC" at bounding box center [401, 143] width 88 height 15
click at [314, 148] on span "ANTIBIOTIC" at bounding box center [320, 143] width 65 height 15
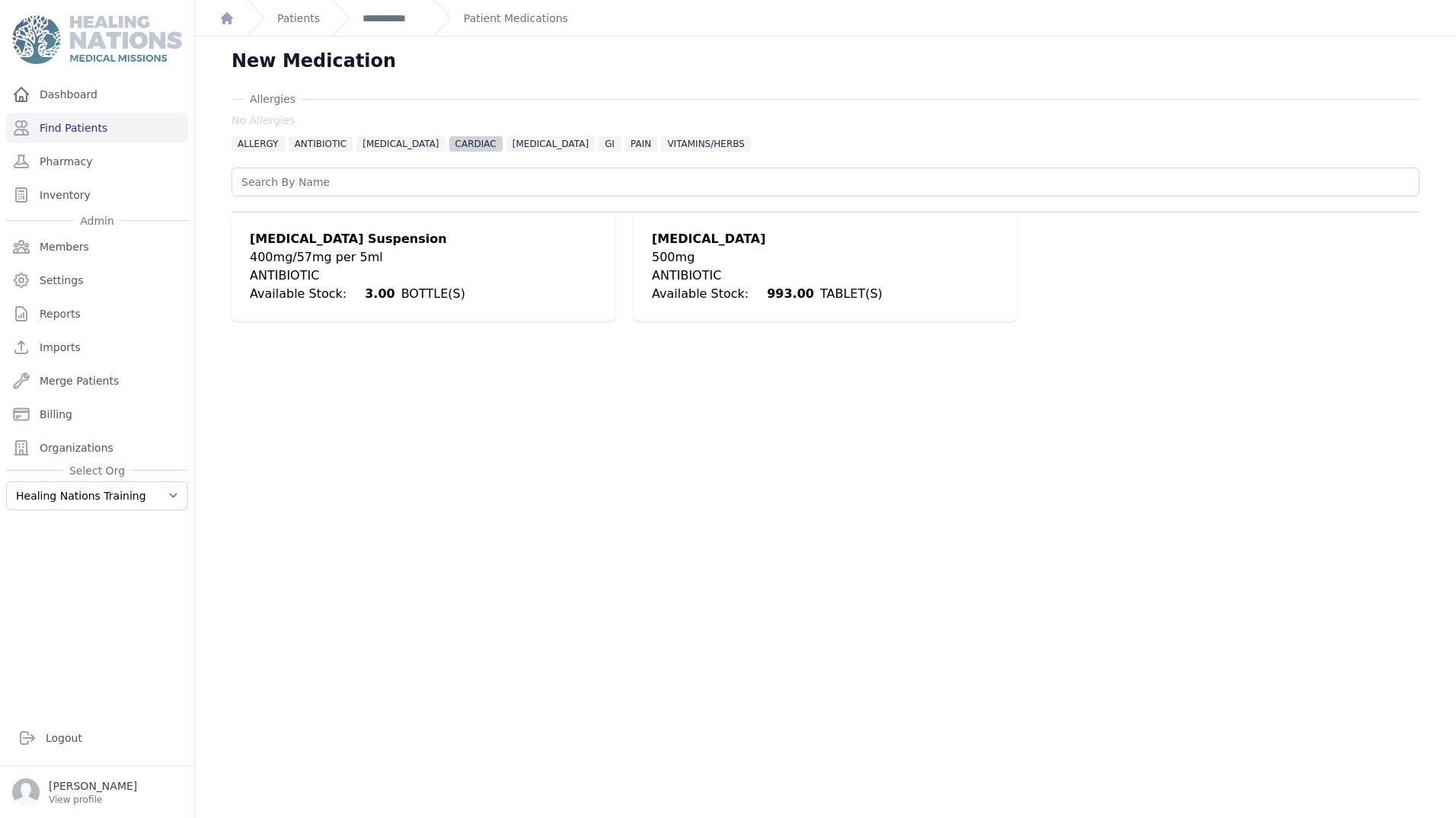
click at [467, 137] on span "CARDIAC" at bounding box center [476, 143] width 53 height 15
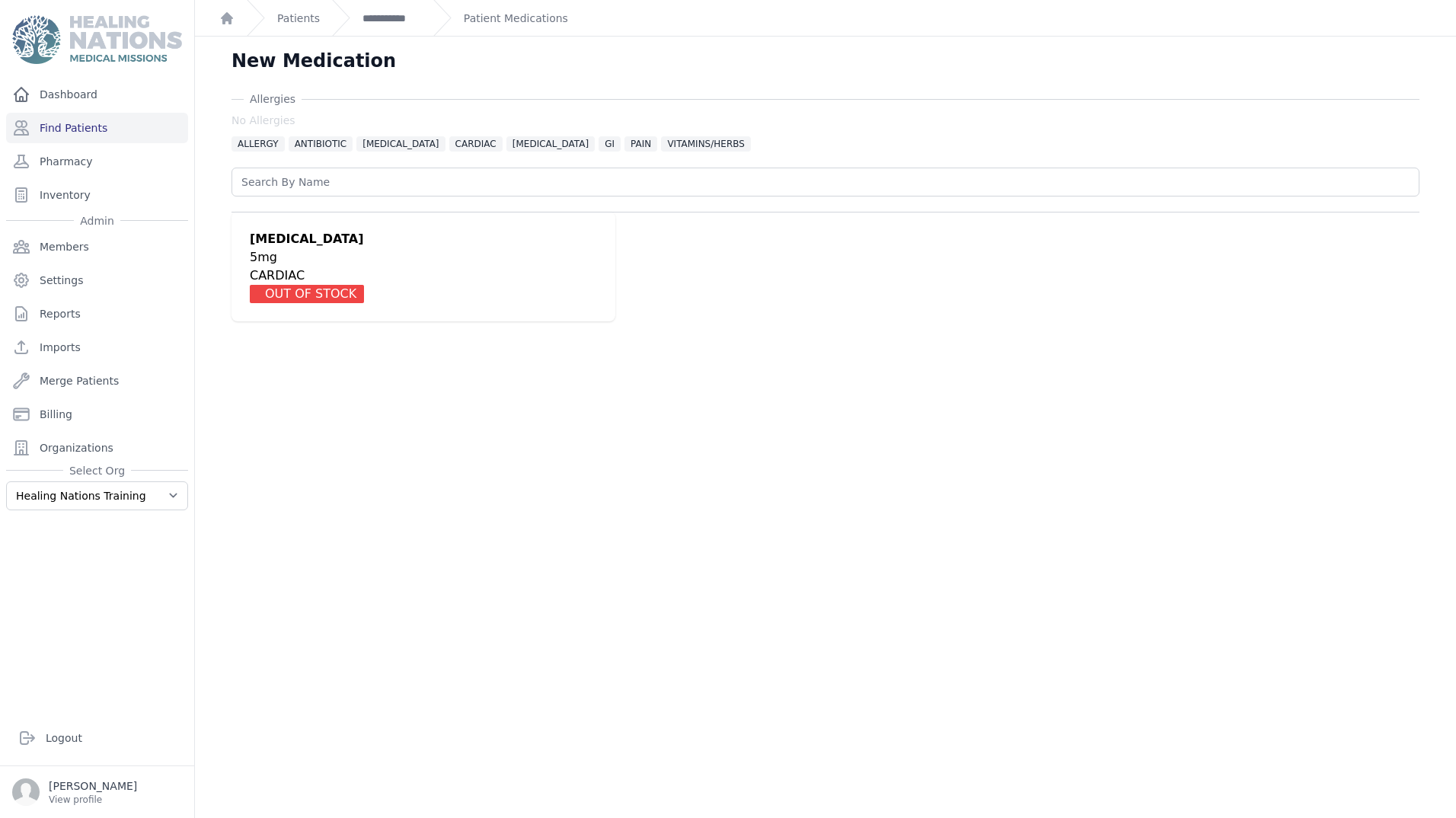
drag, startPoint x: 518, startPoint y: 149, endPoint x: 611, endPoint y: 176, distance: 96.8
click at [518, 149] on span "DIABETES" at bounding box center [551, 143] width 88 height 15
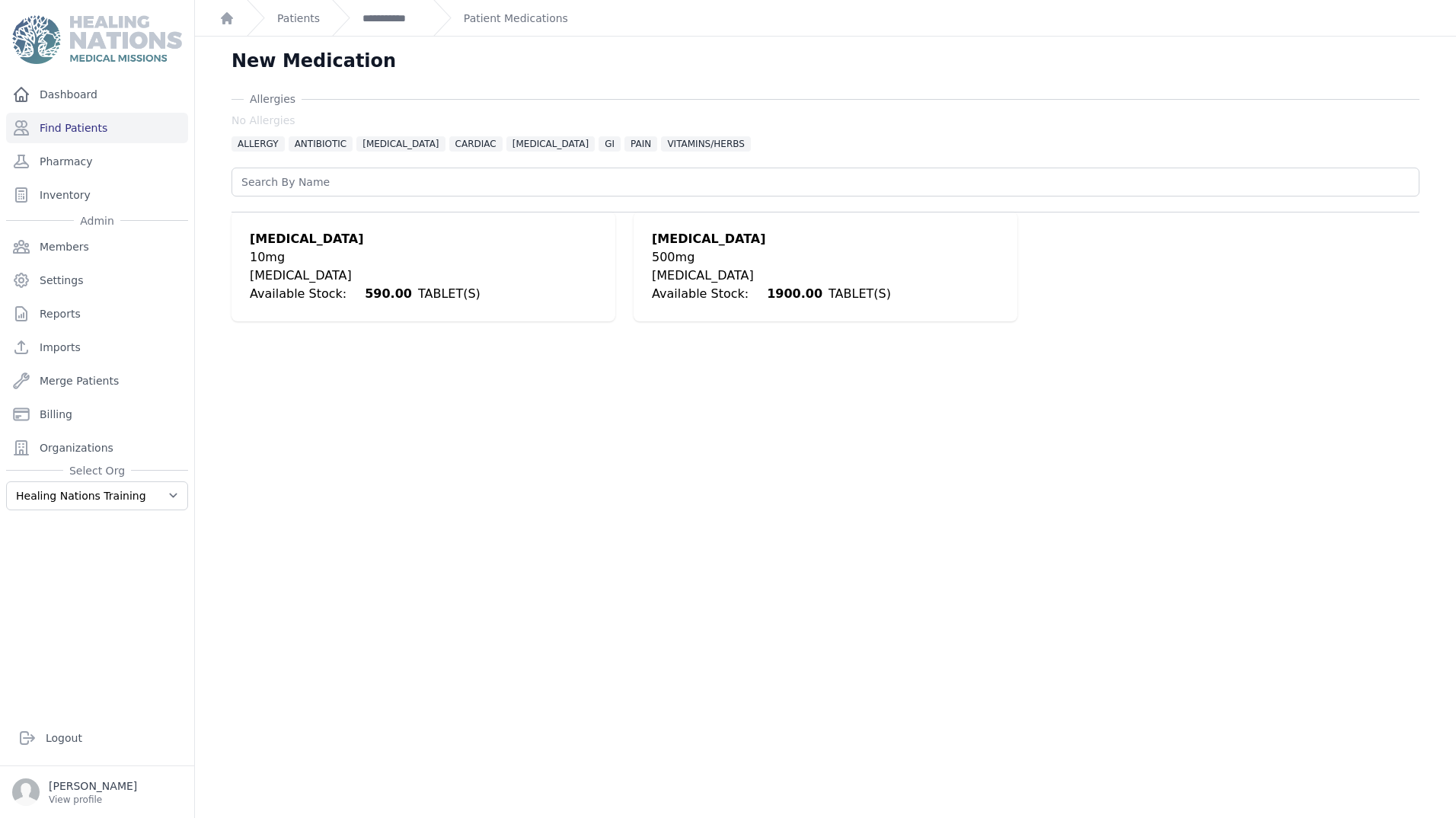
click at [710, 218] on div "Metformin 500mg DIABETES Available Stock: 1900.00 TABLET(S)" at bounding box center [825, 266] width 384 height 110
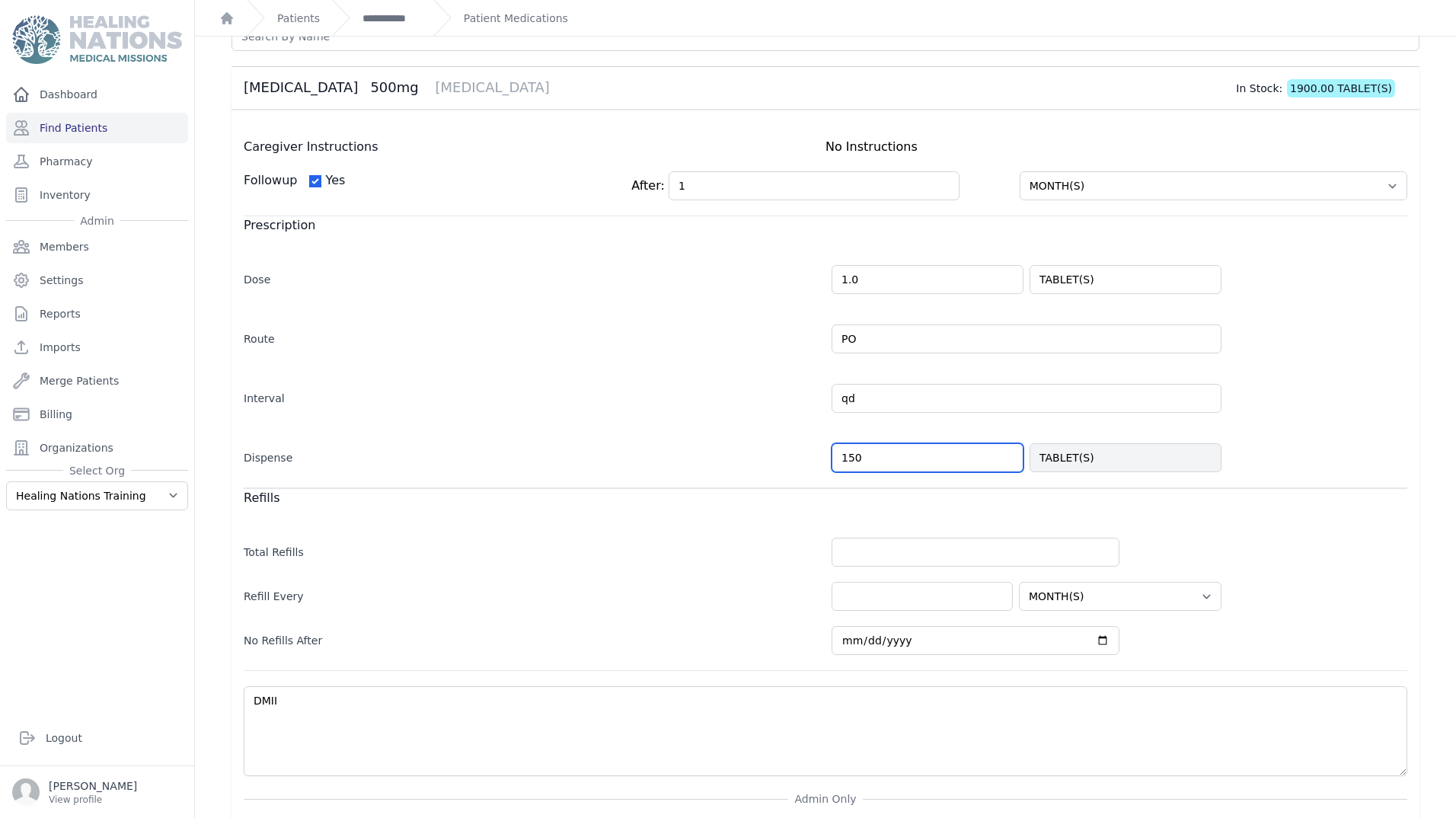
scroll to position [247, 0]
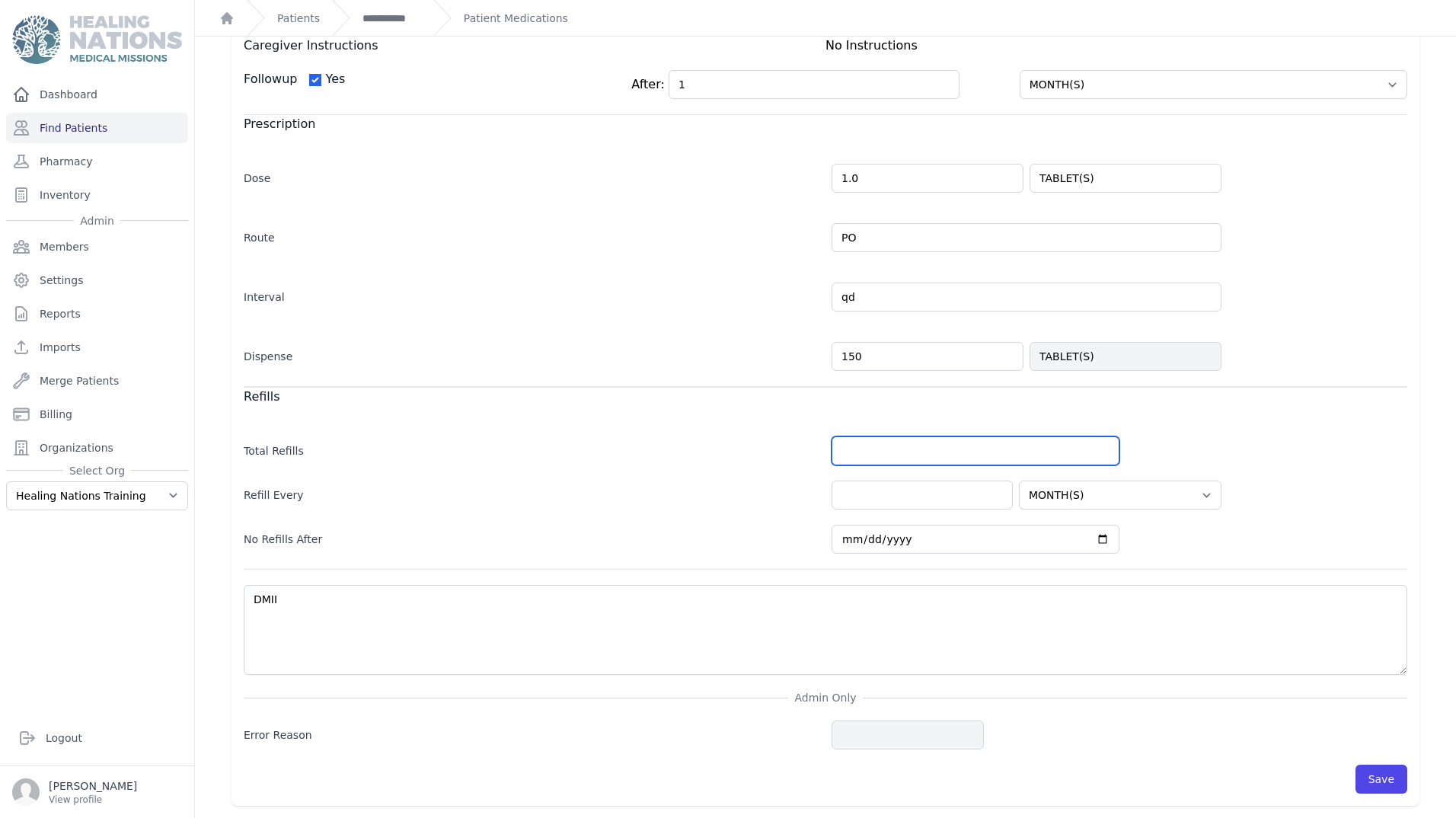
click at [862, 446] on input "number" at bounding box center [975, 450] width 287 height 29
click at [856, 503] on input "number" at bounding box center [922, 494] width 181 height 29
click at [1365, 780] on button "Save" at bounding box center [1382, 778] width 52 height 29
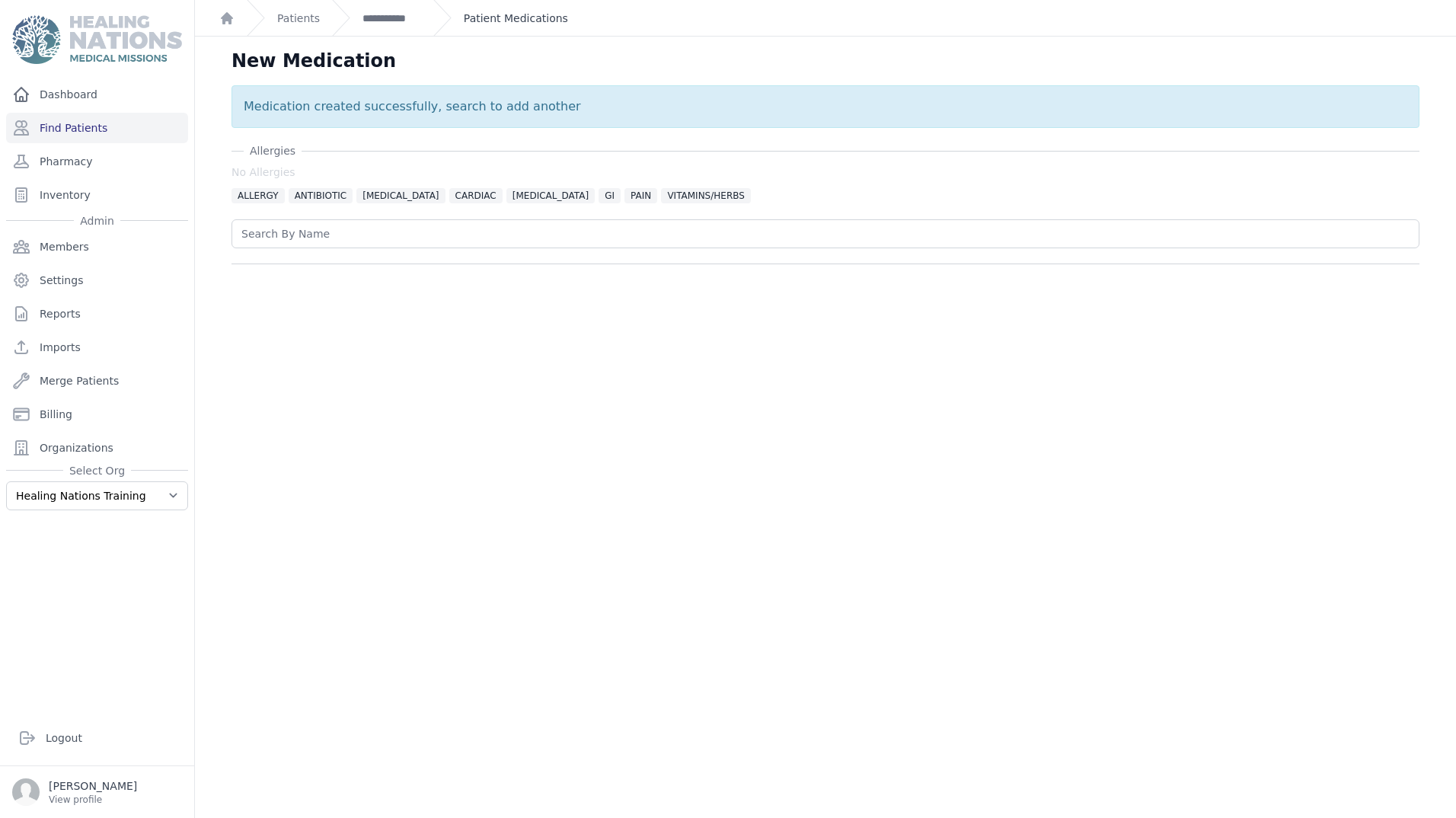
click at [485, 21] on link "Patient Medications" at bounding box center [516, 18] width 104 height 15
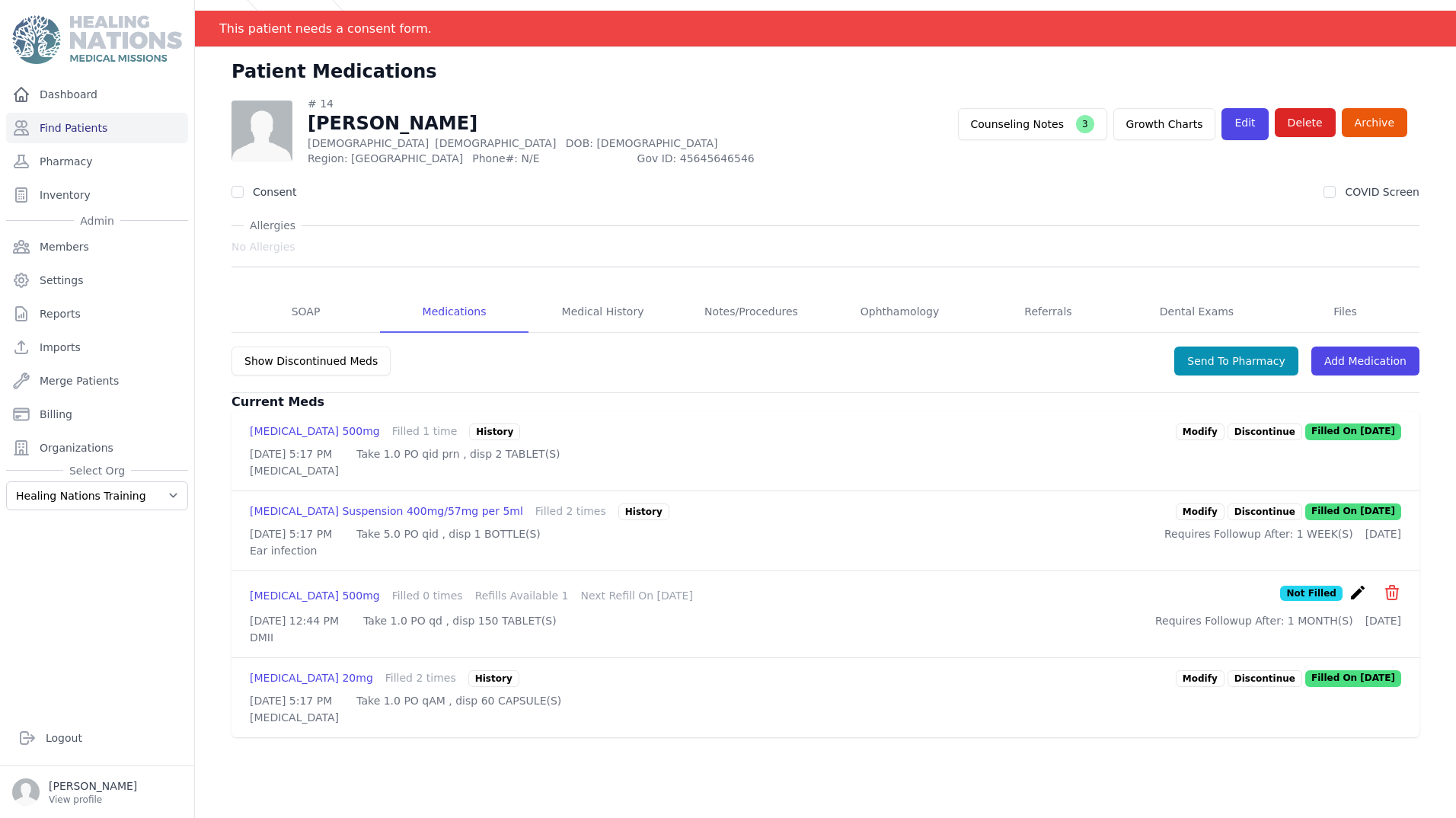
scroll to position [73, 0]
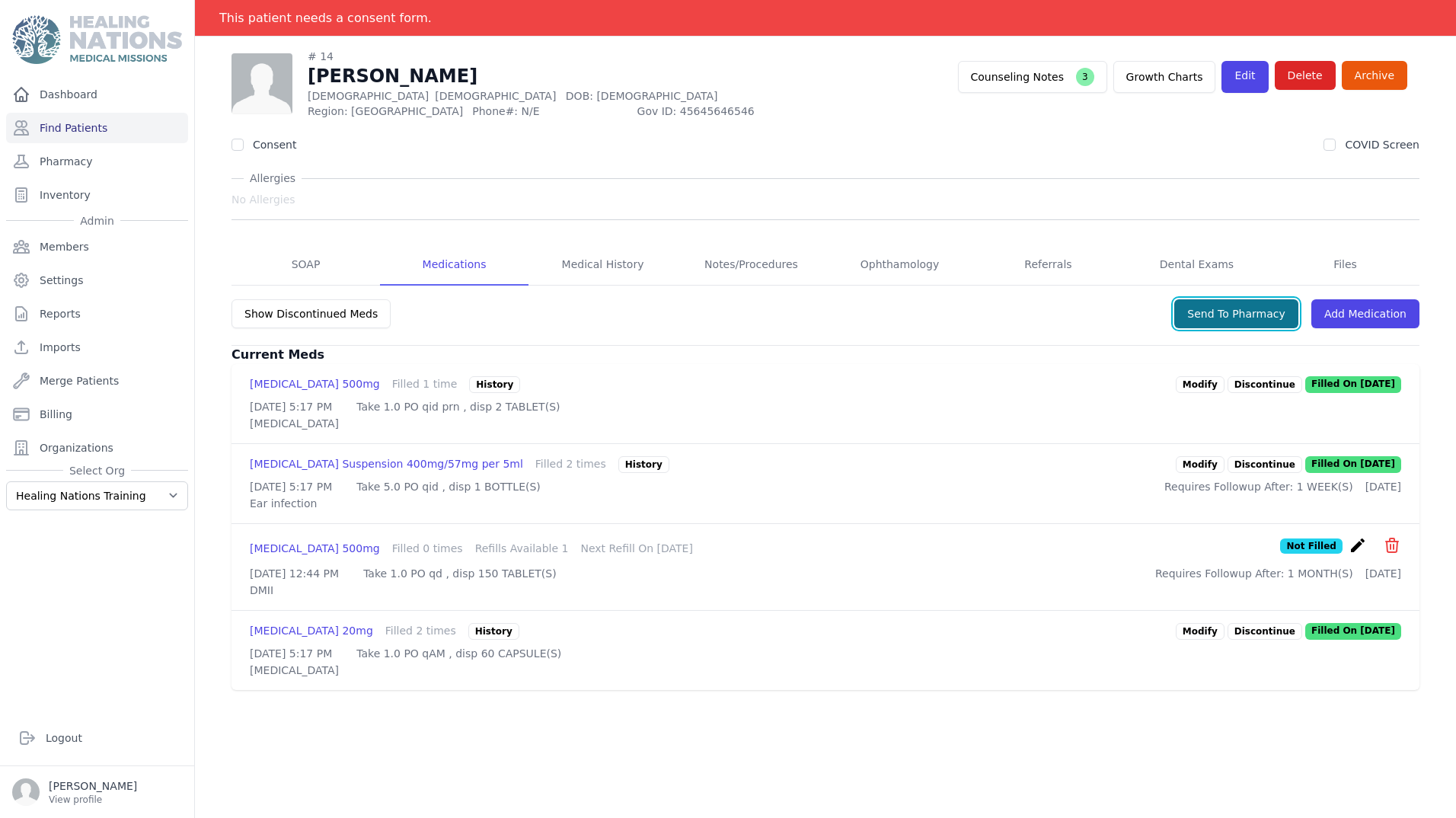
click at [1250, 316] on button "Send To Pharmacy" at bounding box center [1237, 313] width 124 height 29
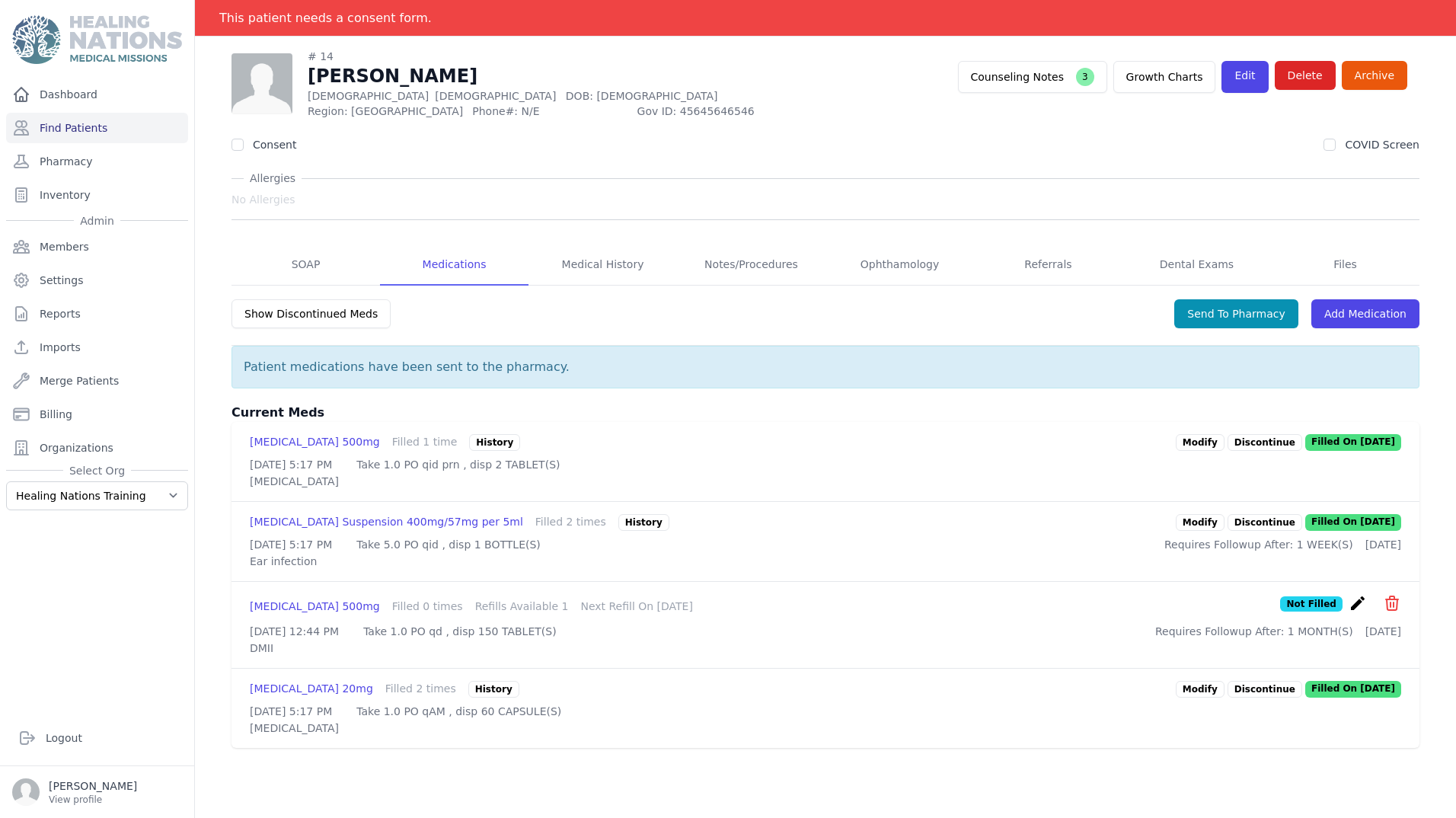
scroll to position [75, 0]
click at [1181, 441] on link "Modify" at bounding box center [1199, 442] width 49 height 17
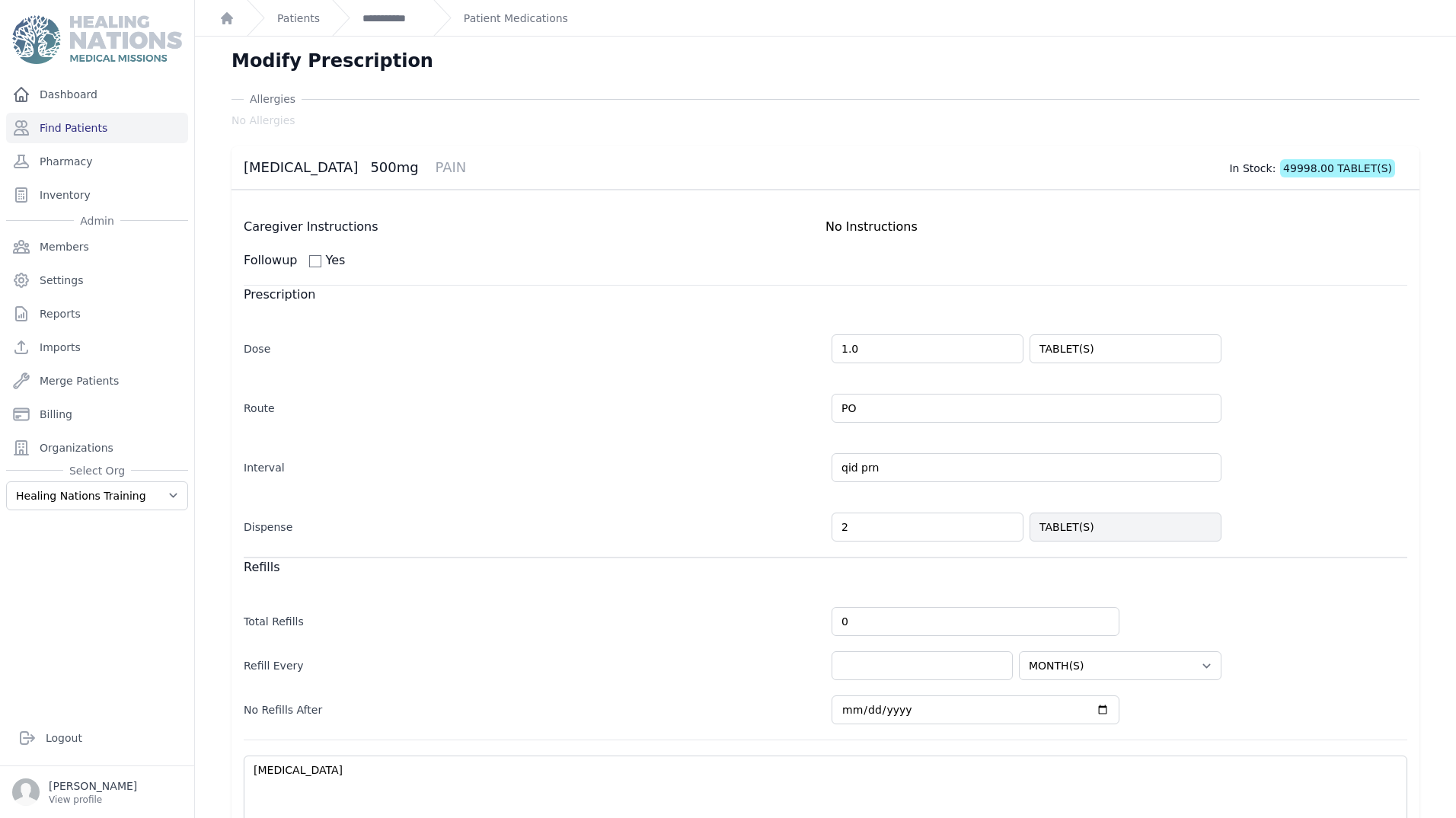
scroll to position [96, 0]
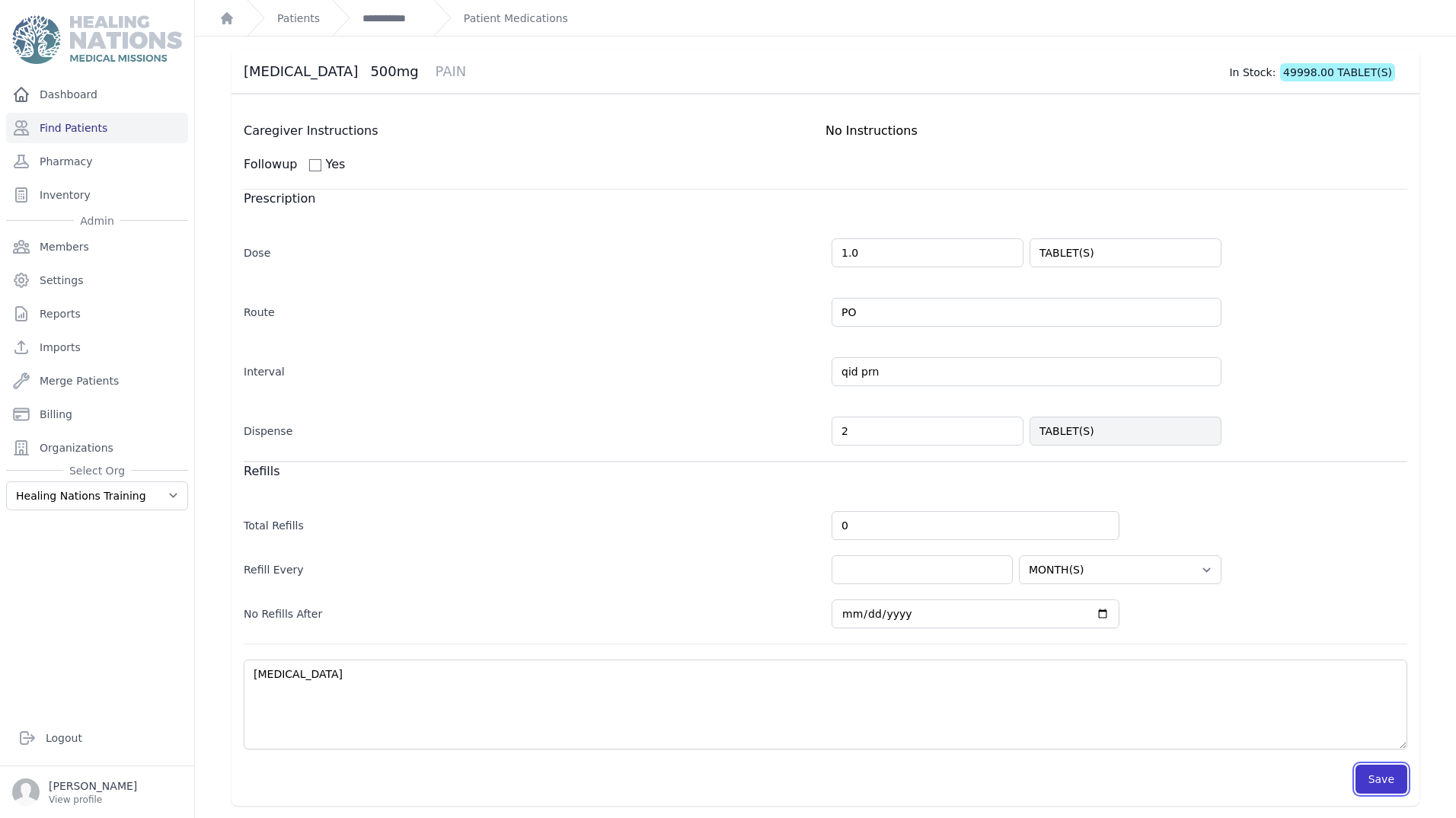
click at [1385, 776] on button "Save" at bounding box center [1382, 778] width 52 height 29
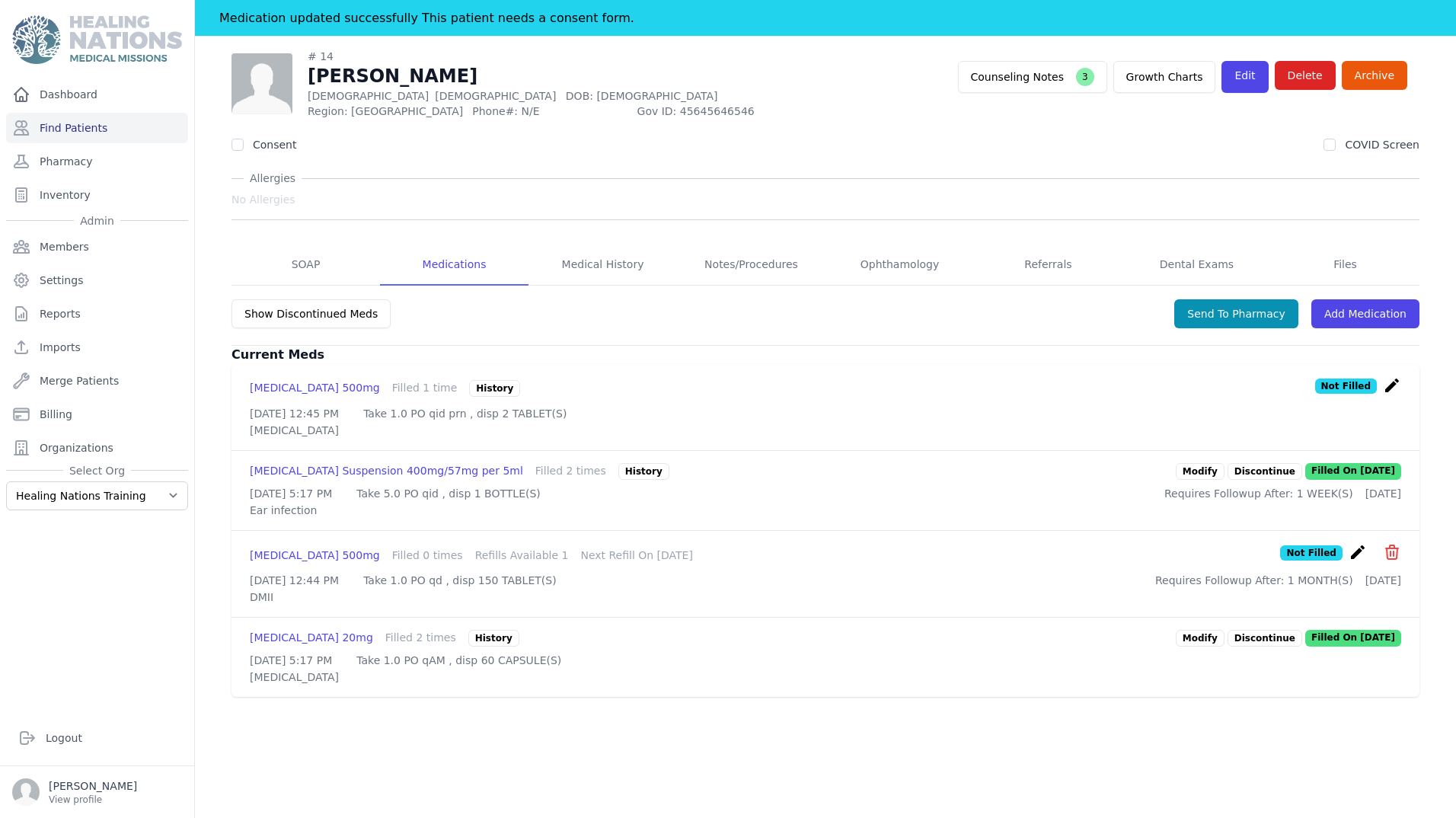
click at [1229, 299] on div "Send To Pharmacy Add Medication" at bounding box center [1297, 314] width 245 height 32
click at [1224, 313] on button "Send To Pharmacy" at bounding box center [1237, 313] width 124 height 29
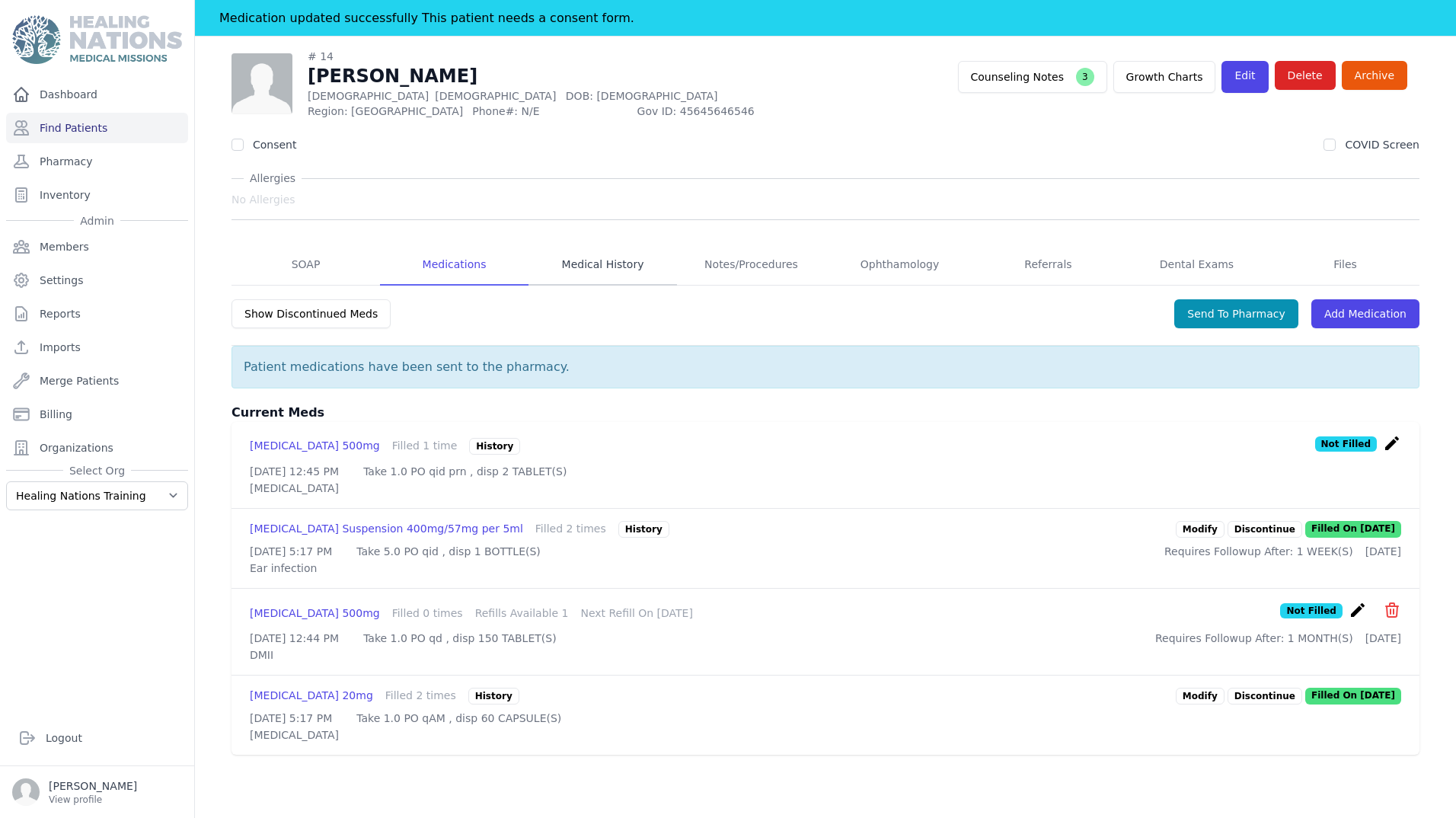
click at [602, 266] on link "Medical History" at bounding box center [603, 264] width 149 height 41
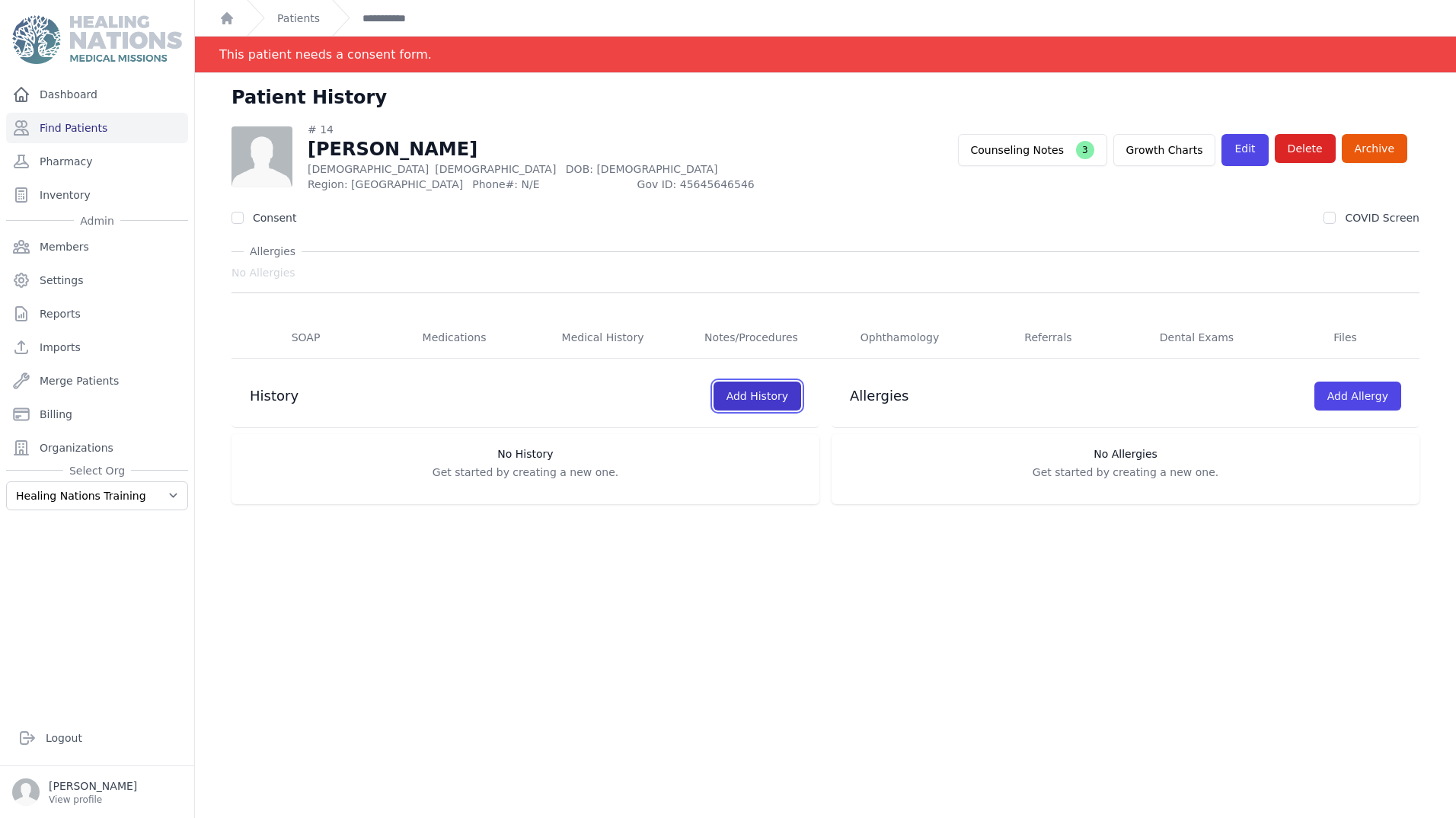
click at [760, 396] on link "Add History" at bounding box center [757, 395] width 88 height 29
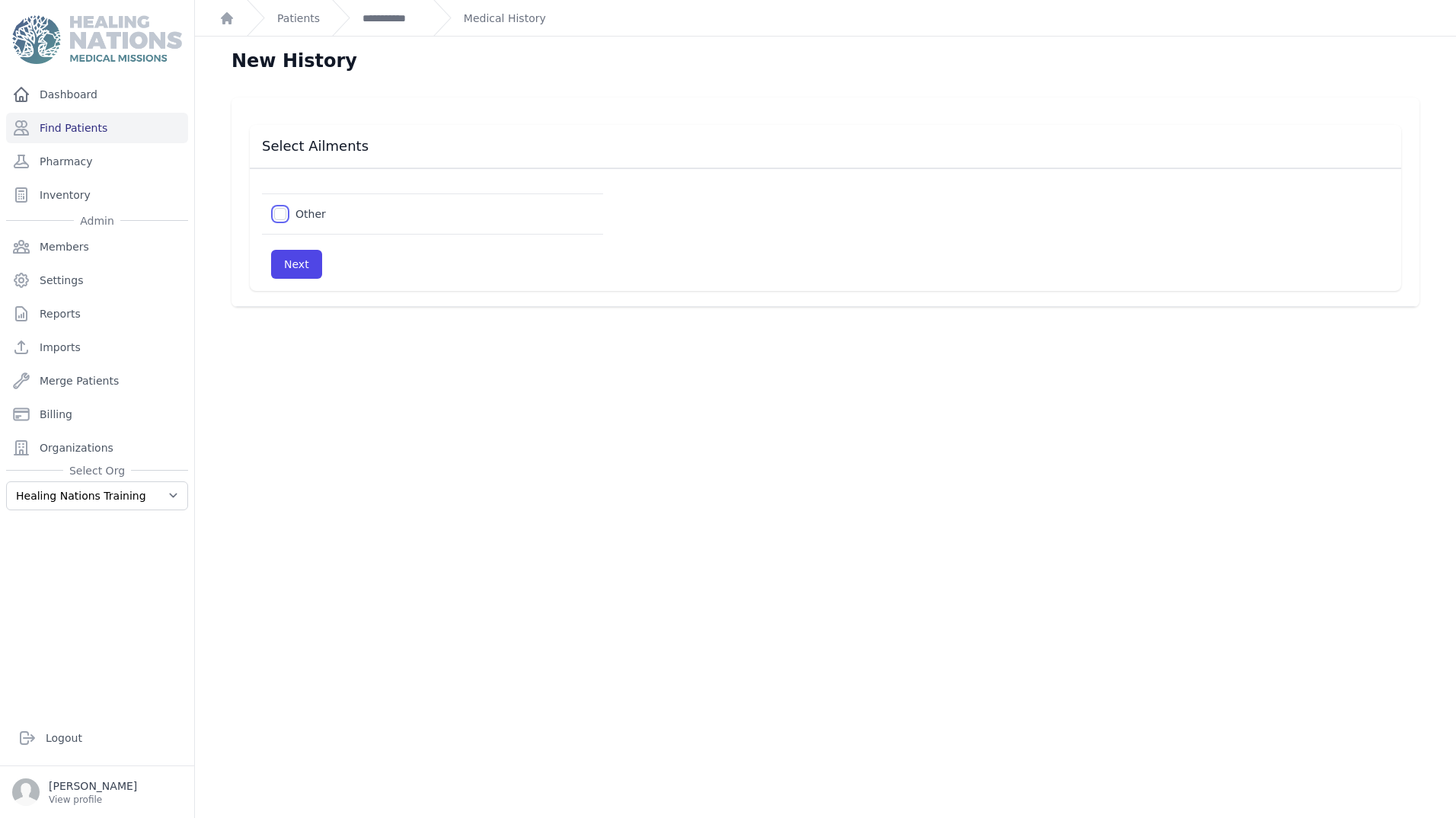
click at [283, 216] on input "checkbox" at bounding box center [280, 214] width 12 height 12
click at [283, 264] on button "Next" at bounding box center [297, 264] width 51 height 29
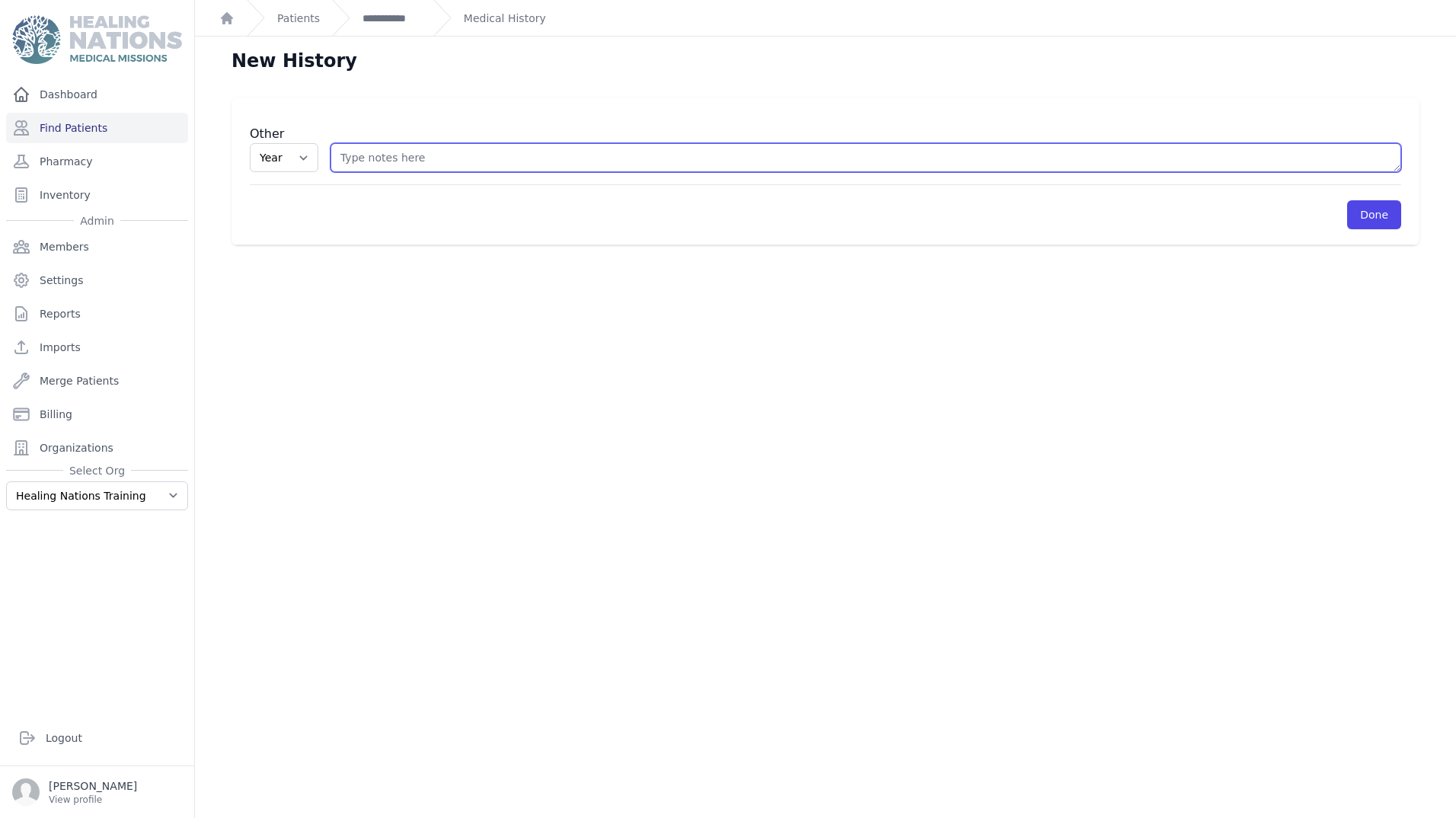
click at [375, 164] on textarea at bounding box center [866, 157] width 1071 height 29
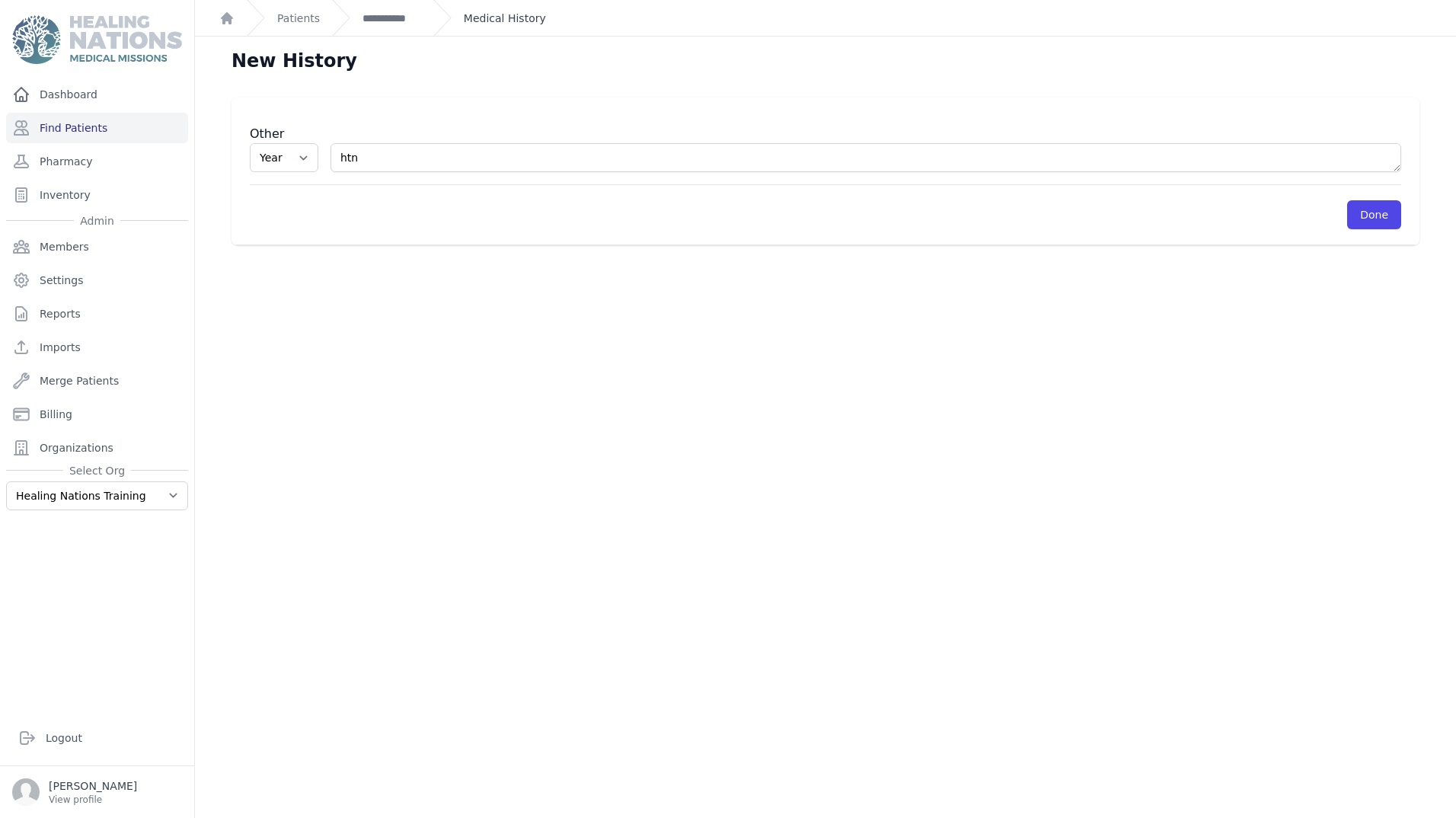
click at [486, 18] on link "Medical History" at bounding box center [504, 18] width 82 height 15
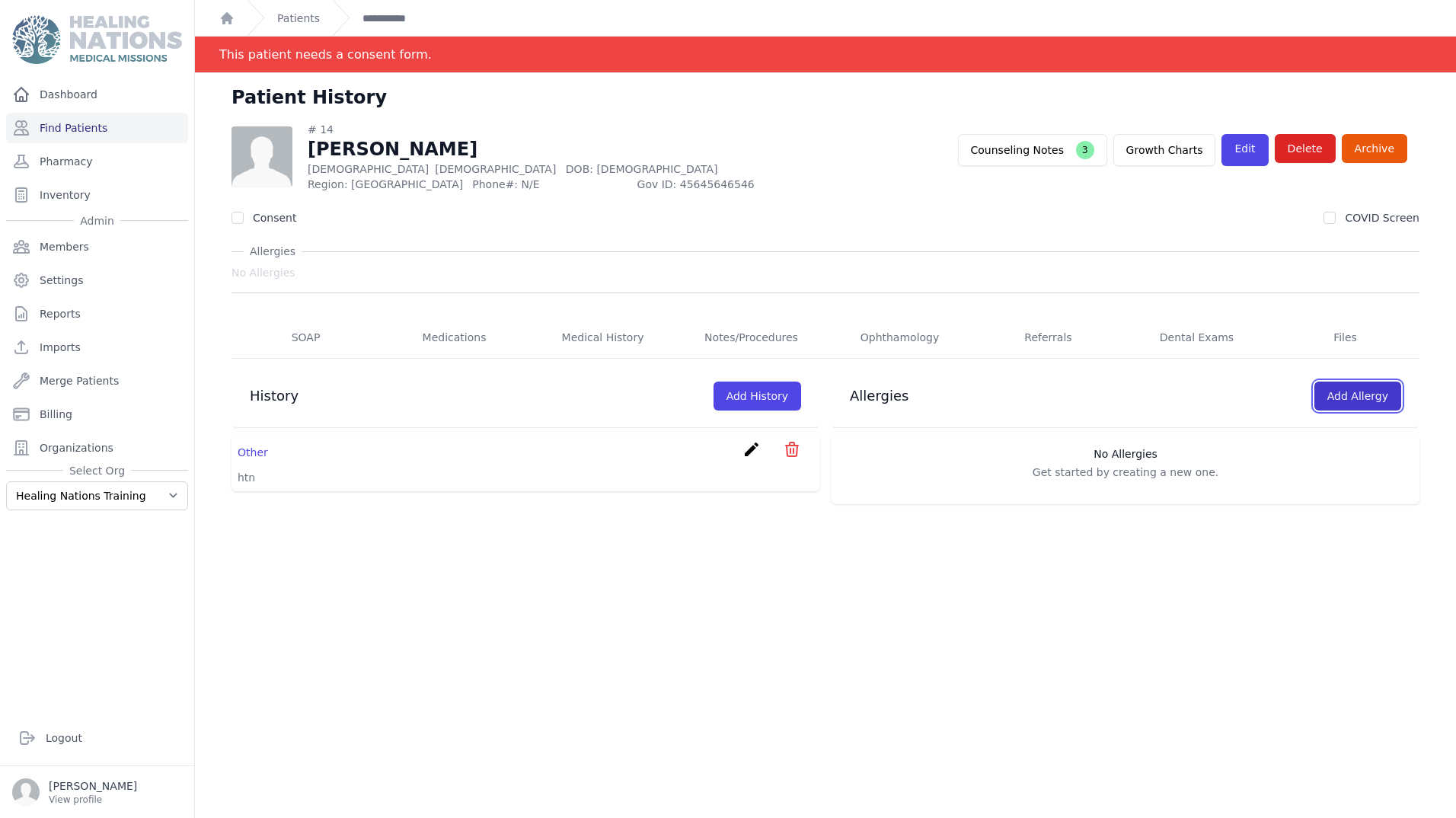
drag, startPoint x: 1328, startPoint y: 392, endPoint x: 1333, endPoint y: 400, distance: 9.4
click at [1328, 392] on link "Add Allergy" at bounding box center [1358, 395] width 87 height 29
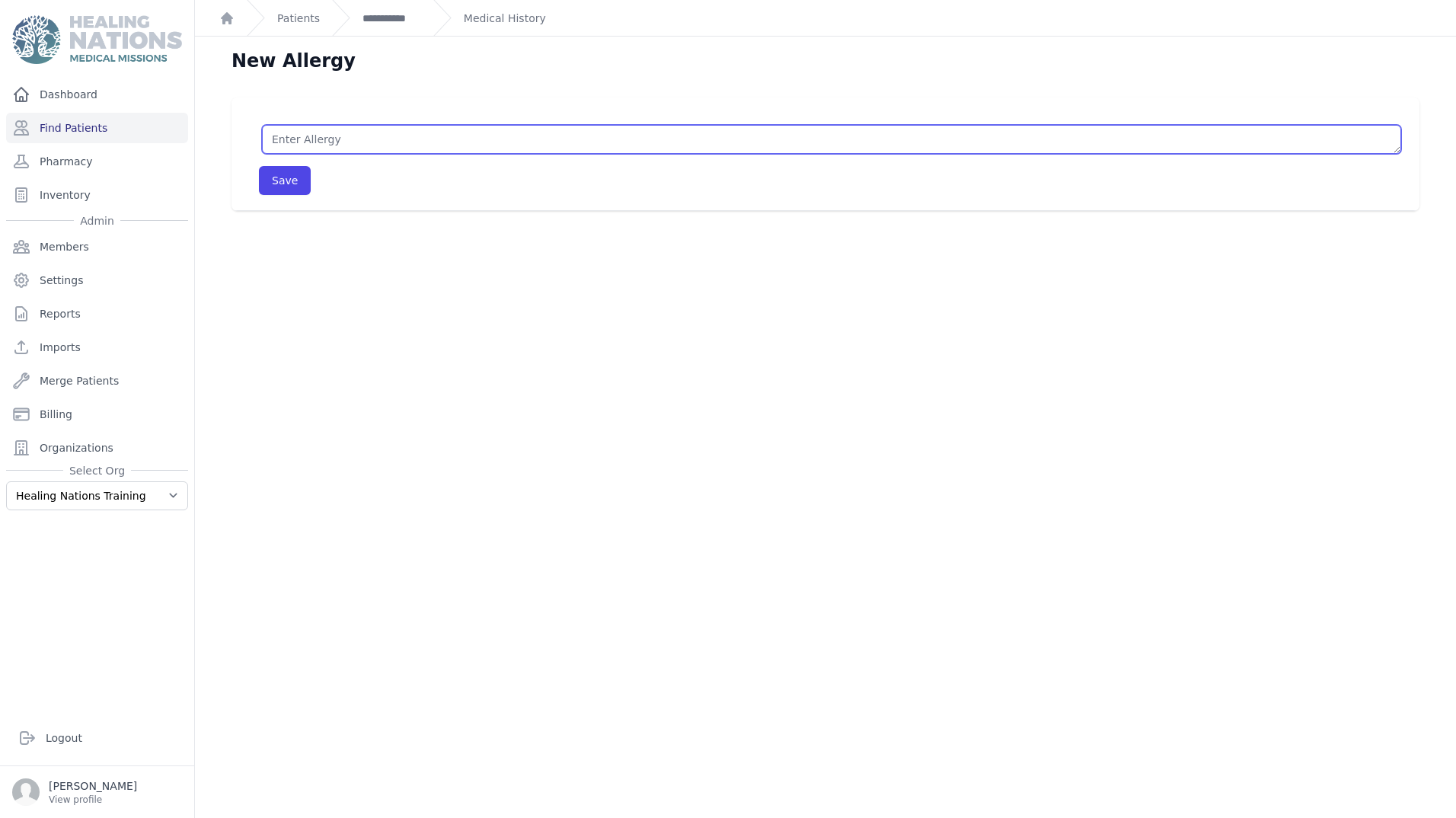
click at [345, 134] on textarea at bounding box center [831, 139] width 1139 height 29
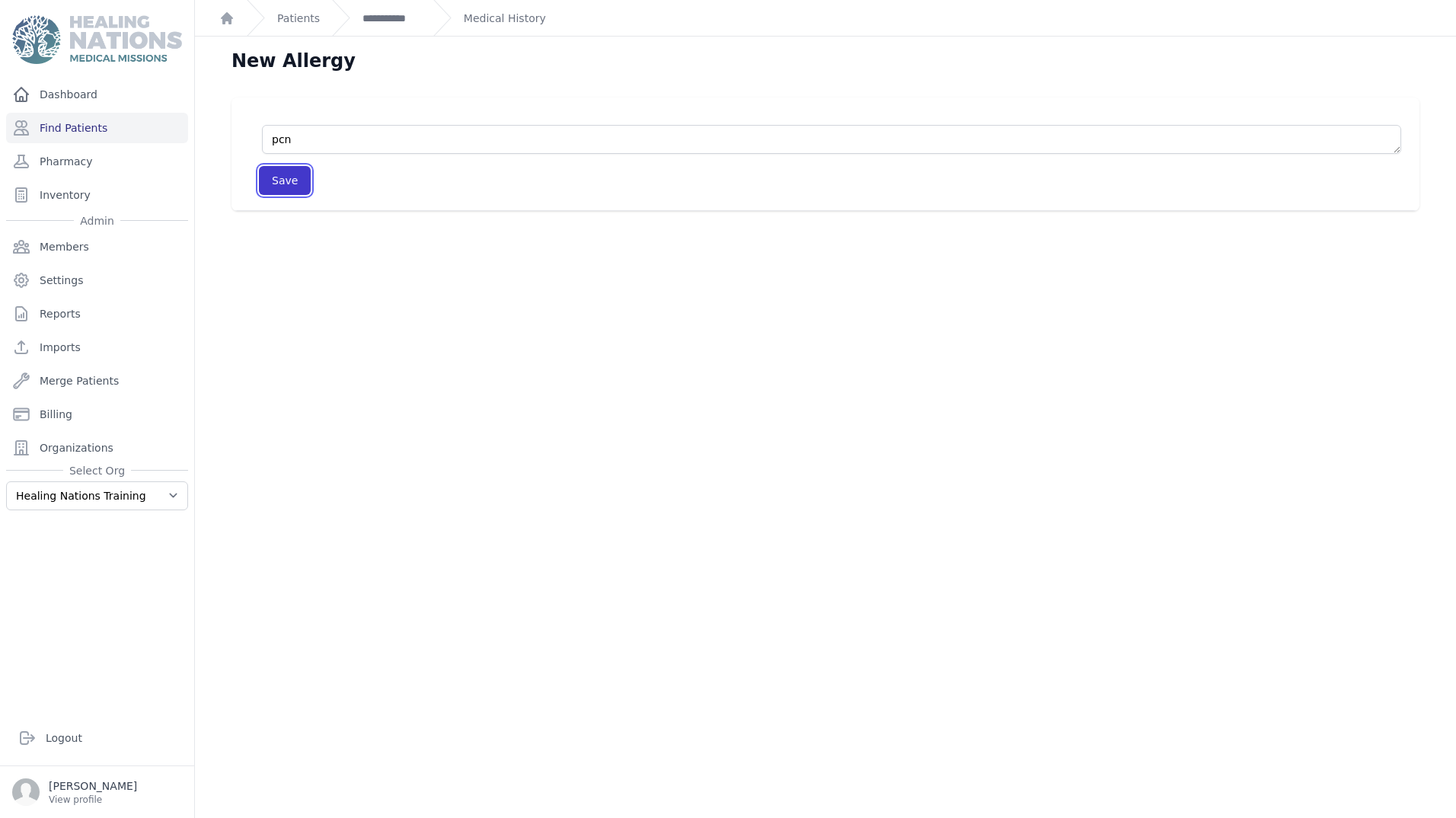
click at [285, 178] on button "Save" at bounding box center [285, 180] width 52 height 29
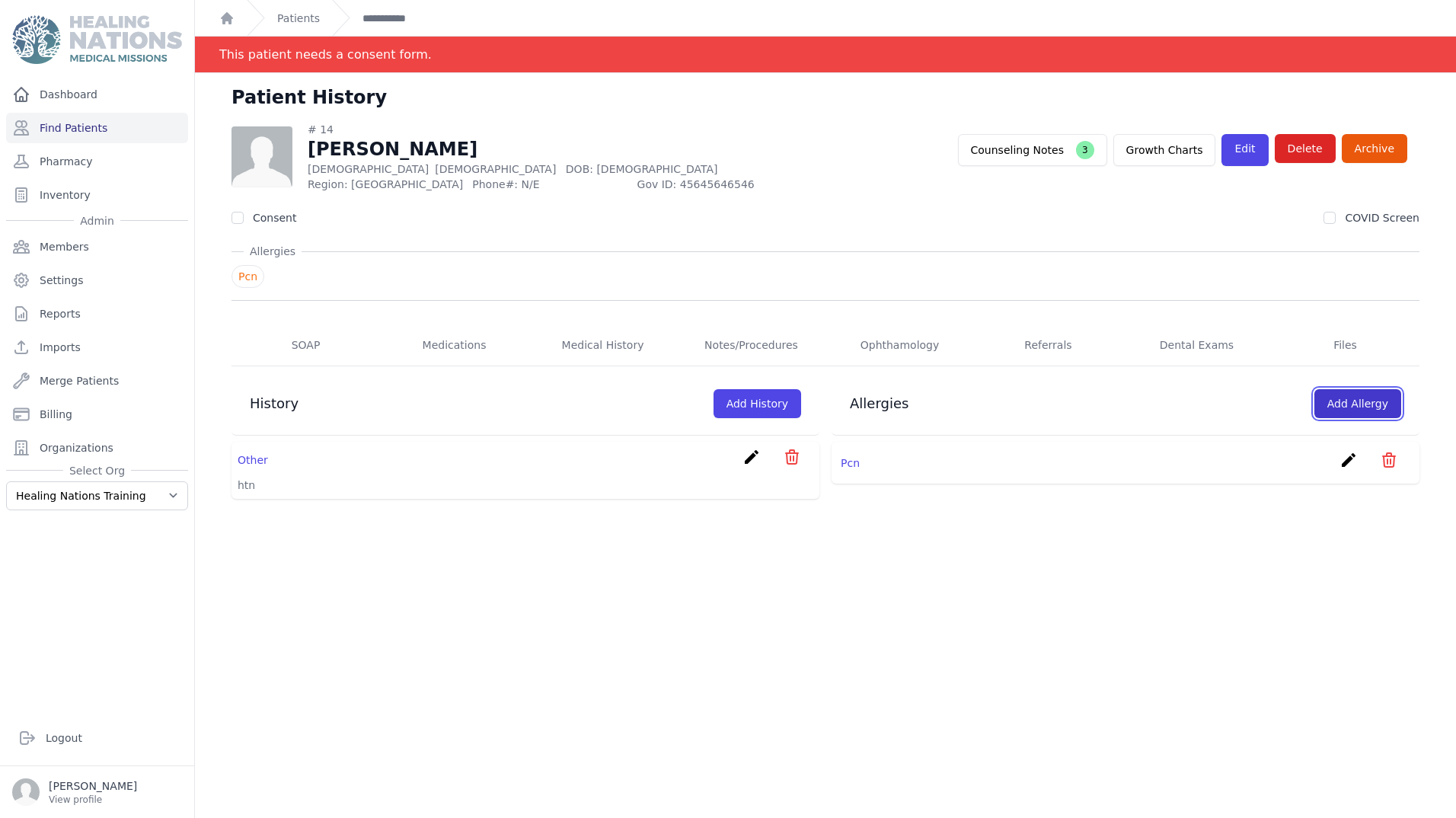
click at [1329, 395] on link "Add Allergy" at bounding box center [1358, 403] width 87 height 29
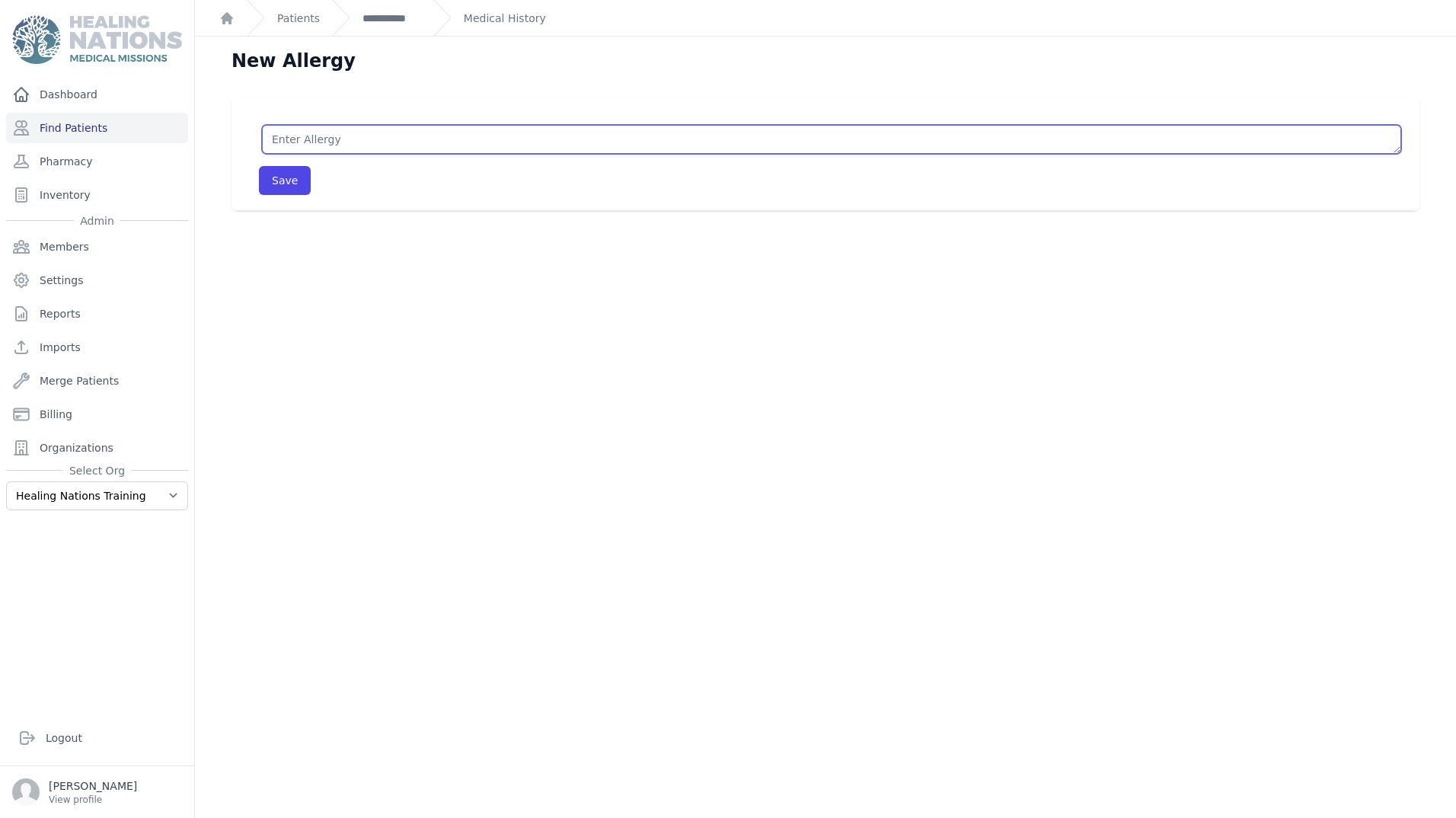
click at [339, 141] on textarea at bounding box center [831, 139] width 1139 height 29
click at [339, 140] on textarea at bounding box center [831, 139] width 1139 height 29
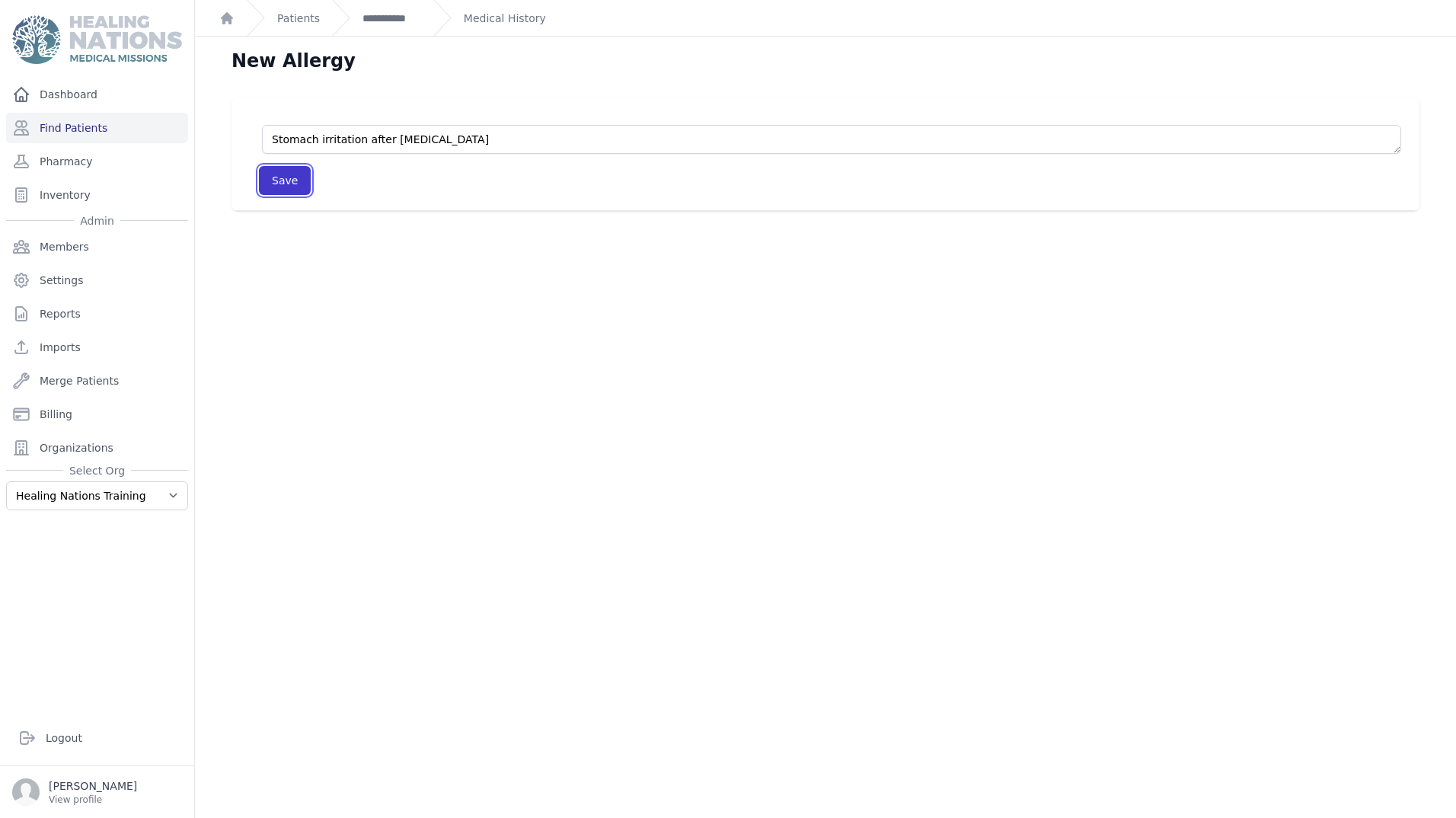
click at [272, 187] on button "Save" at bounding box center [285, 180] width 52 height 29
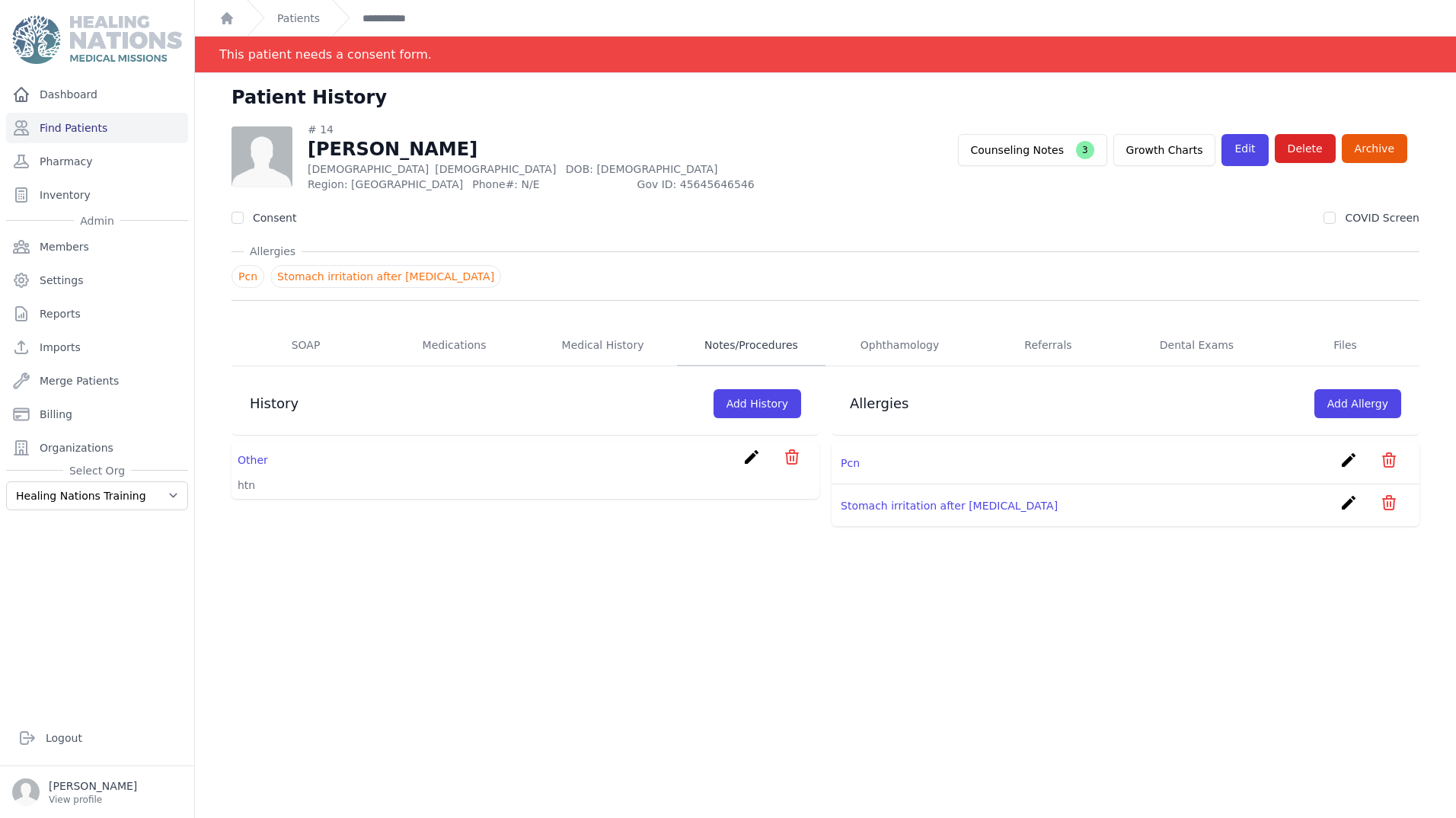
click at [735, 347] on link "Notes/Procedures" at bounding box center [751, 346] width 149 height 41
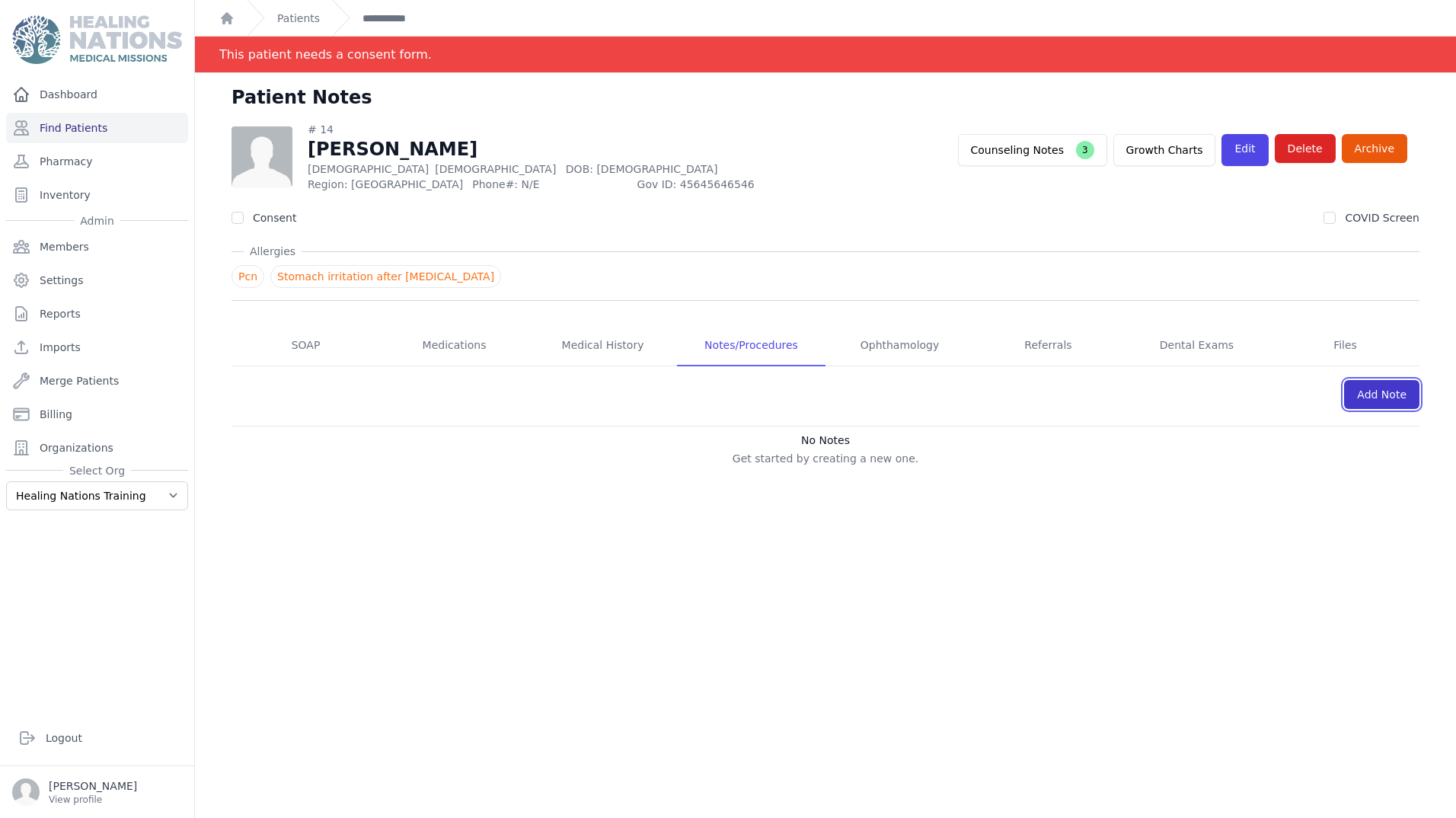
click at [1385, 404] on link "Add Note" at bounding box center [1382, 394] width 75 height 29
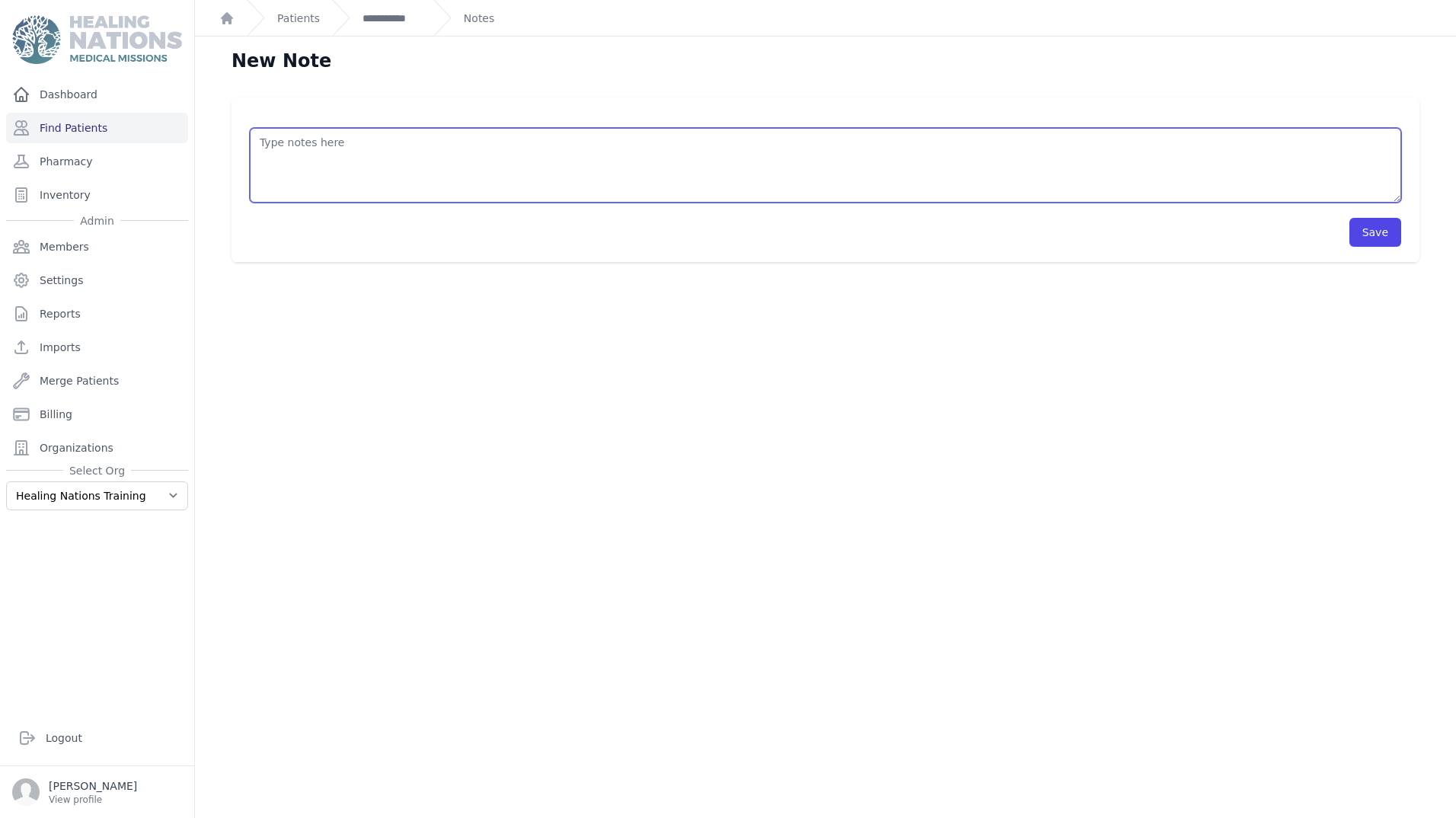
click at [323, 157] on textarea at bounding box center [825, 165] width 1152 height 74
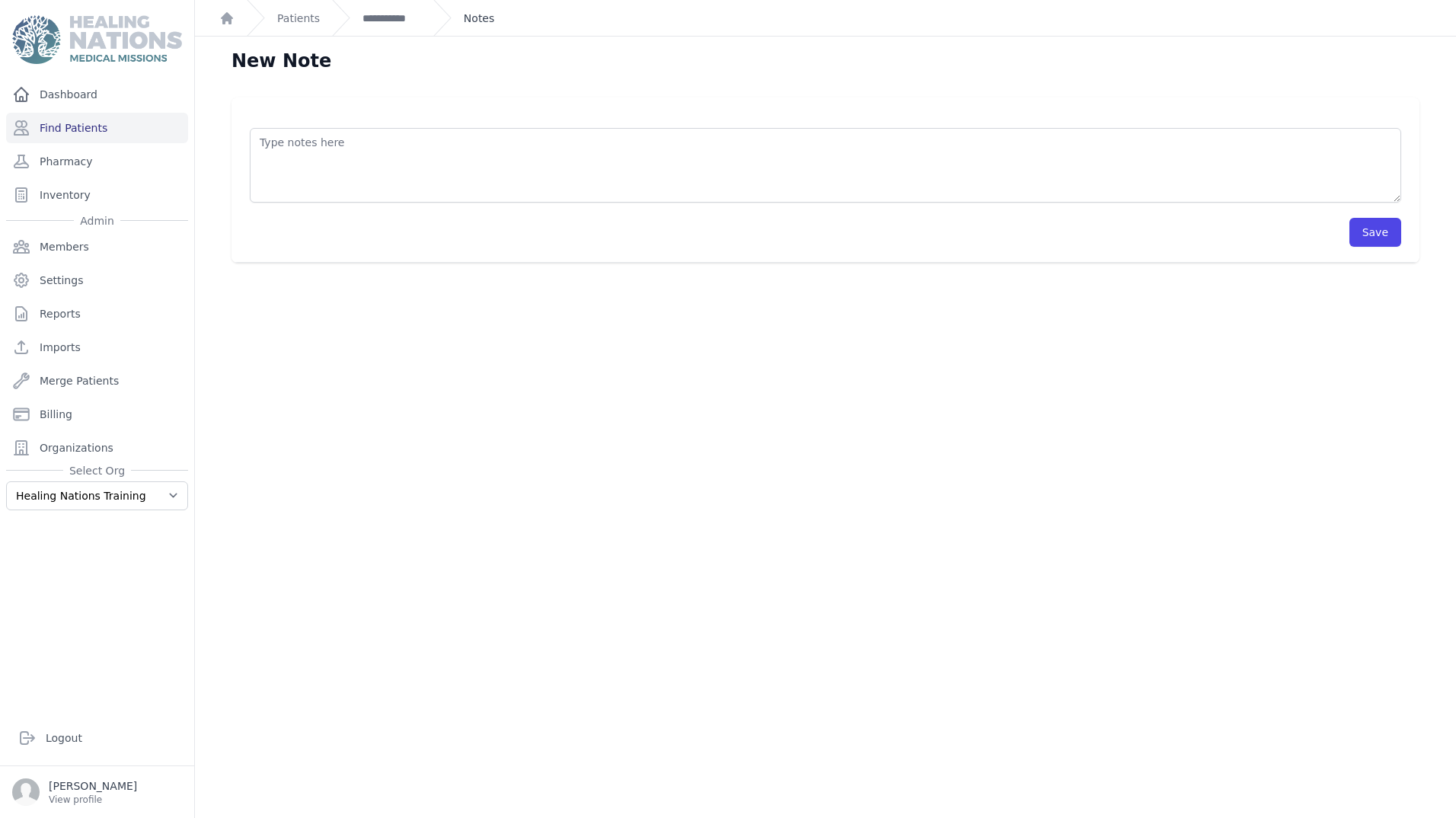
click at [472, 19] on link "Notes" at bounding box center [479, 18] width 30 height 15
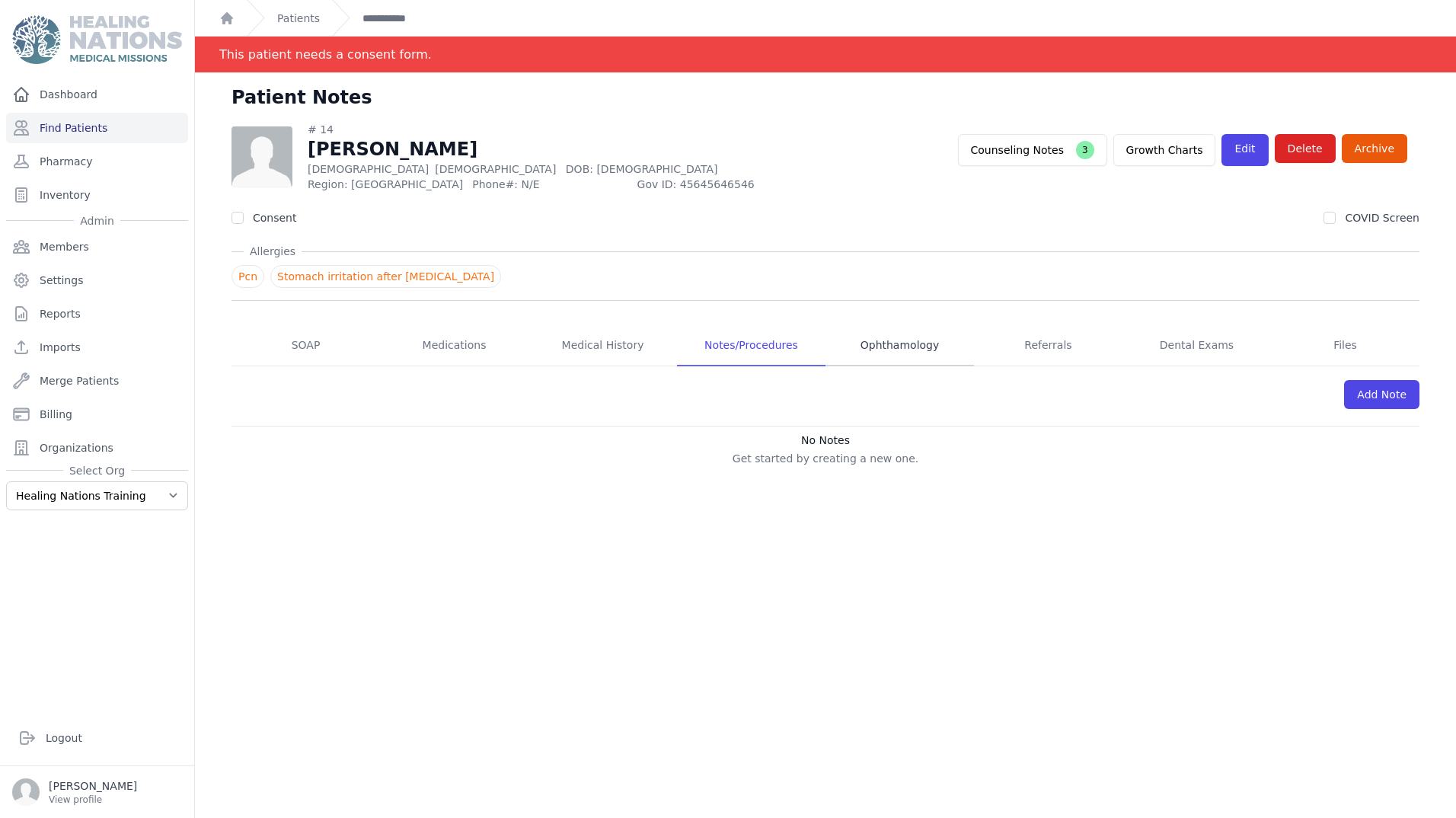
click at [896, 345] on link "Ophthamology" at bounding box center [900, 346] width 149 height 41
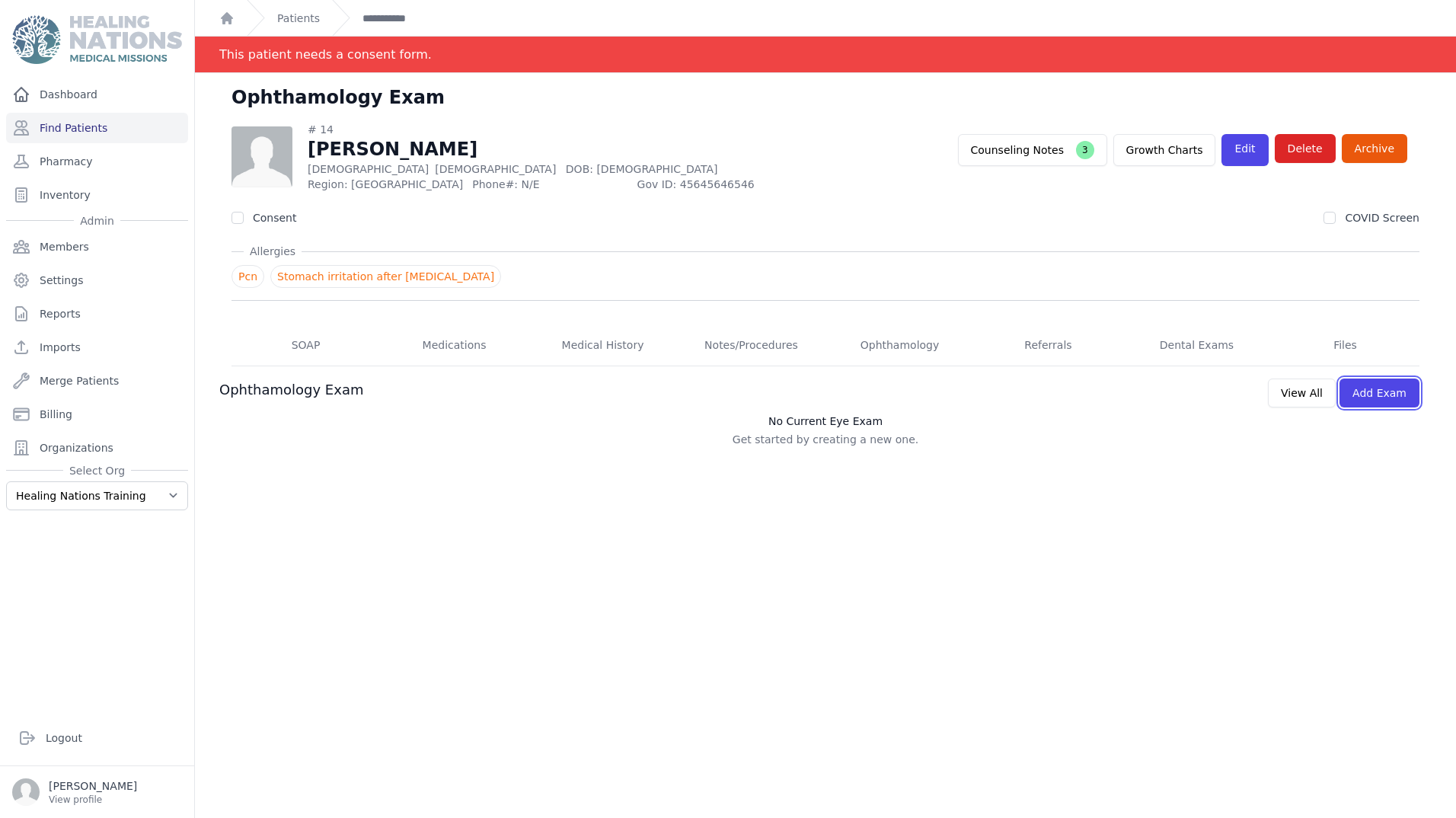
drag, startPoint x: 1355, startPoint y: 390, endPoint x: 1410, endPoint y: 555, distance: 173.9
click at [1353, 388] on button "Add Exam" at bounding box center [1379, 393] width 80 height 29
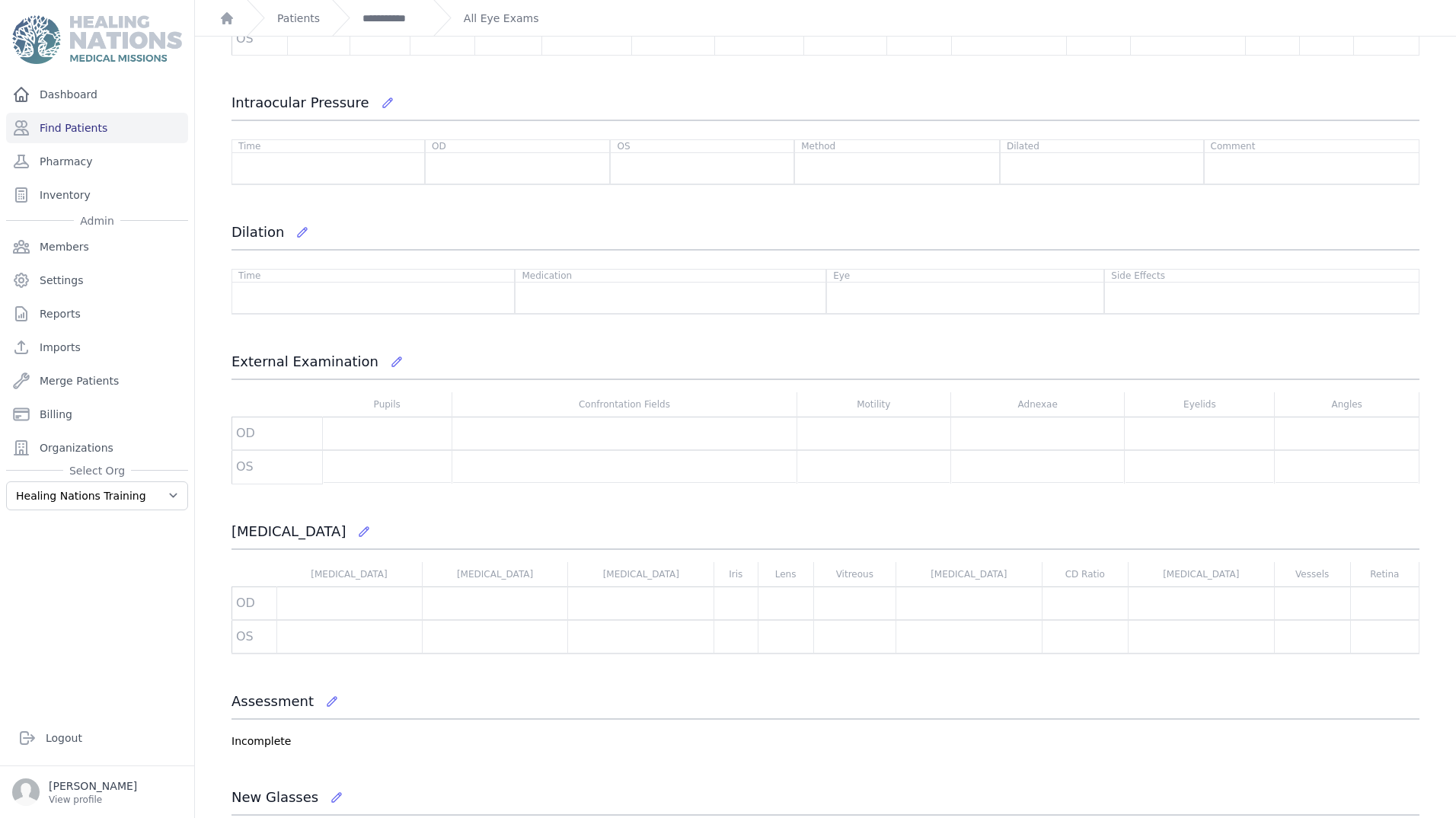
scroll to position [1278, 0]
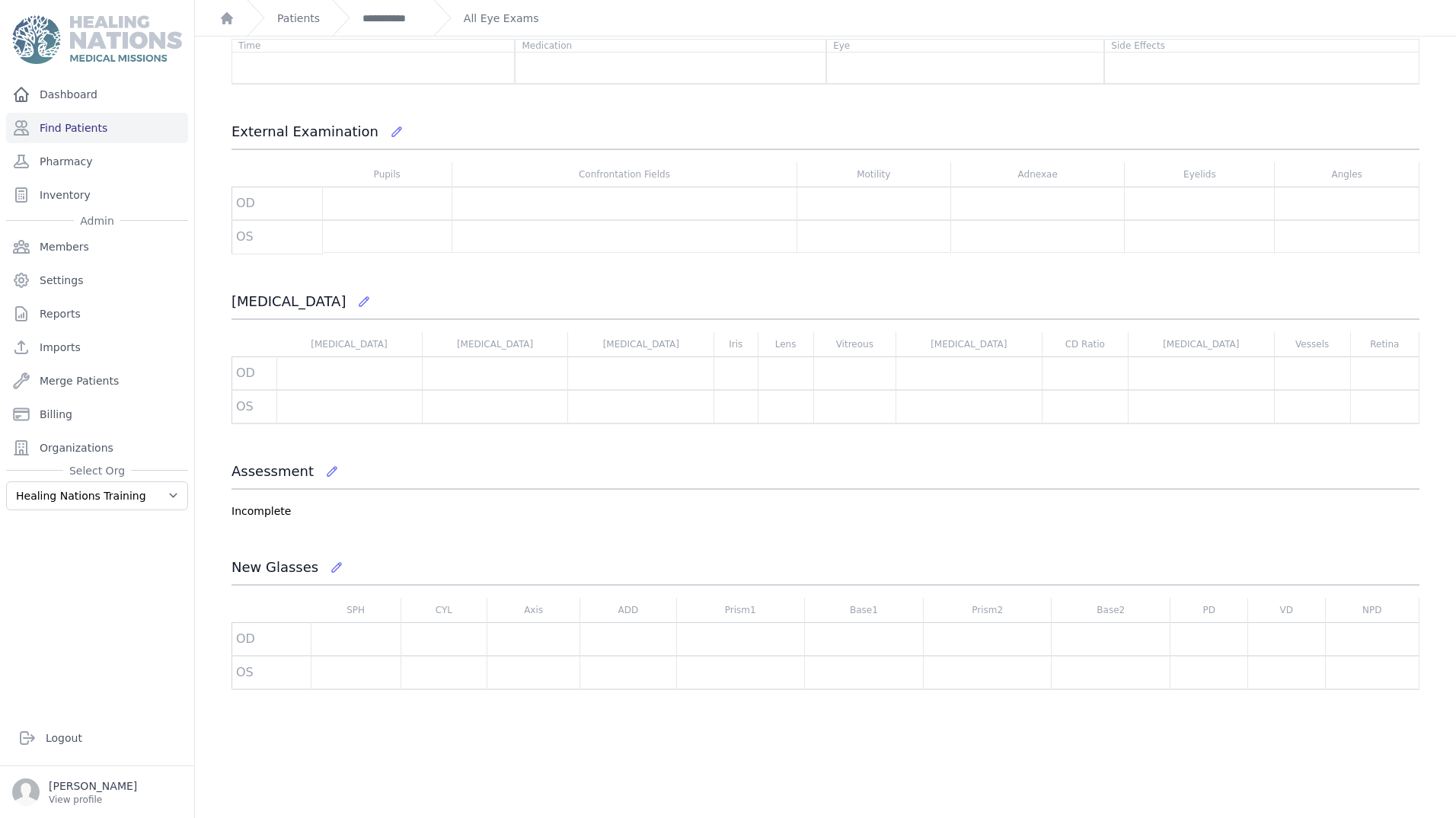
drag, startPoint x: 325, startPoint y: 465, endPoint x: 342, endPoint y: 495, distance: 34.5
click at [326, 465] on icon at bounding box center [333, 471] width 12 height 12
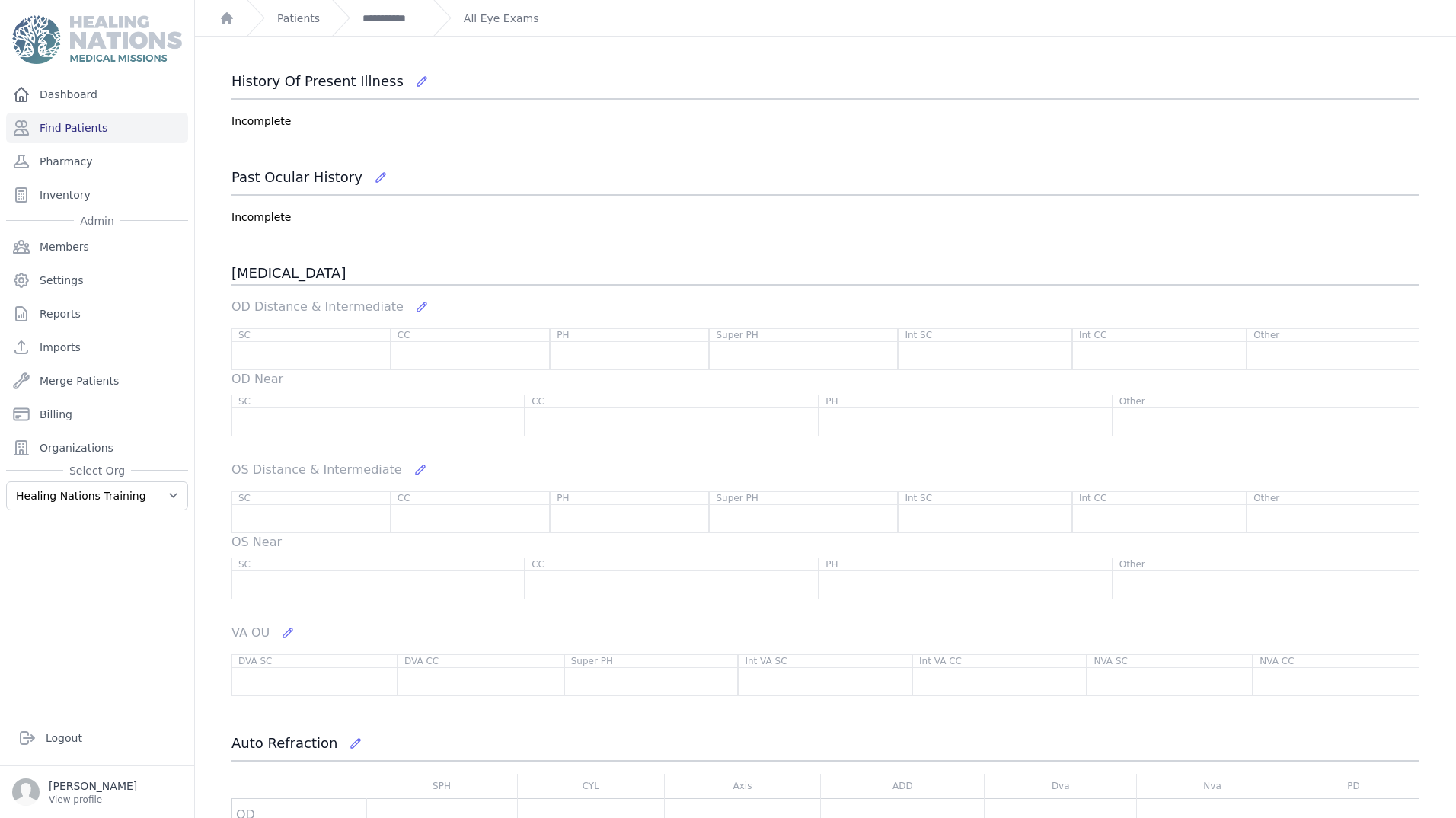
scroll to position [0, 0]
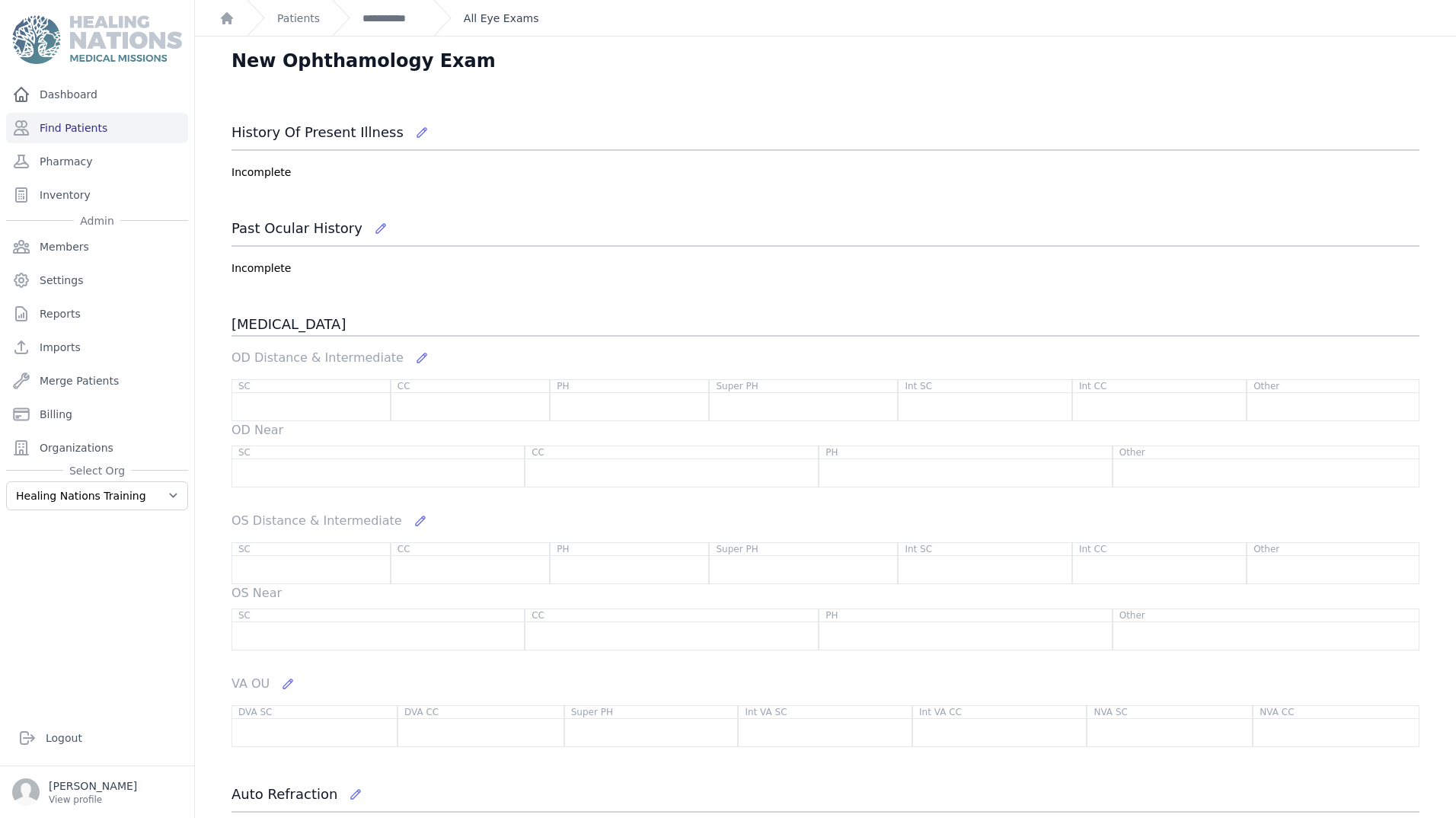
click at [473, 18] on link "All Eye Exams" at bounding box center [501, 18] width 75 height 15
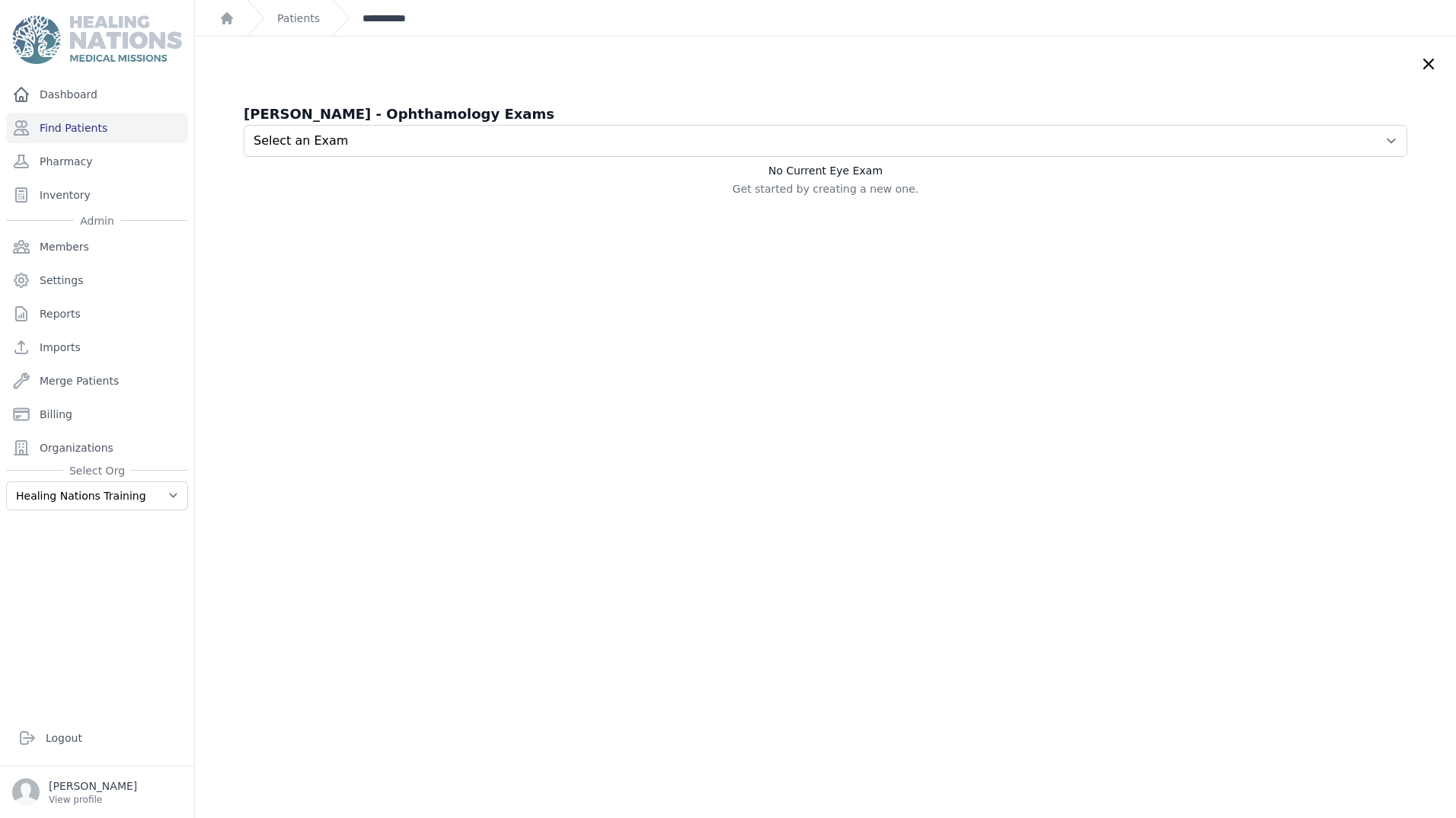
click at [402, 13] on link "**********" at bounding box center [392, 18] width 58 height 15
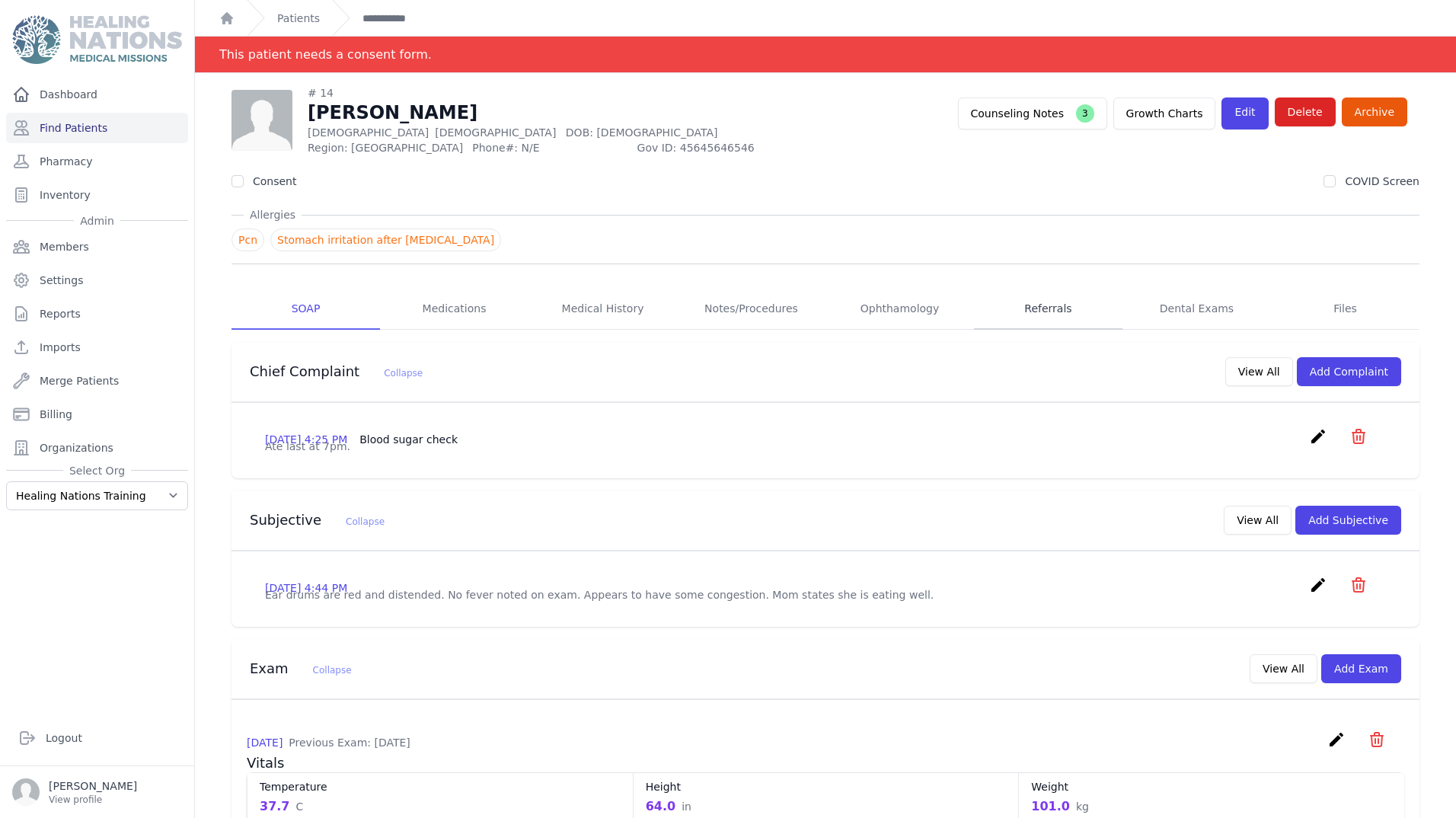
click at [1050, 325] on link "Referrals" at bounding box center [1048, 309] width 149 height 41
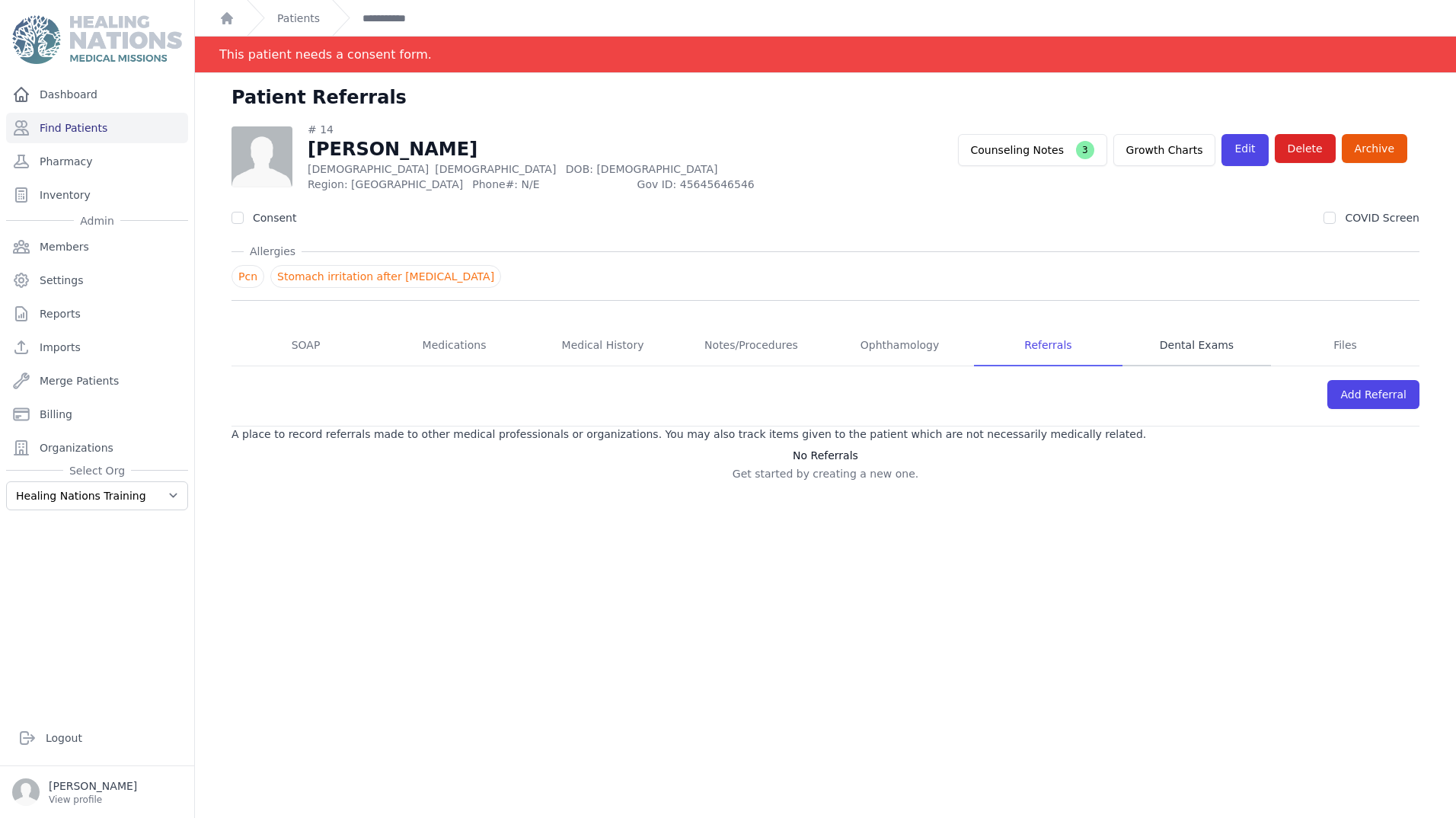
click at [1181, 346] on link "Dental Exams" at bounding box center [1197, 346] width 149 height 41
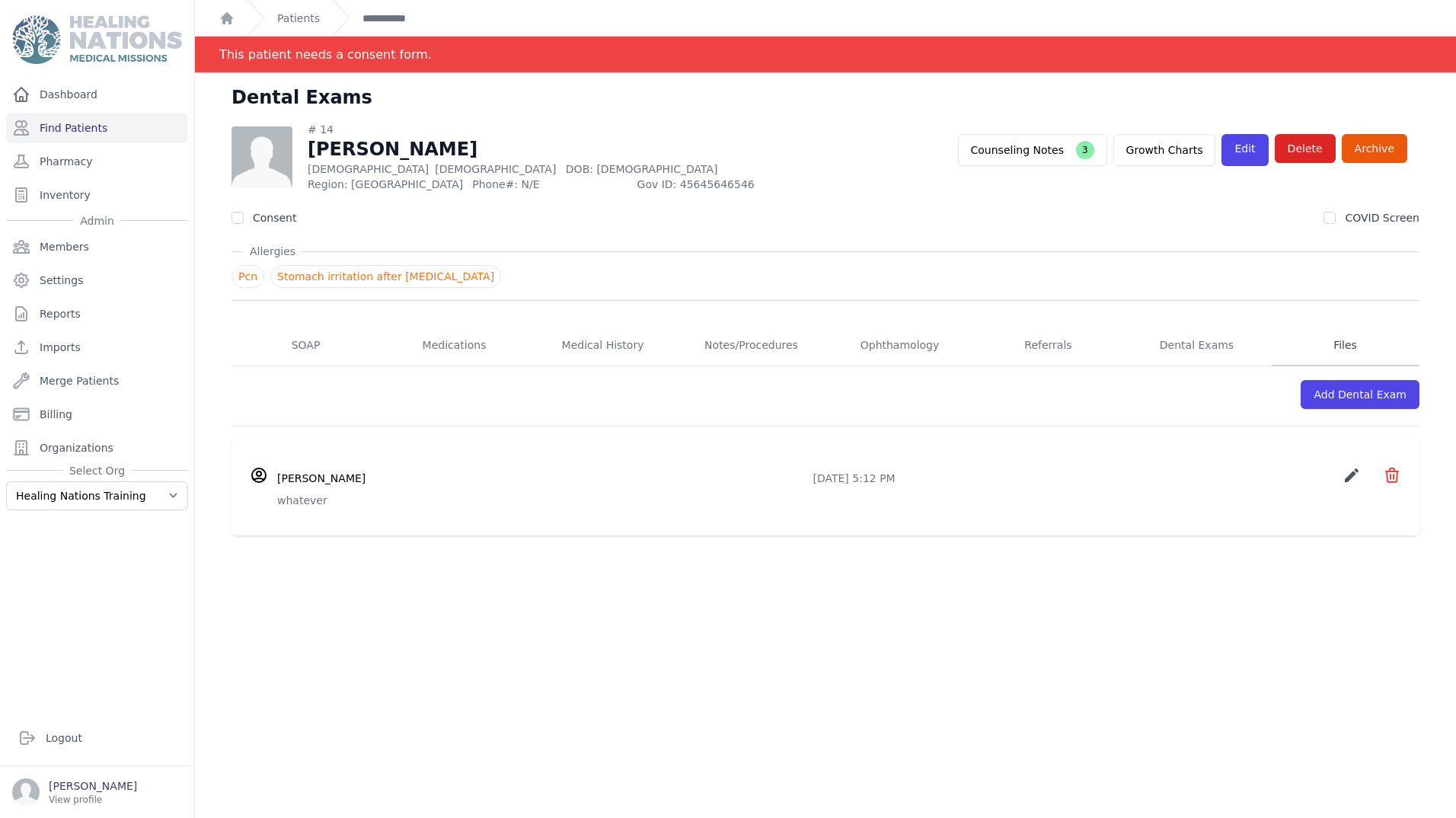
click at [1323, 344] on link "Files" at bounding box center [1345, 346] width 149 height 41
click at [1376, 397] on div "Add Files" at bounding box center [1383, 399] width 73 height 29
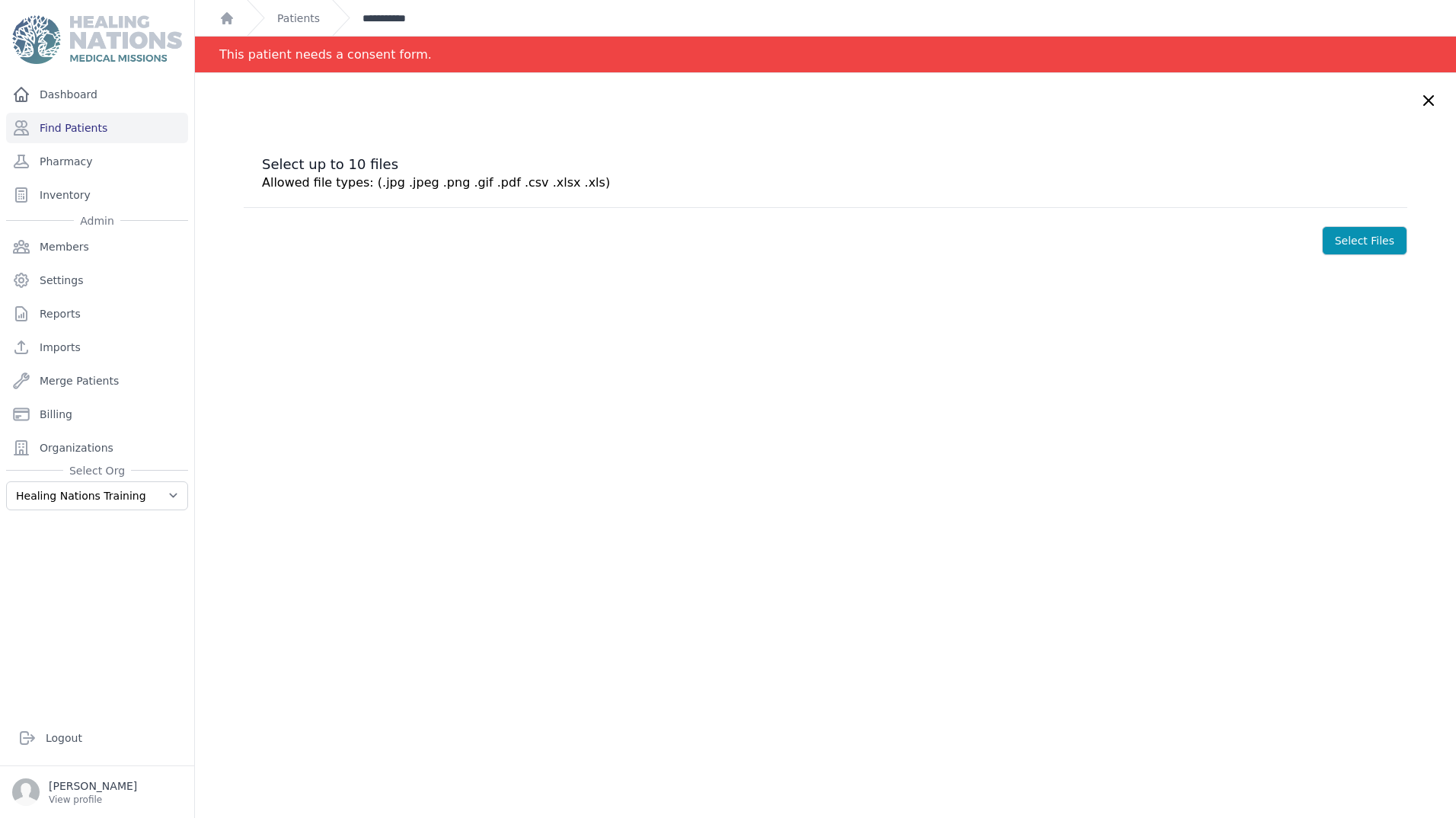
click at [370, 12] on link "**********" at bounding box center [392, 18] width 58 height 15
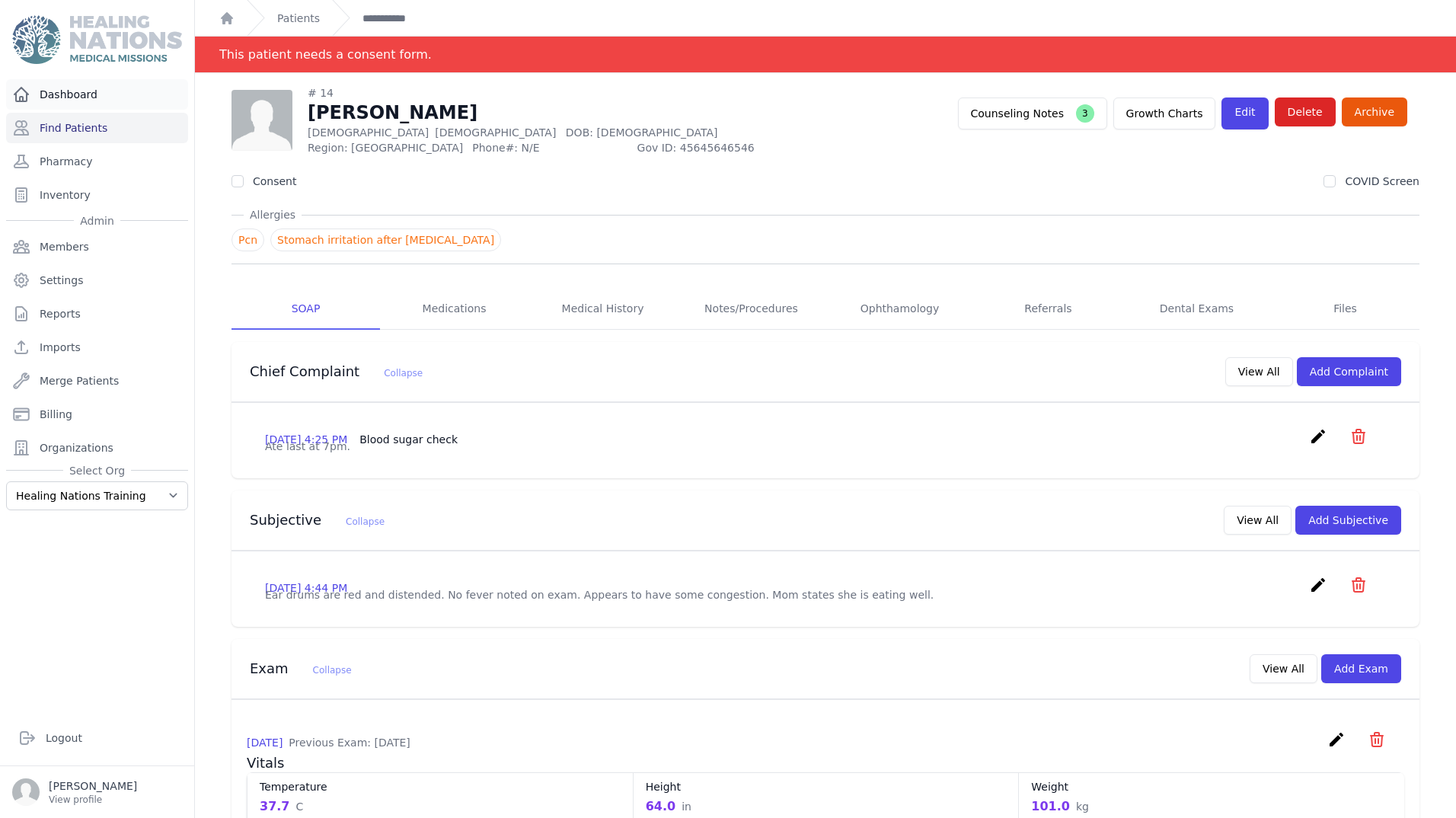
click at [79, 96] on link "Dashboard" at bounding box center [97, 95] width 182 height 30
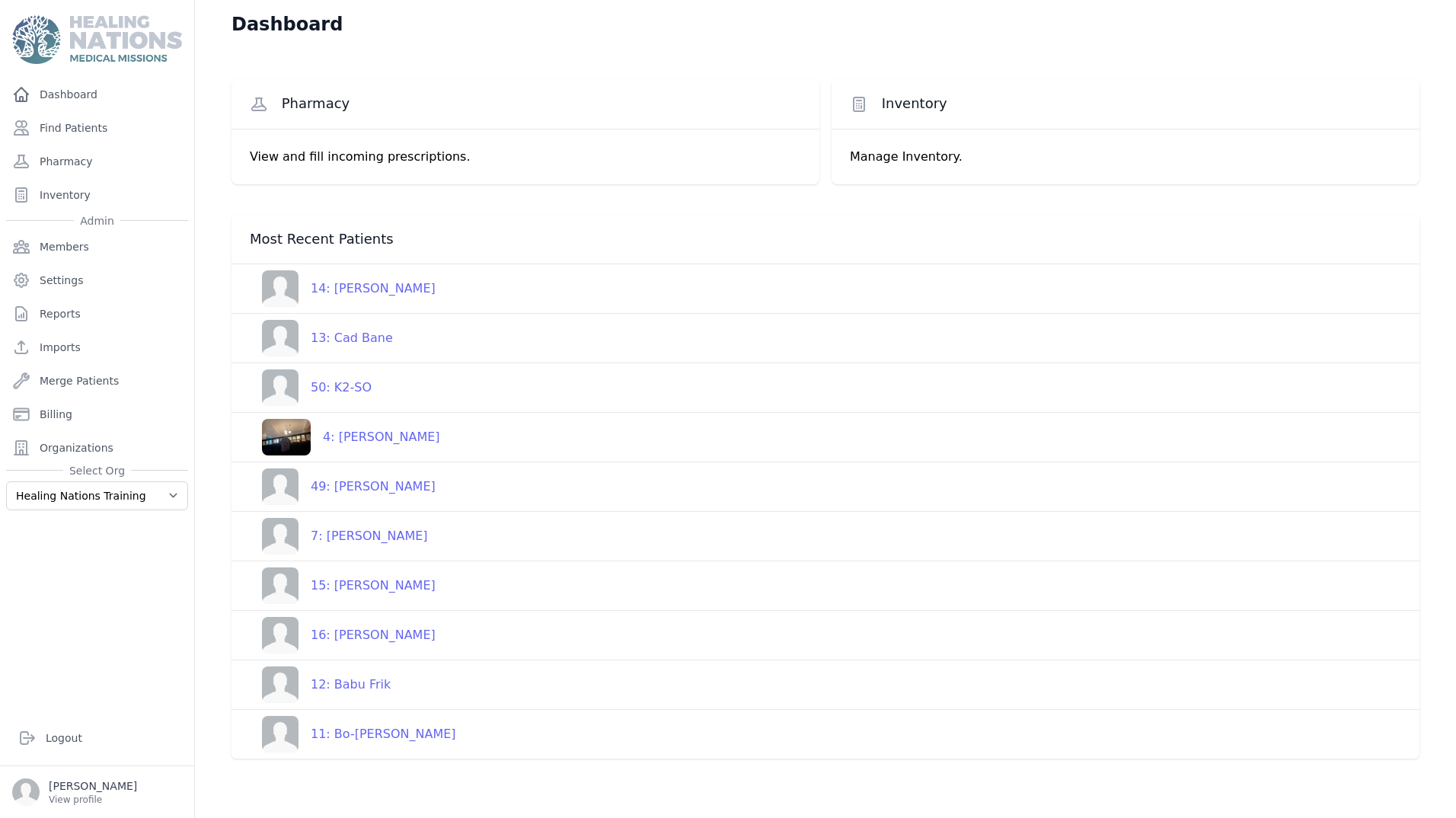
click at [896, 118] on div "Inventory" at bounding box center [1125, 104] width 588 height 50
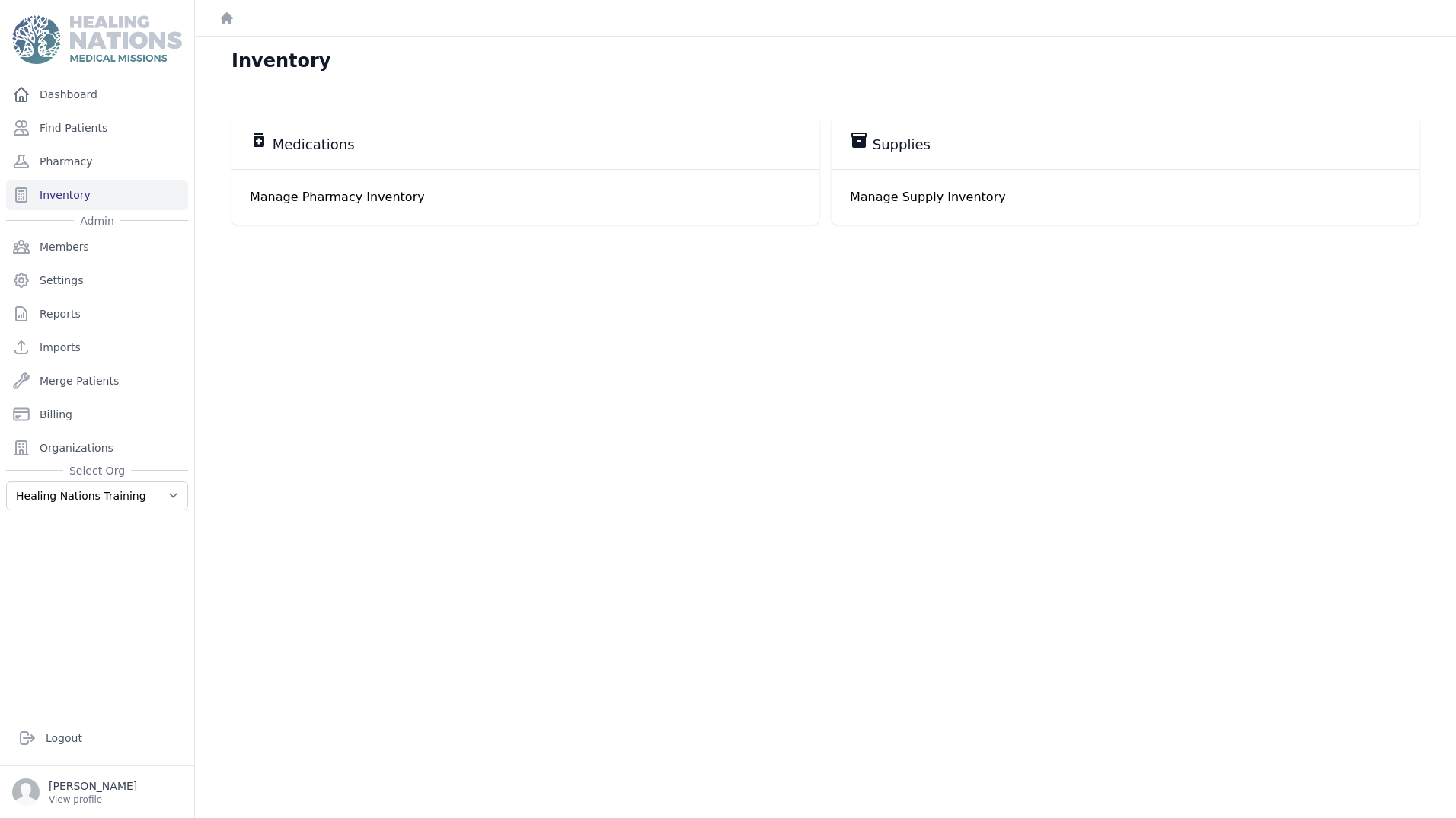
click at [962, 140] on div "inventory_2 Supplies" at bounding box center [1125, 142] width 551 height 23
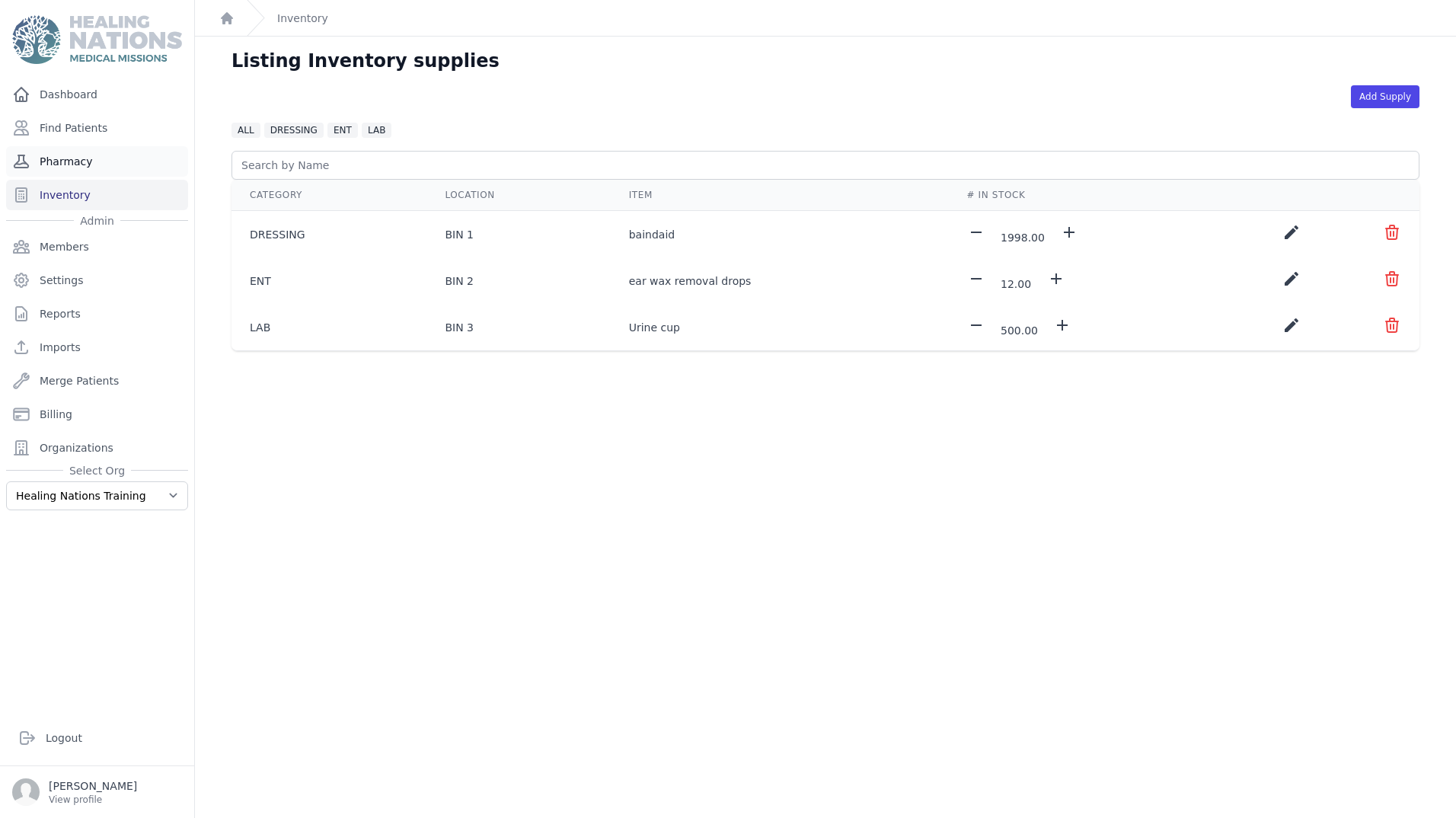
click at [65, 167] on link "Pharmacy" at bounding box center [97, 161] width 182 height 30
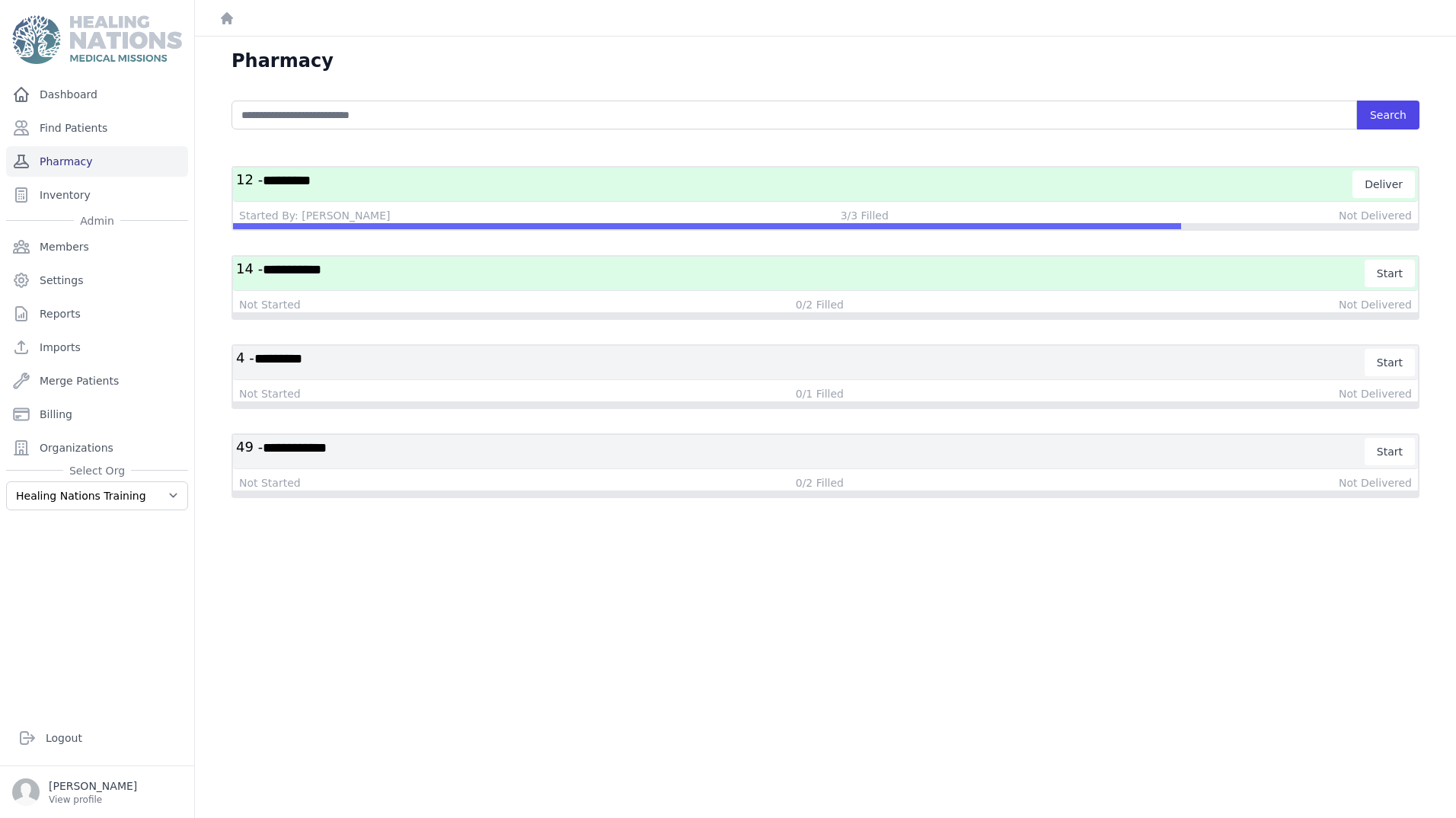
click at [74, 170] on link "Pharmacy" at bounding box center [97, 161] width 182 height 30
click at [372, 187] on h3 "12 - *********" at bounding box center [794, 184] width 1117 height 27
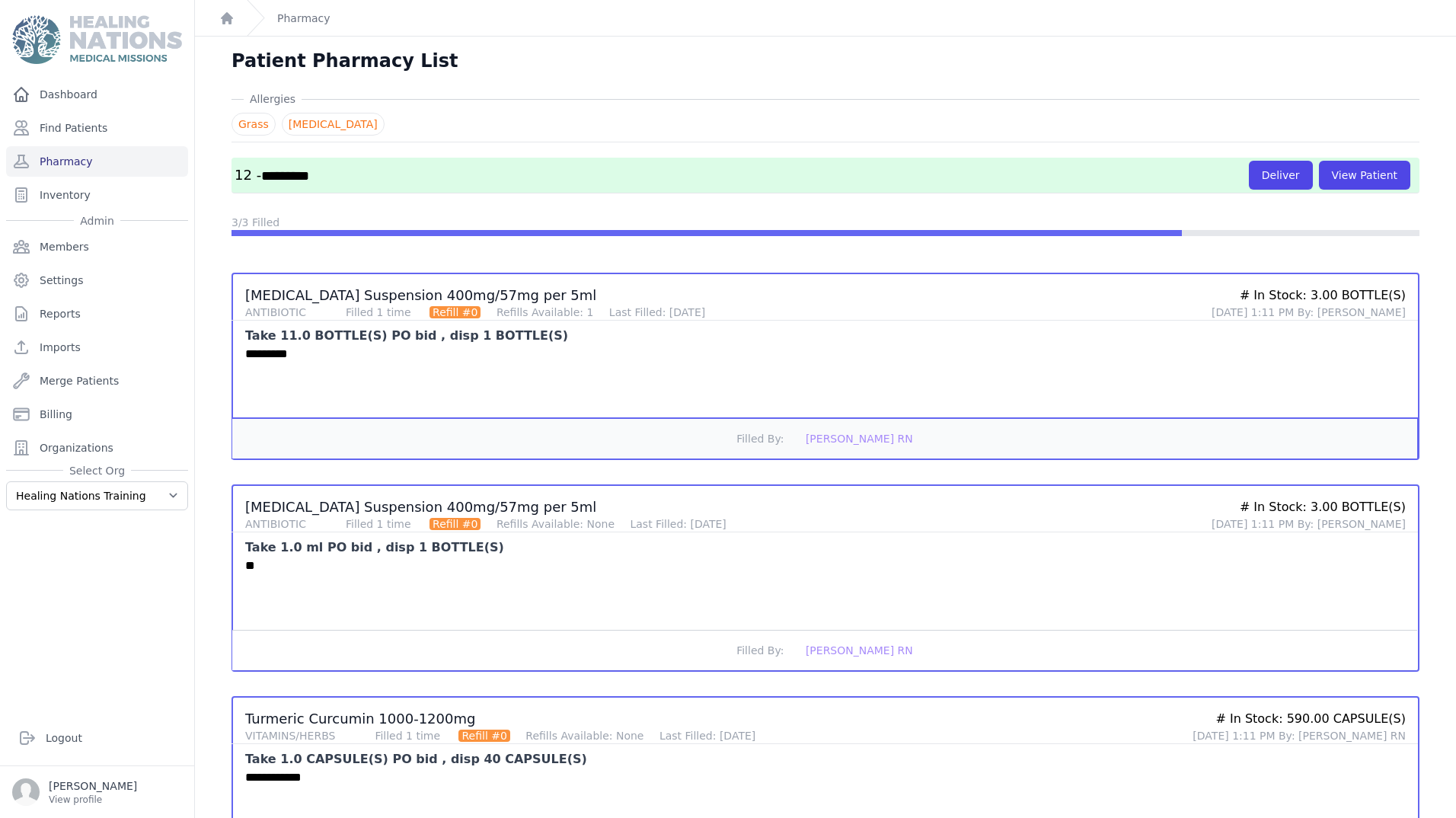
click at [784, 447] on button "Filled By: [PERSON_NAME] RN" at bounding box center [825, 439] width 1185 height 41
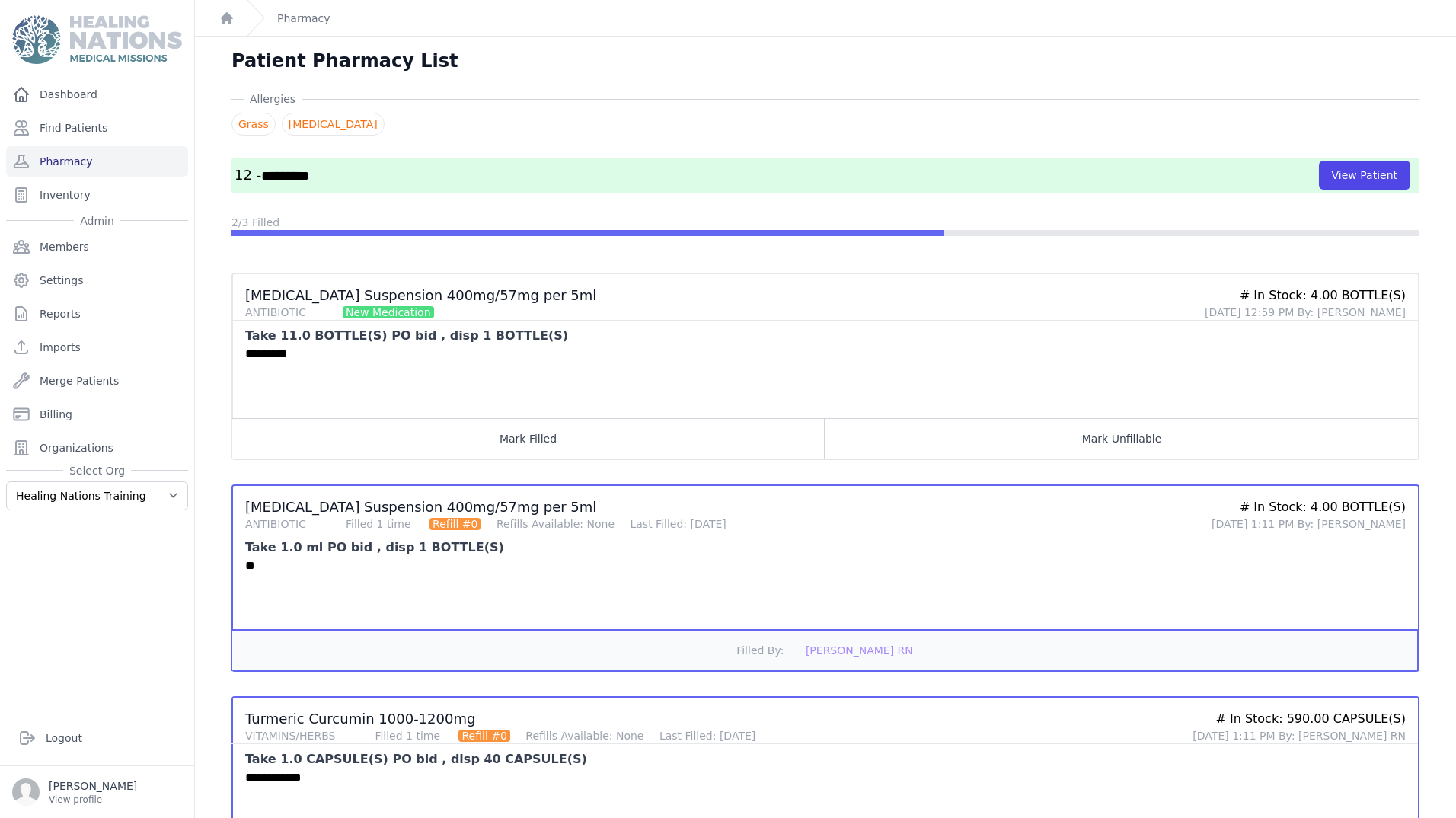
click at [788, 665] on button "Filled By: [PERSON_NAME] RN" at bounding box center [825, 650] width 1185 height 41
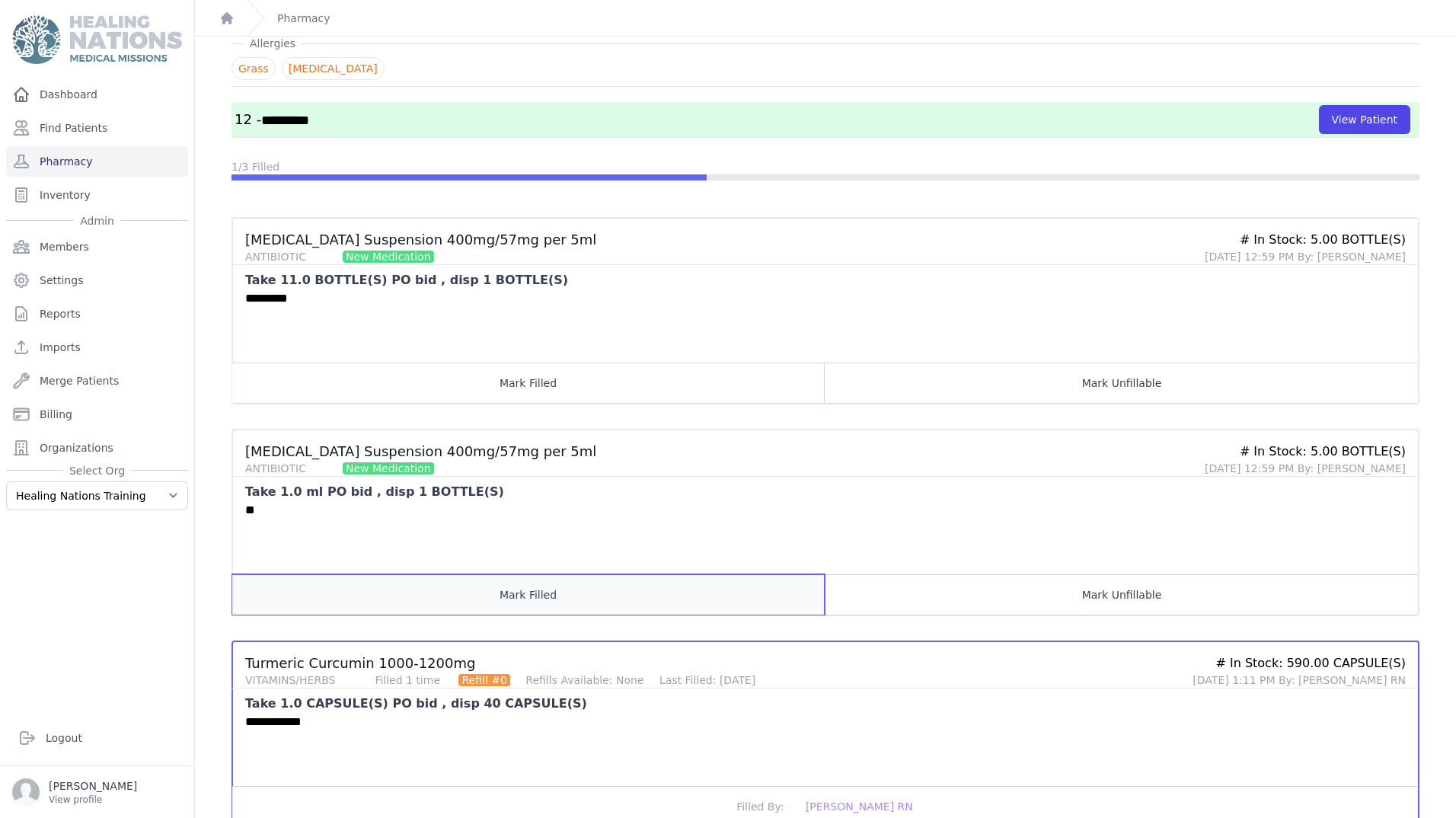
scroll to position [102, 0]
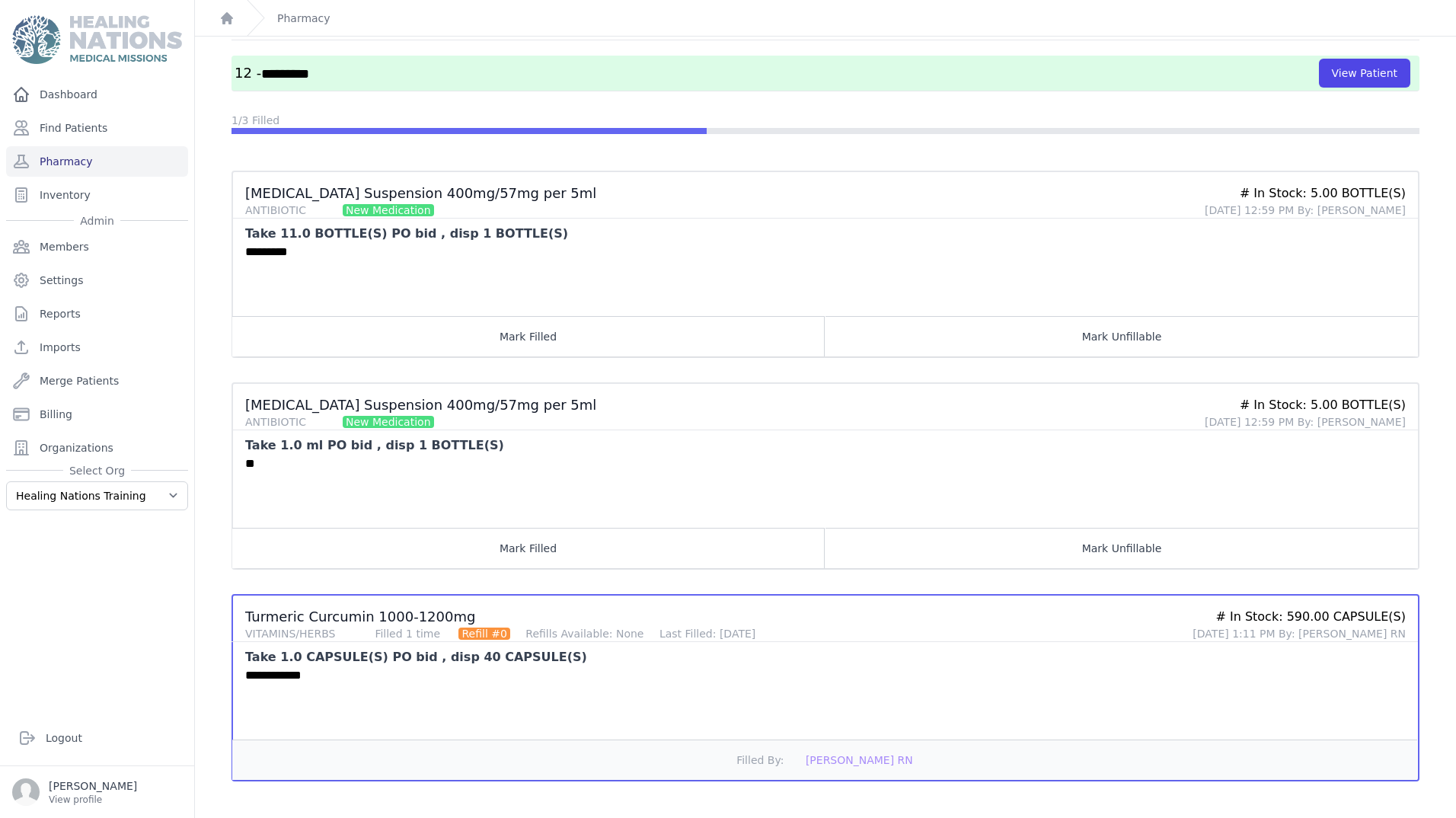
click at [771, 738] on div "**********" at bounding box center [819, 702] width 1174 height 73
click at [776, 746] on button "Filled By: [PERSON_NAME] RN" at bounding box center [825, 760] width 1185 height 41
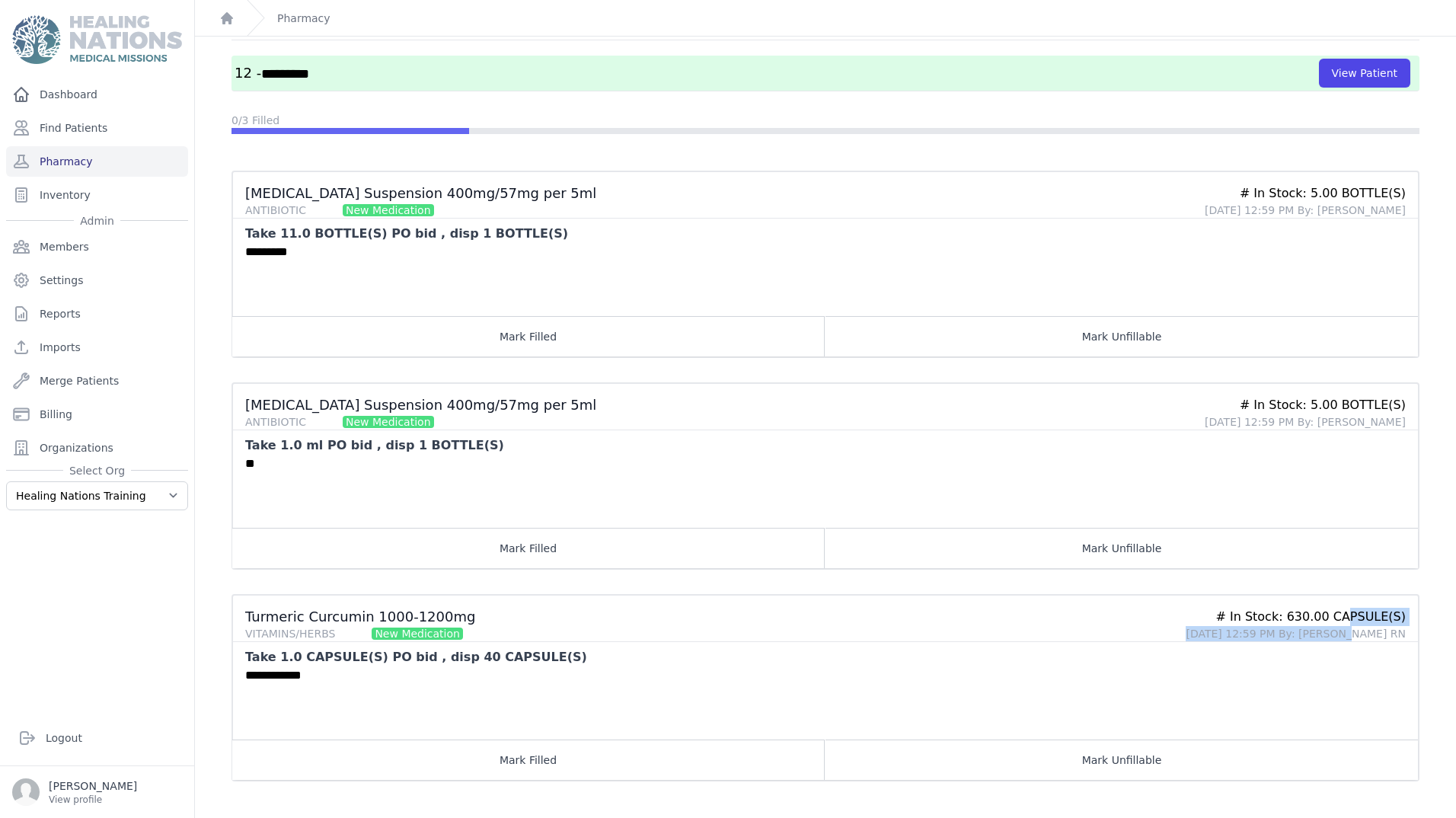
click at [1285, 625] on div "# In Stock: 630.00 CAPSULE(S) [DATE] 12:59 PM By: [PERSON_NAME] RN" at bounding box center [1296, 624] width 220 height 34
click at [880, 608] on h3 "Turmeric Curcumin 1000-1200mg VITAMINS/HERBS New Medication" at bounding box center [709, 624] width 929 height 34
click at [1097, 764] on button "Mark Unfillable" at bounding box center [1122, 760] width 593 height 41
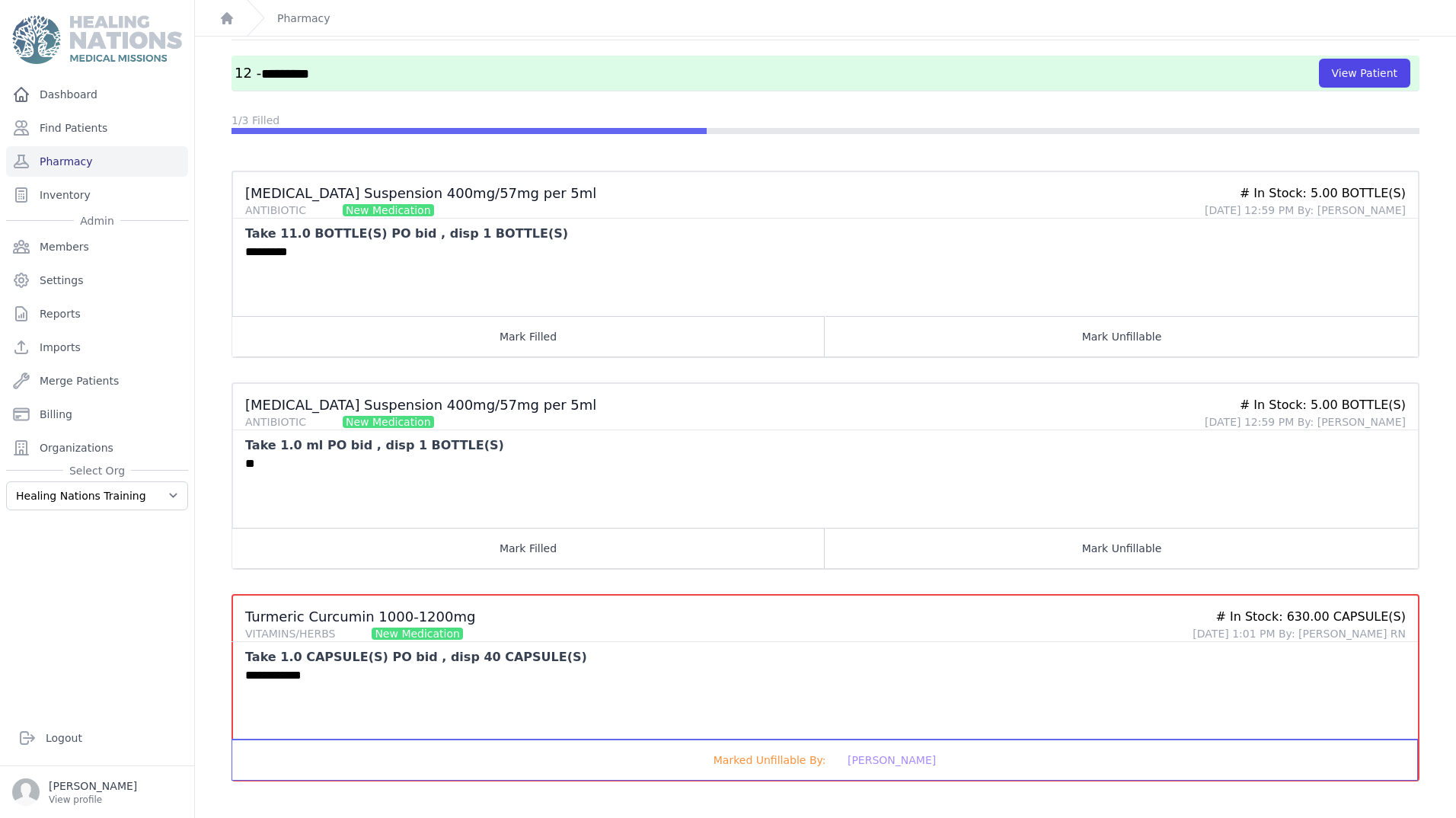
click at [1097, 764] on button "Marked Unfillable By: [PERSON_NAME]" at bounding box center [825, 760] width 1185 height 41
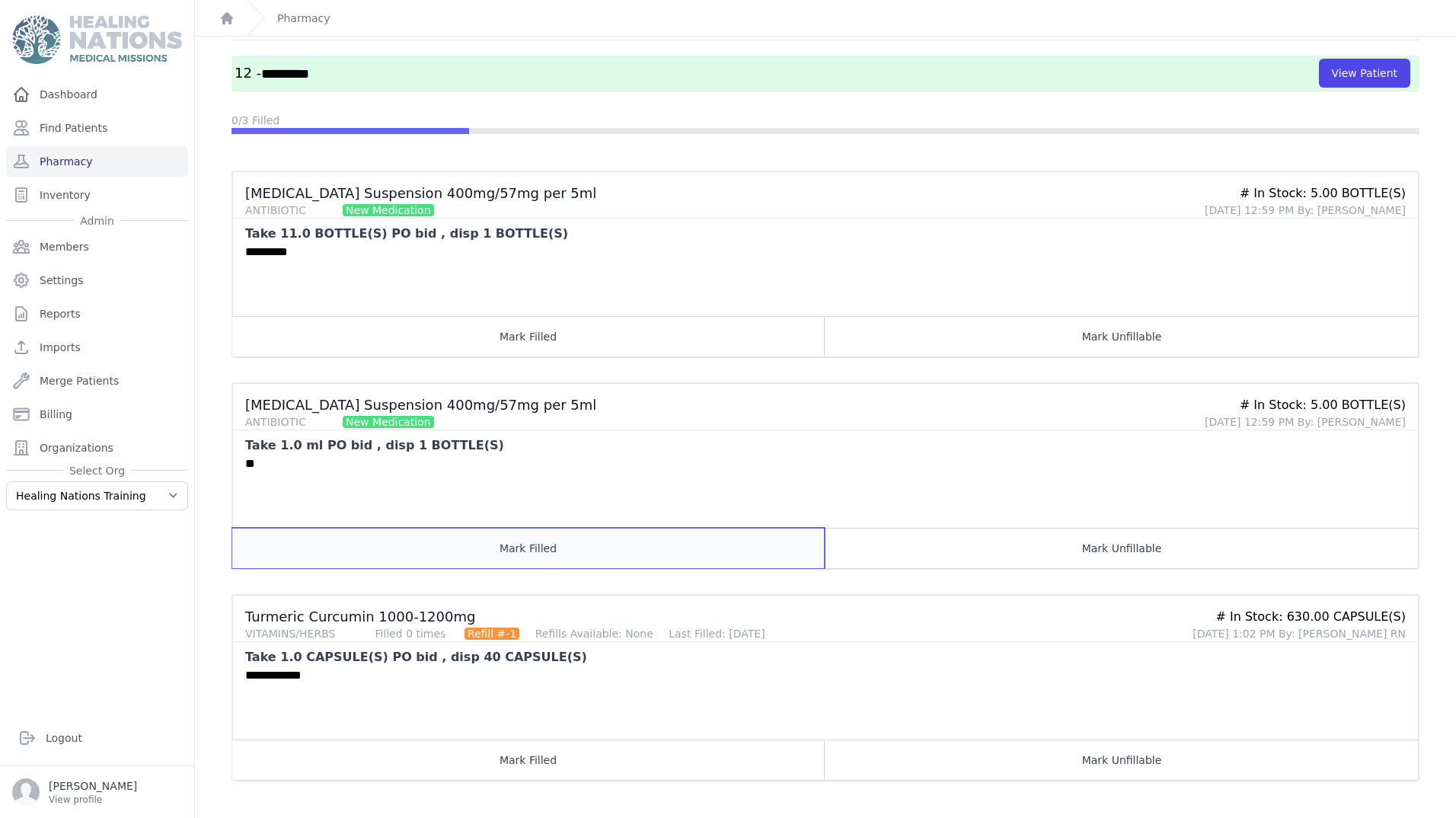
click at [629, 545] on button "Mark Filled" at bounding box center [529, 548] width 593 height 41
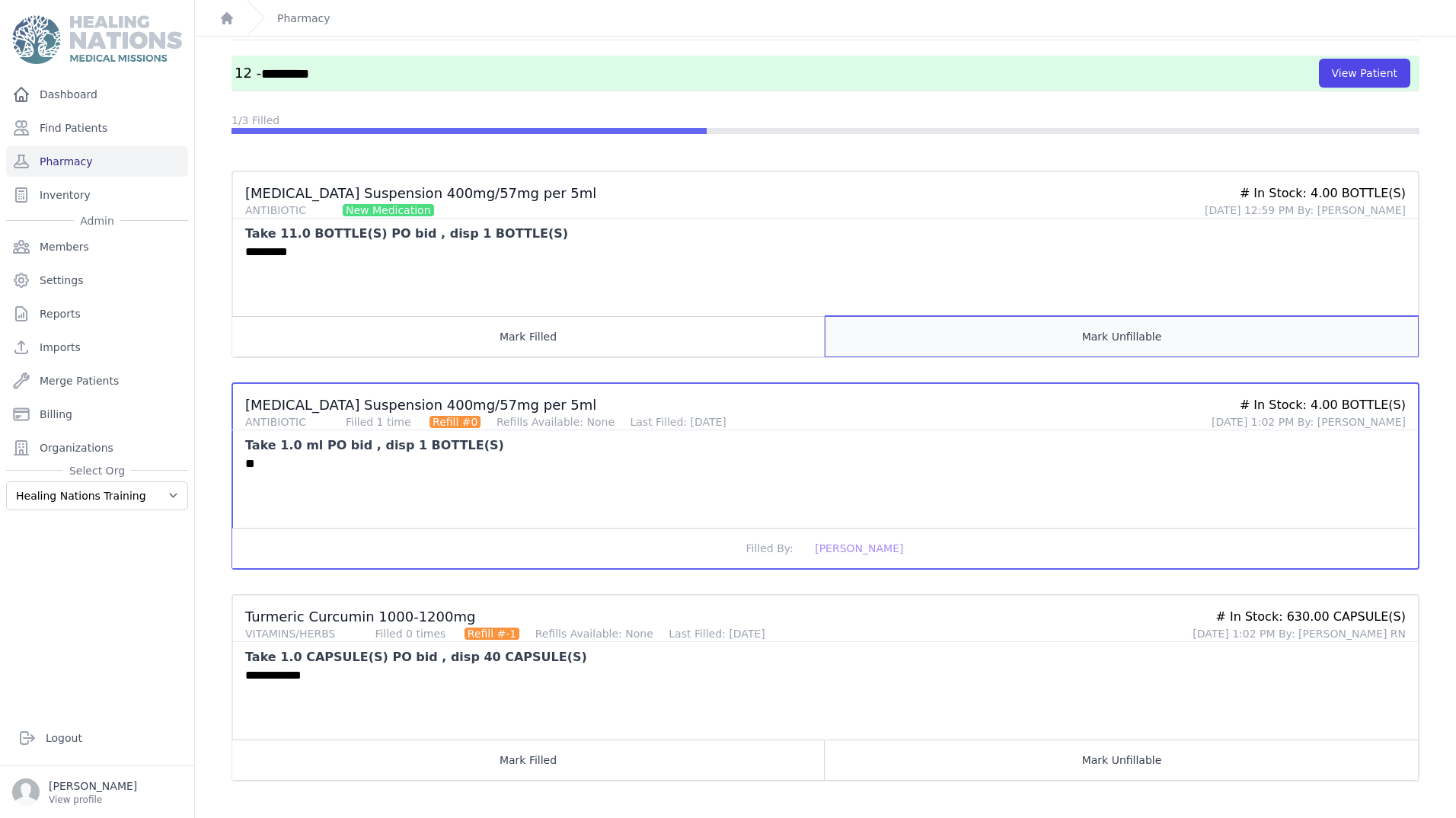
click at [1197, 339] on button "Mark Unfillable" at bounding box center [1122, 336] width 593 height 41
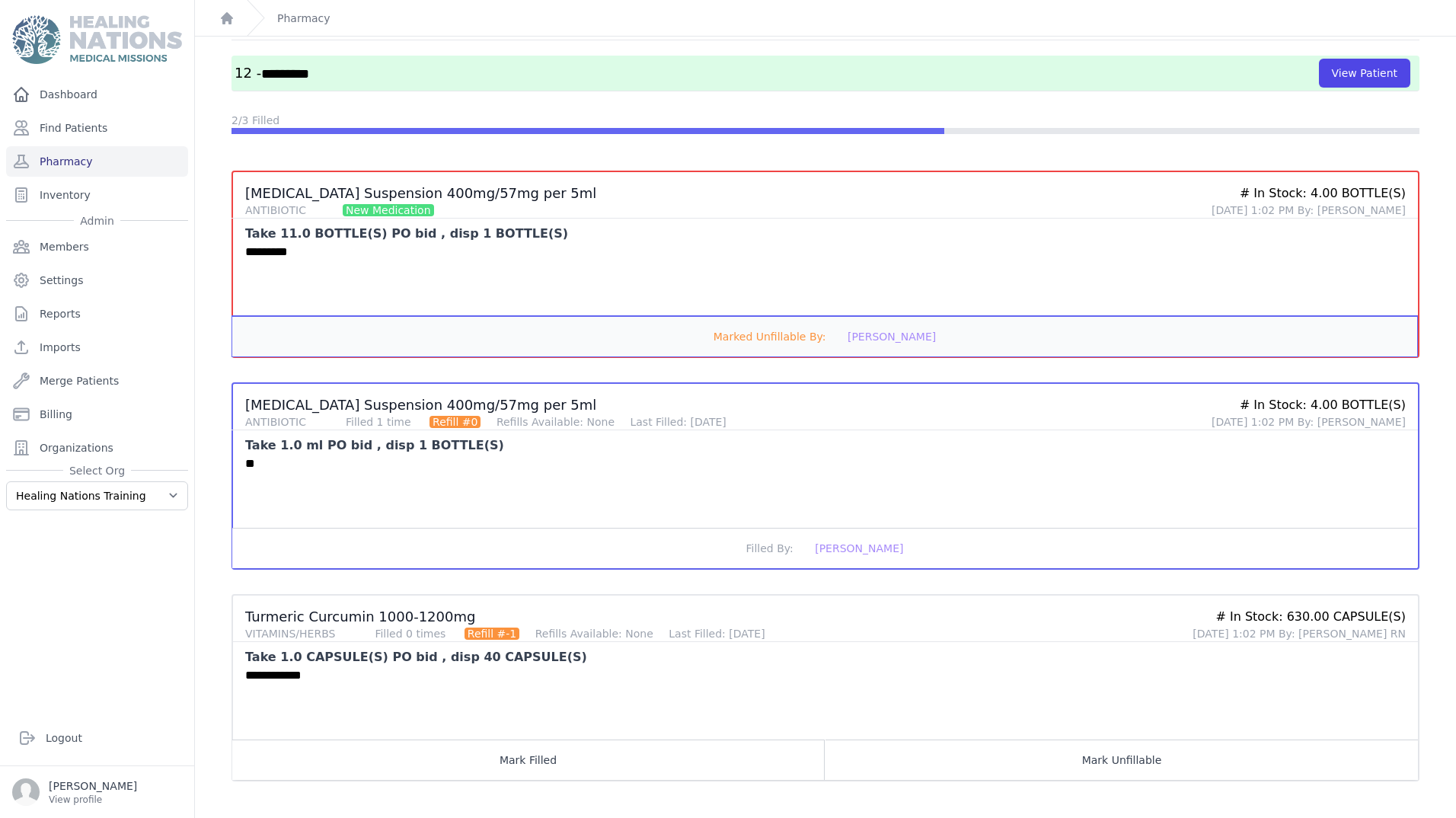
click at [975, 326] on button "Marked Unfillable By: Shawnda Ussery" at bounding box center [825, 336] width 1185 height 41
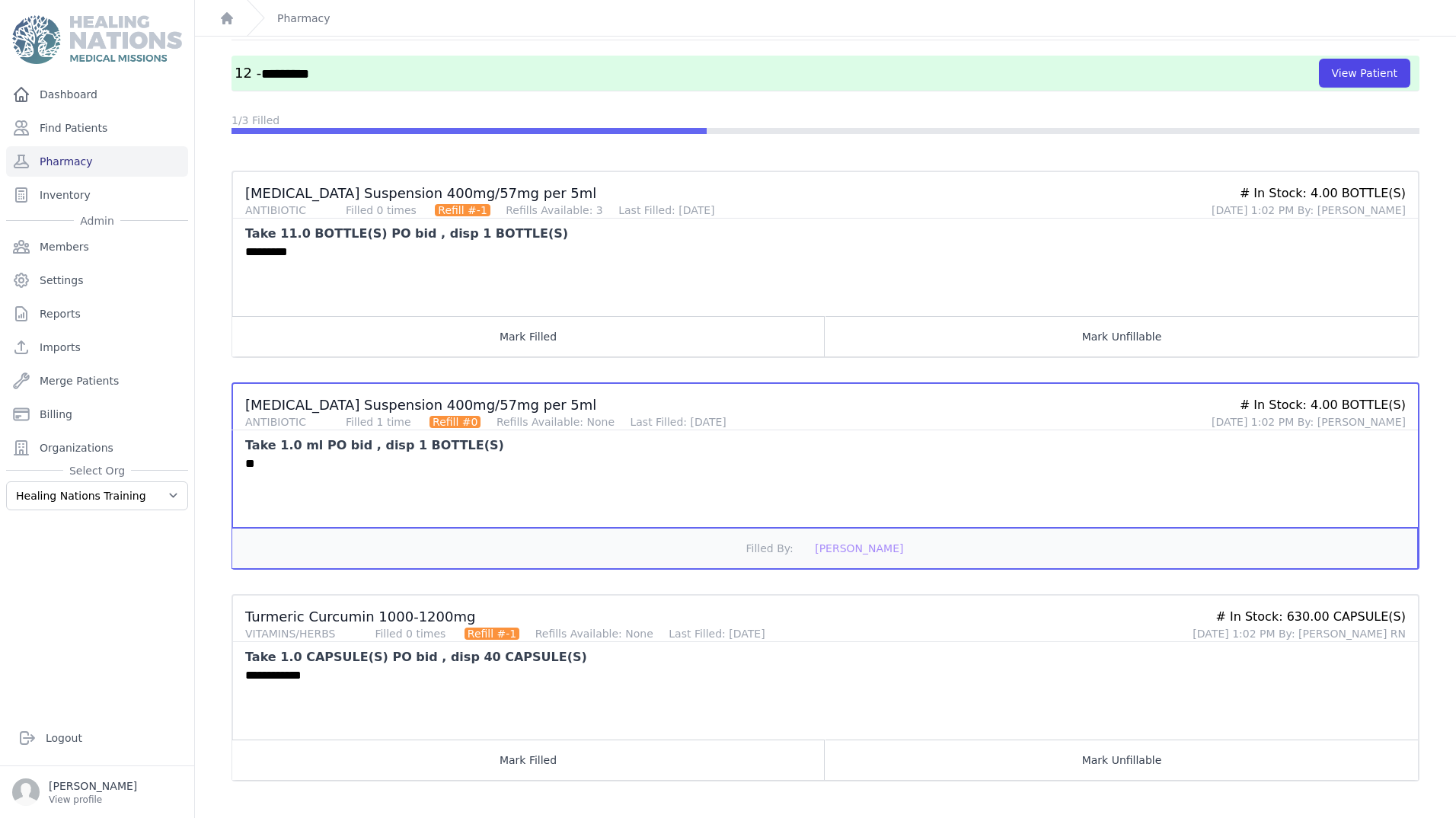
click at [906, 552] on button "Filled By: Shawnda Ussery" at bounding box center [825, 548] width 1185 height 41
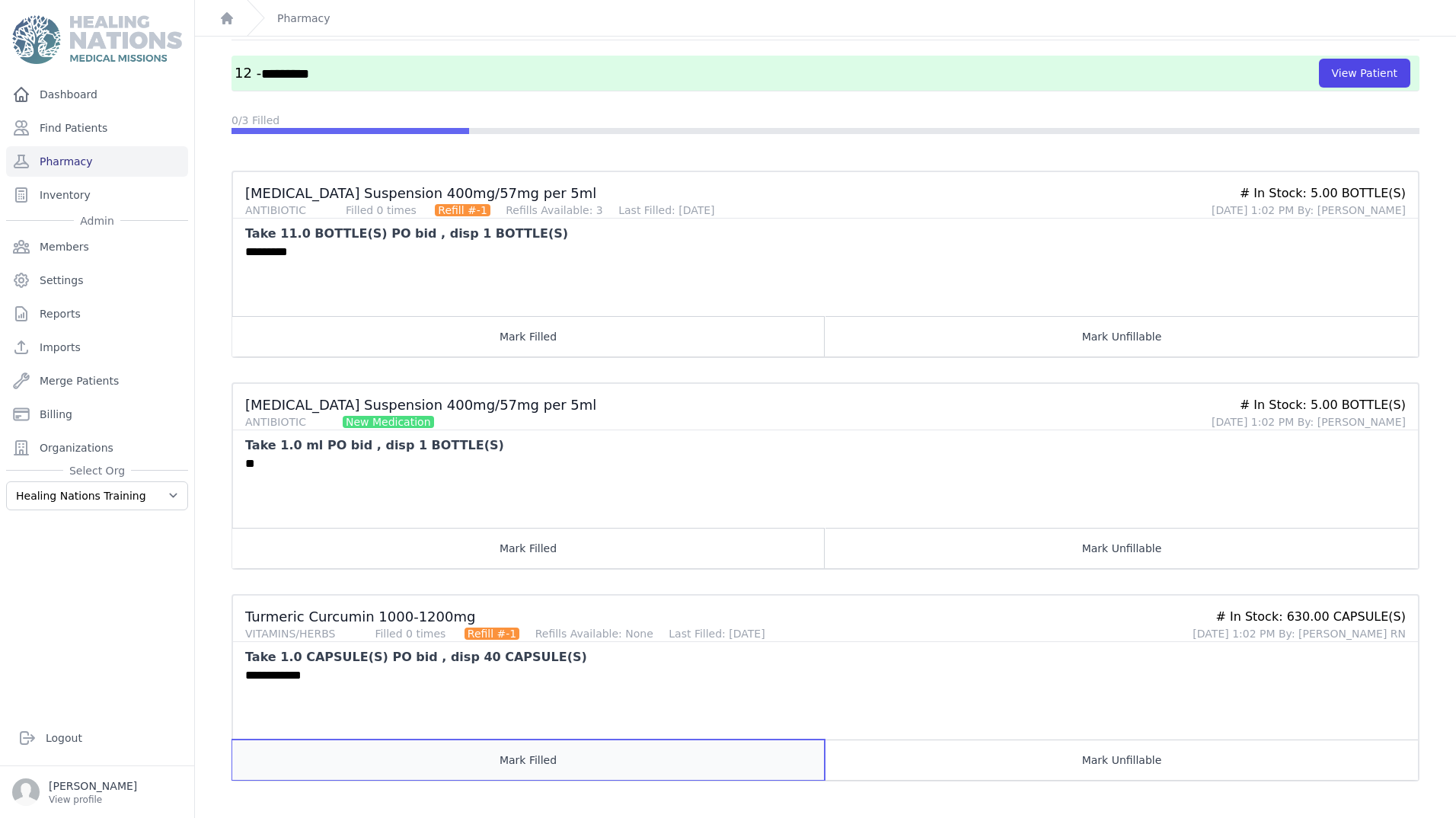
click at [611, 759] on button "Mark Filled" at bounding box center [529, 760] width 593 height 41
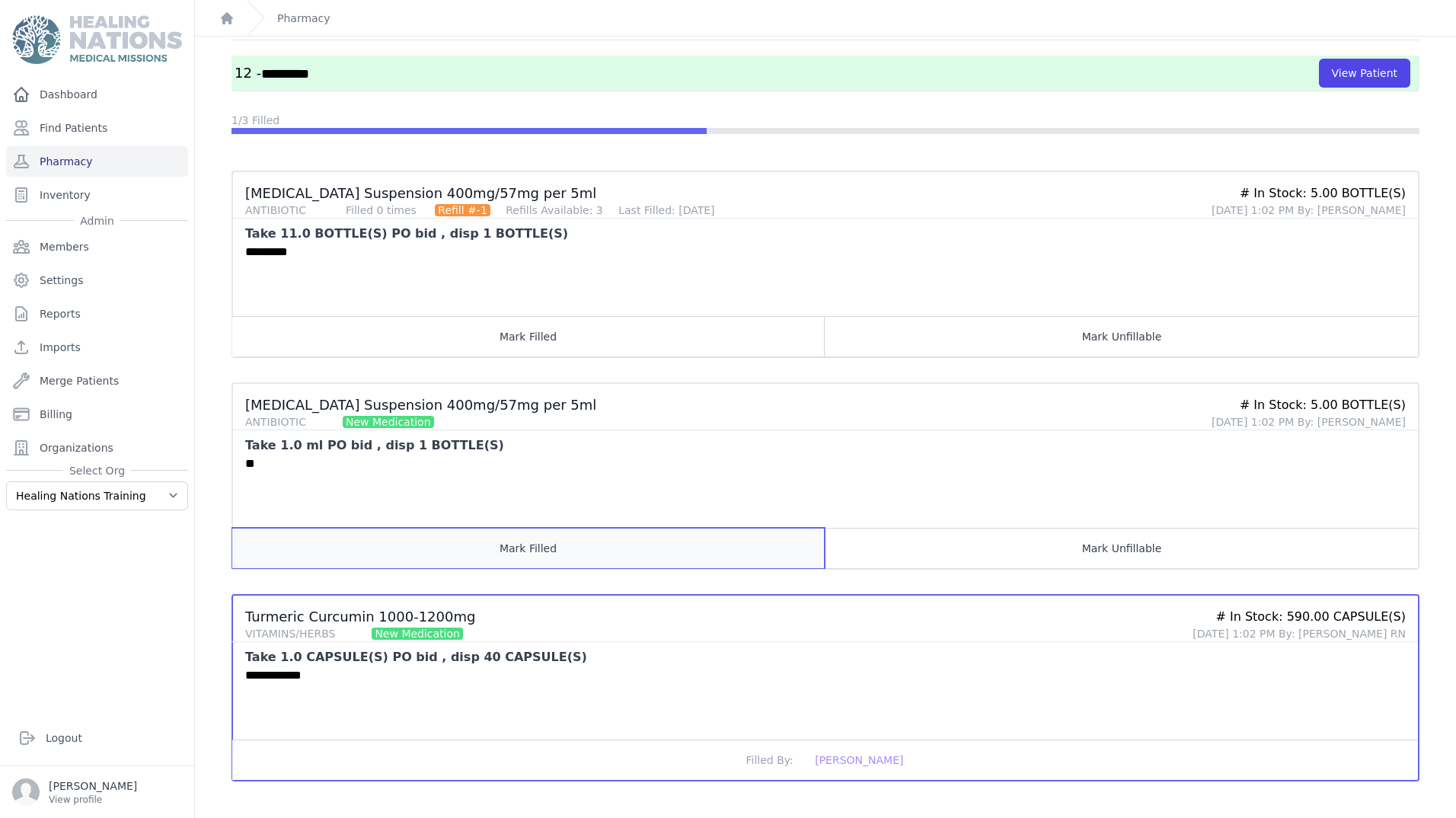
click at [529, 552] on button "Mark Filled" at bounding box center [529, 548] width 593 height 41
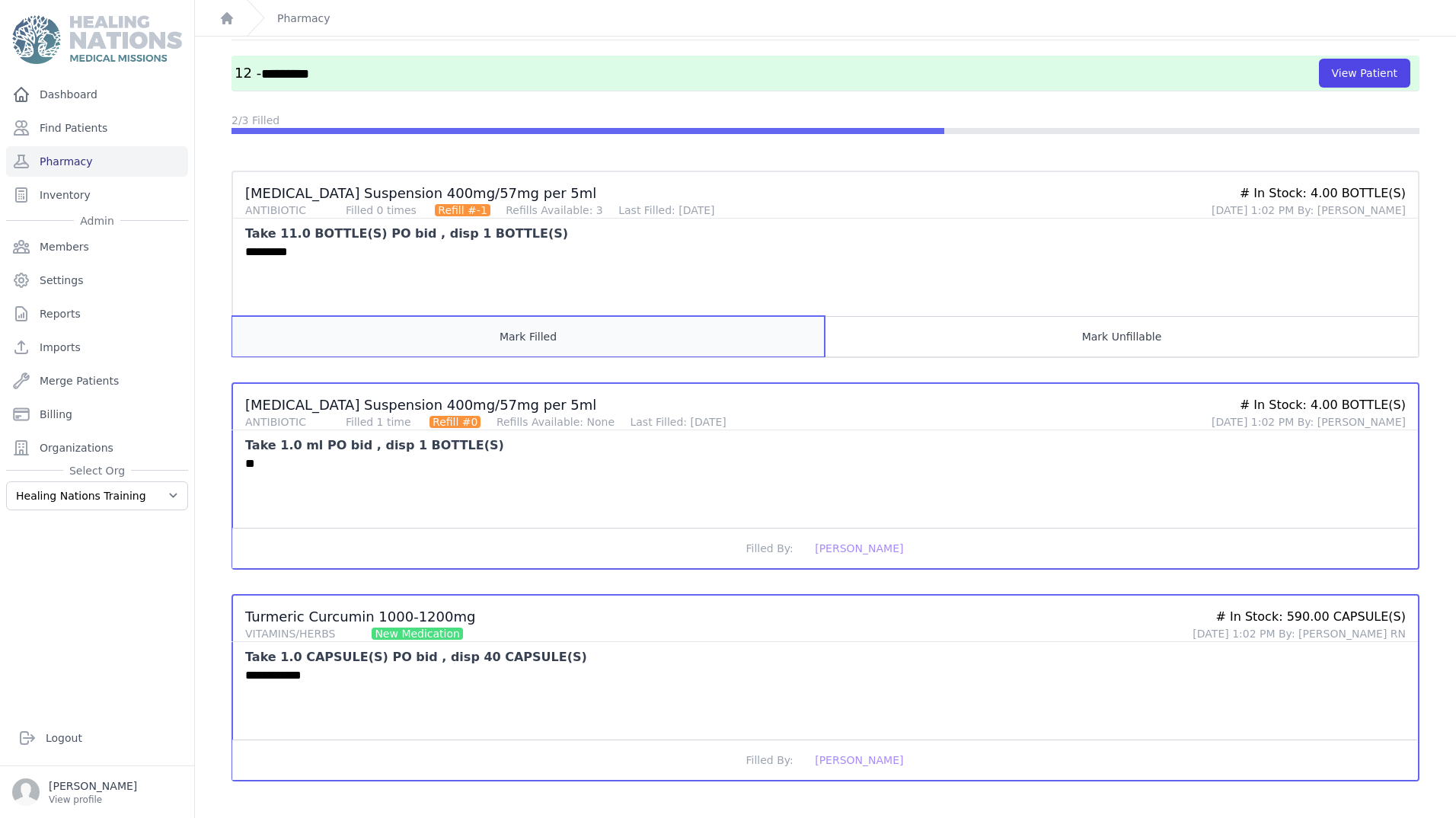
click at [517, 326] on button "Mark Filled" at bounding box center [529, 336] width 593 height 41
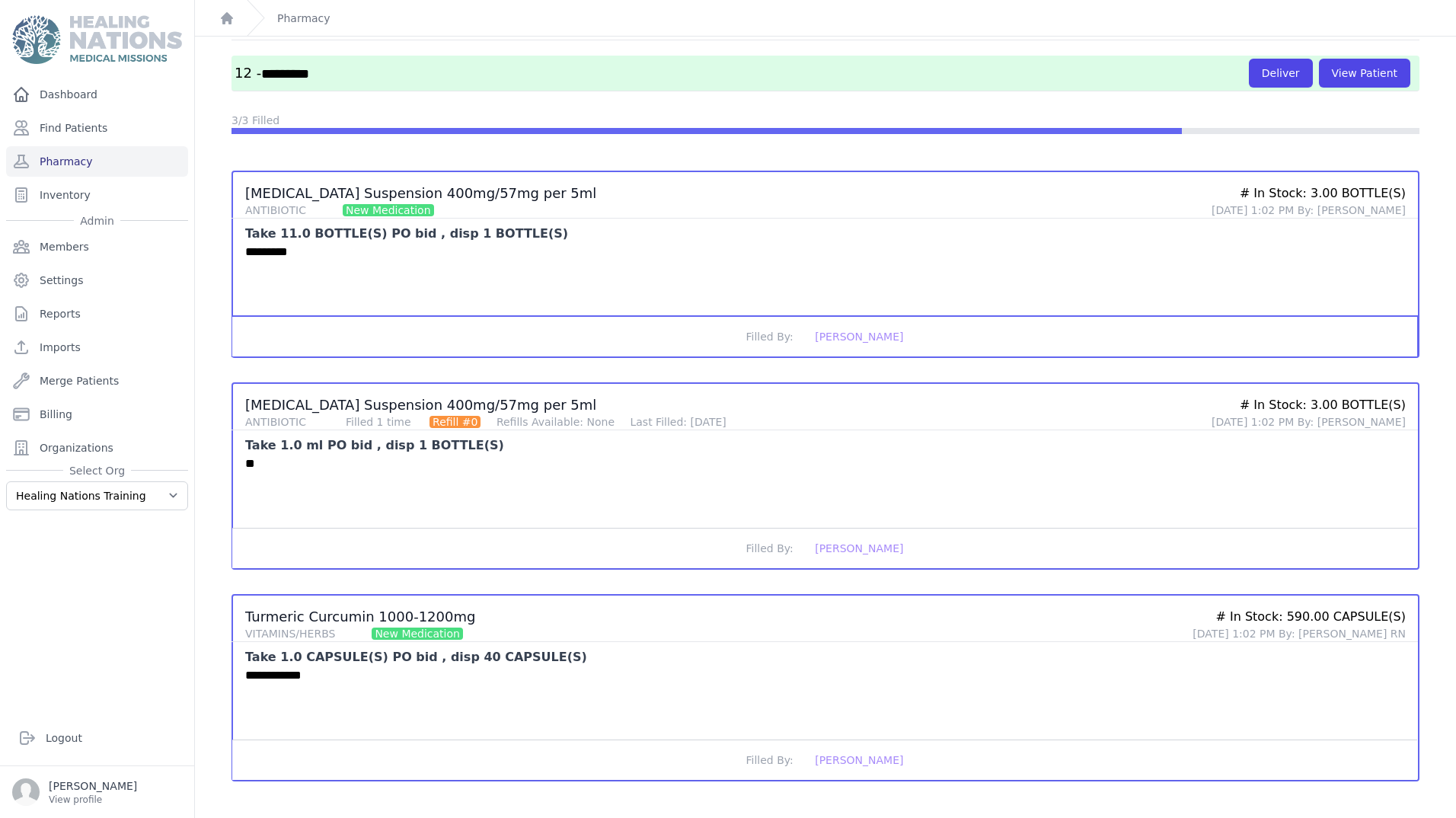
scroll to position [26, 0]
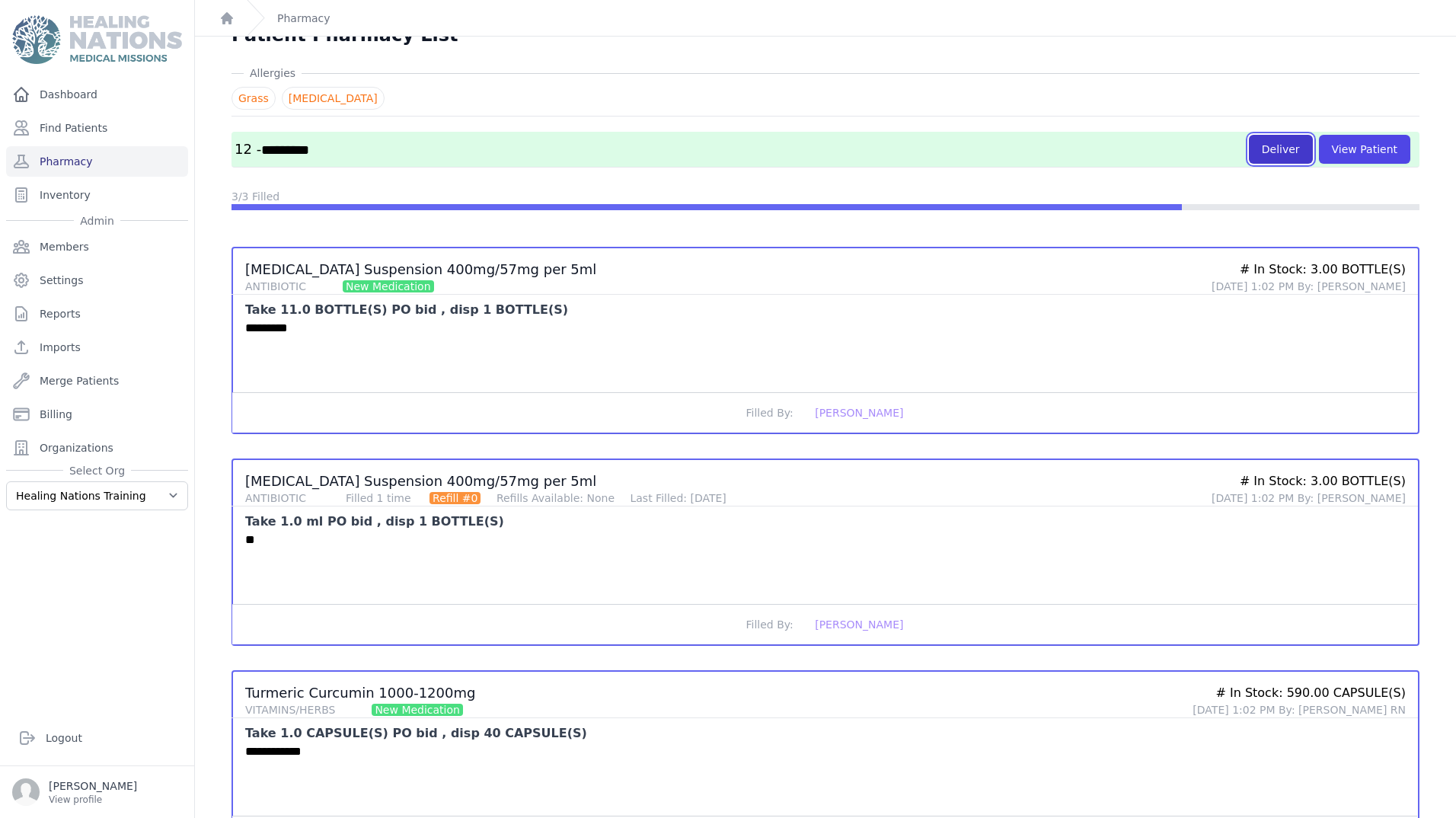
click at [1272, 150] on button "Deliver" at bounding box center [1281, 149] width 64 height 29
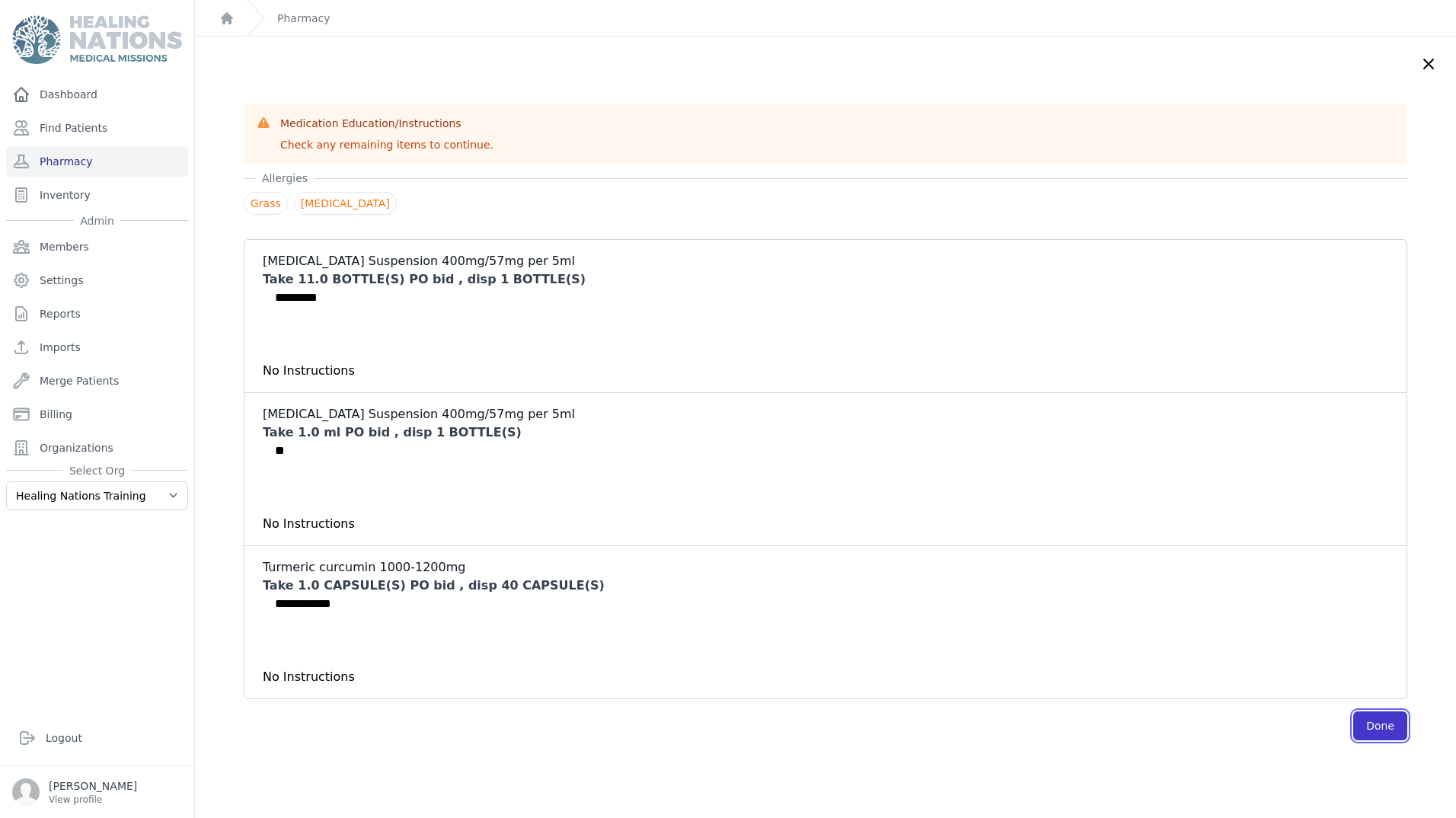
click at [1353, 725] on button "Done" at bounding box center [1380, 725] width 54 height 29
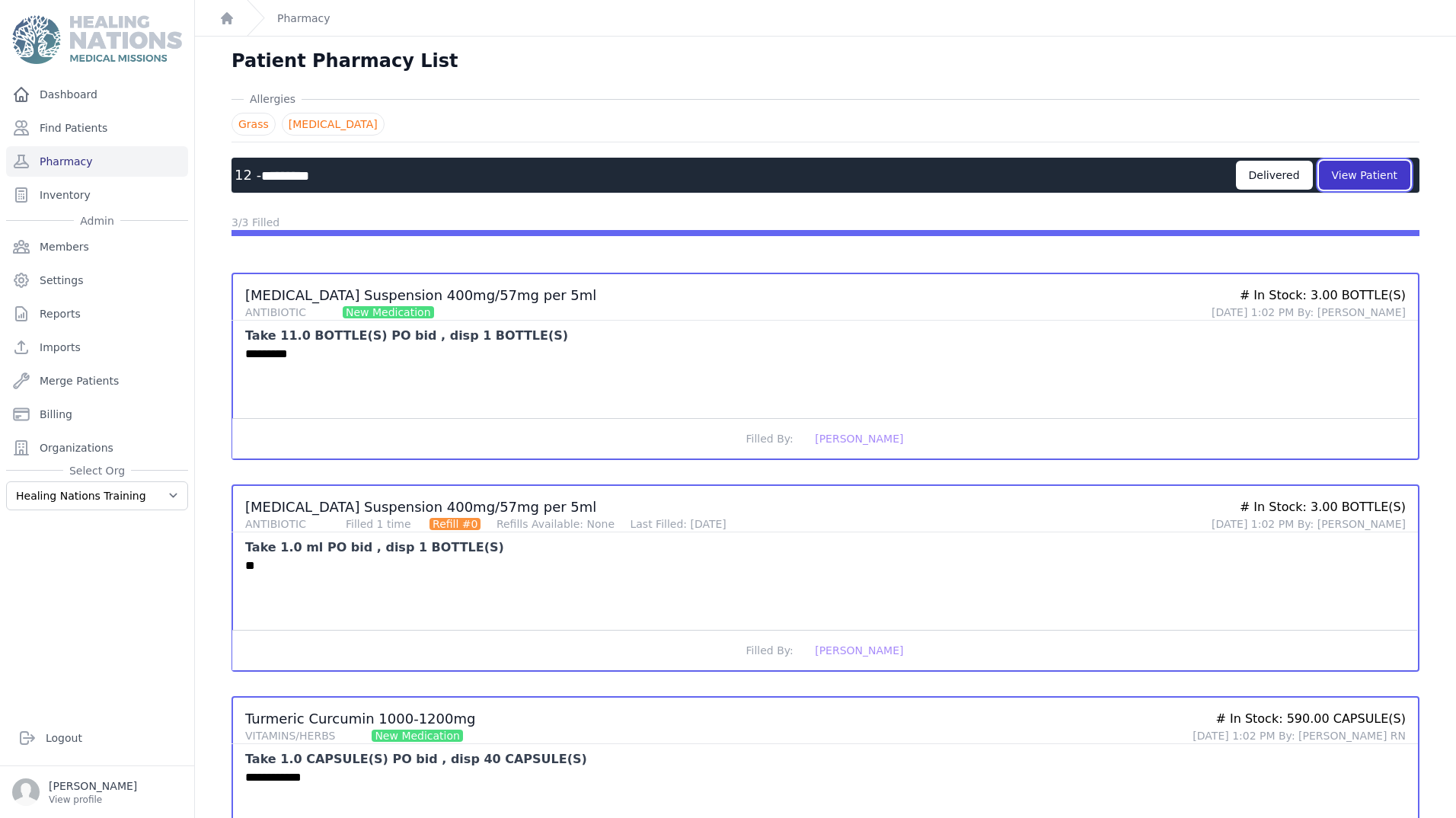
click at [1348, 173] on button "View Patient" at bounding box center [1364, 175] width 91 height 29
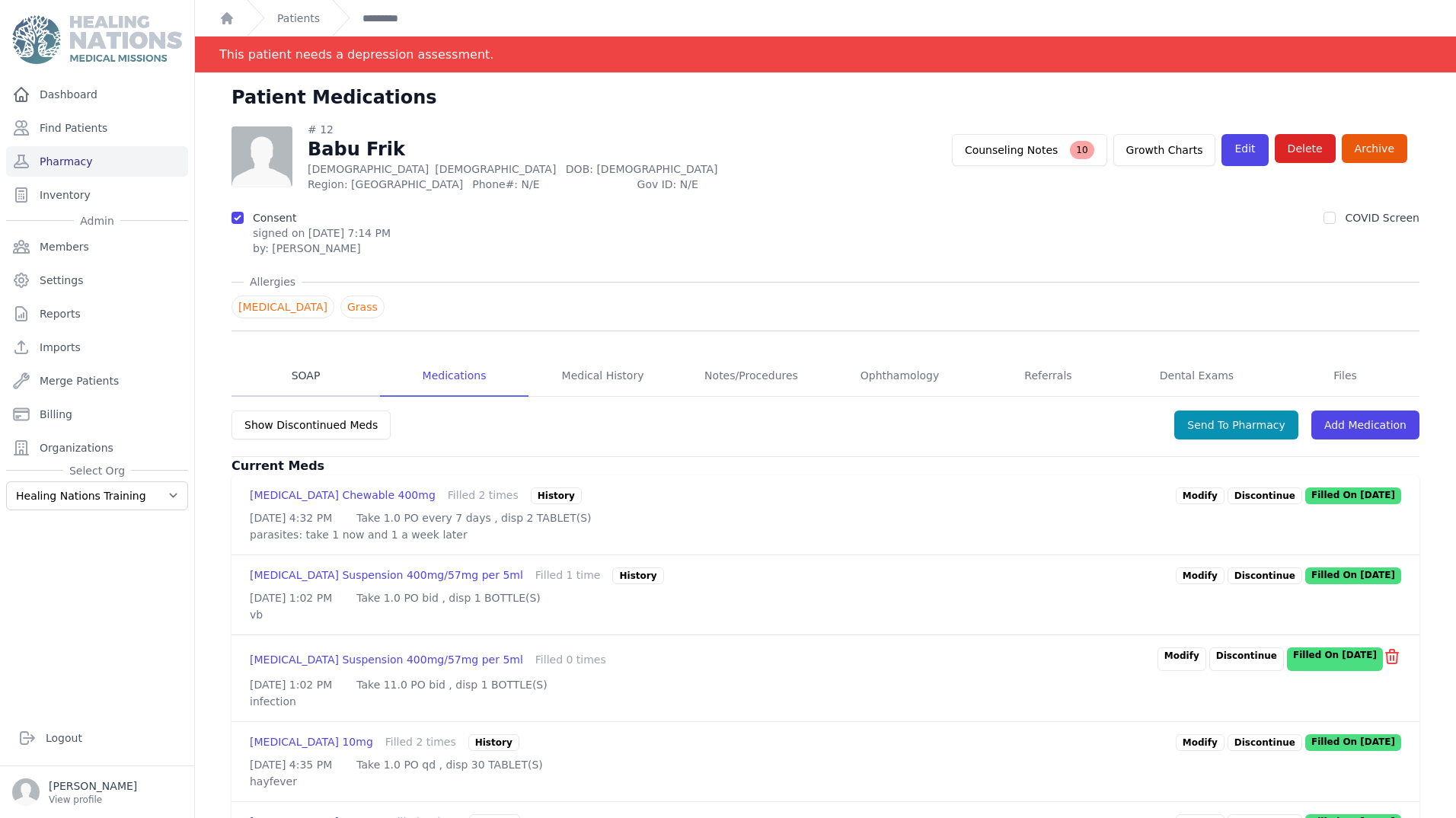
drag, startPoint x: 318, startPoint y: 381, endPoint x: 372, endPoint y: 394, distance: 55.5
click at [318, 381] on link "SOAP" at bounding box center [306, 376] width 149 height 41
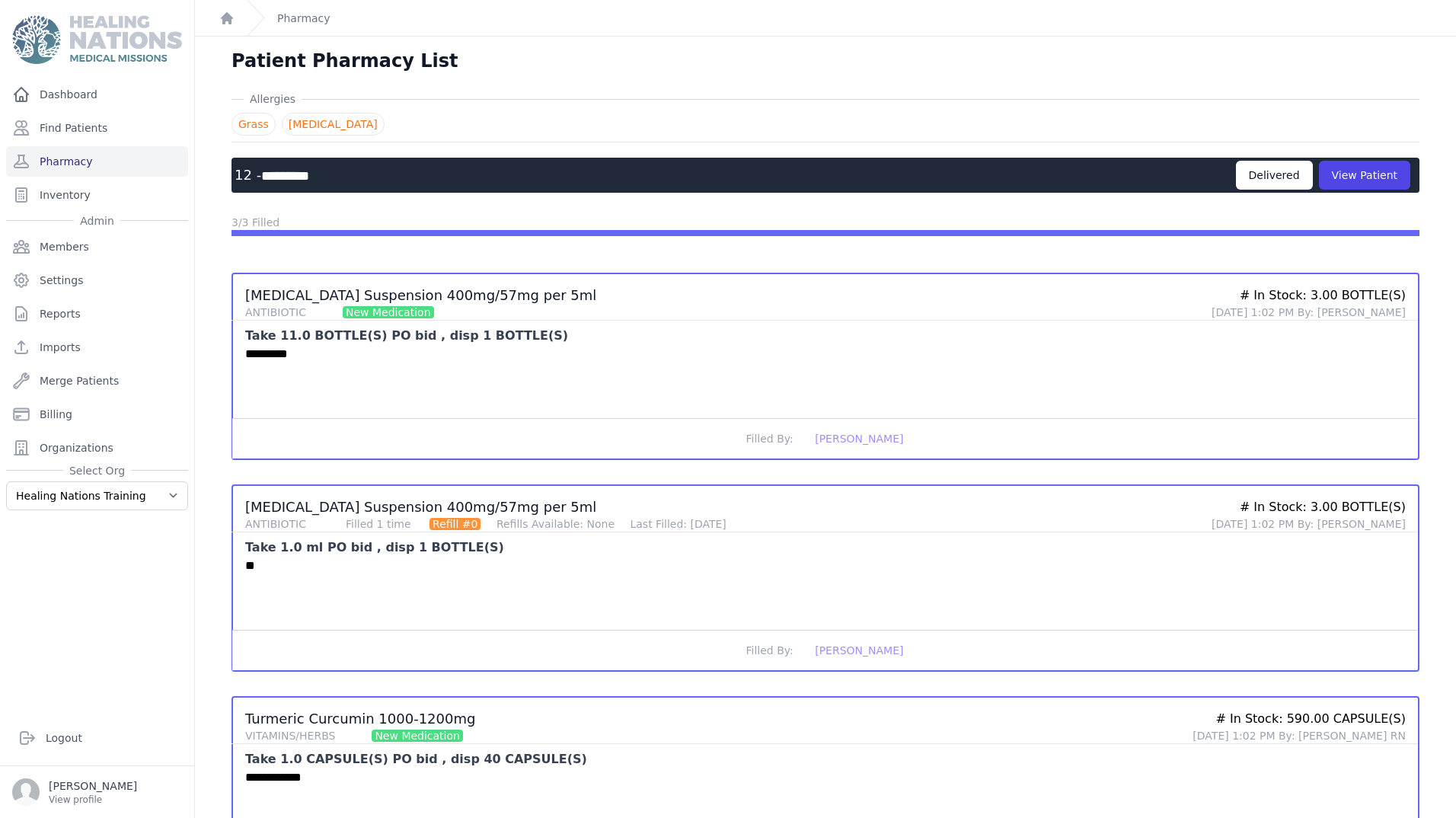
scroll to position [102, 0]
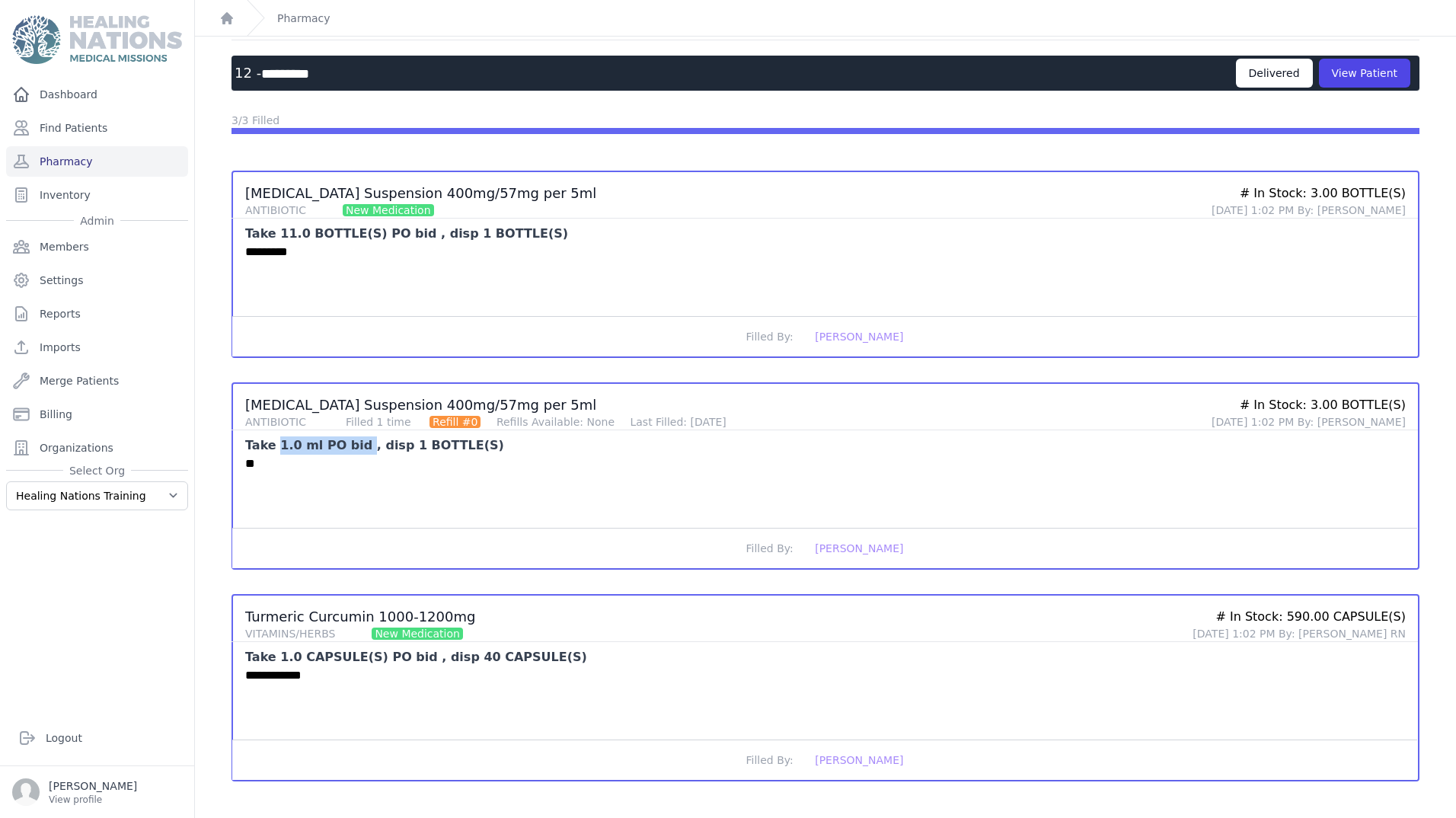
drag, startPoint x: 257, startPoint y: 449, endPoint x: 349, endPoint y: 449, distance: 92.0
click at [349, 449] on div "Take 1.0 ml PO bid , disp 1 BOTTLE(S)" at bounding box center [374, 445] width 259 height 19
click at [449, 620] on h3 "Turmeric Curcumin 1000-1200mg VITAMINS/HERBS New Medication" at bounding box center [712, 624] width 935 height 34
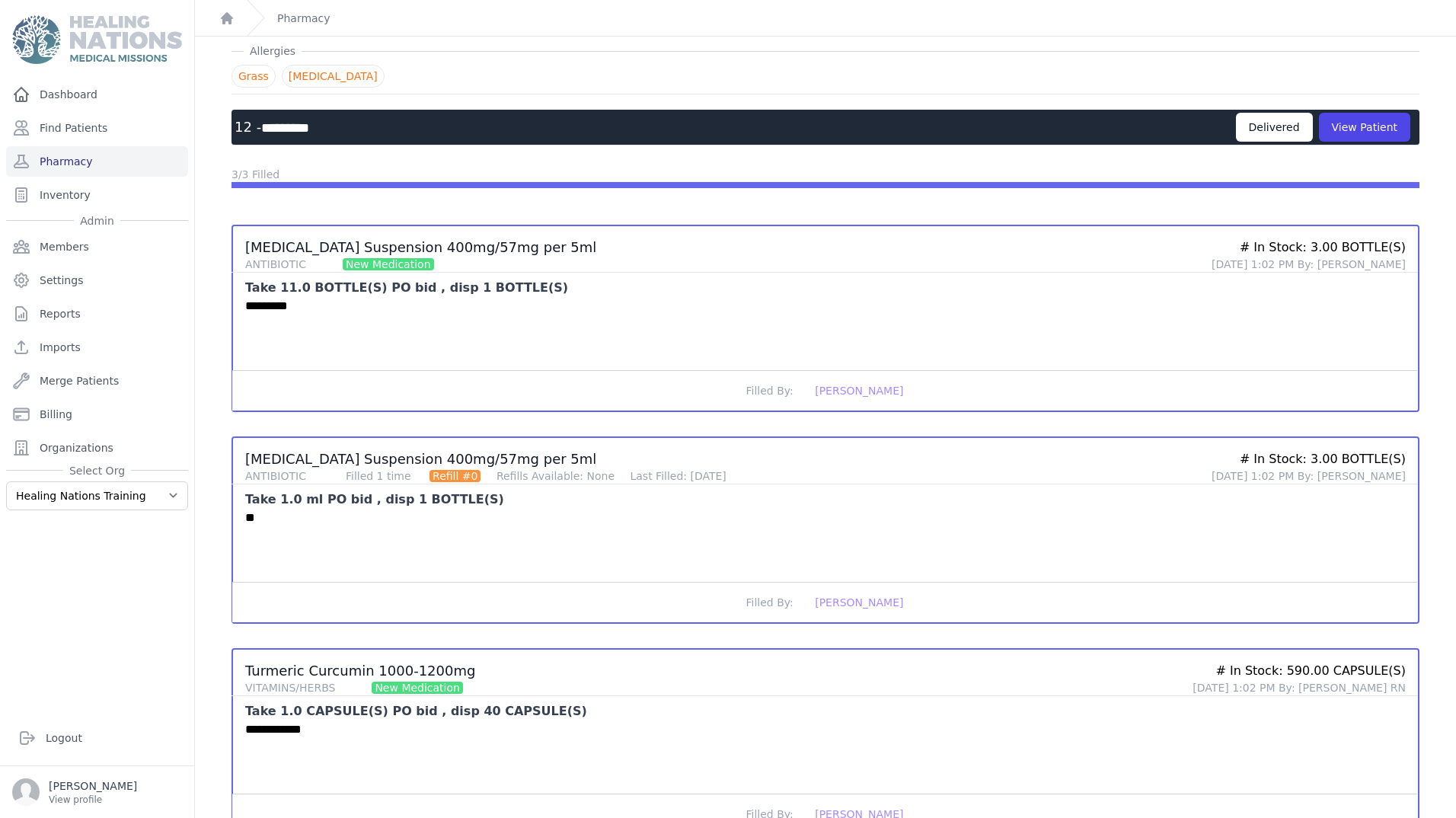
scroll to position [0, 0]
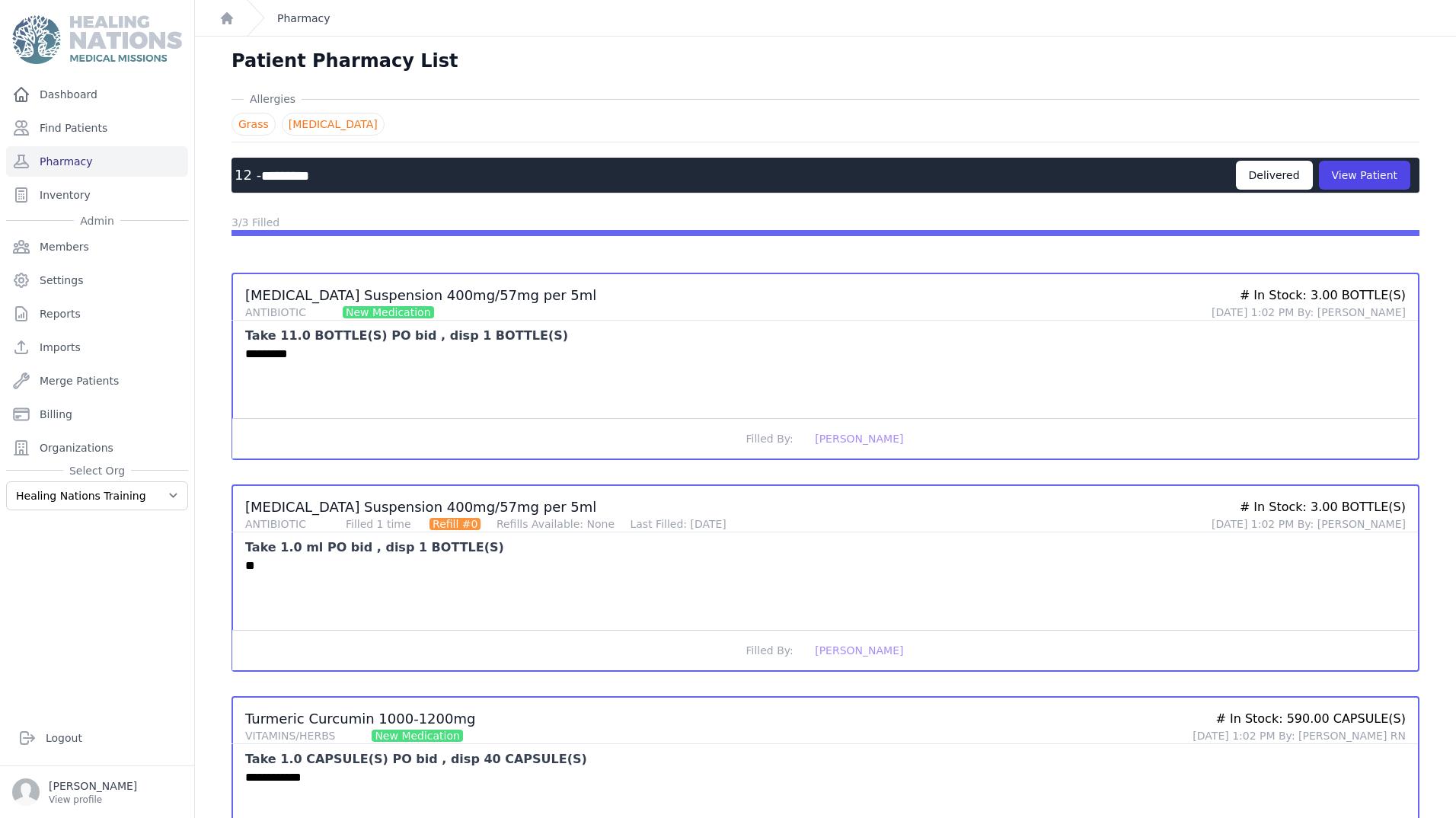
click at [295, 24] on link "Pharmacy" at bounding box center [303, 18] width 53 height 15
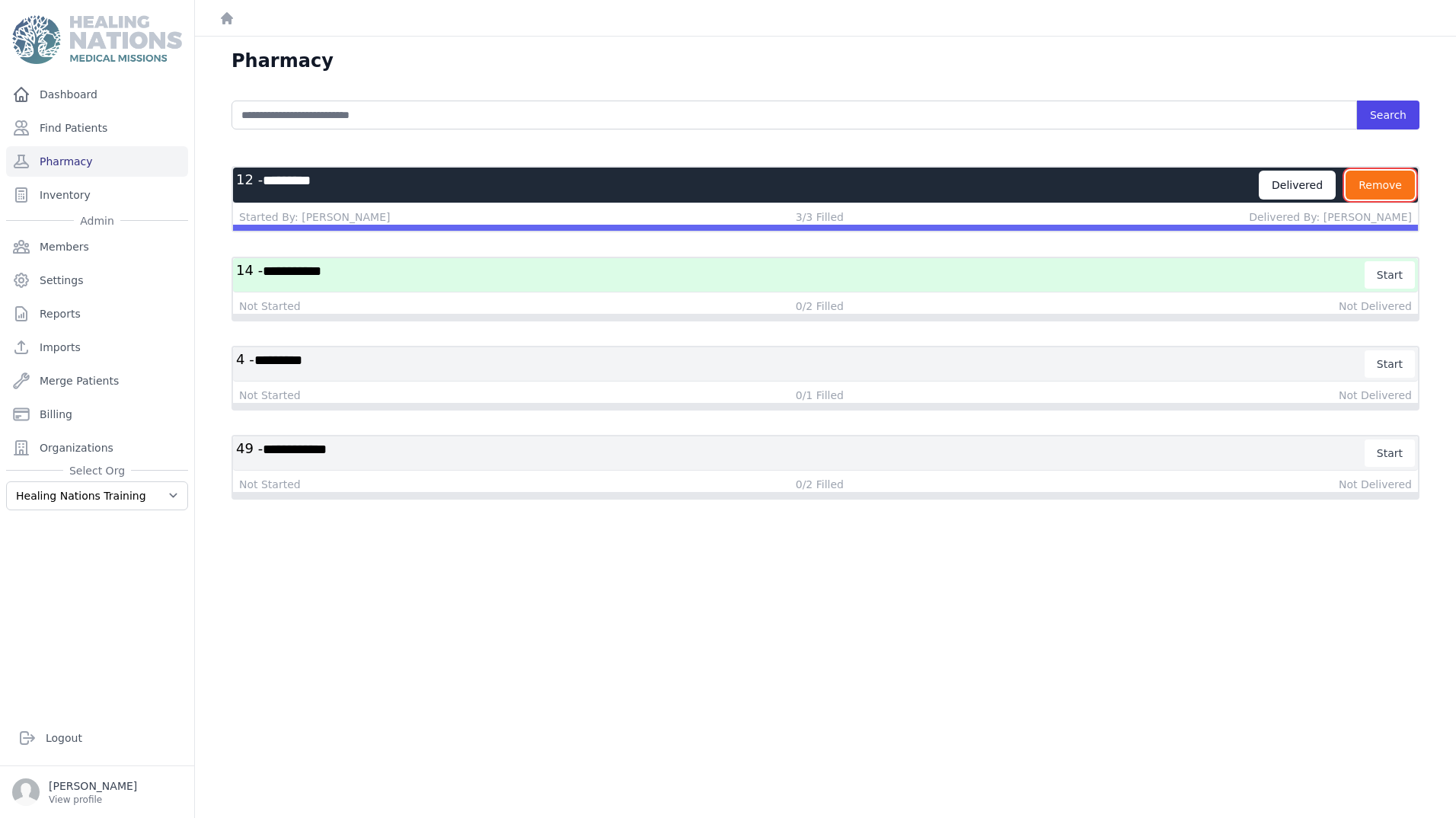
click at [1360, 181] on button "Remove" at bounding box center [1380, 185] width 69 height 29
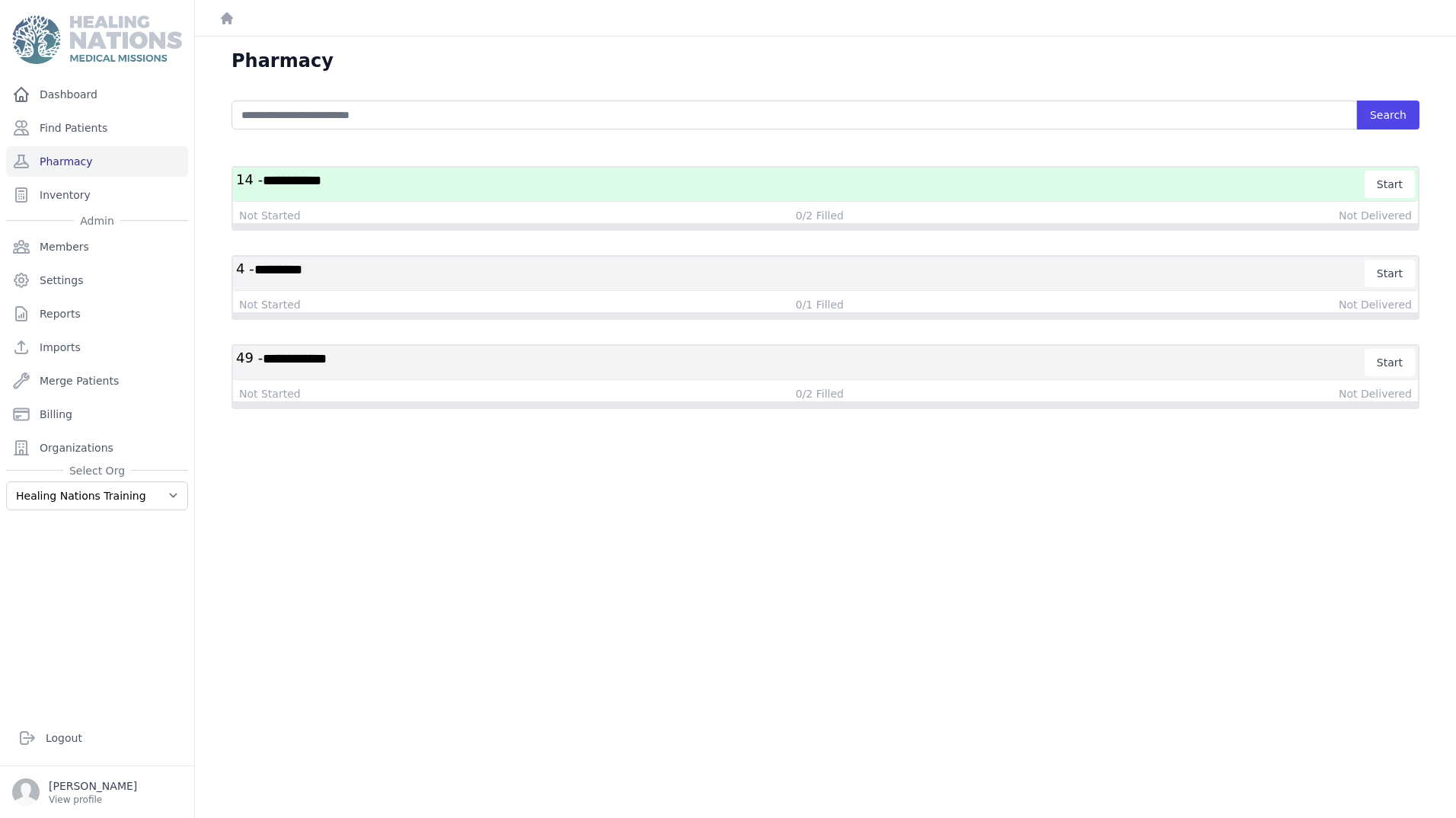
click at [368, 273] on h3 "4 - *********" at bounding box center [801, 273] width 1130 height 27
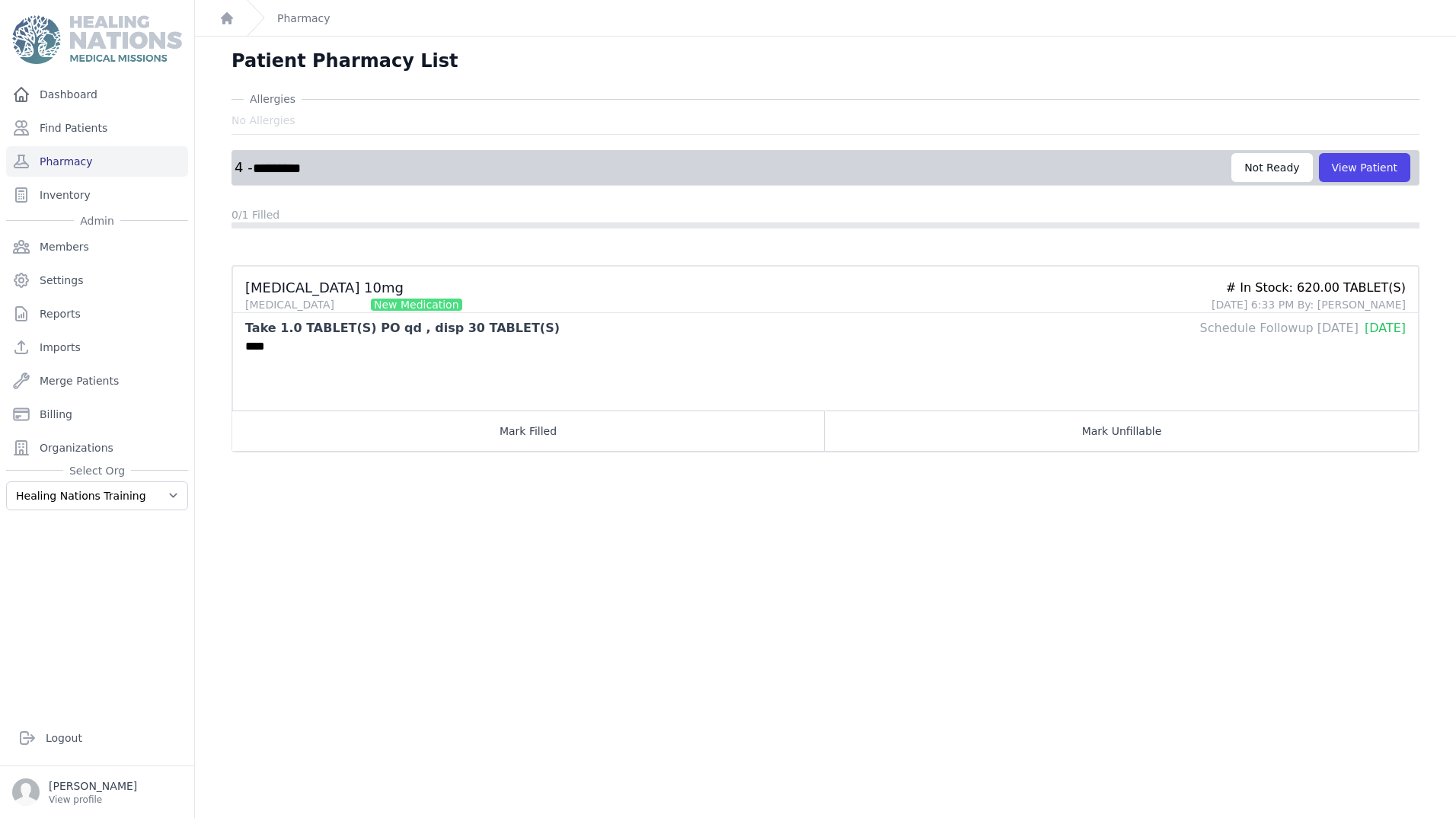
click at [385, 167] on h3 "4 - *********" at bounding box center [732, 168] width 997 height 19
click at [297, 22] on link "Pharmacy" at bounding box center [303, 18] width 53 height 15
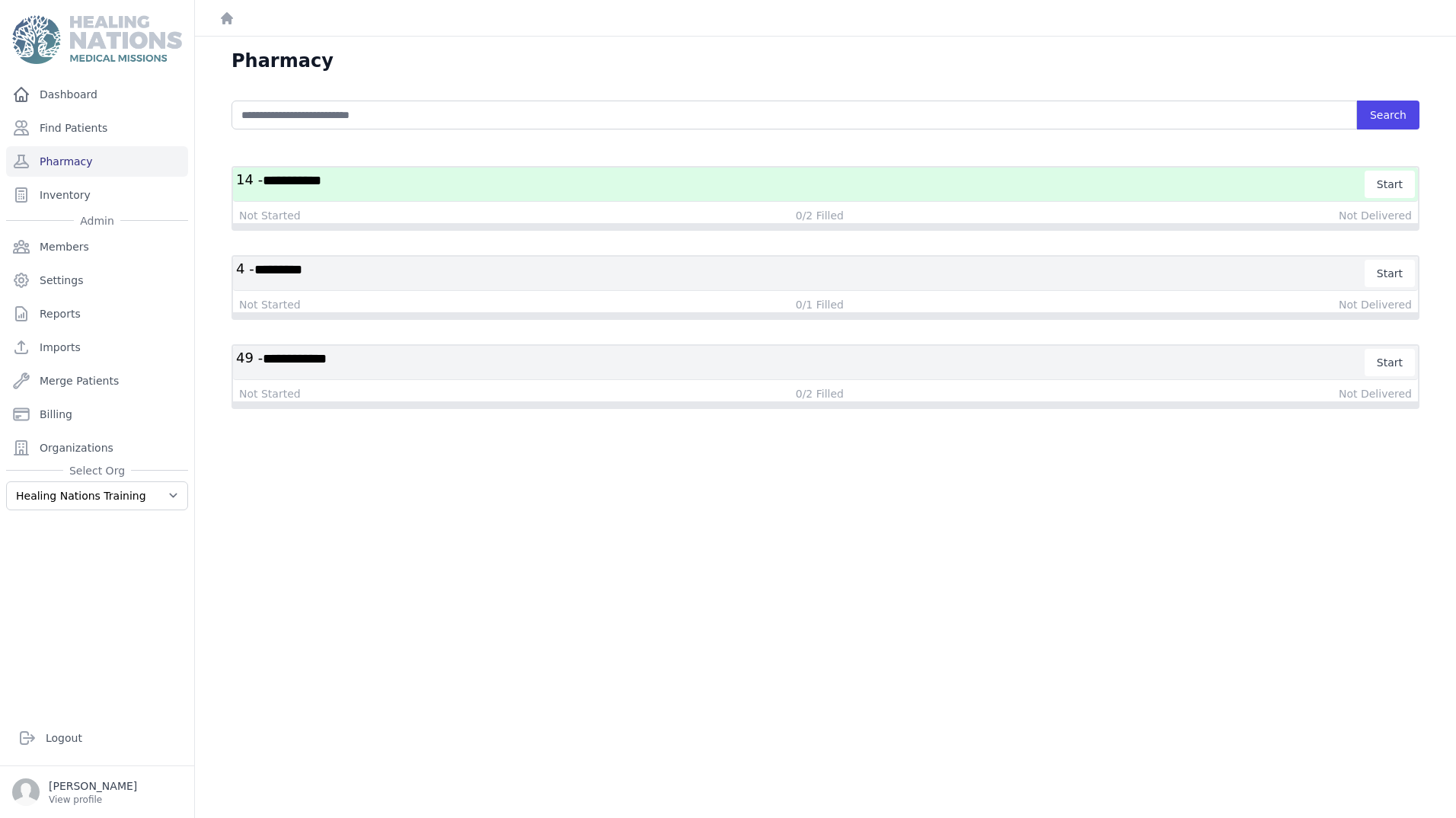
click at [401, 185] on h3 "**********" at bounding box center [801, 184] width 1130 height 27
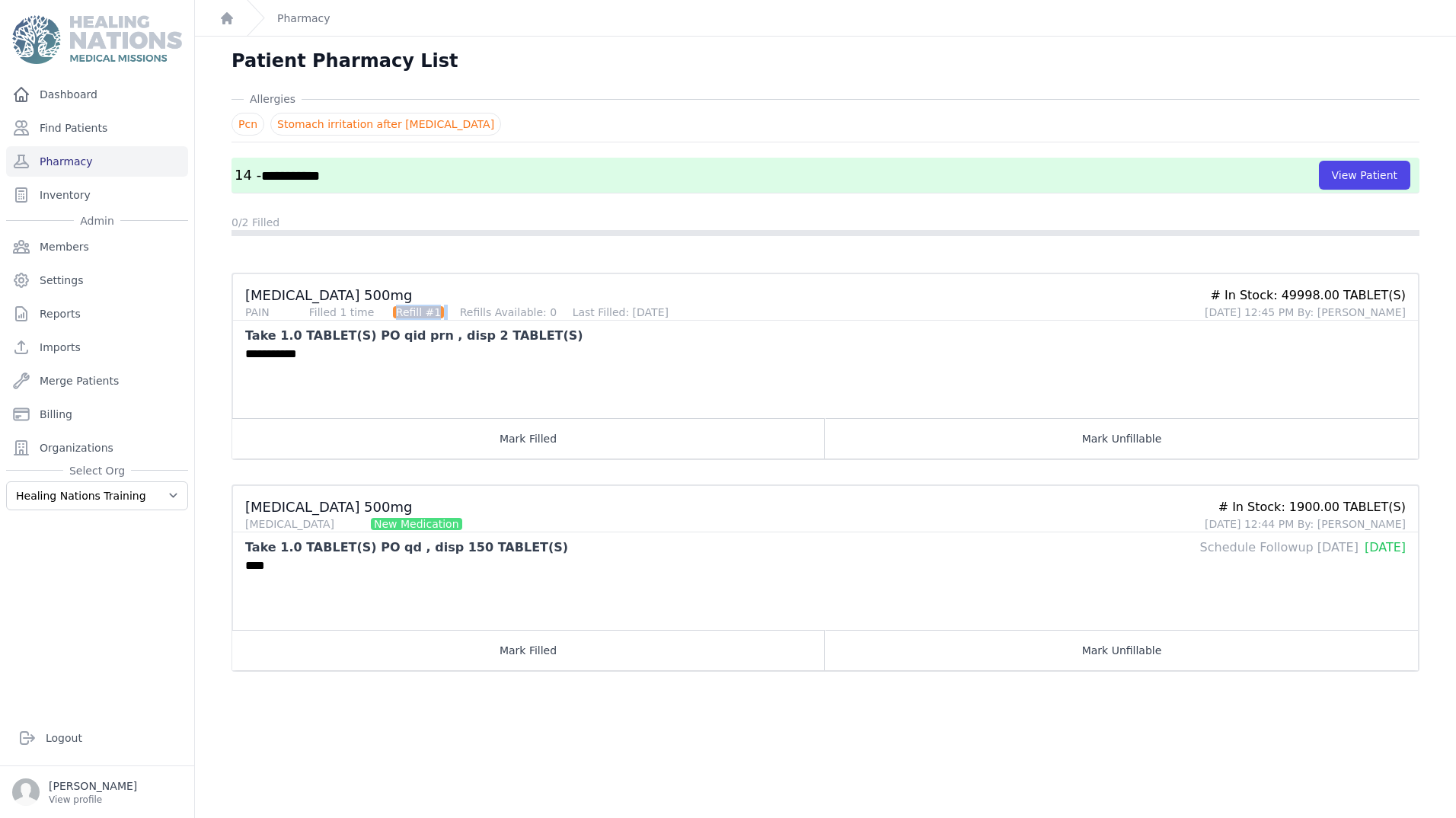
drag, startPoint x: 382, startPoint y: 310, endPoint x: 433, endPoint y: 319, distance: 51.8
click at [433, 319] on div "Filled 1 time Refill #1 Refills Available: 0 Last Filled: 2024-Feb-04" at bounding box center [487, 311] width 363 height 15
click at [584, 345] on div "**********" at bounding box center [819, 381] width 1174 height 73
drag, startPoint x: 312, startPoint y: 524, endPoint x: 418, endPoint y: 520, distance: 106.1
click at [418, 520] on div "DIABETES New Medication" at bounding box center [718, 524] width 947 height 15
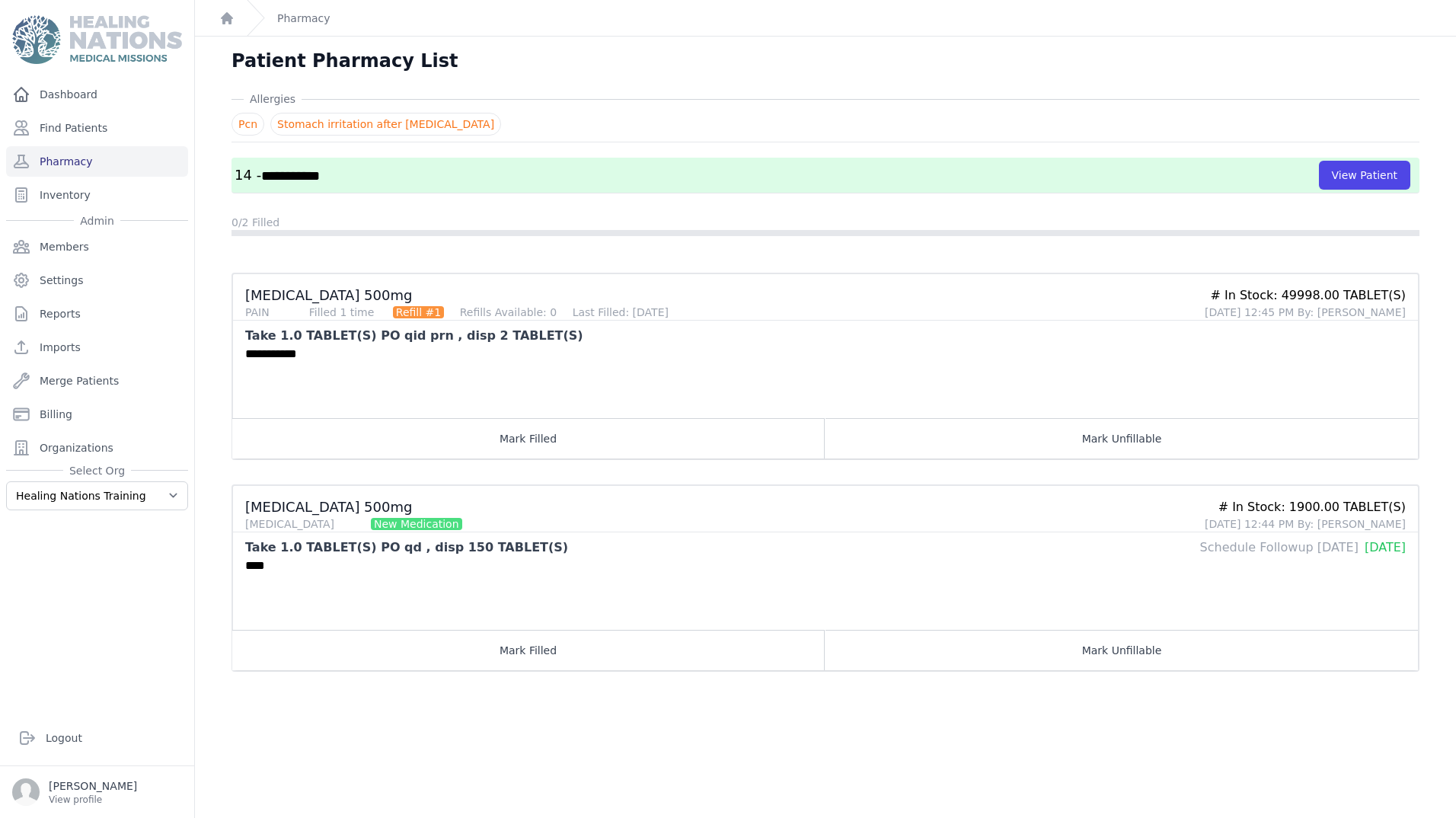
click at [607, 562] on div "****" at bounding box center [819, 592] width 1174 height 73
click at [509, 445] on button "Mark Filled" at bounding box center [529, 439] width 593 height 41
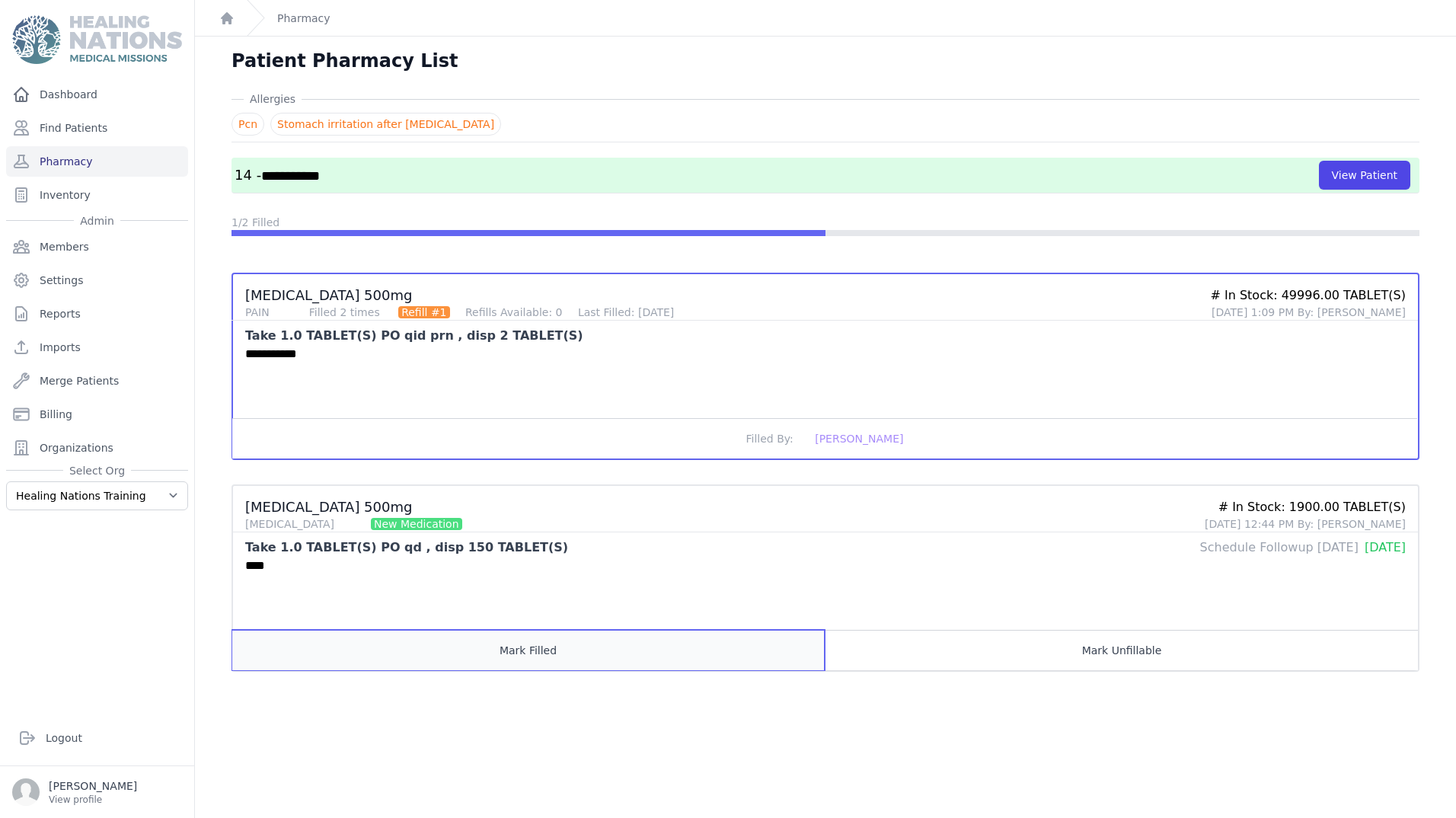
click at [578, 657] on button "Mark Filled" at bounding box center [529, 650] width 593 height 41
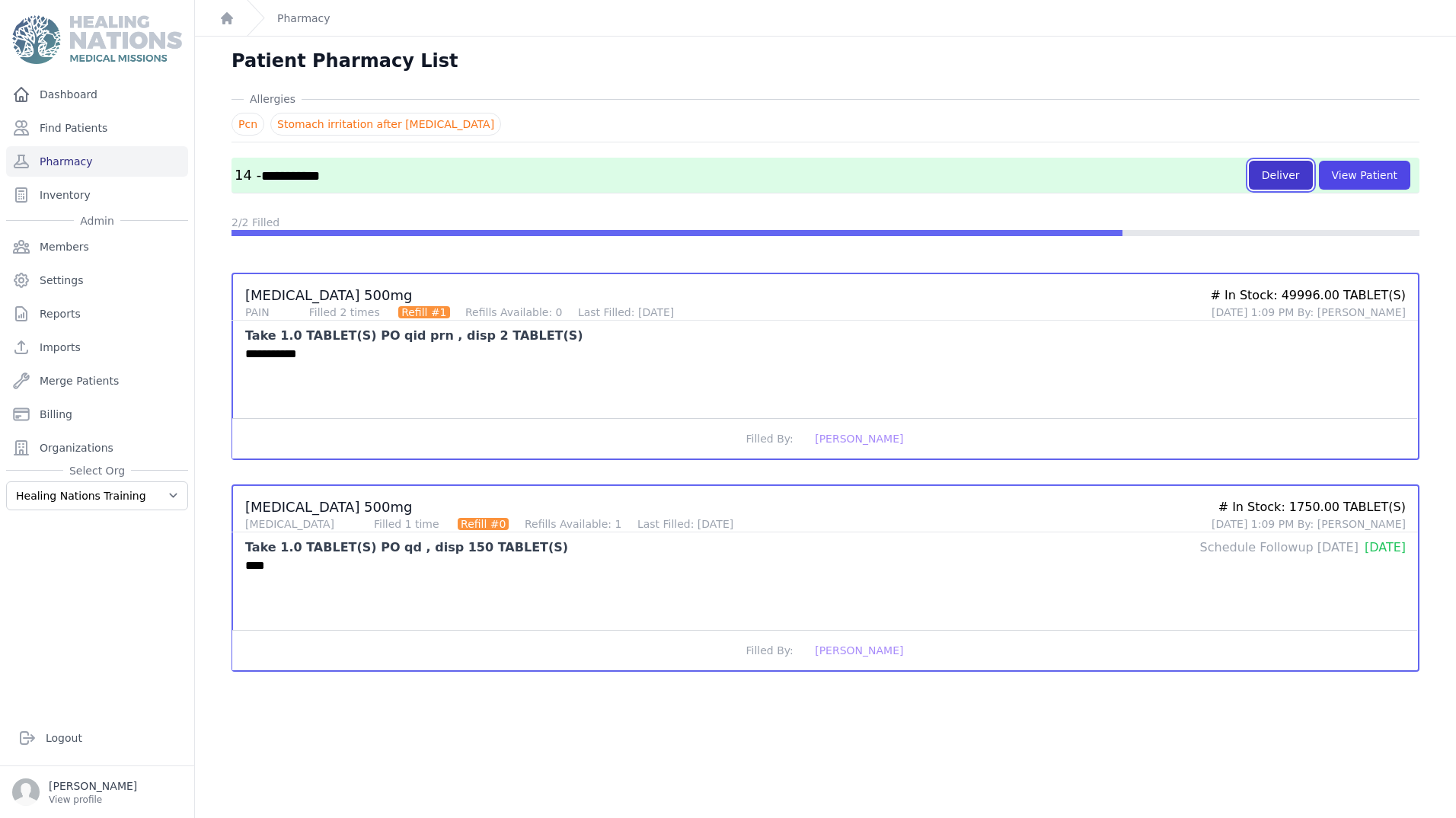
click at [1268, 175] on button "Deliver" at bounding box center [1281, 175] width 64 height 29
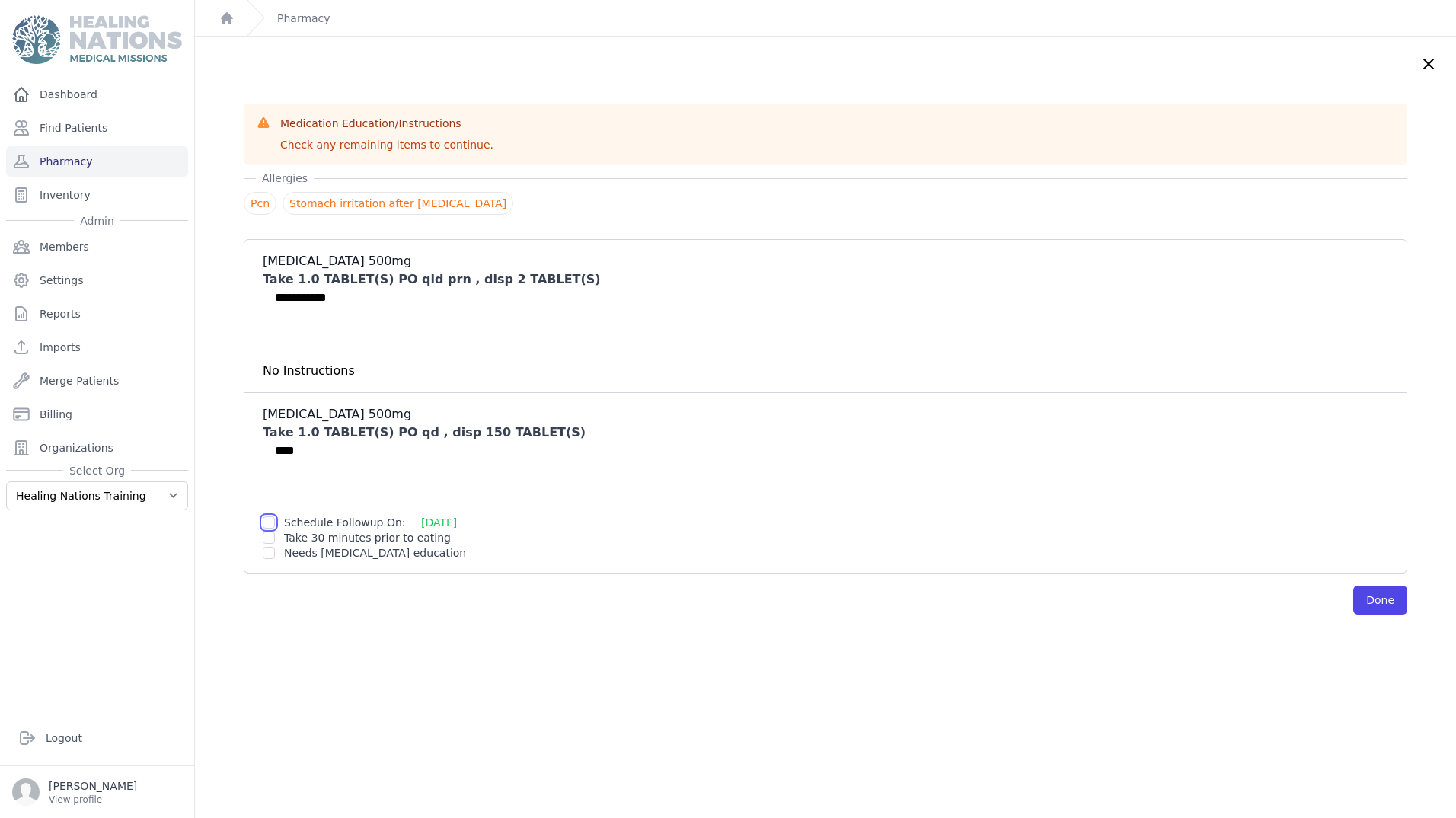
click at [268, 526] on input "checkbox" at bounding box center [269, 523] width 12 height 12
checkbox input "true"
click at [262, 540] on li "Metformin 500mg Take 1.0 TABLET(S) PO qd , disp 150 TABLET(S) **** Schedule Fol…" at bounding box center [825, 482] width 1162 height 180
click at [265, 541] on input "checkbox" at bounding box center [269, 538] width 12 height 12
checkbox input "true"
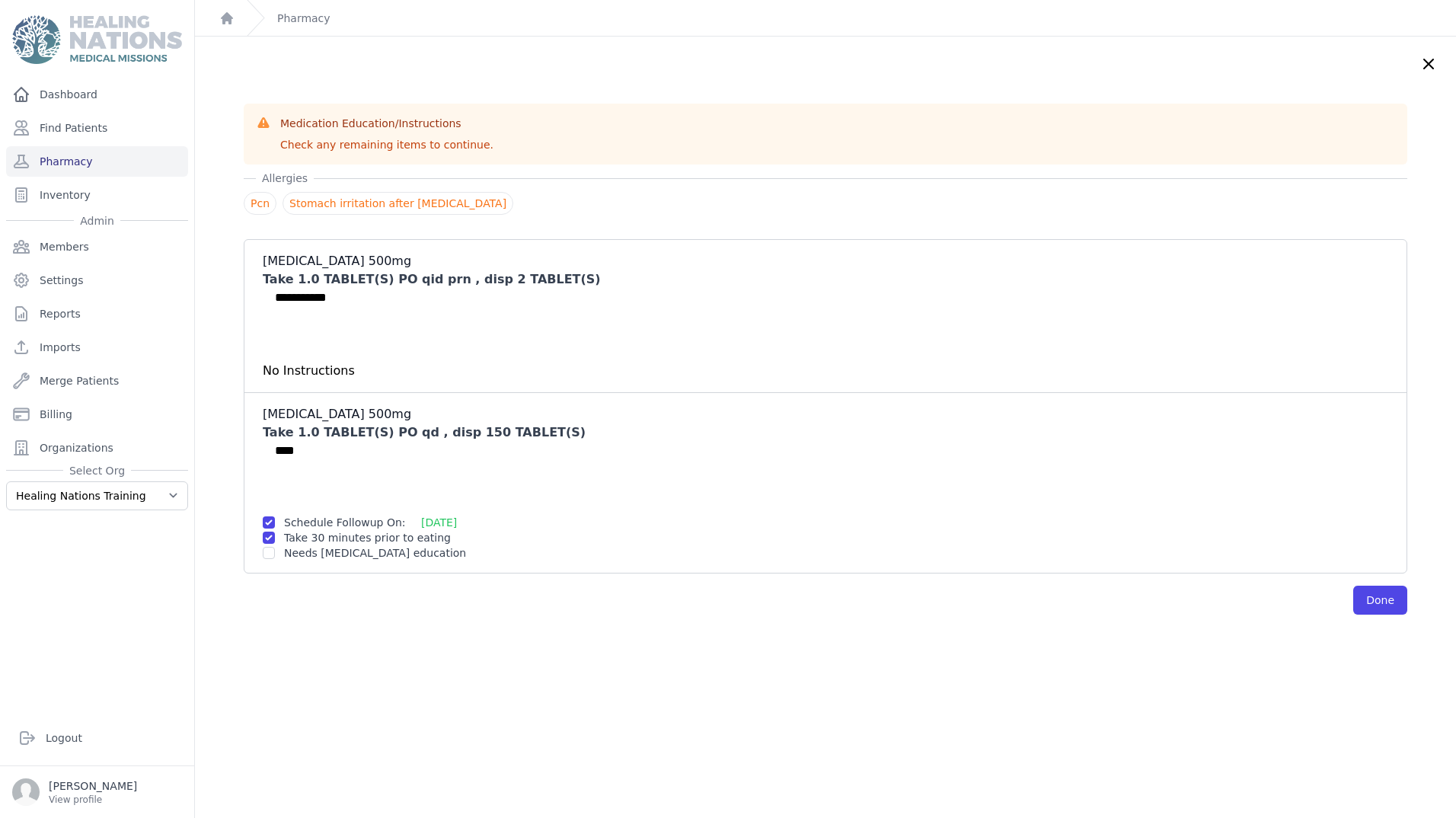
click at [272, 560] on div at bounding box center [269, 552] width 12 height 15
click at [265, 551] on input "checkbox" at bounding box center [269, 553] width 12 height 12
checkbox input "true"
click at [1353, 599] on button "Done" at bounding box center [1380, 600] width 54 height 29
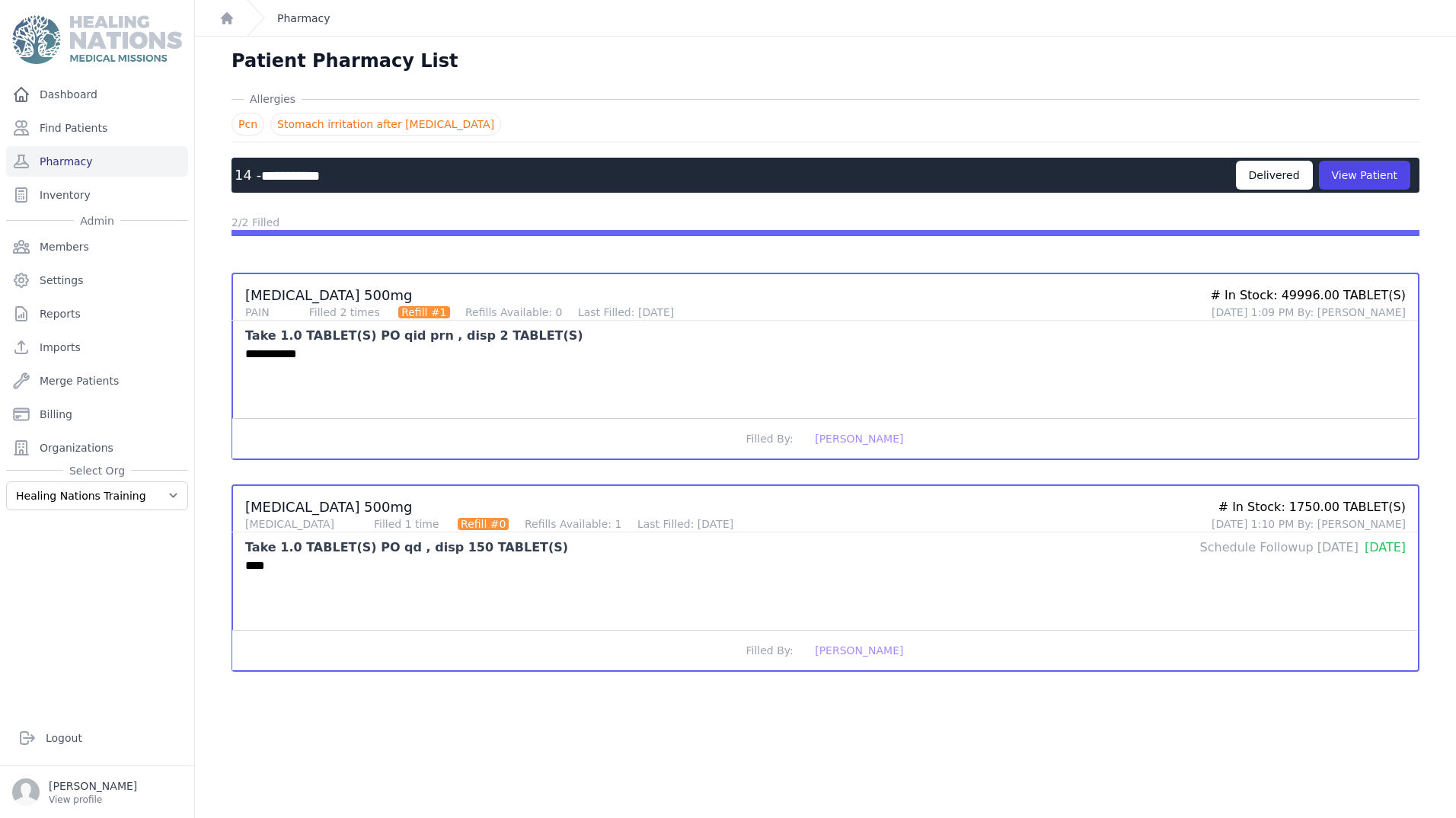
click at [323, 25] on link "Pharmacy" at bounding box center [303, 18] width 53 height 15
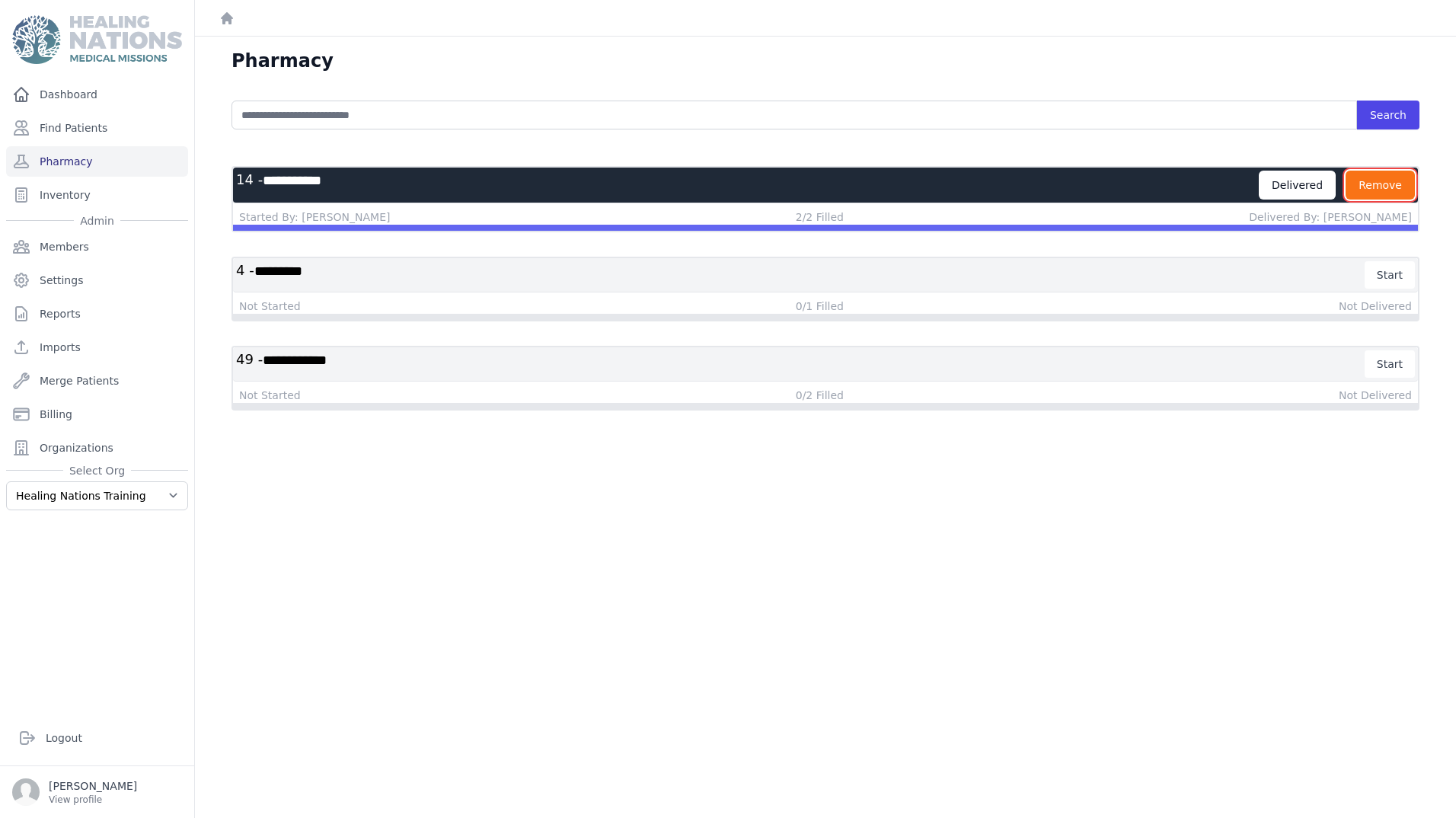
click at [1356, 194] on button "Remove" at bounding box center [1380, 185] width 69 height 29
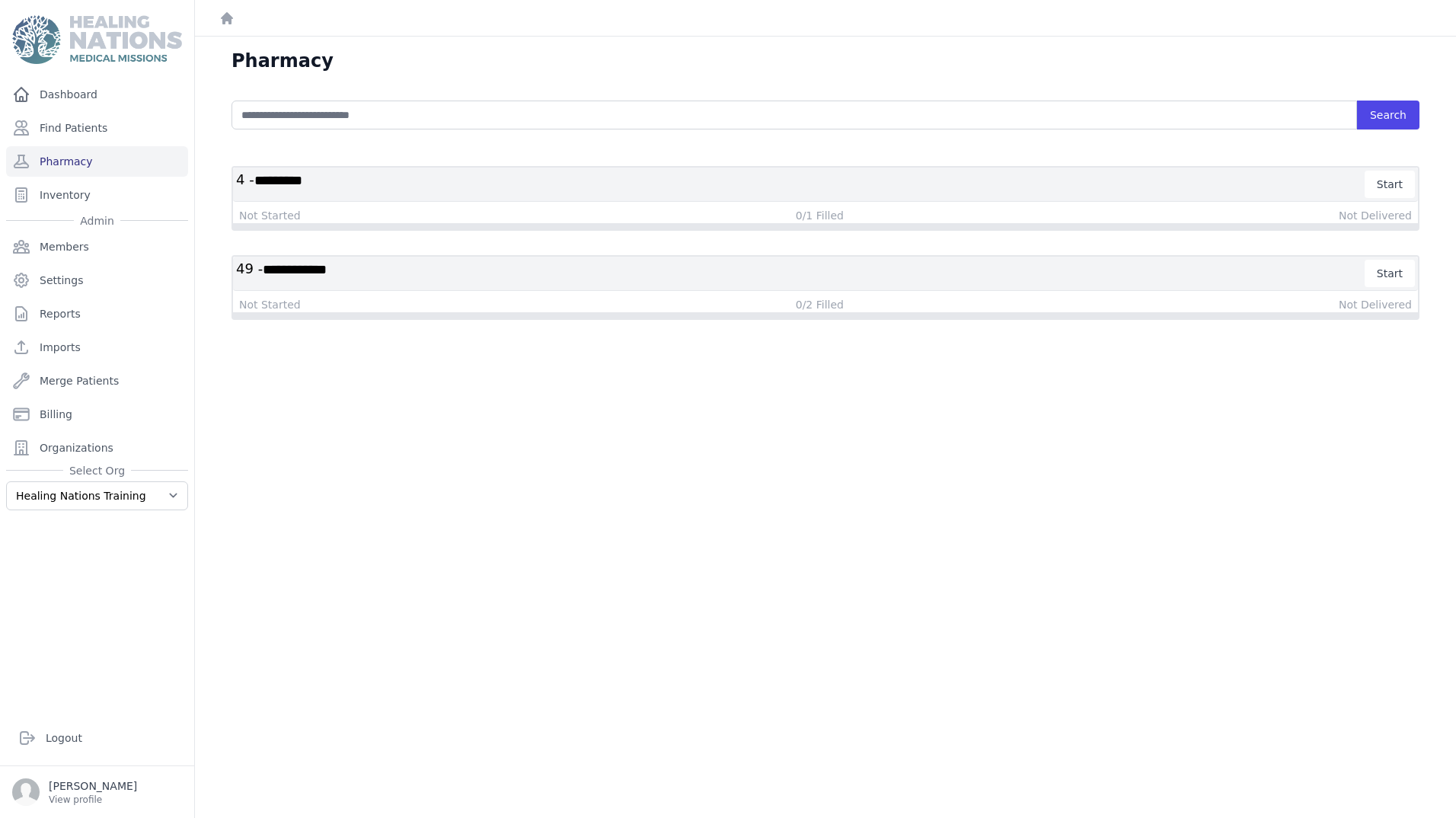
click at [337, 278] on h3 "**********" at bounding box center [801, 273] width 1130 height 27
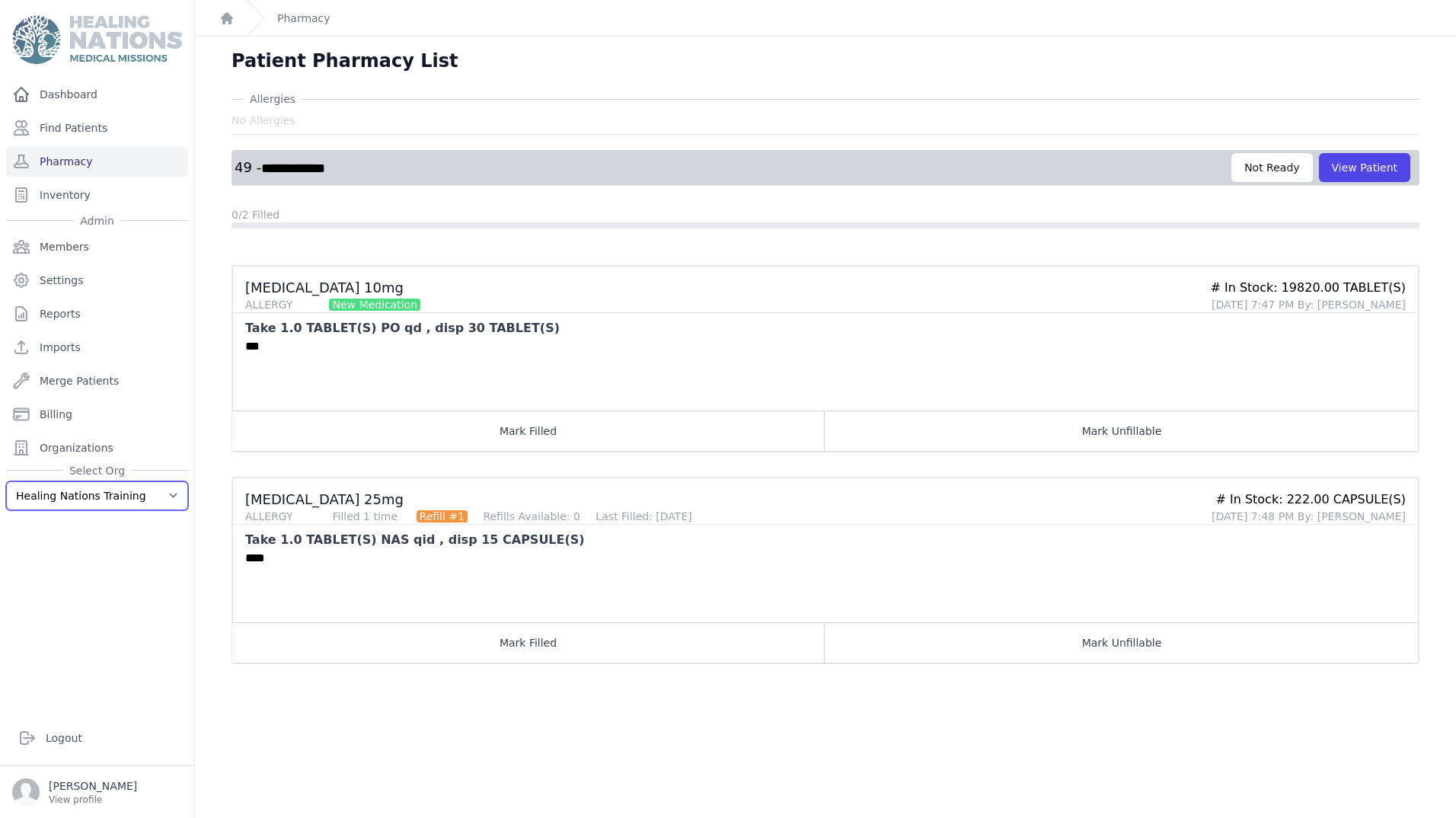
drag, startPoint x: 34, startPoint y: 497, endPoint x: 37, endPoint y: 504, distance: 7.6
click at [34, 497] on select "Healing Nations Training Healing Nations" at bounding box center [97, 495] width 182 height 29
select select "1"
click at [6, 481] on select "Healing Nations Training Healing Nations" at bounding box center [97, 495] width 182 height 29
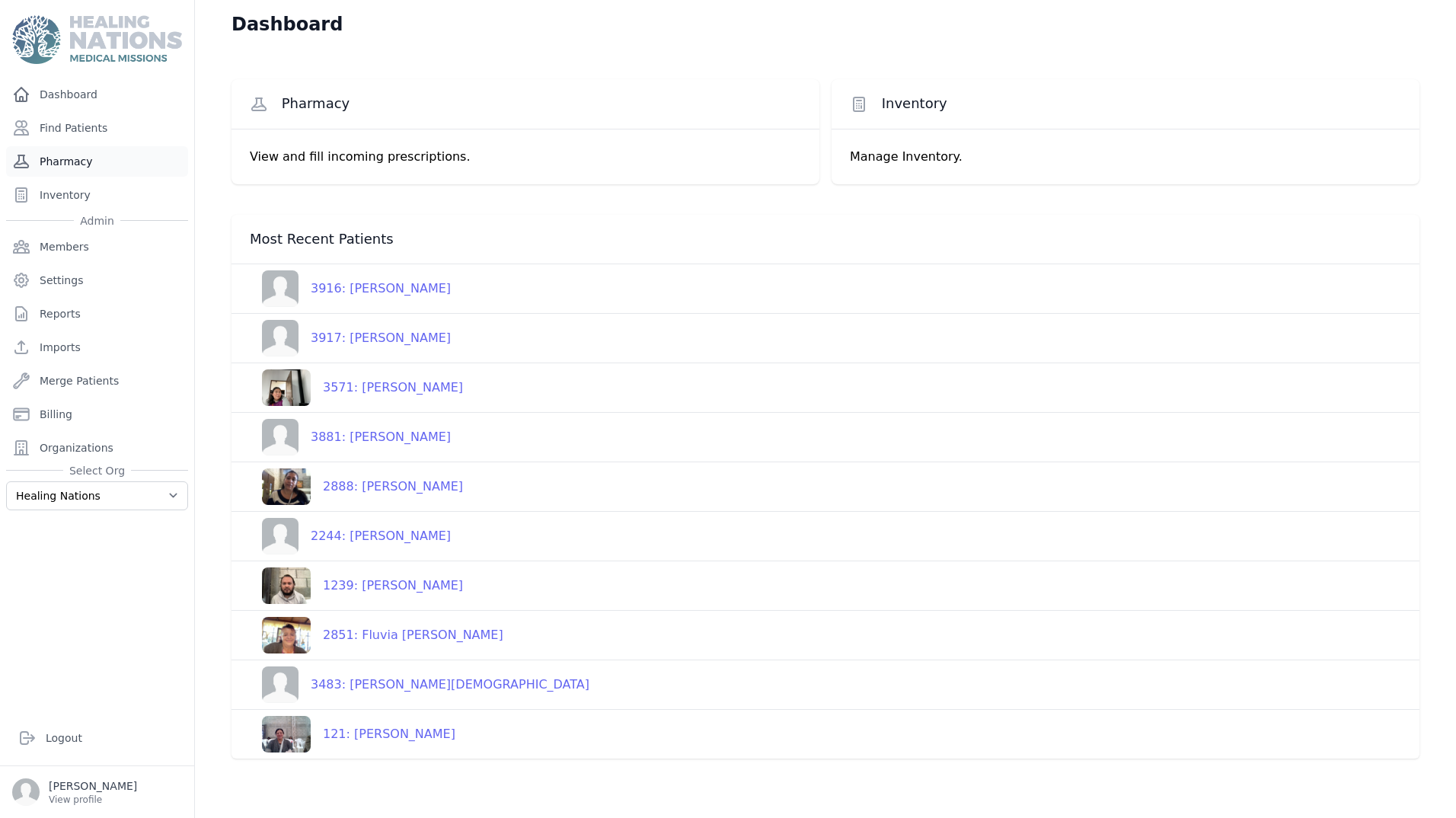
click at [57, 167] on link "Pharmacy" at bounding box center [97, 161] width 182 height 30
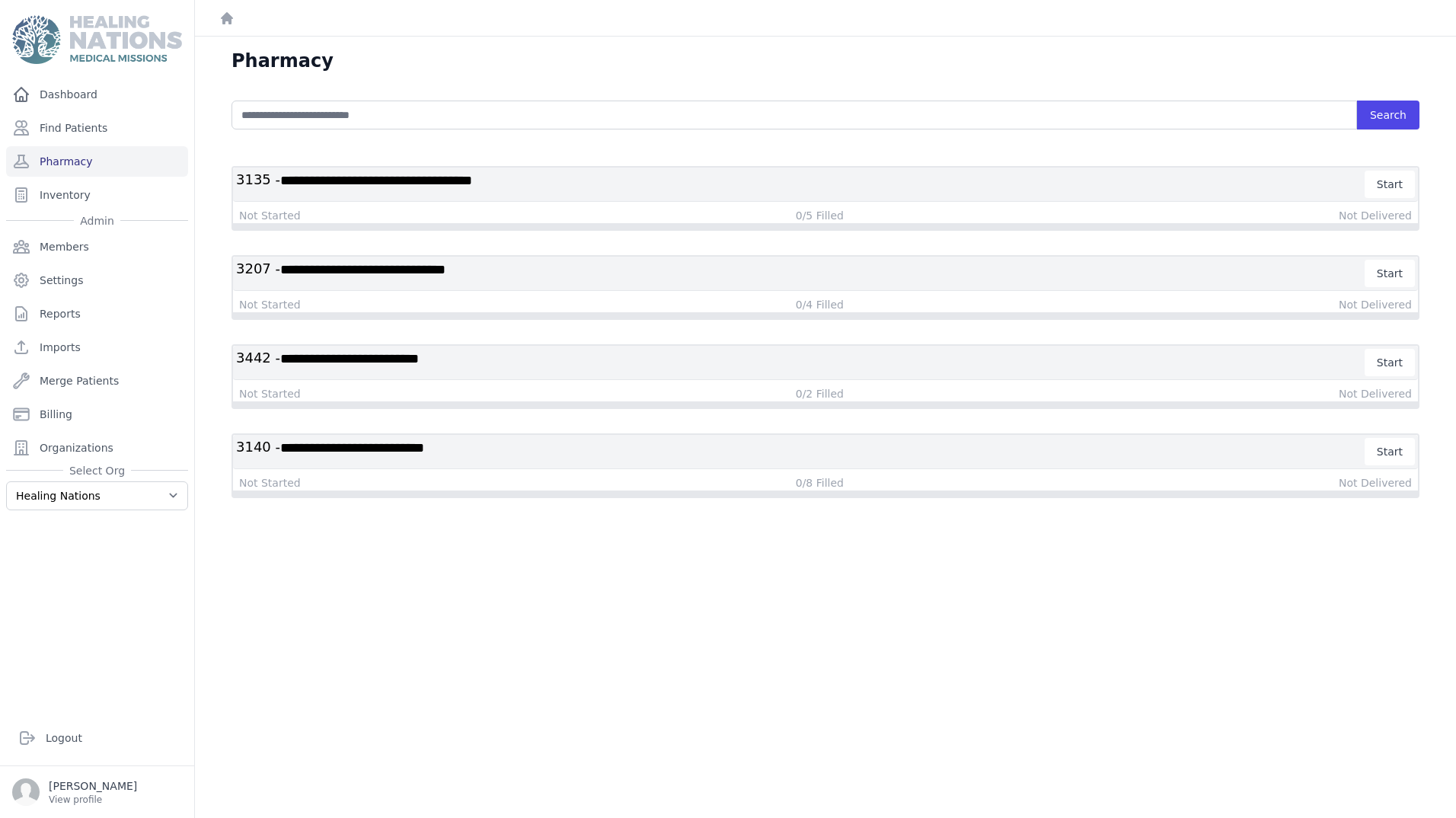
click at [381, 173] on span "**********" at bounding box center [376, 180] width 192 height 13
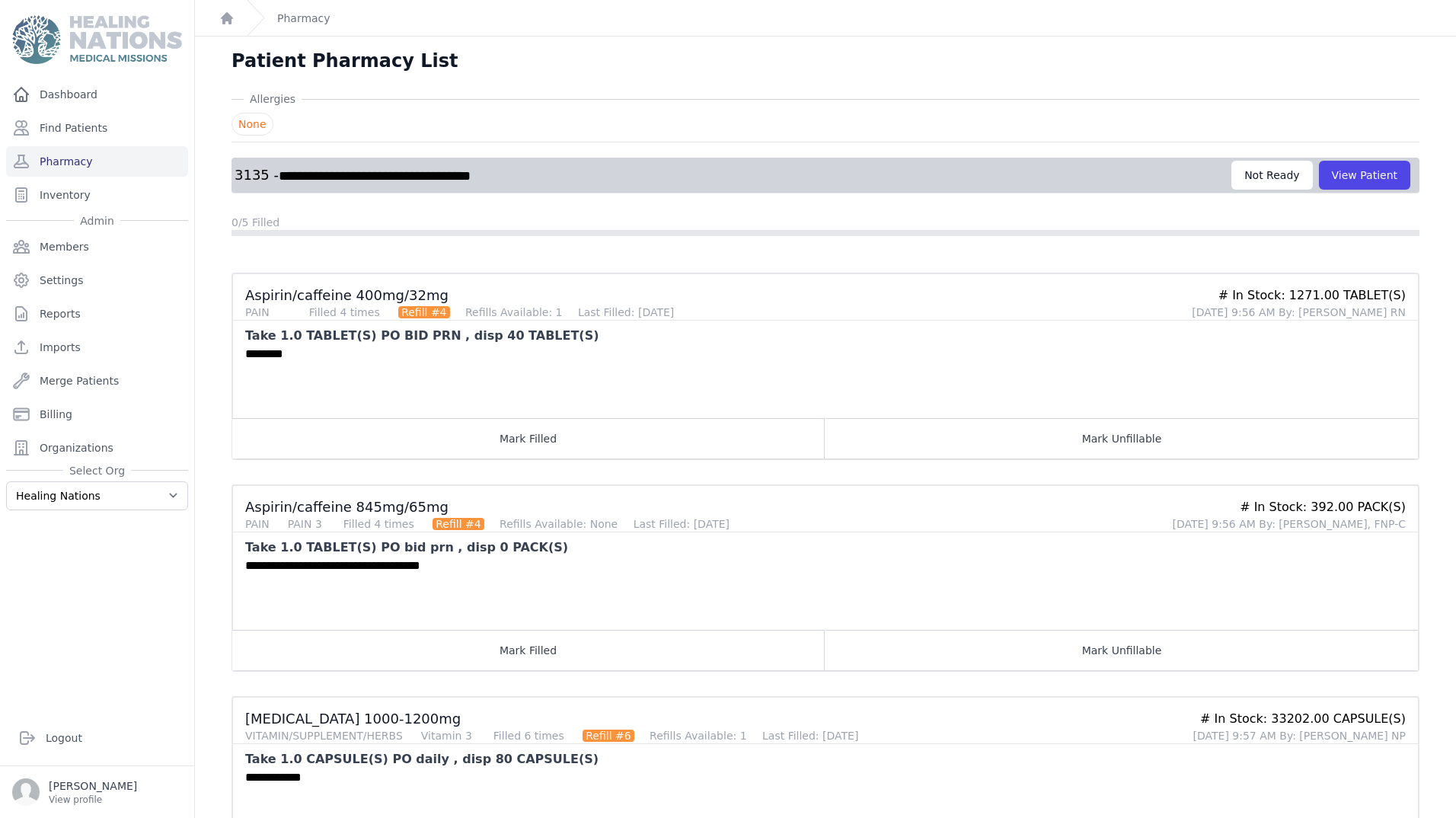
click at [304, 180] on span "**********" at bounding box center [374, 175] width 192 height 13
click at [299, 25] on link "Pharmacy" at bounding box center [303, 18] width 53 height 15
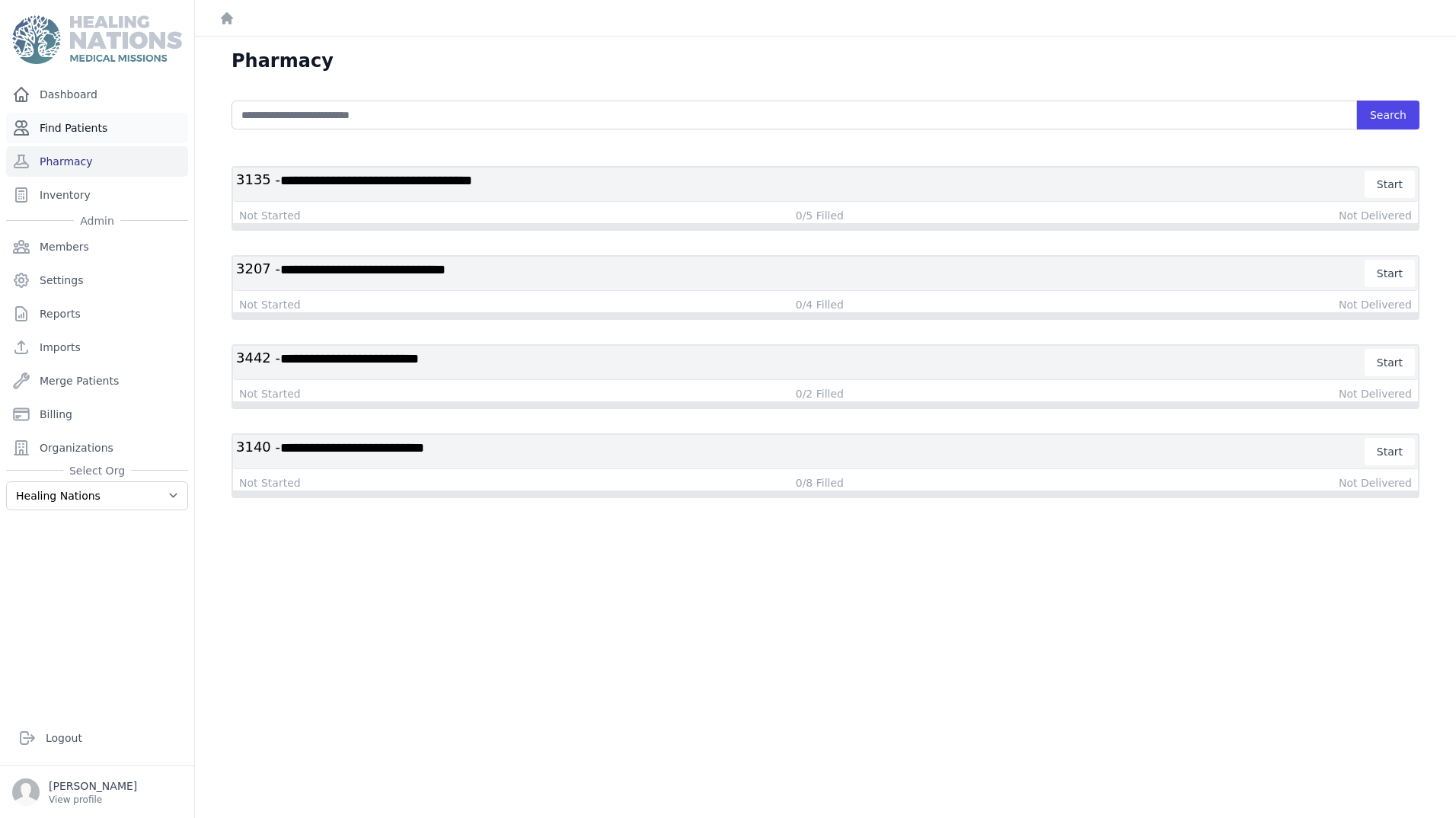
click at [90, 123] on link "Find Patients" at bounding box center [97, 127] width 182 height 30
